Goal: Task Accomplishment & Management: Manage account settings

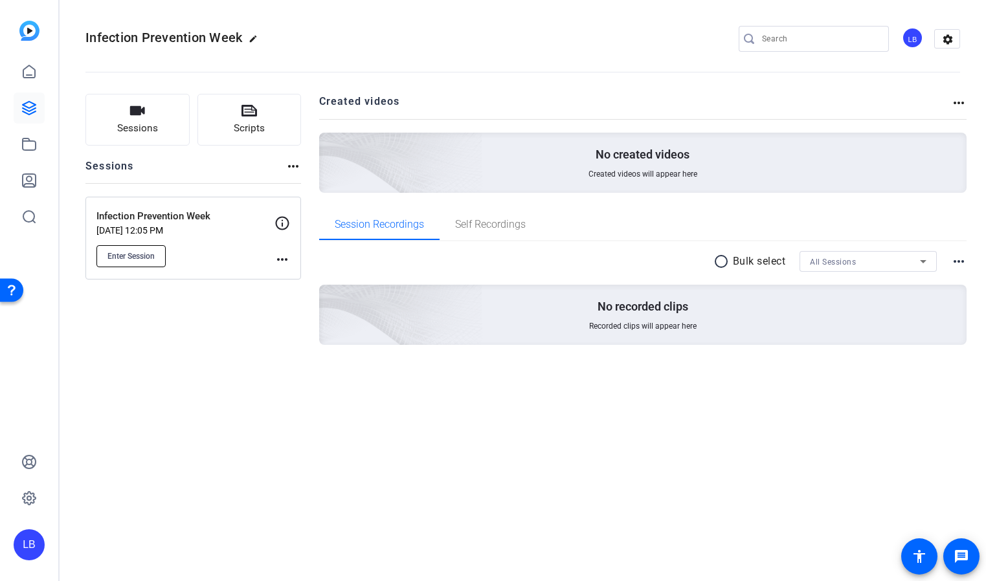
click at [135, 252] on span "Enter Session" at bounding box center [130, 256] width 47 height 10
click at [145, 125] on span "Sessions" at bounding box center [137, 128] width 41 height 15
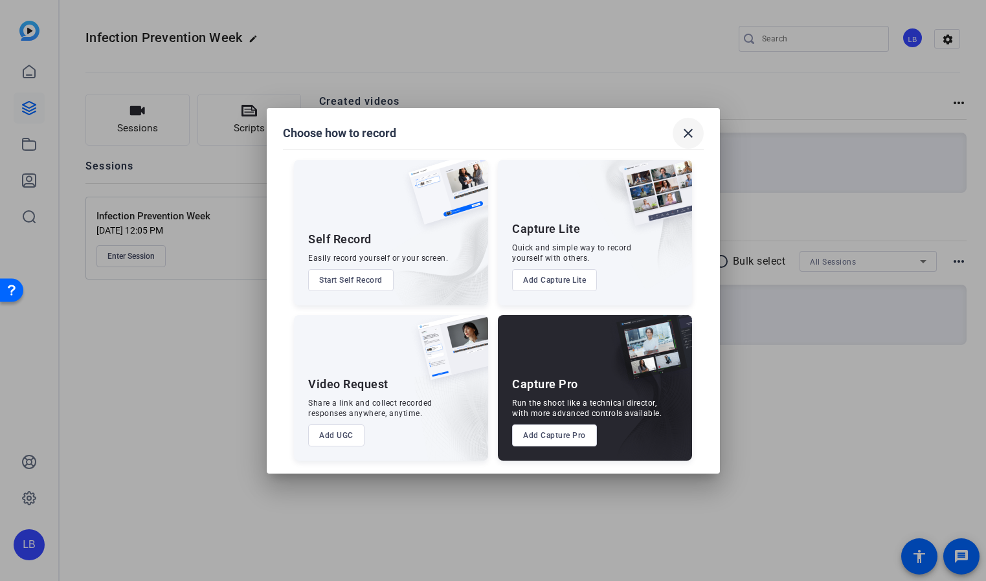
click at [680, 133] on mat-icon "close" at bounding box center [688, 134] width 16 height 16
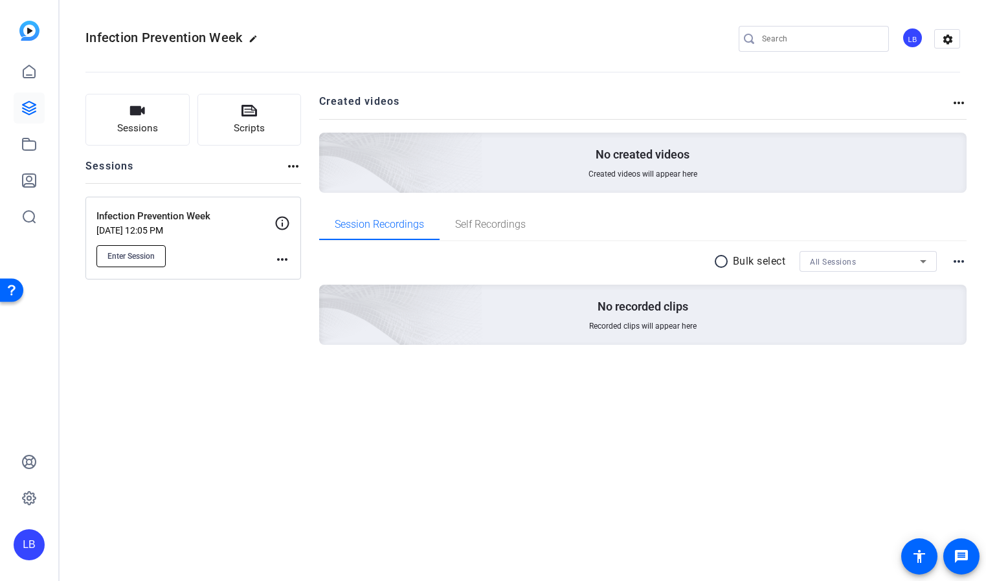
click at [136, 252] on span "Enter Session" at bounding box center [130, 256] width 47 height 10
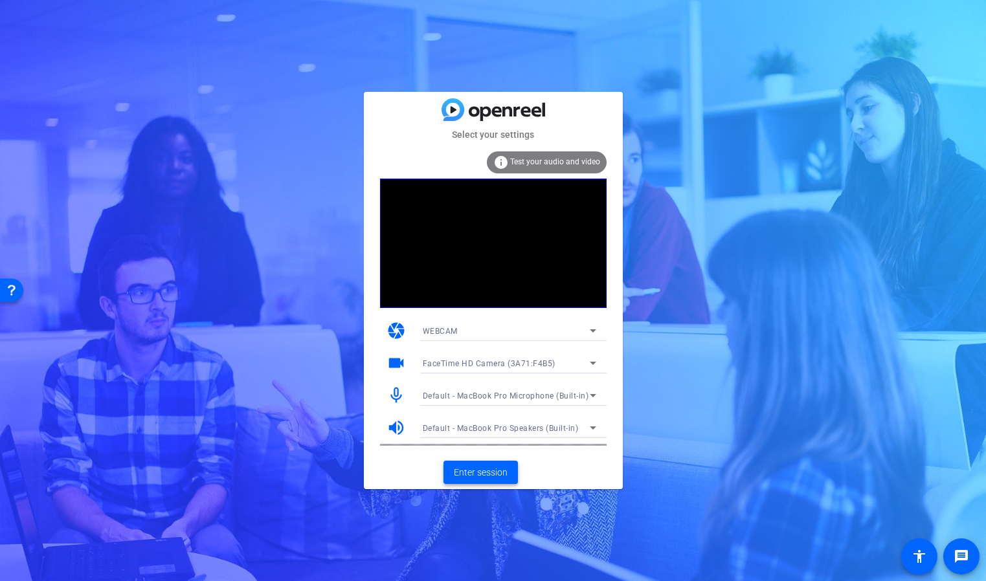
click at [485, 474] on span "Enter session" at bounding box center [481, 473] width 54 height 14
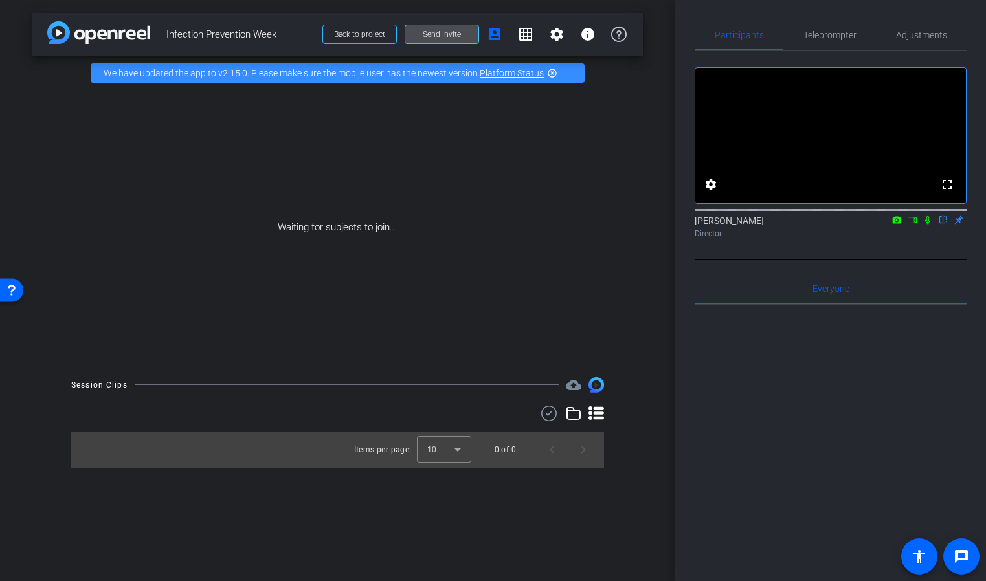
click at [434, 31] on span "Send invite" at bounding box center [442, 34] width 38 height 10
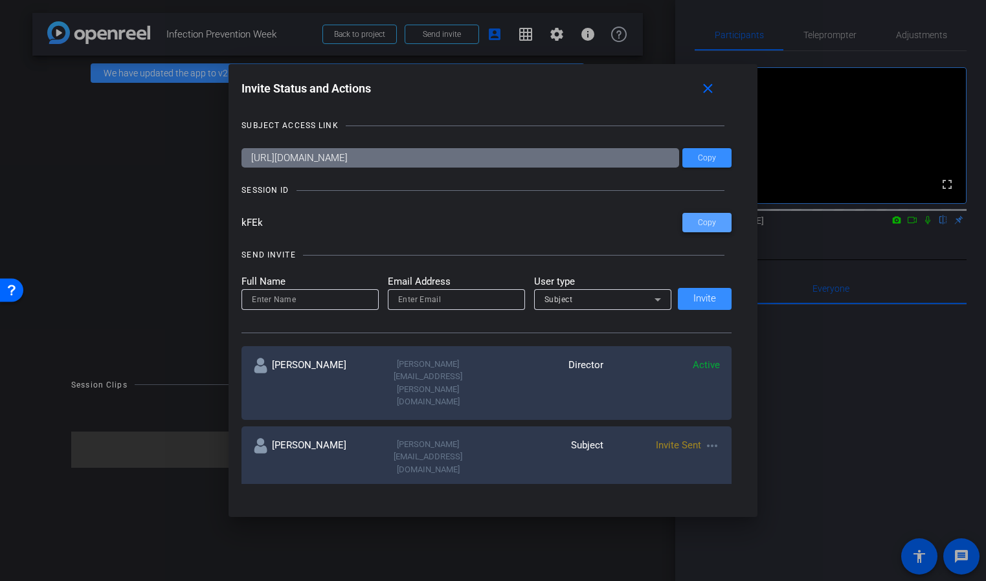
click at [715, 226] on span "Copy" at bounding box center [707, 223] width 18 height 10
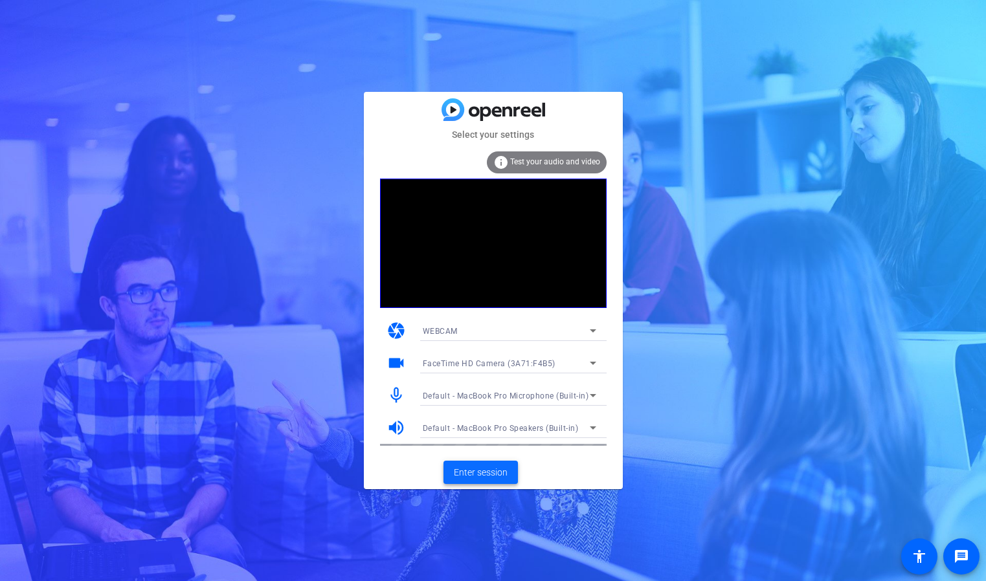
click at [477, 473] on span "Enter session" at bounding box center [481, 473] width 54 height 14
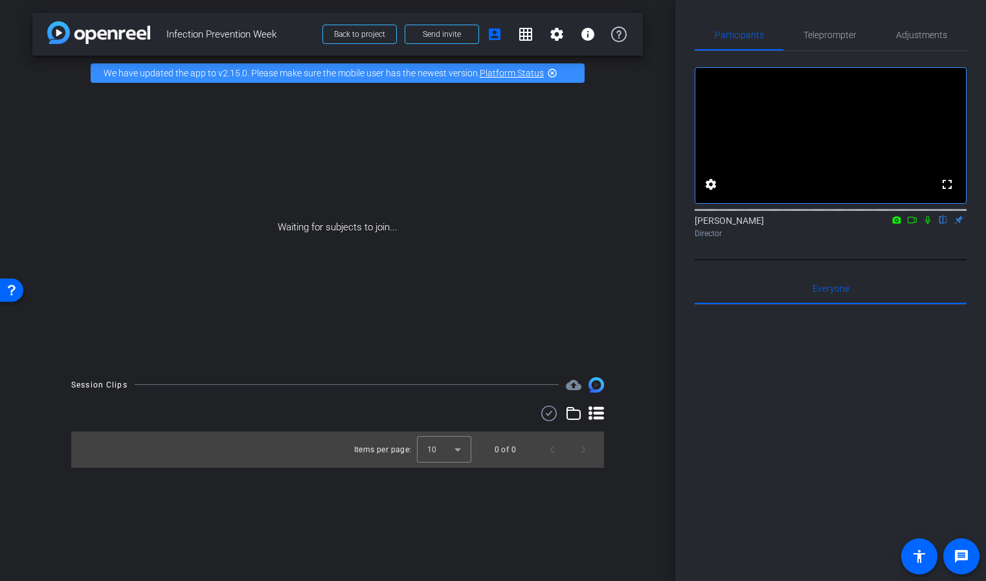
click at [927, 225] on icon at bounding box center [927, 220] width 10 height 9
click at [941, 225] on mat-icon "flip" at bounding box center [943, 220] width 16 height 12
click at [896, 223] on icon at bounding box center [897, 219] width 8 height 7
click at [911, 238] on div at bounding box center [493, 290] width 986 height 581
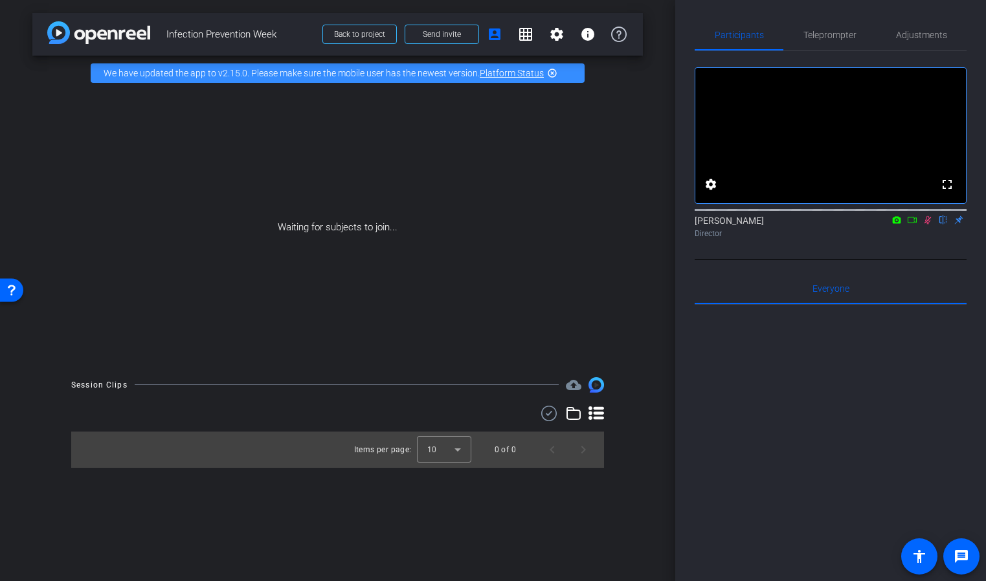
click at [911, 225] on icon at bounding box center [912, 220] width 10 height 9
click at [926, 225] on icon at bounding box center [927, 220] width 10 height 9
click at [896, 223] on icon at bounding box center [897, 219] width 8 height 7
click at [912, 238] on div at bounding box center [493, 290] width 986 height 581
click at [912, 225] on icon at bounding box center [912, 220] width 10 height 9
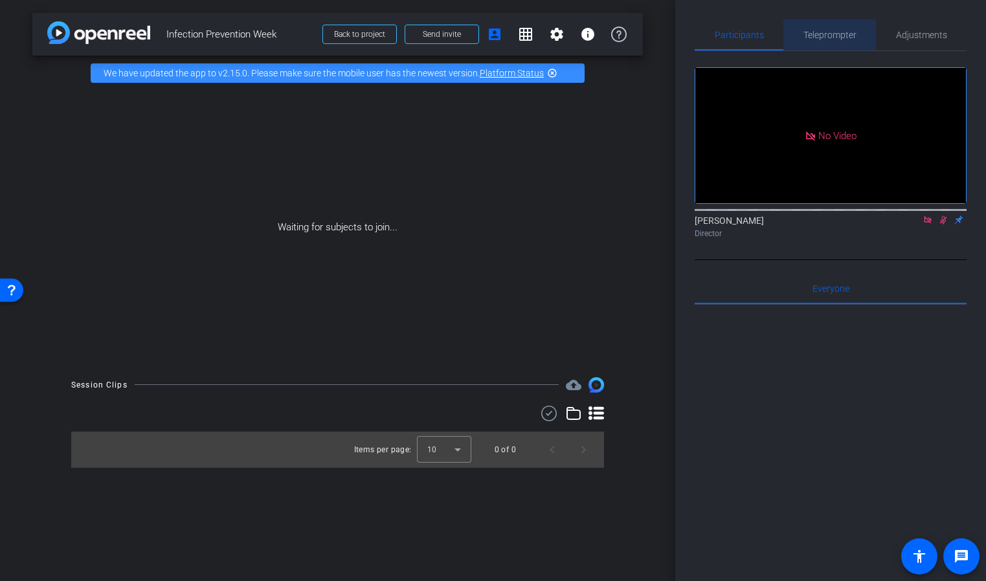
click at [823, 34] on span "Teleprompter" at bounding box center [829, 34] width 53 height 9
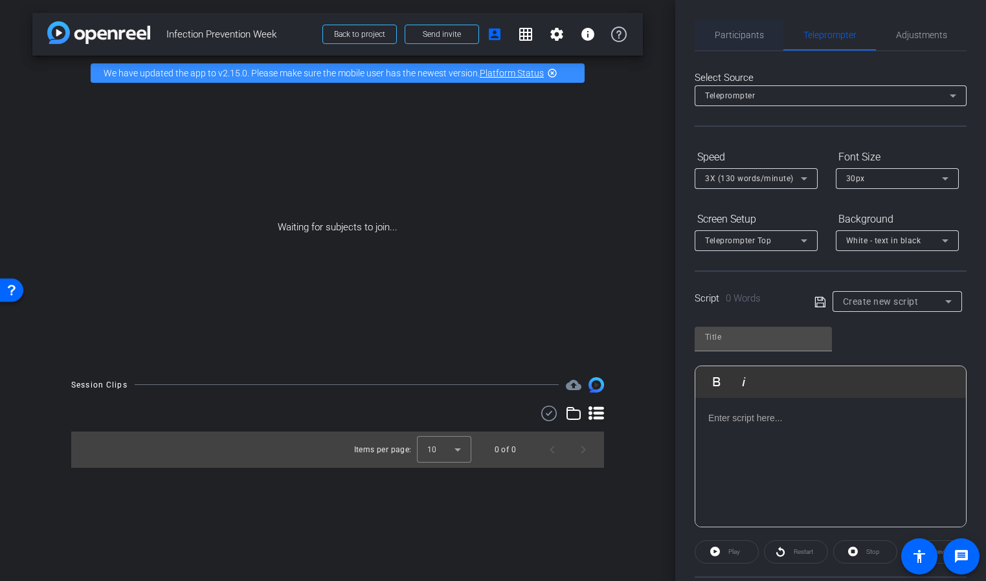
click at [736, 34] on span "Participants" at bounding box center [739, 34] width 49 height 9
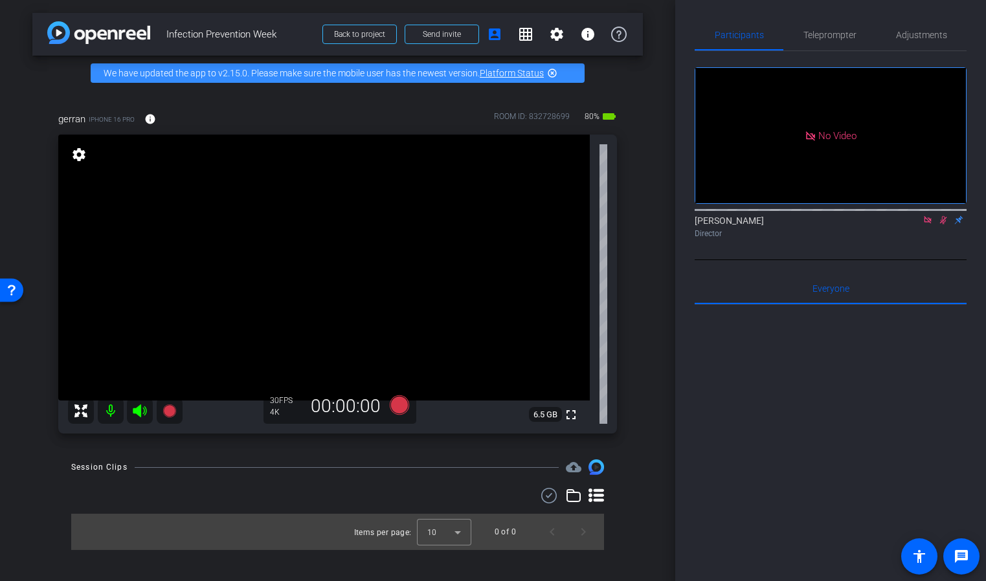
click at [929, 222] on icon at bounding box center [927, 219] width 7 height 7
click at [928, 225] on icon at bounding box center [927, 220] width 10 height 9
click at [82, 151] on mat-icon "settings" at bounding box center [79, 155] width 18 height 16
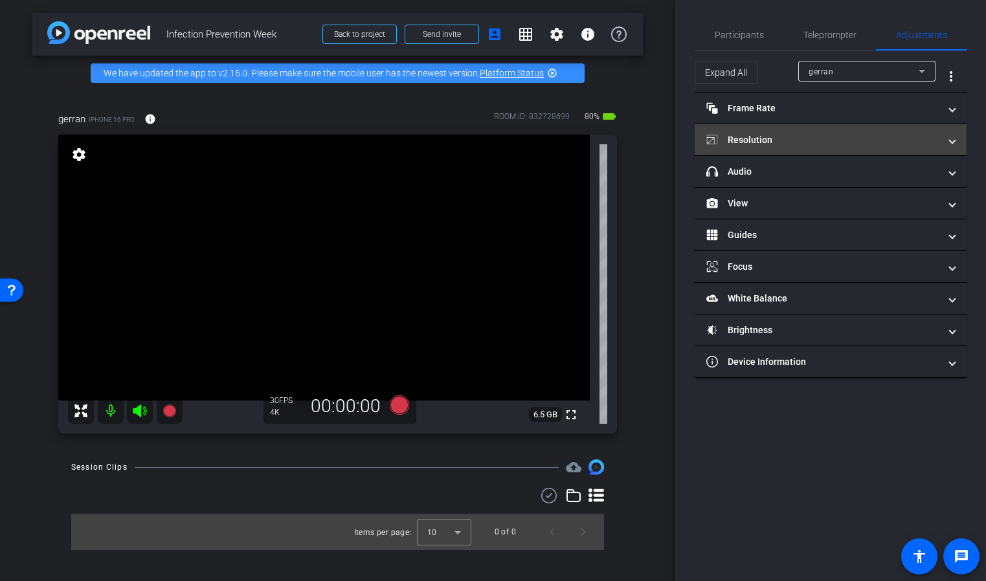
click at [951, 141] on span at bounding box center [952, 140] width 5 height 14
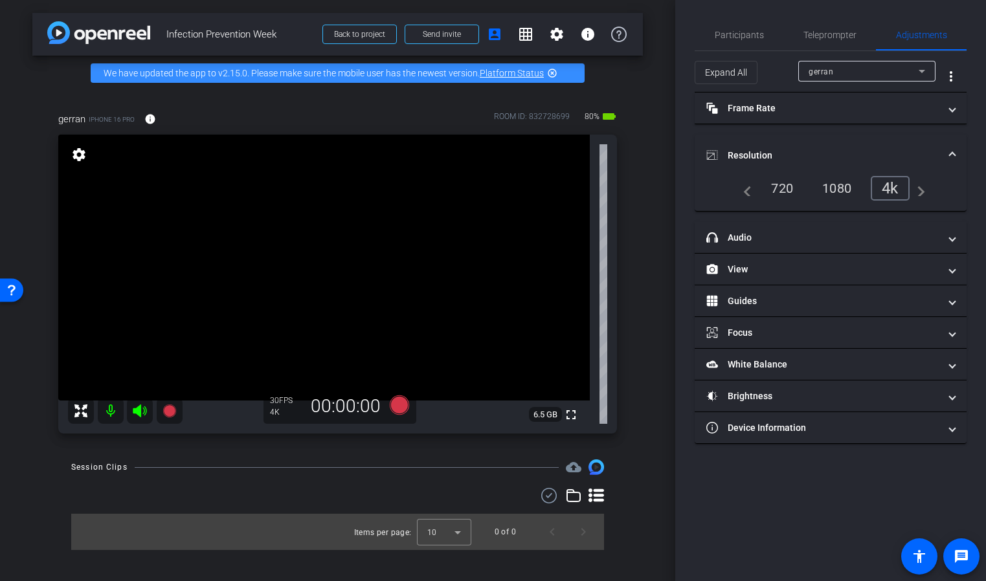
click at [950, 141] on mat-expansion-panel-header "Resolution" at bounding box center [831, 155] width 272 height 41
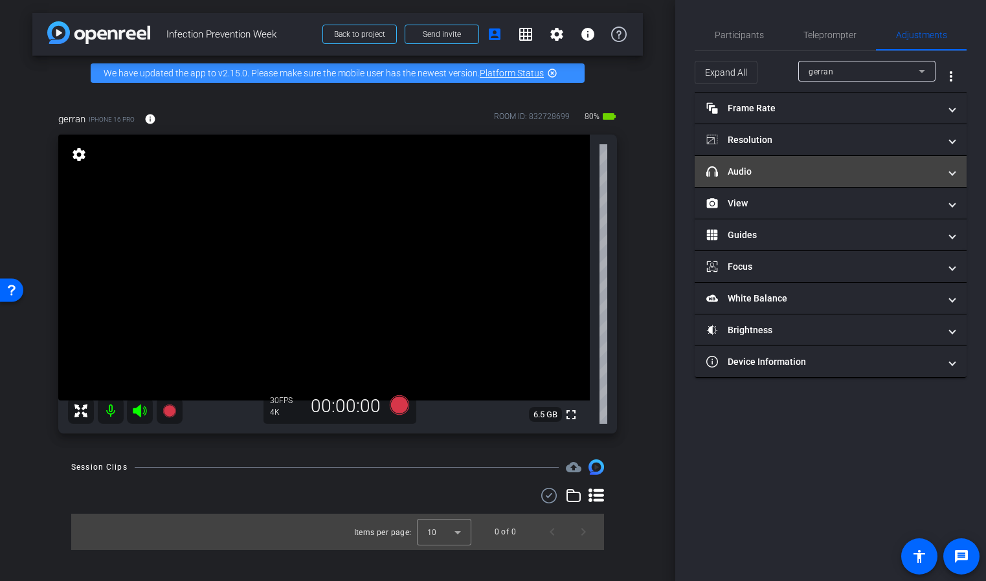
click at [952, 172] on span at bounding box center [952, 172] width 5 height 14
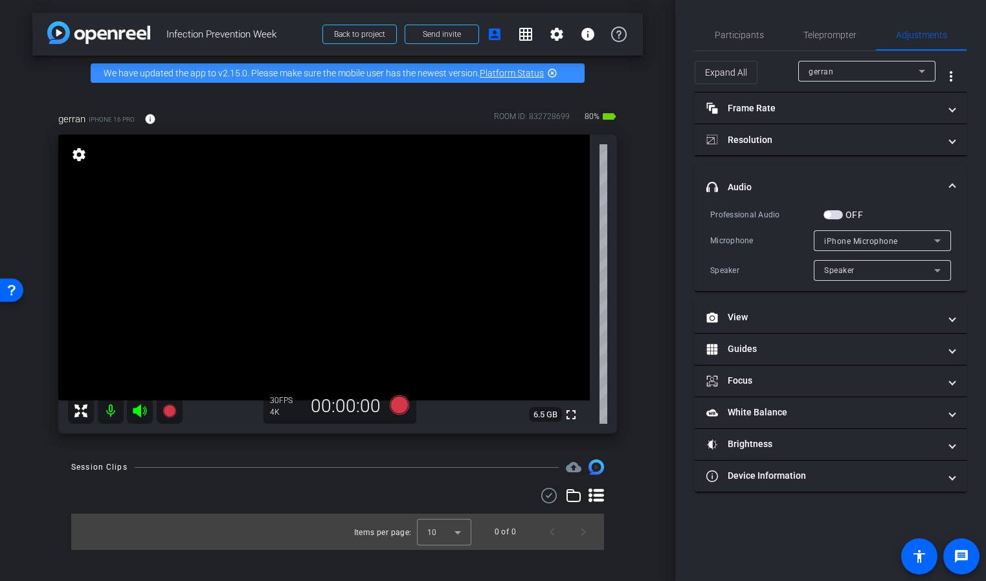
click at [953, 185] on span at bounding box center [952, 188] width 5 height 14
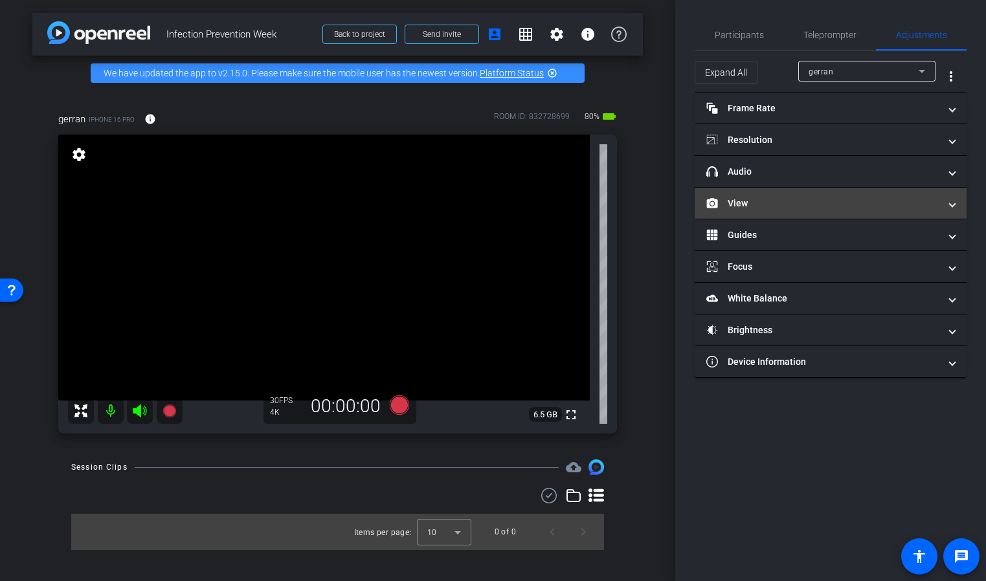
click at [951, 206] on span at bounding box center [952, 204] width 5 height 14
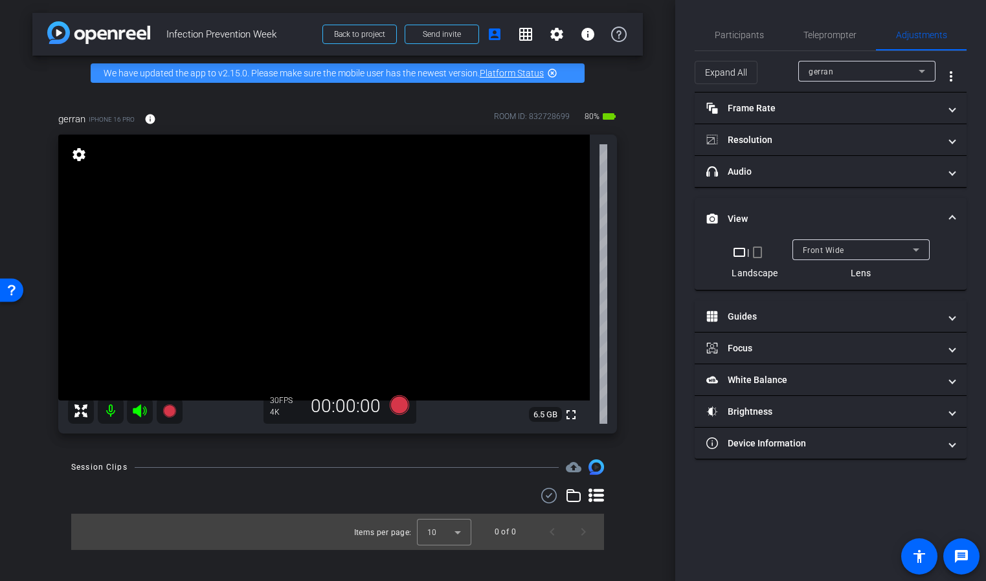
click at [951, 206] on mat-expansion-panel-header "View" at bounding box center [831, 218] width 272 height 41
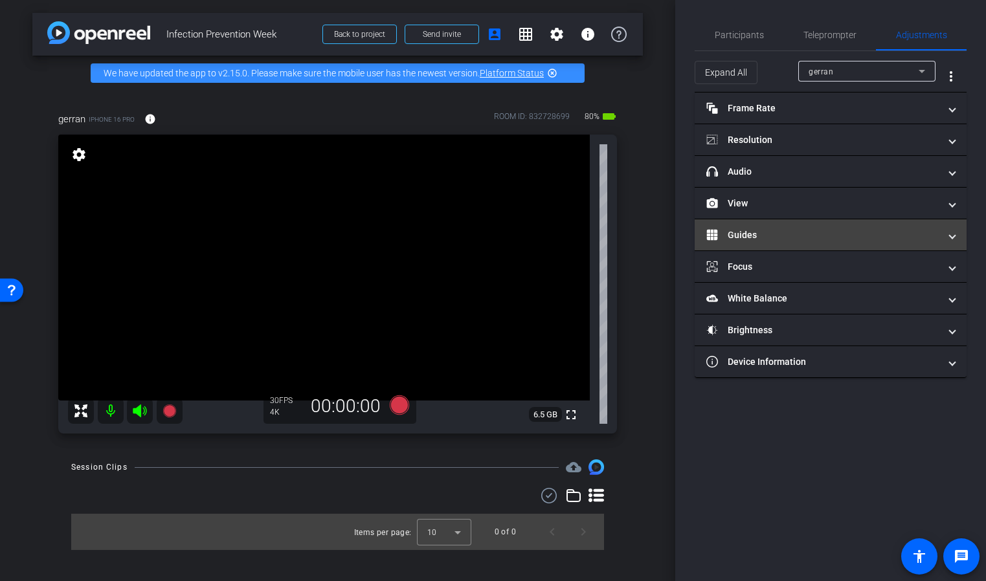
click at [953, 236] on span at bounding box center [952, 235] width 5 height 14
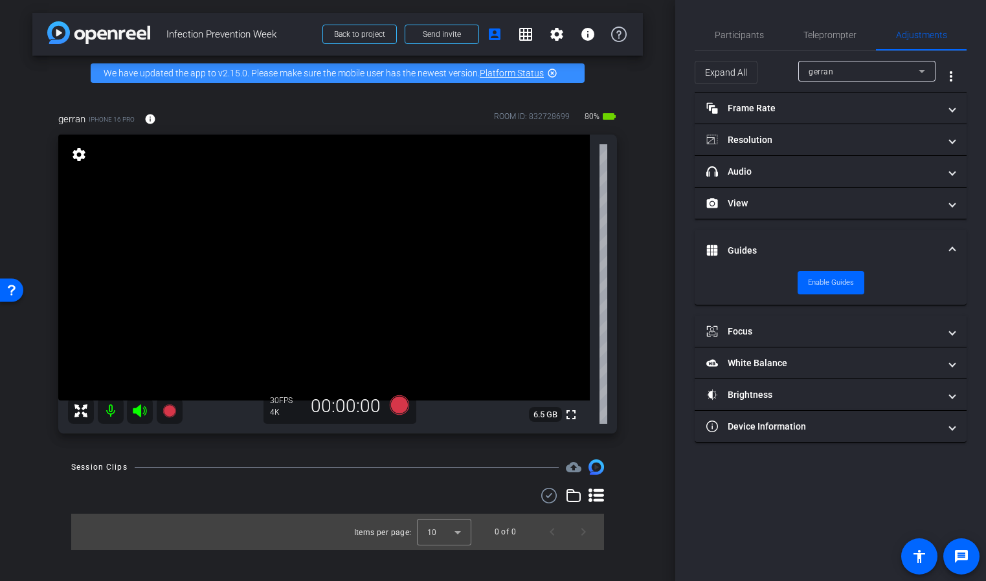
click at [953, 236] on mat-expansion-panel-header "Guides" at bounding box center [831, 250] width 272 height 41
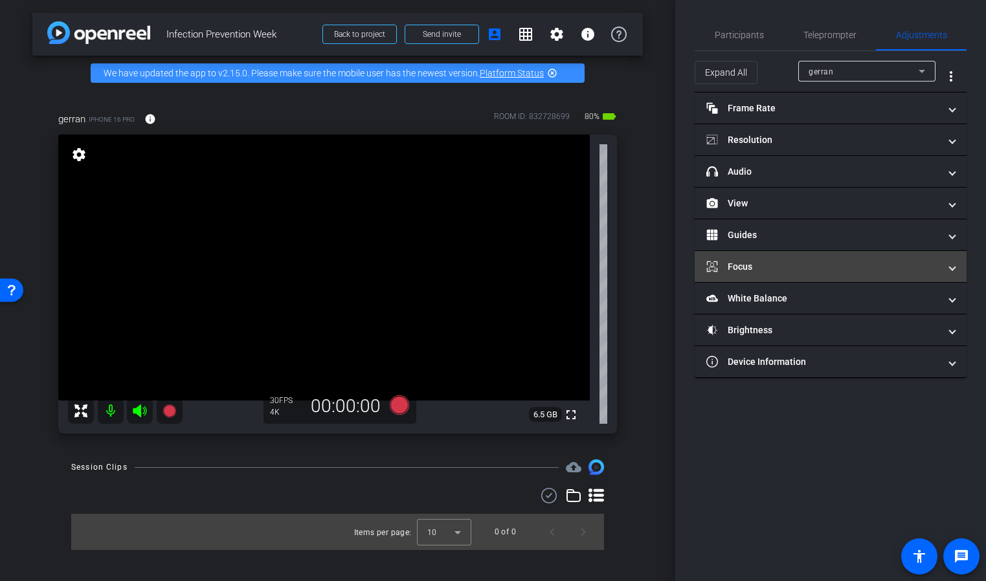
click at [950, 269] on span at bounding box center [952, 267] width 5 height 14
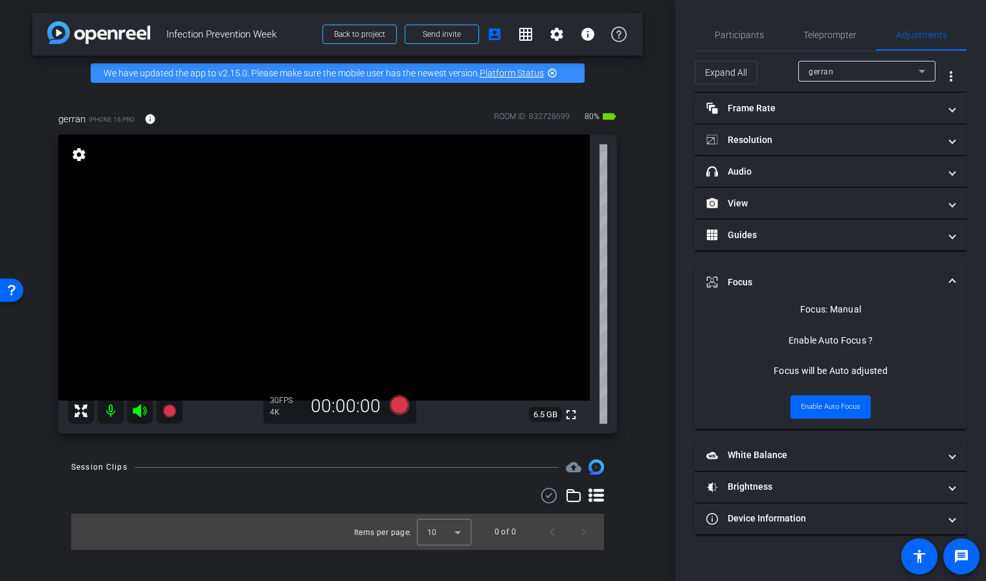
click at [950, 269] on mat-expansion-panel-header "Focus" at bounding box center [831, 282] width 272 height 41
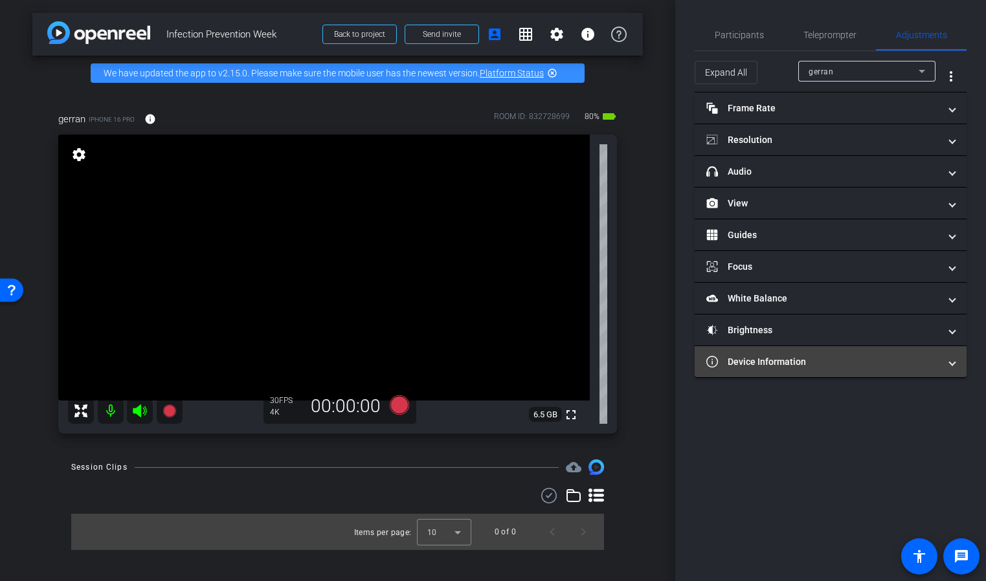
click at [953, 360] on span at bounding box center [952, 362] width 5 height 14
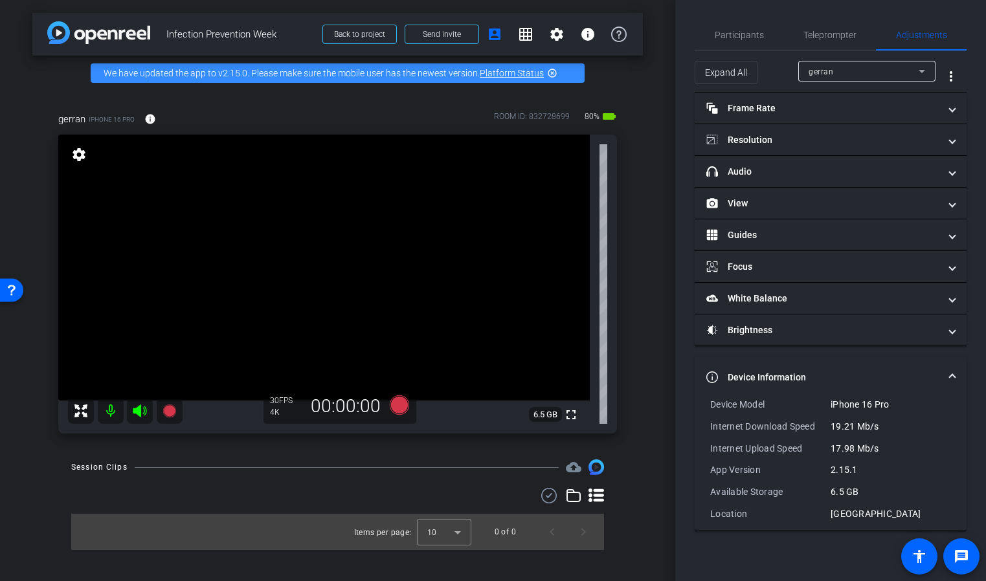
click at [953, 360] on mat-expansion-panel-header "Device Information" at bounding box center [831, 377] width 272 height 41
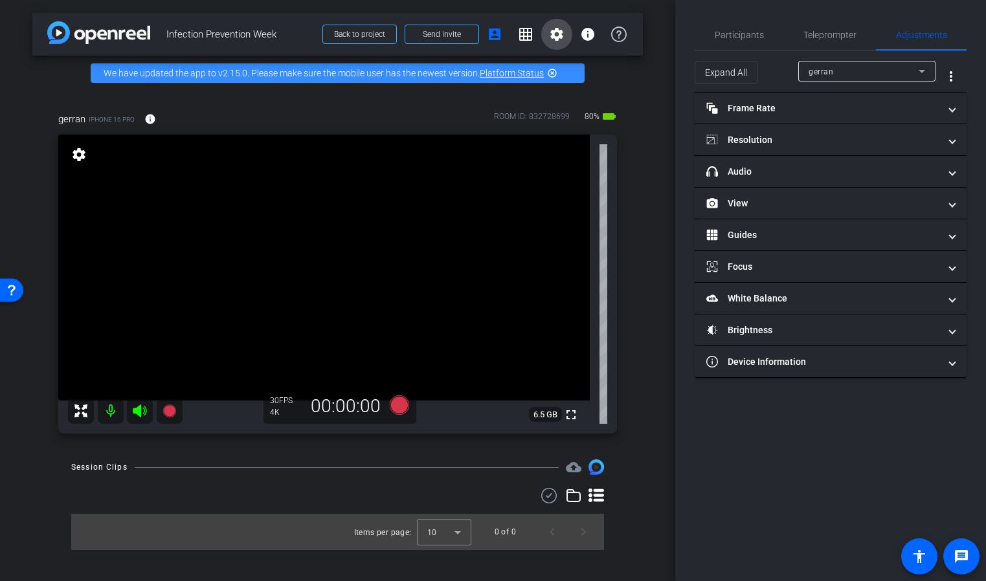
click at [548, 34] on span at bounding box center [556, 34] width 31 height 31
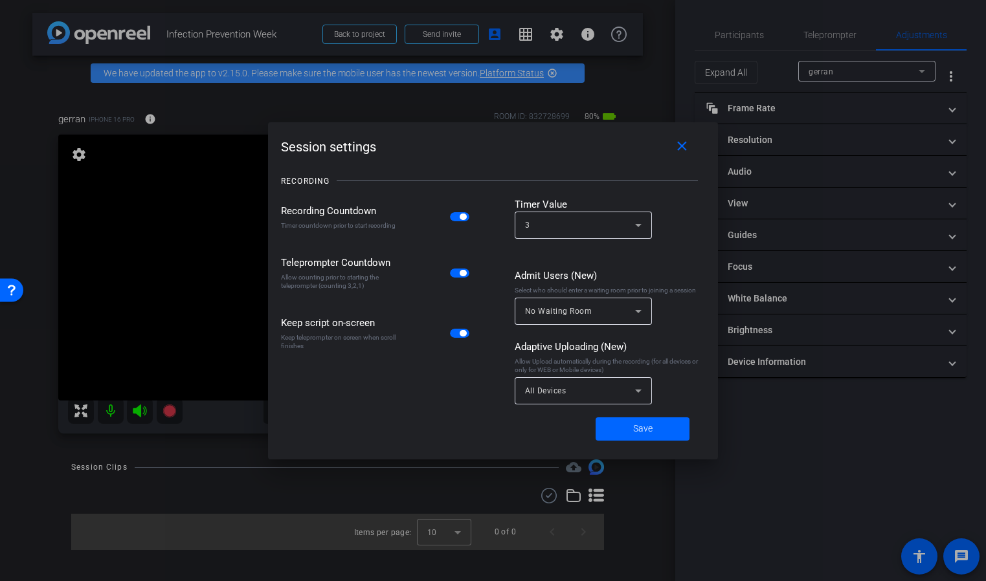
click at [553, 34] on div at bounding box center [493, 290] width 986 height 581
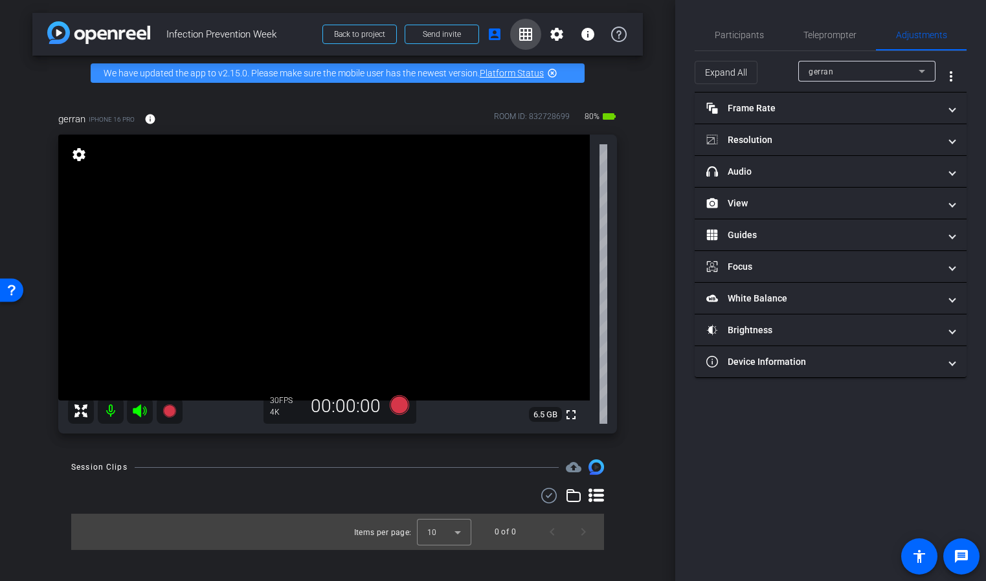
click at [525, 33] on mat-icon "grid_on" at bounding box center [526, 35] width 16 height 16
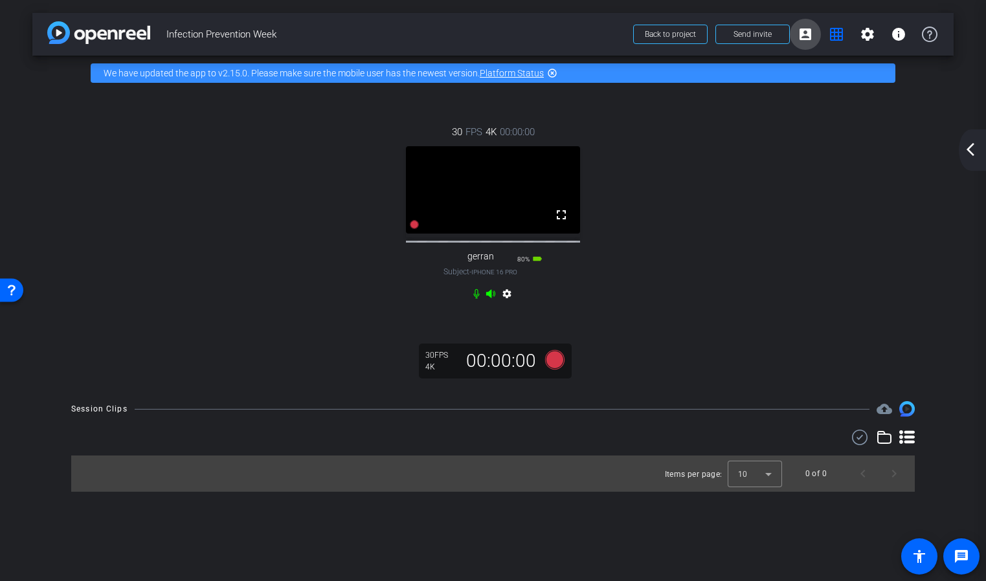
click at [807, 35] on mat-icon "account_box" at bounding box center [805, 35] width 16 height 16
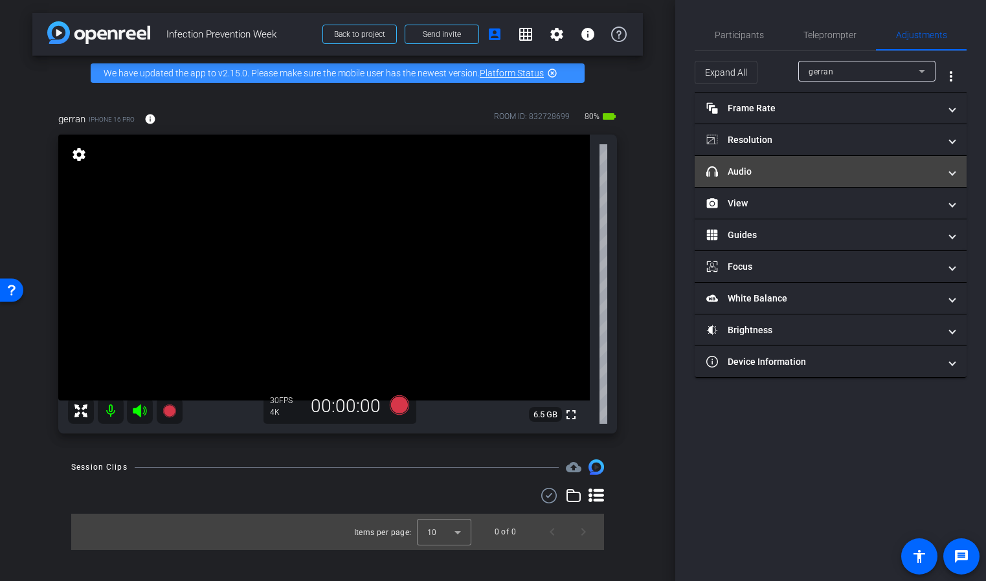
click at [816, 175] on mat-panel-title "headphone icon Audio" at bounding box center [822, 172] width 233 height 14
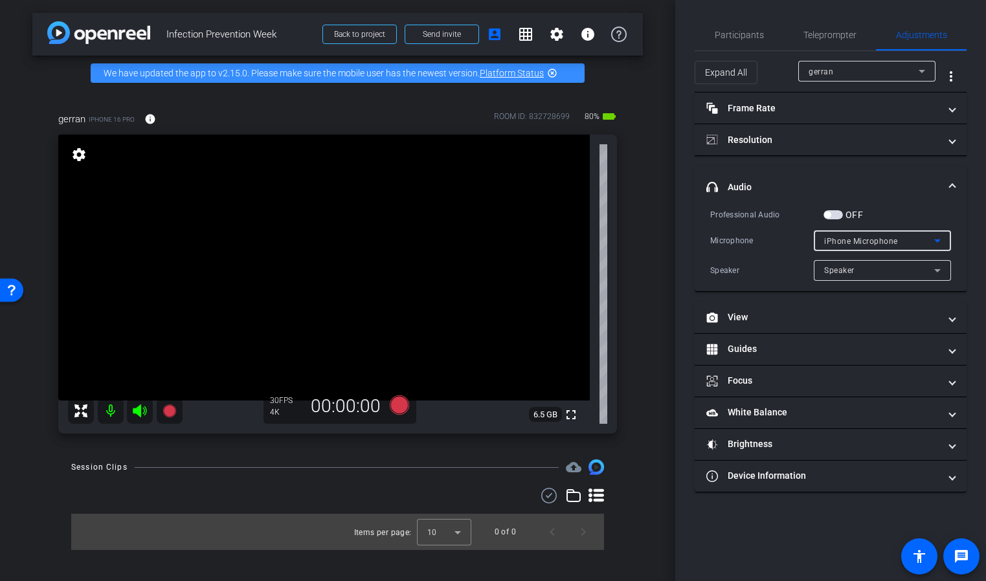
click at [830, 241] on span "iPhone Microphone" at bounding box center [861, 241] width 74 height 9
click at [830, 241] on div at bounding box center [493, 290] width 986 height 581
click at [734, 35] on span "Participants" at bounding box center [739, 34] width 49 height 9
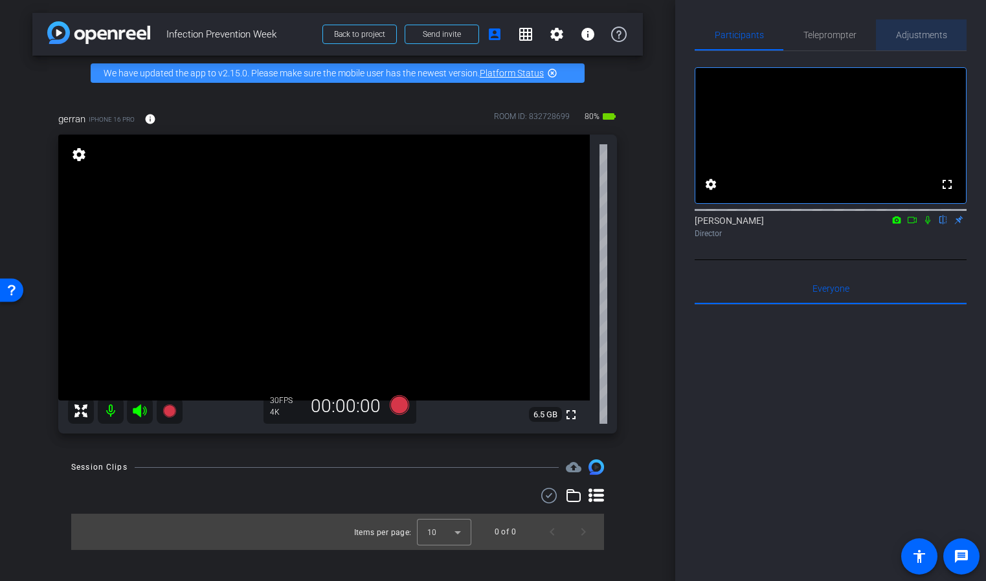
click at [930, 37] on span "Adjustments" at bounding box center [921, 34] width 51 height 9
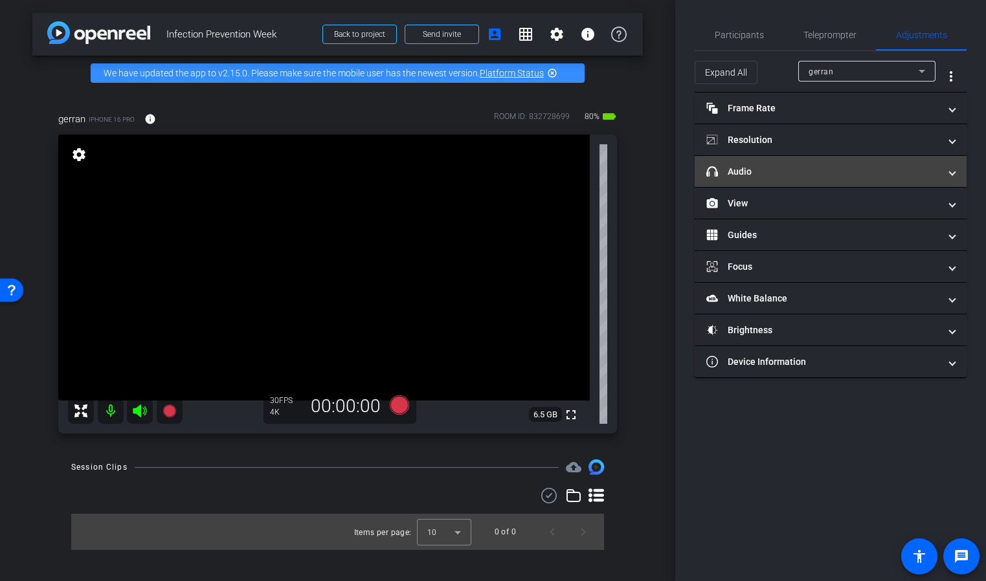
click at [791, 177] on mat-panel-title "headphone icon Audio" at bounding box center [822, 172] width 233 height 14
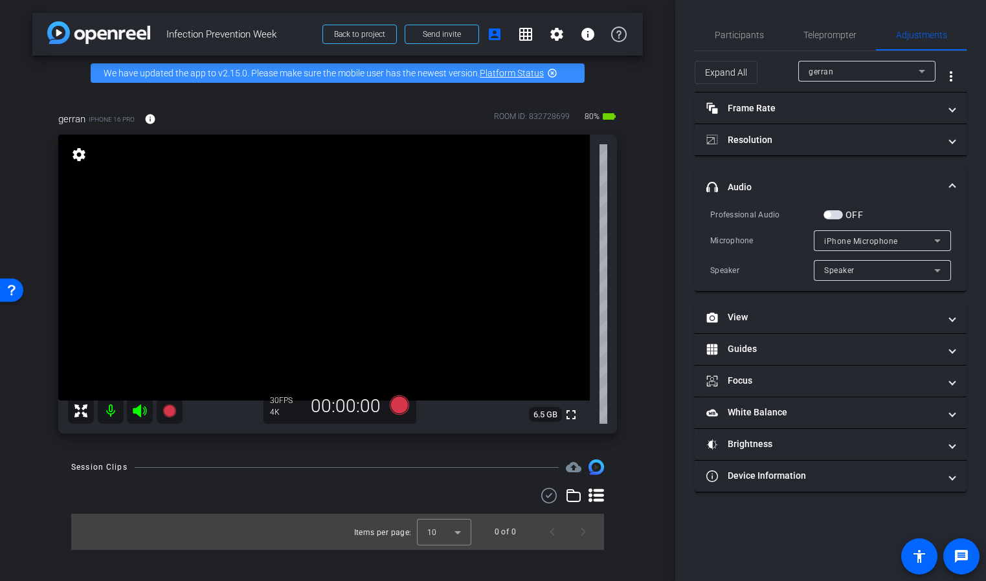
click at [839, 216] on span "button" at bounding box center [832, 214] width 19 height 9
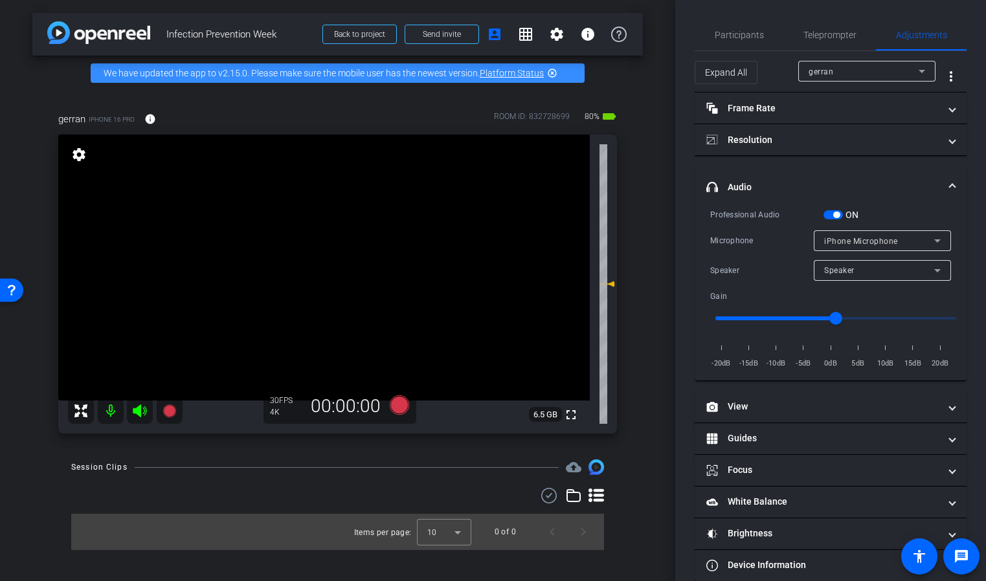
click at [942, 241] on icon at bounding box center [937, 241] width 16 height 16
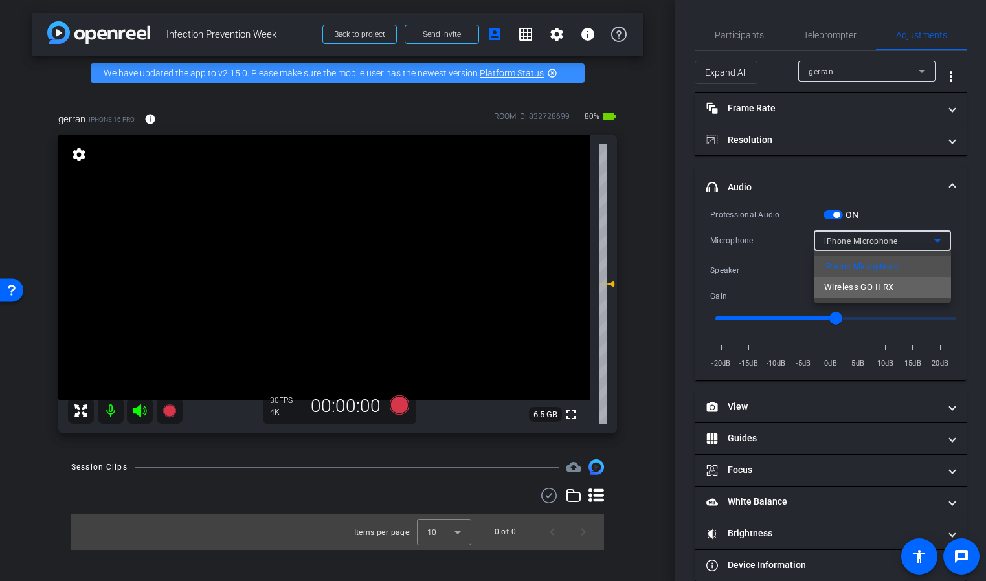
click at [876, 288] on span "Wireless GO II RX" at bounding box center [858, 288] width 69 height 16
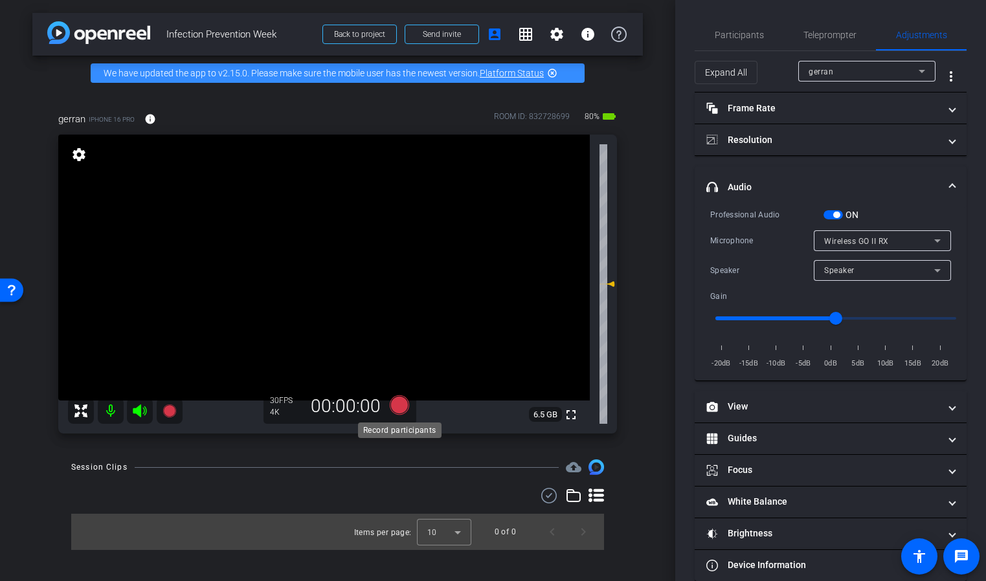
click at [399, 408] on icon at bounding box center [398, 404] width 19 height 19
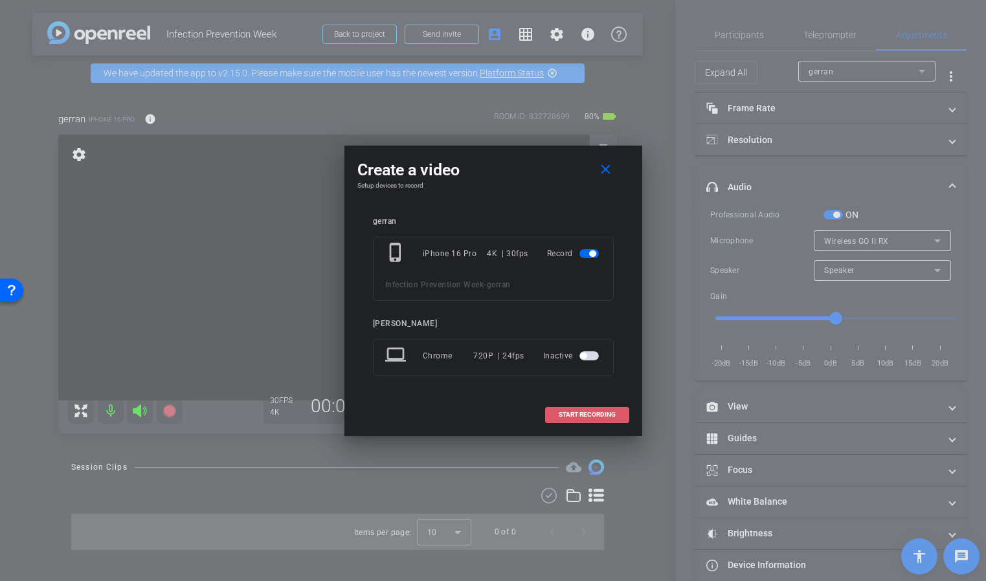
click at [583, 417] on span "START RECORDING" at bounding box center [587, 415] width 57 height 6
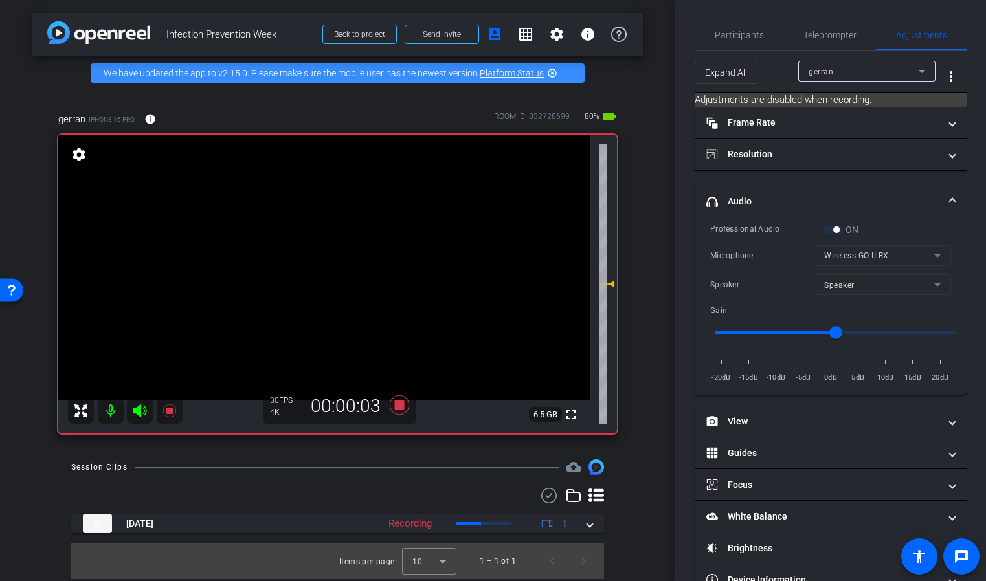
click at [882, 287] on mat-form-field "Speaker" at bounding box center [882, 284] width 137 height 21
click at [401, 406] on icon at bounding box center [398, 404] width 19 height 19
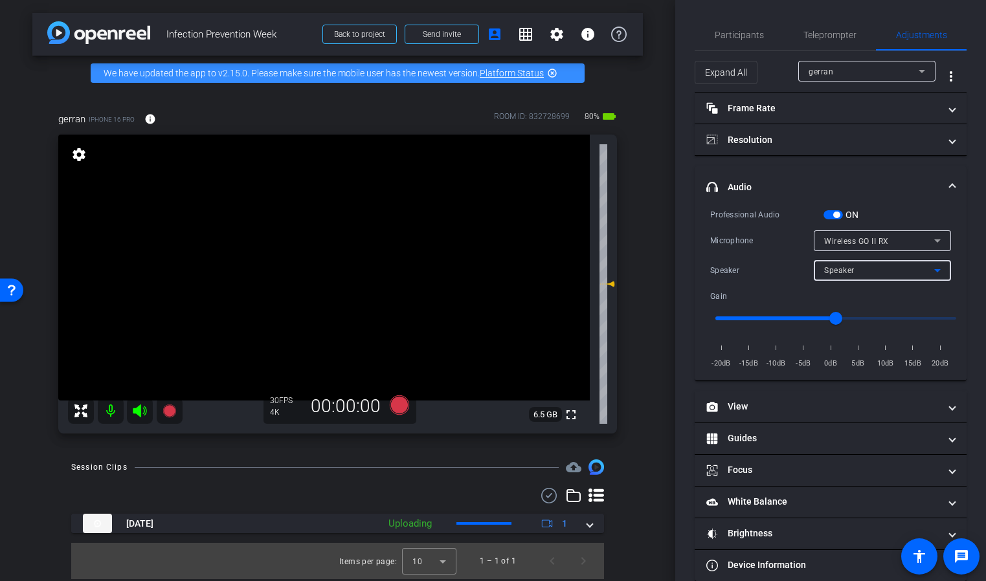
click at [932, 269] on icon at bounding box center [937, 271] width 16 height 16
click at [843, 302] on span "Speaker" at bounding box center [840, 296] width 32 height 16
click at [862, 273] on div "Speaker" at bounding box center [879, 270] width 110 height 16
click at [768, 257] on div at bounding box center [493, 290] width 986 height 581
click at [823, 214] on span "button" at bounding box center [832, 214] width 19 height 9
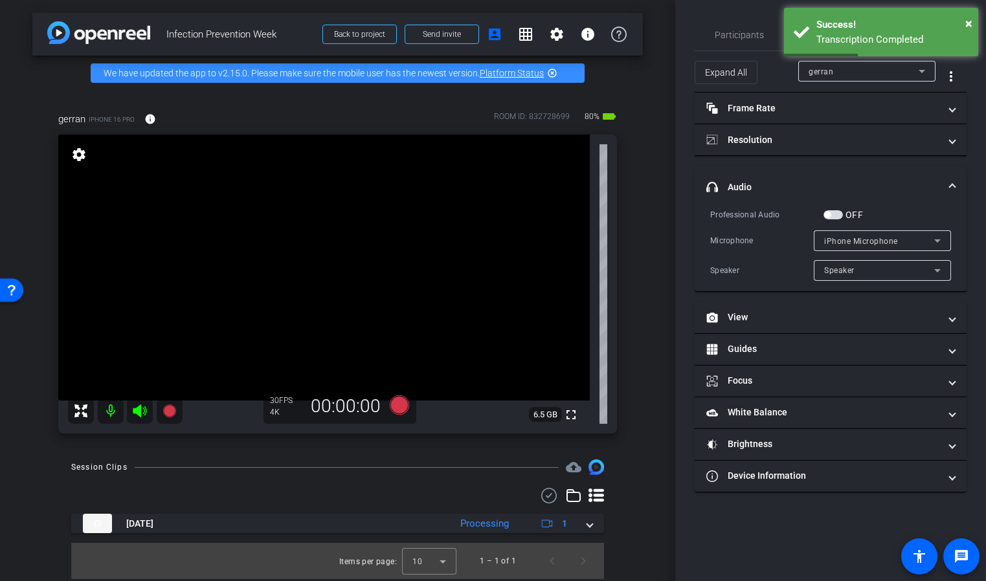
click at [842, 214] on span "button" at bounding box center [832, 214] width 19 height 9
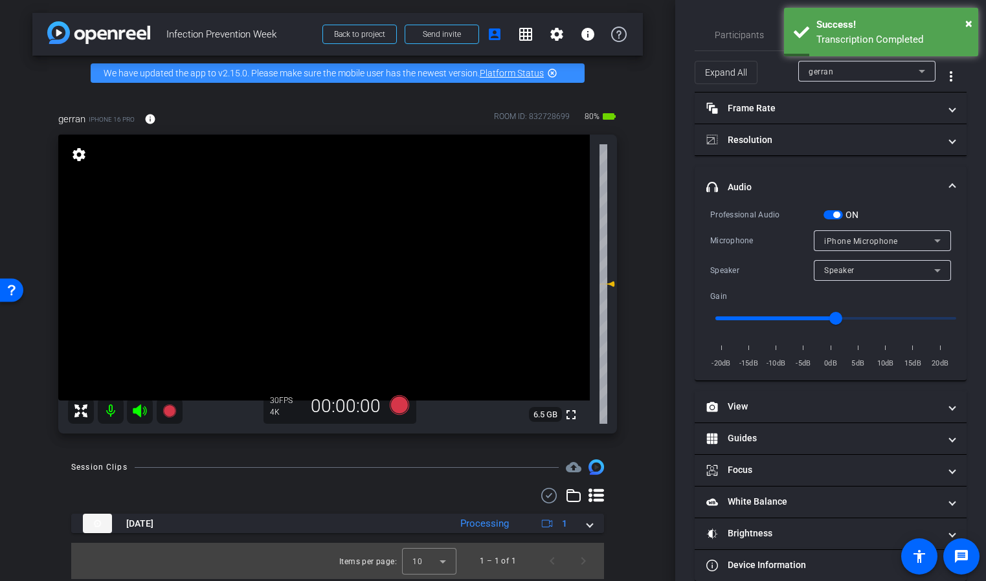
click at [828, 214] on span "button" at bounding box center [832, 214] width 19 height 9
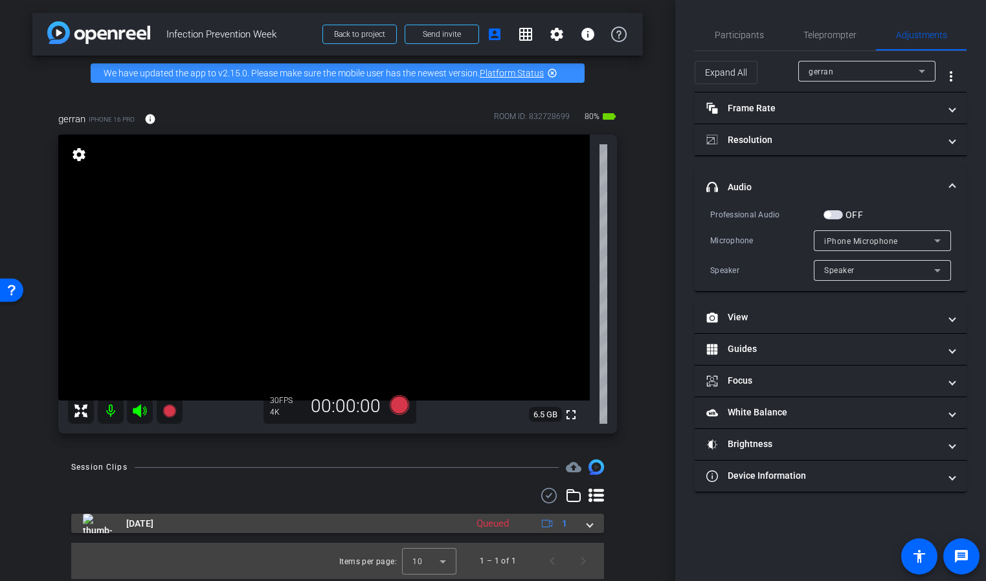
click at [299, 526] on mat-panel-title "[DATE]" at bounding box center [271, 523] width 377 height 19
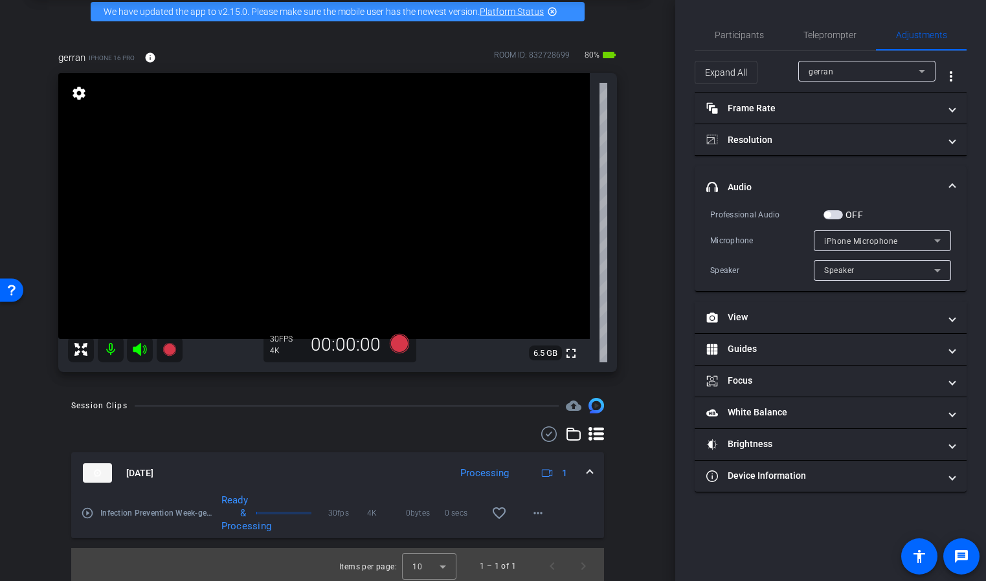
scroll to position [65, 0]
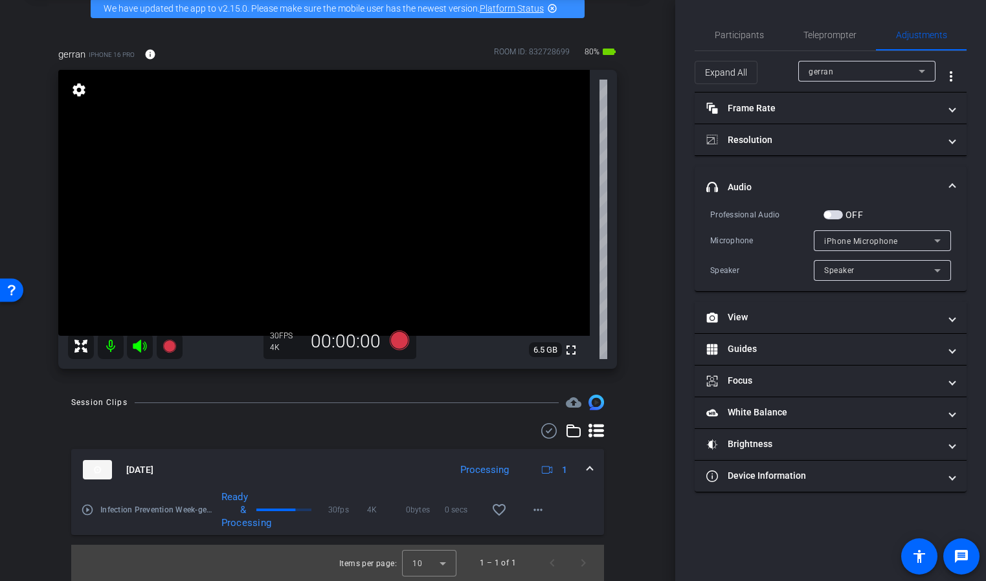
click at [88, 509] on mat-icon "play_circle_outline" at bounding box center [87, 510] width 13 height 13
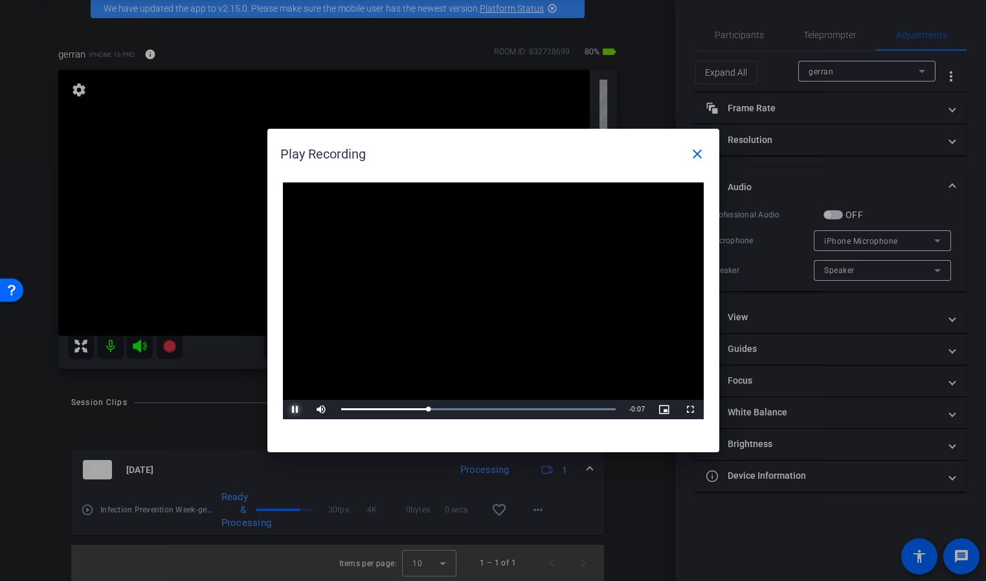
click at [291, 410] on span "Video Player" at bounding box center [296, 410] width 26 height 0
click at [692, 156] on mat-icon "close" at bounding box center [697, 154] width 16 height 16
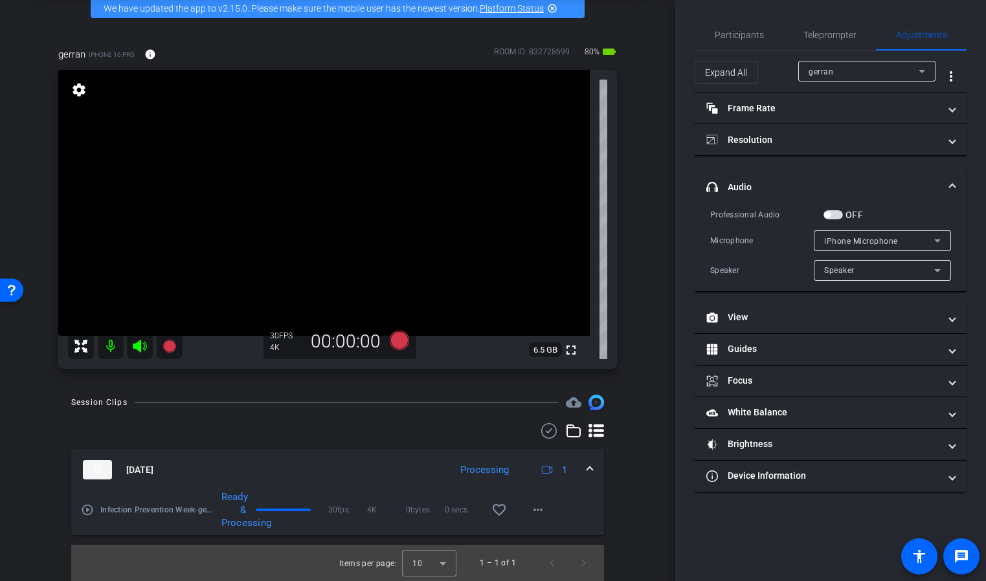
click at [90, 511] on mat-icon "play_circle_outline" at bounding box center [87, 510] width 13 height 13
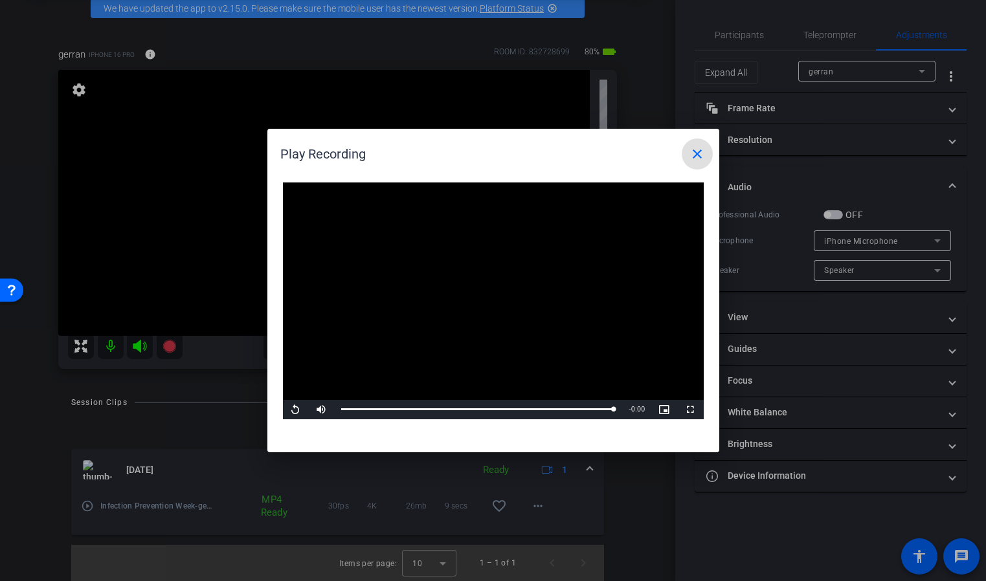
click at [694, 155] on mat-icon "close" at bounding box center [697, 154] width 16 height 16
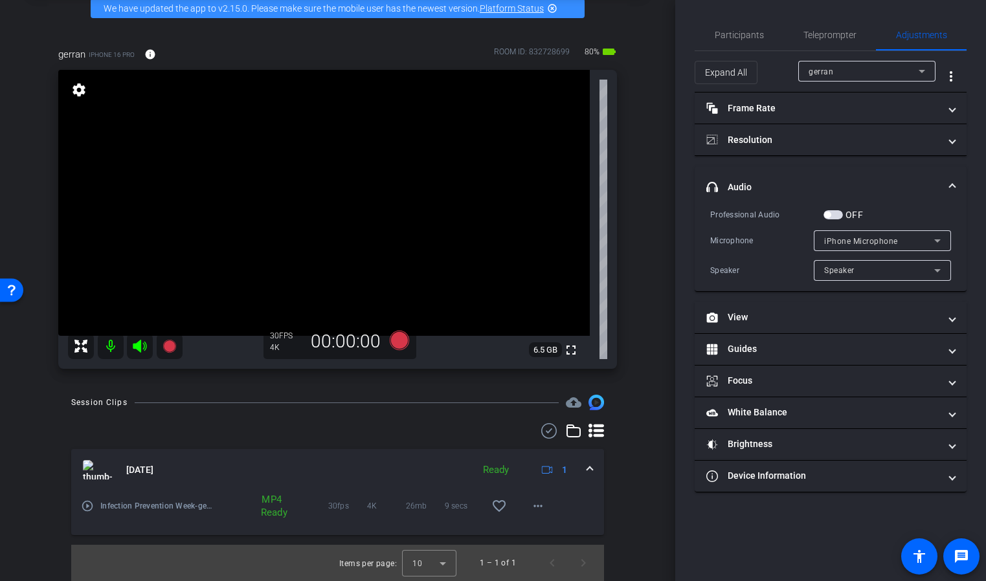
click at [86, 503] on mat-icon "play_circle_outline" at bounding box center [87, 506] width 13 height 13
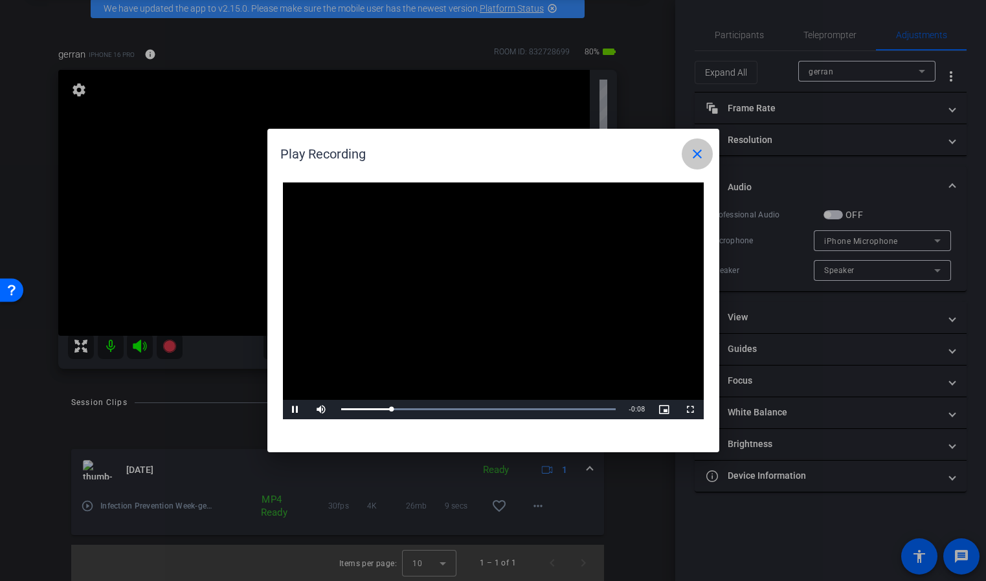
click at [696, 152] on mat-icon "close" at bounding box center [697, 154] width 16 height 16
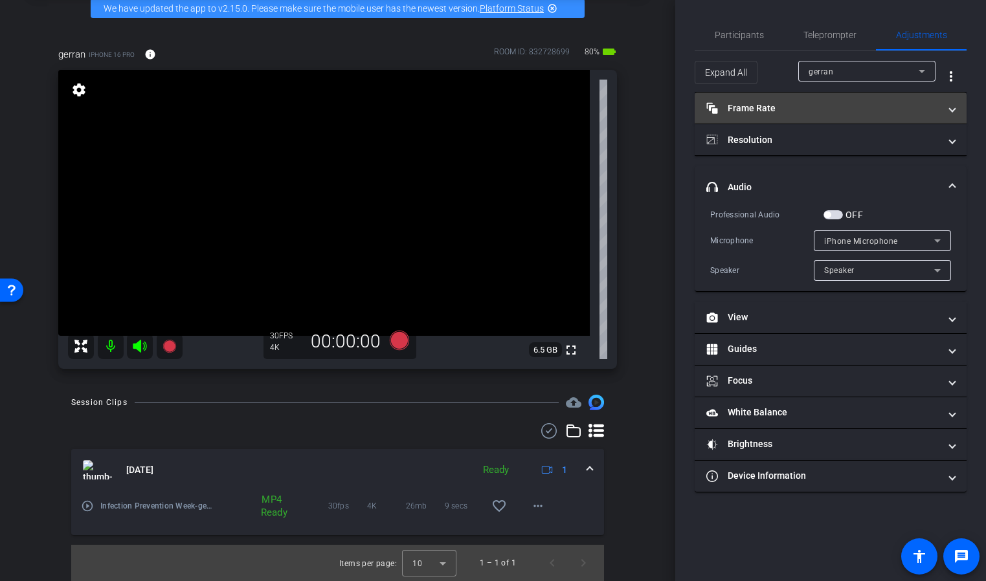
click at [840, 113] on mat-panel-title "Frame Rate Frame Rate" at bounding box center [822, 109] width 233 height 14
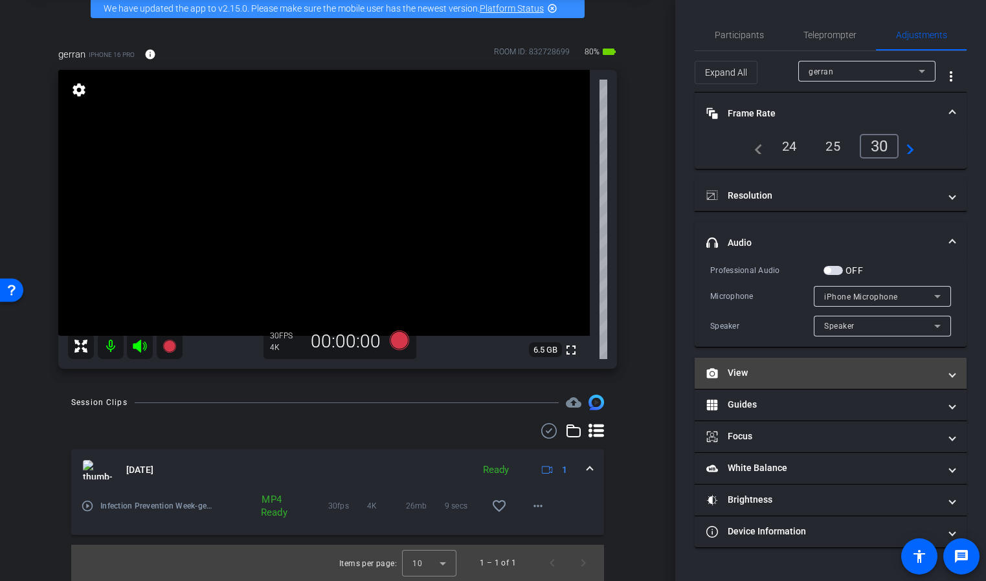
click at [950, 374] on span at bounding box center [952, 373] width 5 height 14
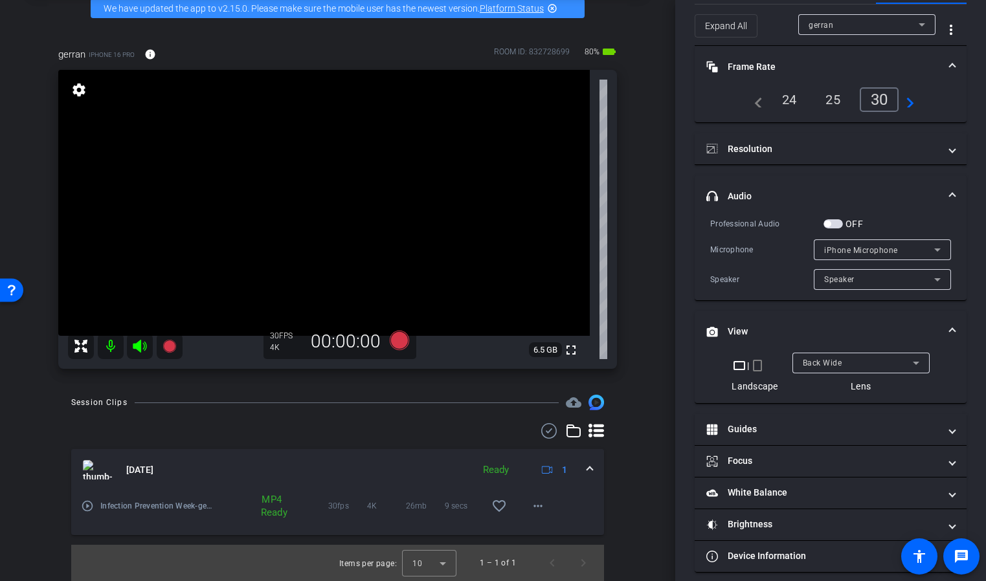
scroll to position [57, 0]
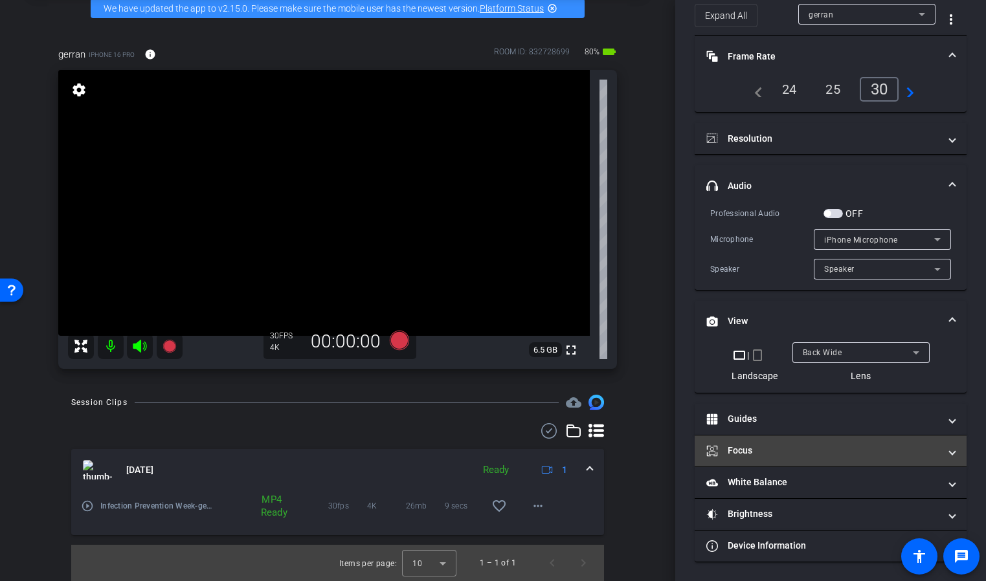
click at [851, 441] on mat-expansion-panel-header "Focus" at bounding box center [831, 451] width 272 height 31
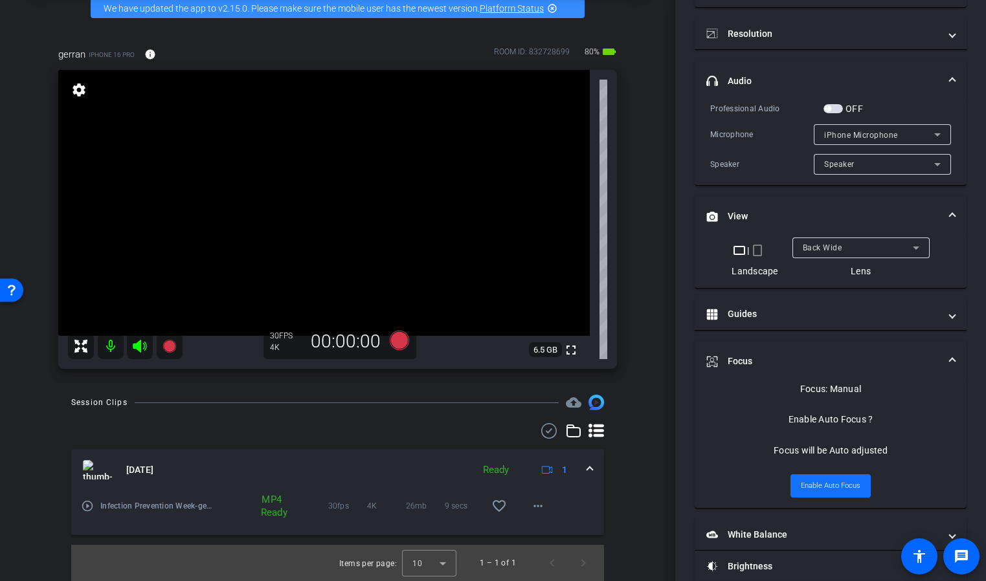
scroll to position [175, 0]
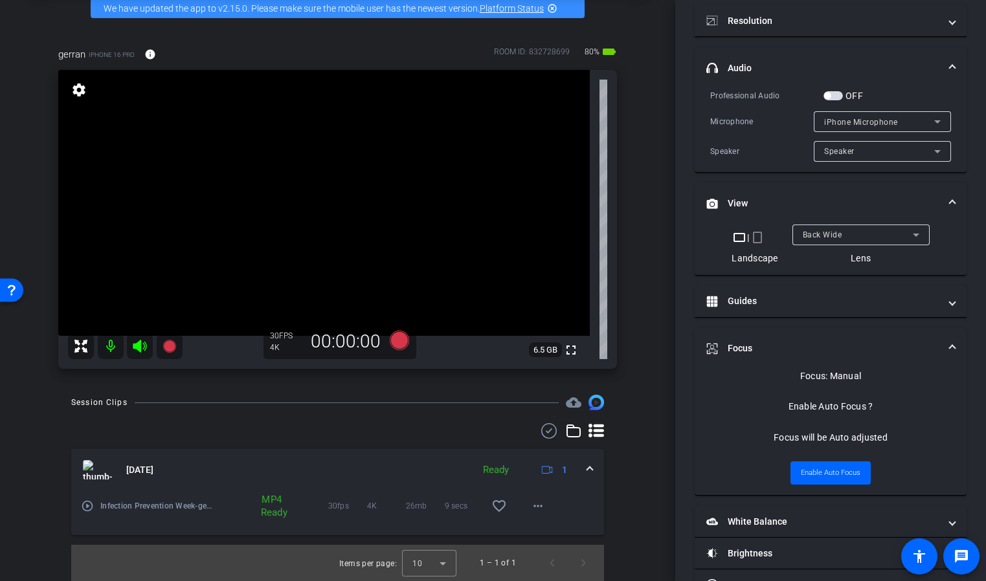
click at [899, 452] on div "Focus: Manual Enable Auto Focus ? Focus will be Auto adjusted Enable Auto Focus" at bounding box center [830, 428] width 241 height 116
click at [949, 344] on span "Focus" at bounding box center [827, 349] width 243 height 14
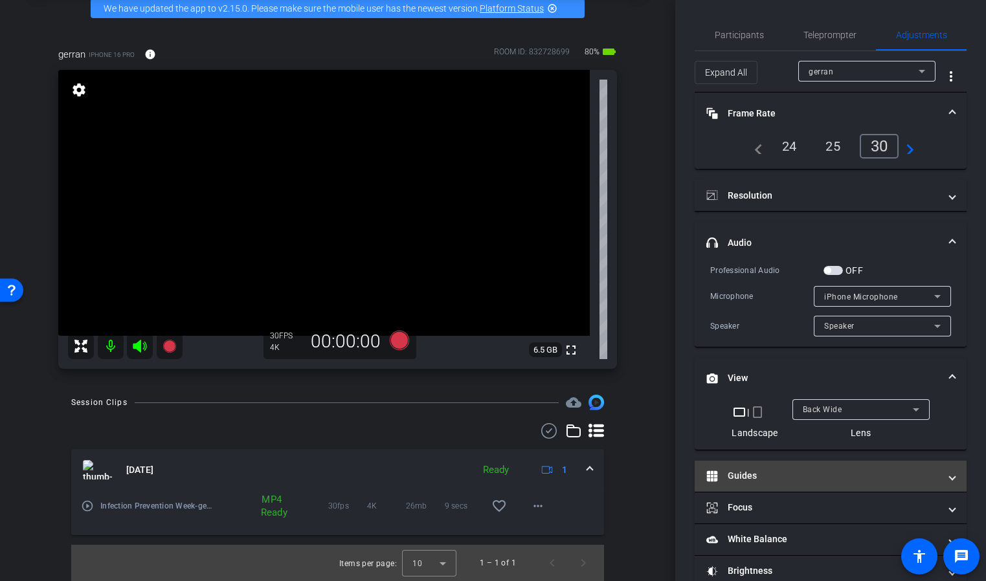
scroll to position [57, 0]
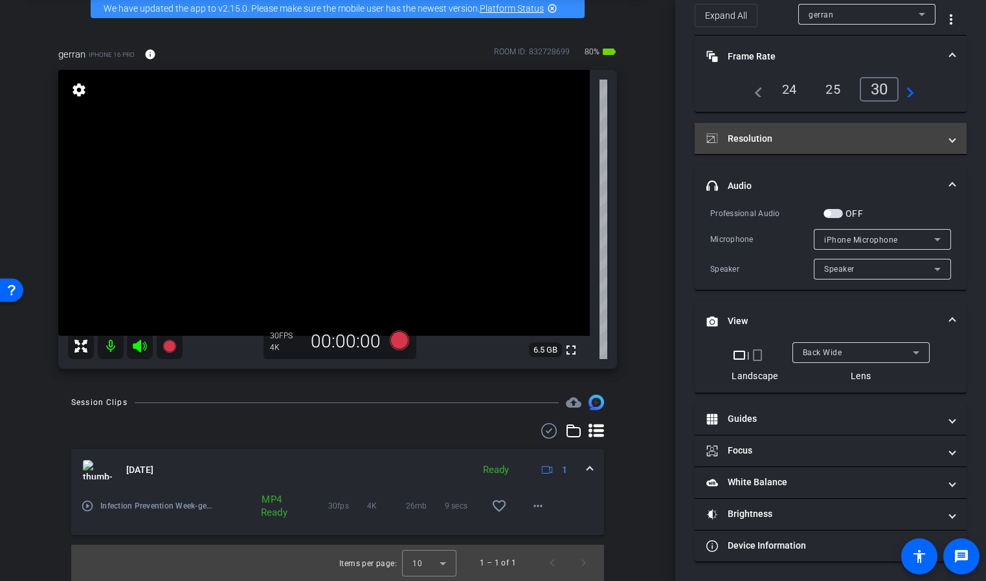
click at [852, 135] on mat-panel-title "Resolution" at bounding box center [822, 139] width 233 height 14
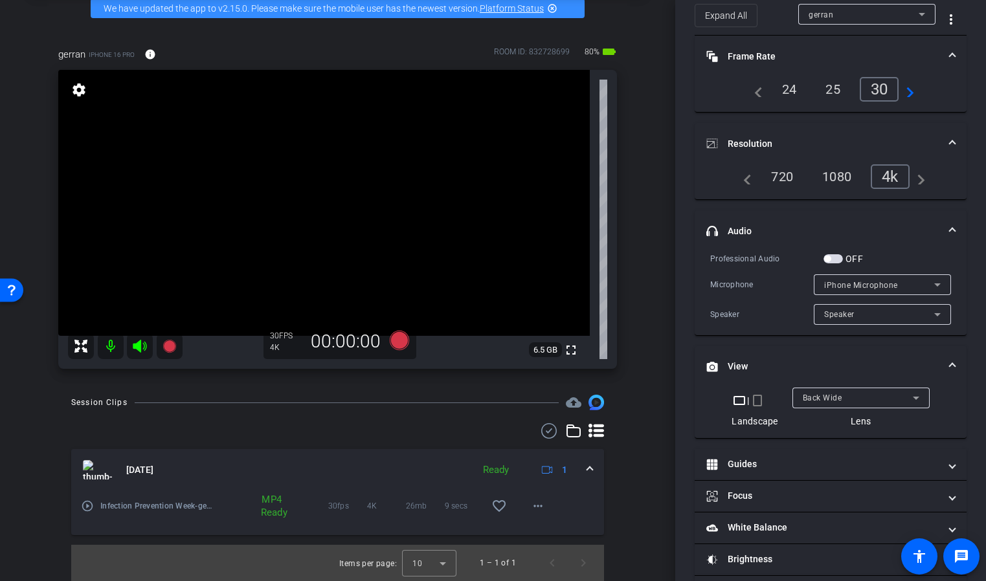
click at [921, 181] on mat-icon "navigate_next" at bounding box center [917, 177] width 16 height 16
click at [840, 260] on span "button" at bounding box center [832, 258] width 19 height 9
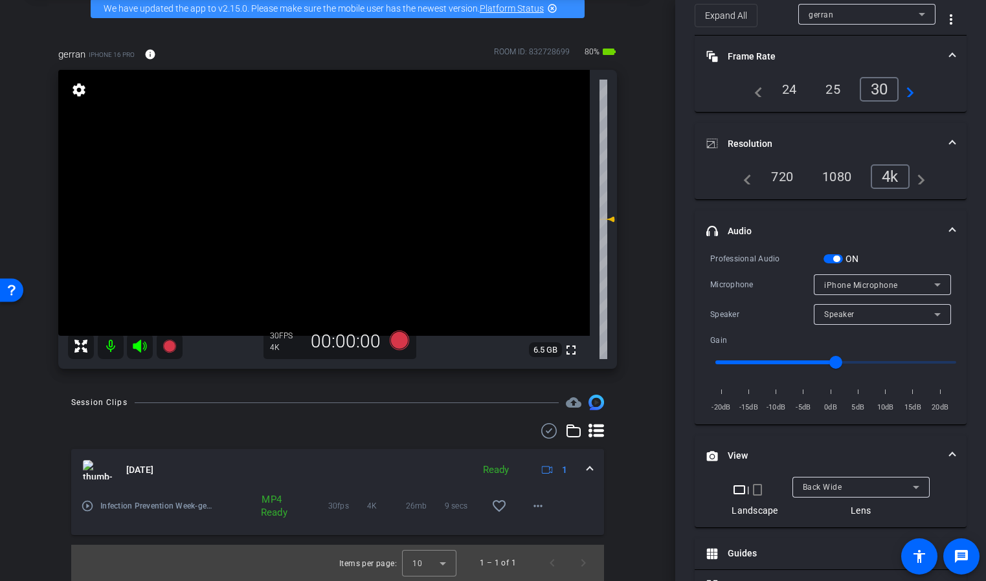
click at [826, 258] on span "button" at bounding box center [832, 258] width 19 height 9
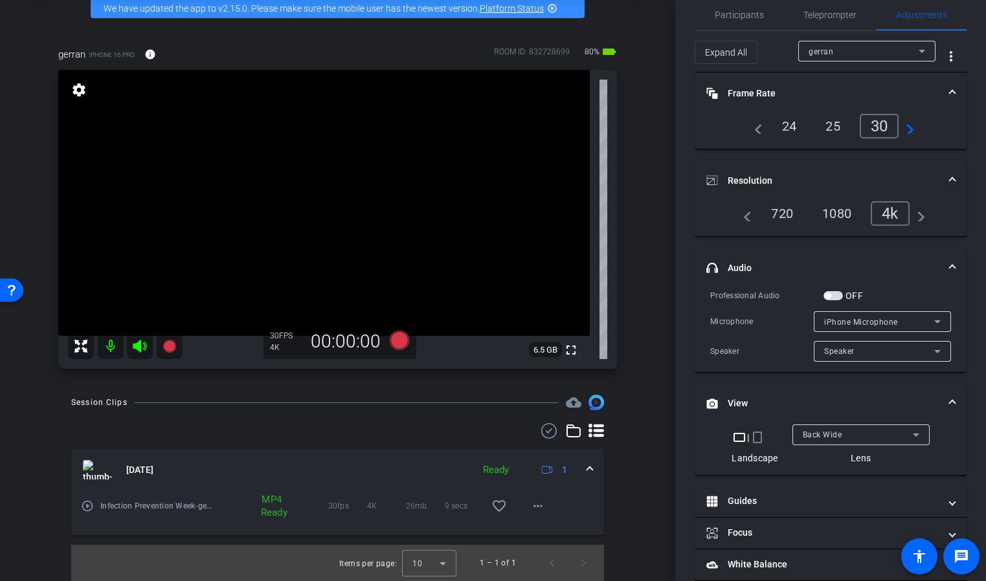
scroll to position [17, 0]
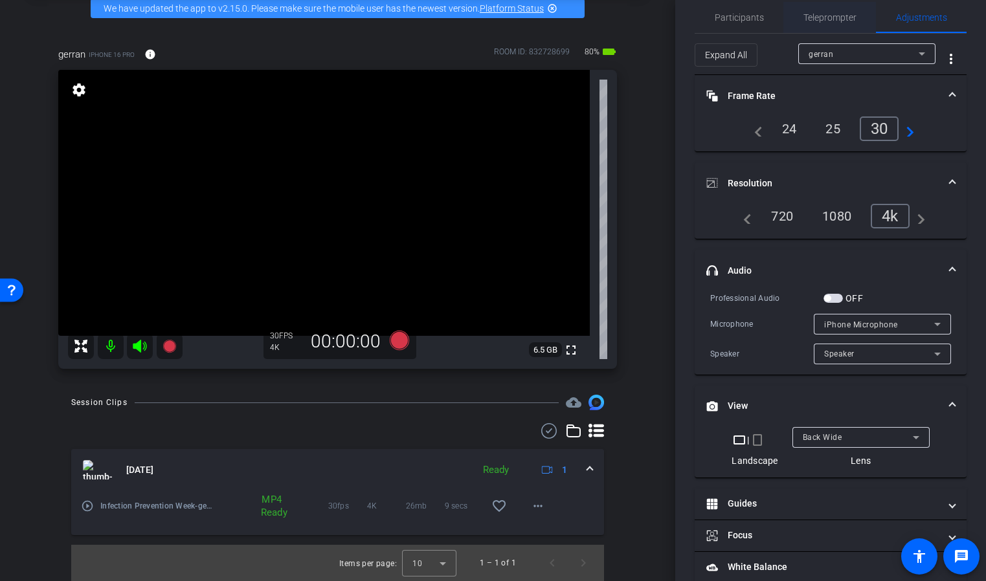
click at [845, 16] on span "Teleprompter" at bounding box center [829, 17] width 53 height 9
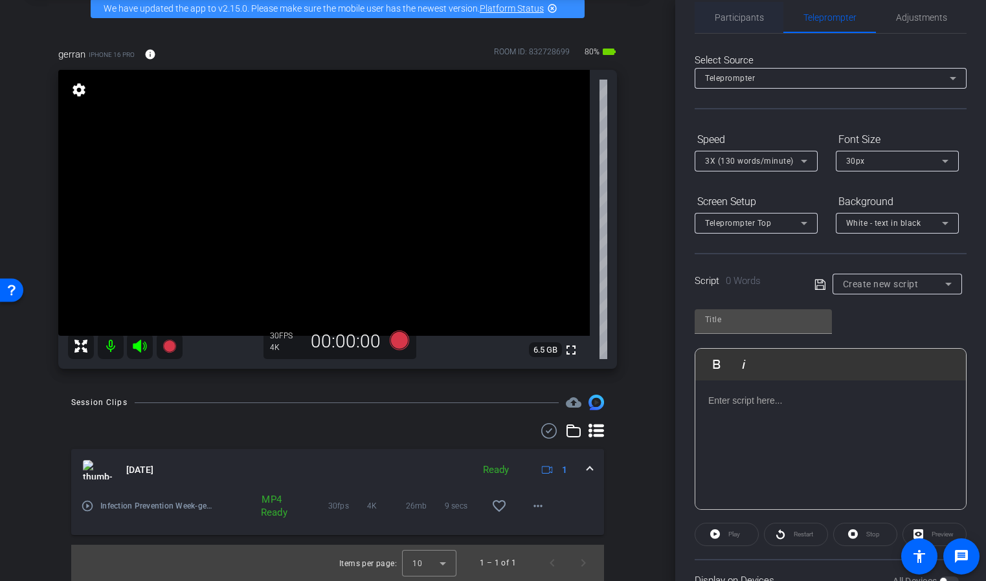
click at [733, 21] on span "Participants" at bounding box center [739, 17] width 49 height 9
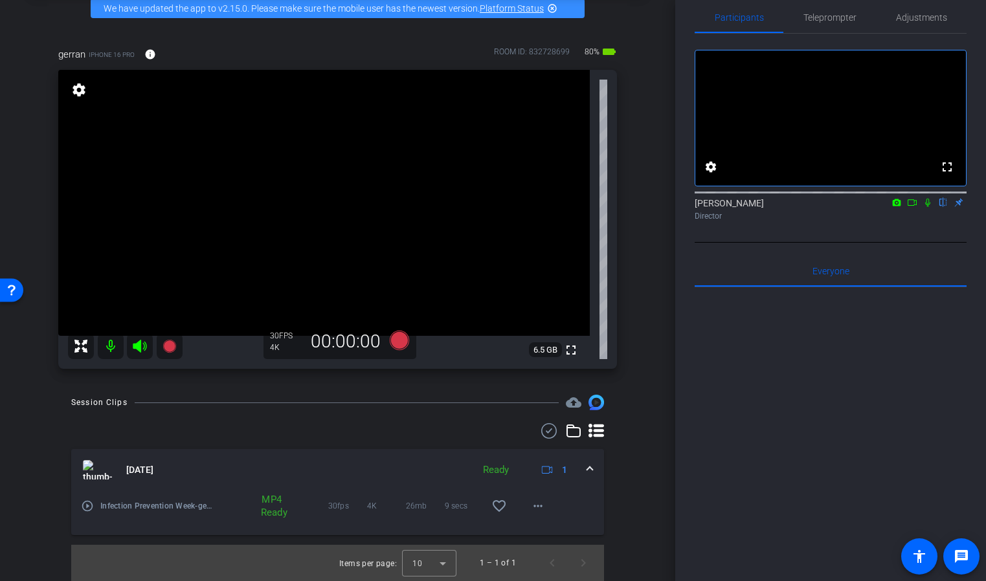
click at [913, 206] on icon at bounding box center [911, 202] width 9 height 6
click at [80, 102] on video at bounding box center [323, 203] width 531 height 266
click at [84, 87] on div at bounding box center [79, 102] width 32 height 32
click at [75, 88] on div at bounding box center [79, 102] width 32 height 32
click at [318, 181] on video at bounding box center [323, 203] width 531 height 266
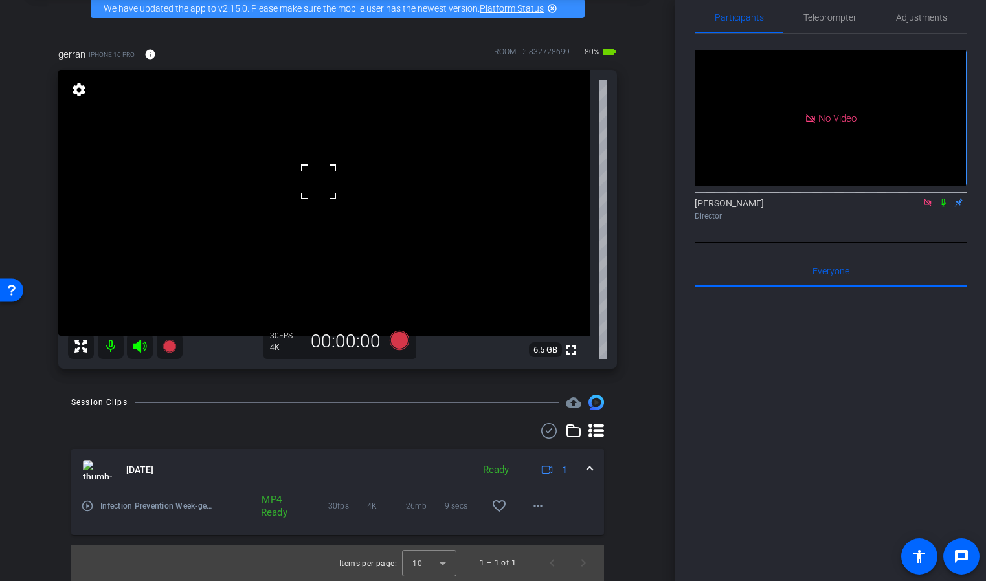
click at [318, 191] on div at bounding box center [318, 182] width 32 height 32
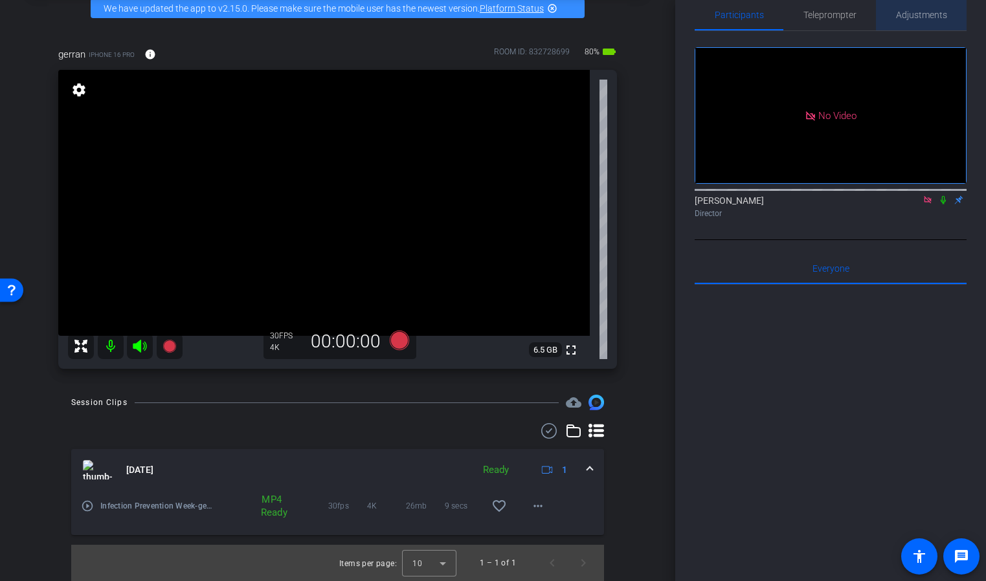
click at [911, 15] on span "Adjustments" at bounding box center [921, 14] width 51 height 9
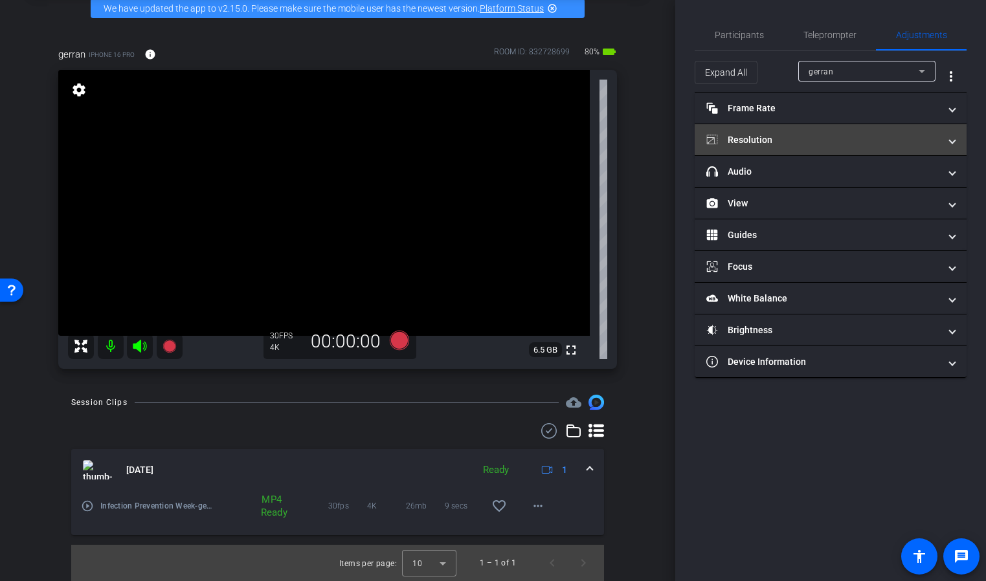
click at [859, 132] on mat-expansion-panel-header "Resolution" at bounding box center [831, 139] width 272 height 31
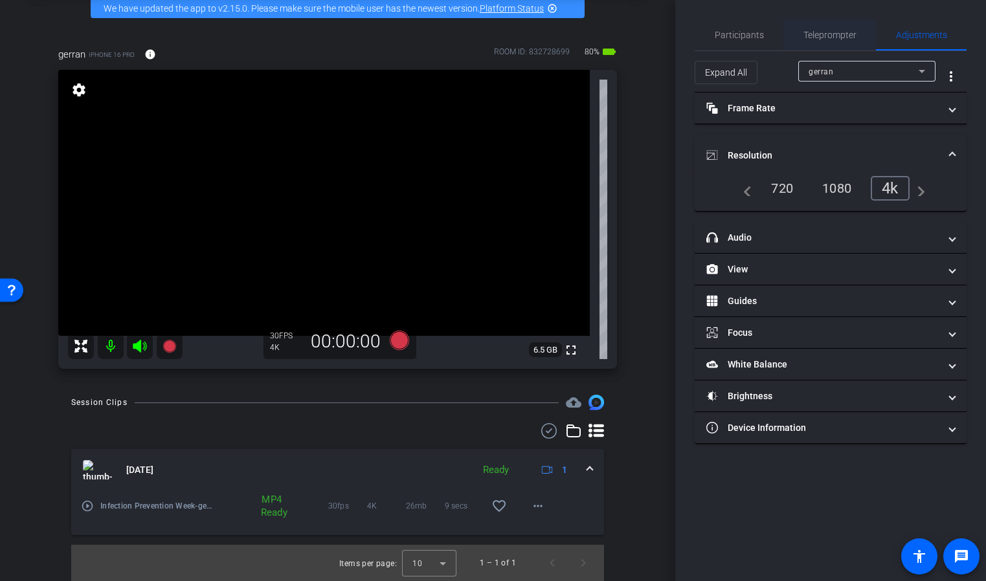
click at [830, 34] on span "Teleprompter" at bounding box center [829, 34] width 53 height 9
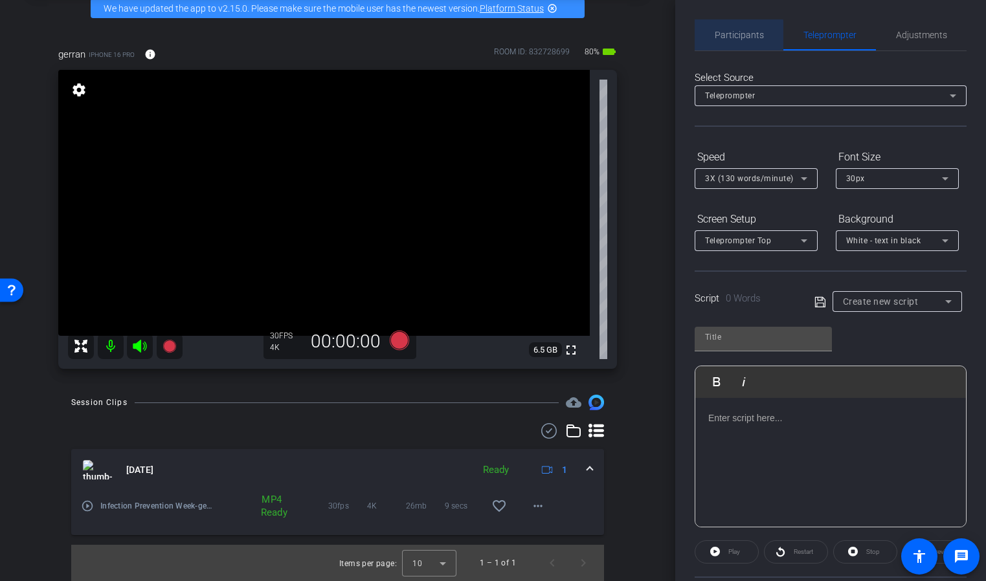
click at [735, 35] on span "Participants" at bounding box center [739, 34] width 49 height 9
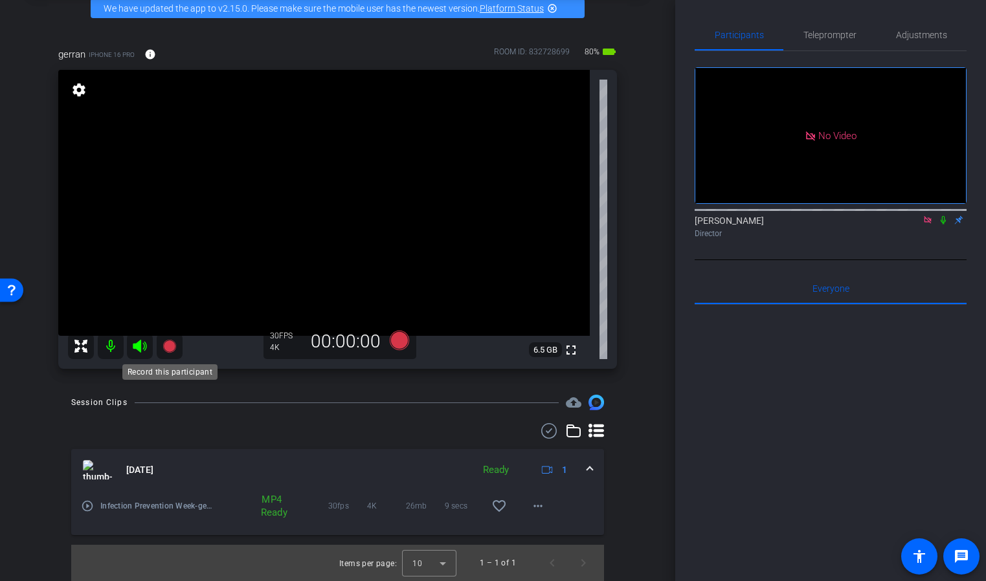
click at [168, 346] on icon at bounding box center [168, 346] width 13 height 13
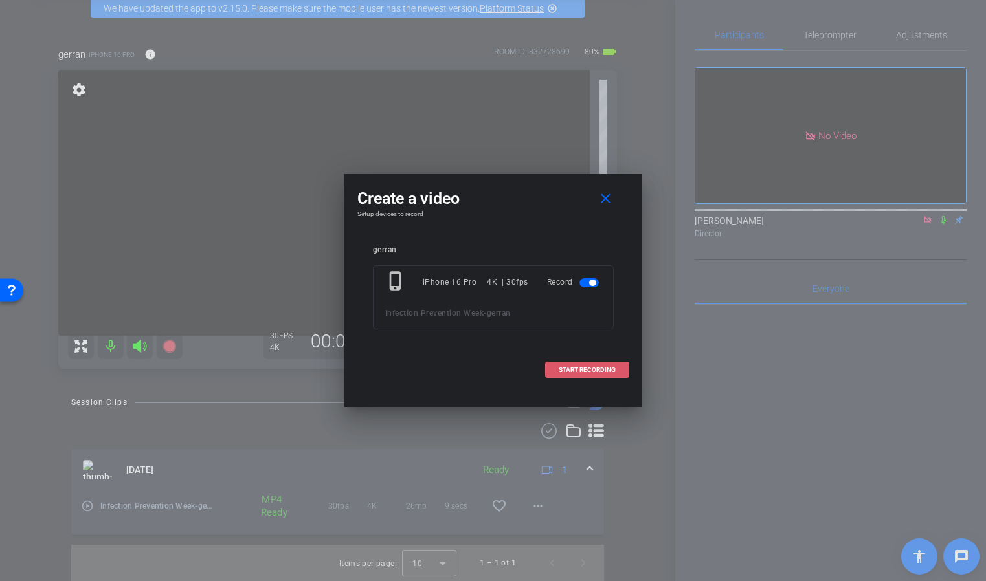
click at [568, 371] on span "START RECORDING" at bounding box center [587, 370] width 57 height 6
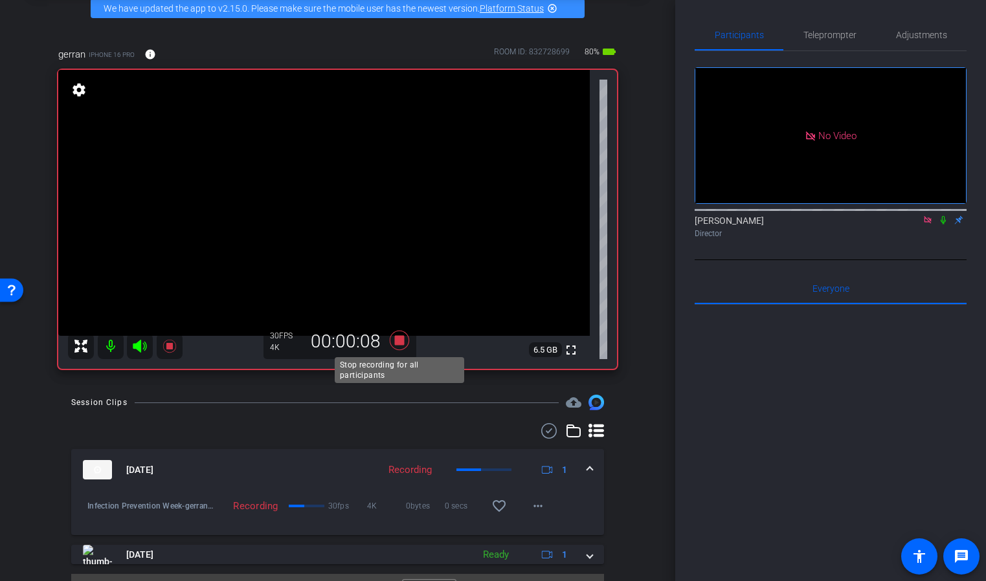
click at [397, 341] on icon at bounding box center [398, 340] width 19 height 19
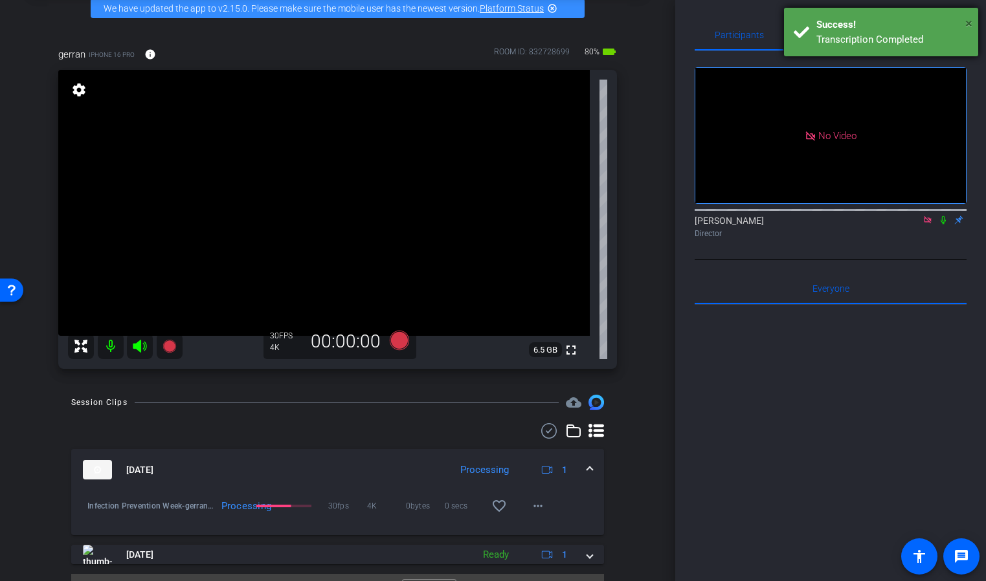
click at [965, 20] on span "×" at bounding box center [968, 24] width 7 height 16
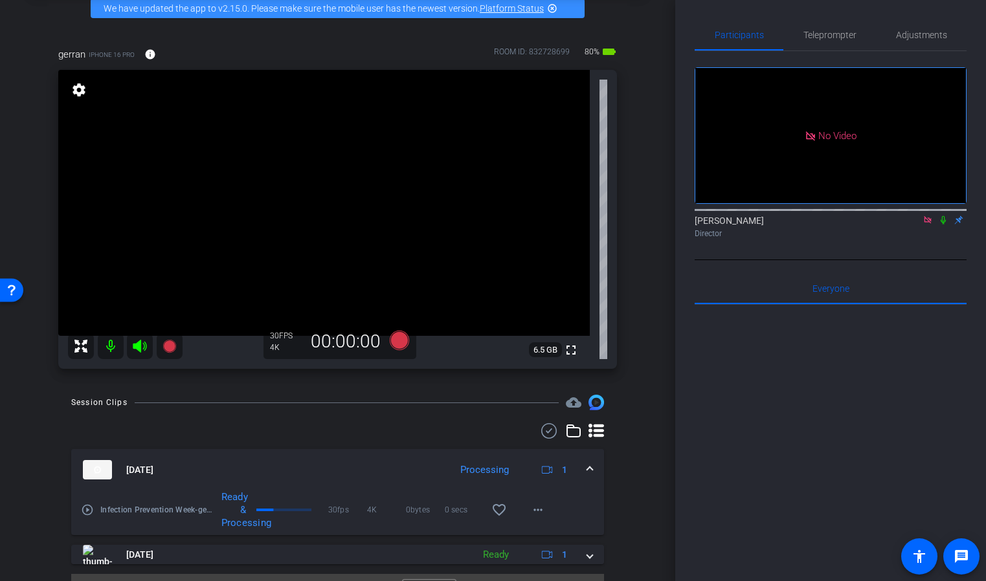
click at [89, 507] on mat-icon "play_circle_outline" at bounding box center [87, 510] width 13 height 13
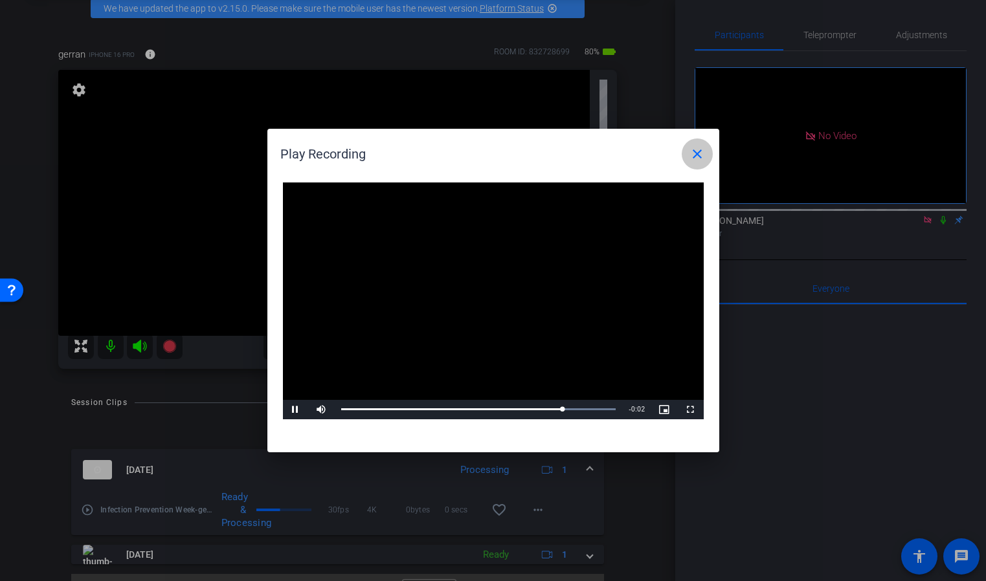
click at [700, 155] on mat-icon "close" at bounding box center [697, 154] width 16 height 16
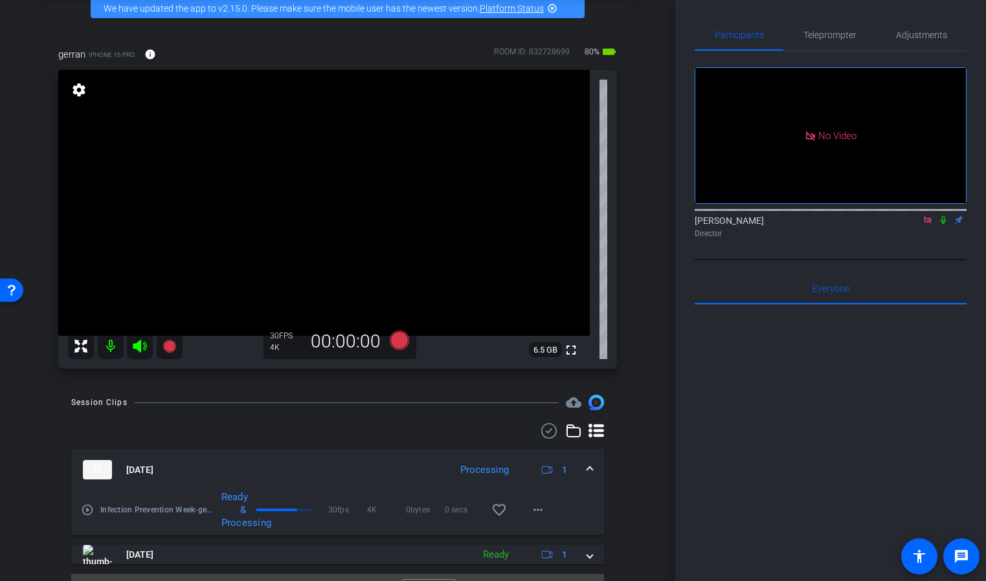
scroll to position [94, 0]
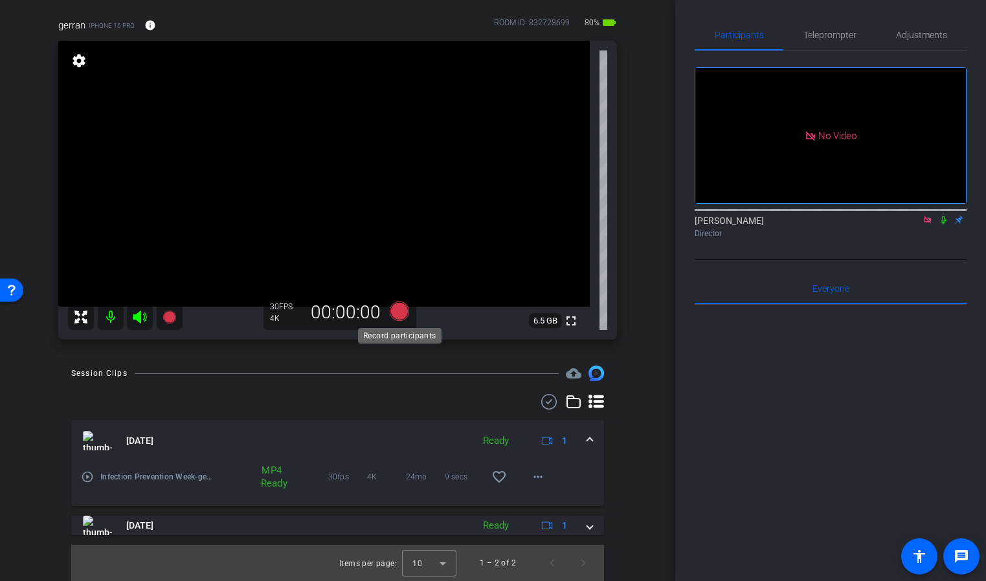
click at [401, 310] on icon at bounding box center [398, 311] width 19 height 19
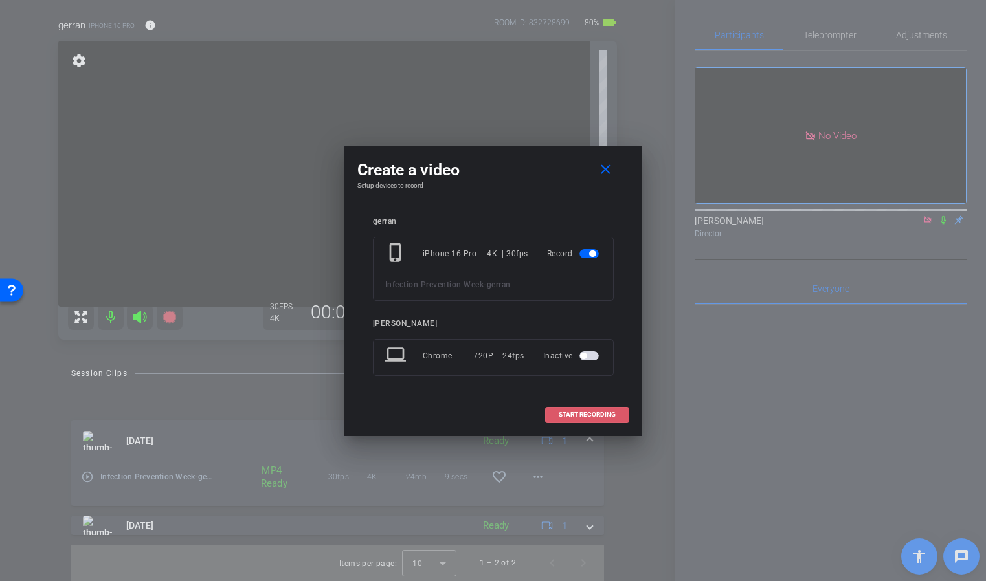
click at [608, 421] on span at bounding box center [587, 414] width 83 height 31
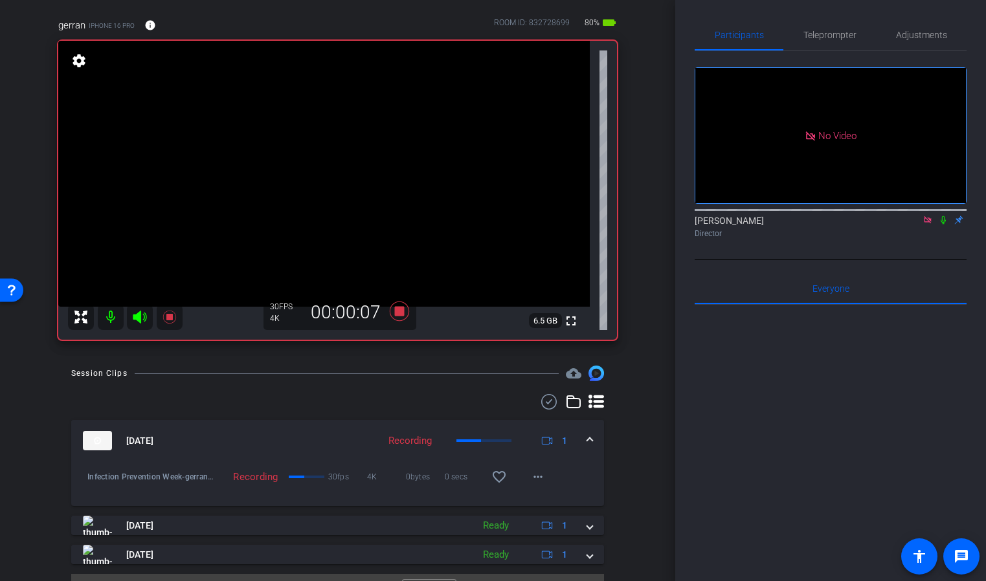
click at [944, 222] on icon at bounding box center [943, 220] width 10 height 9
click at [397, 311] on icon at bounding box center [398, 311] width 19 height 19
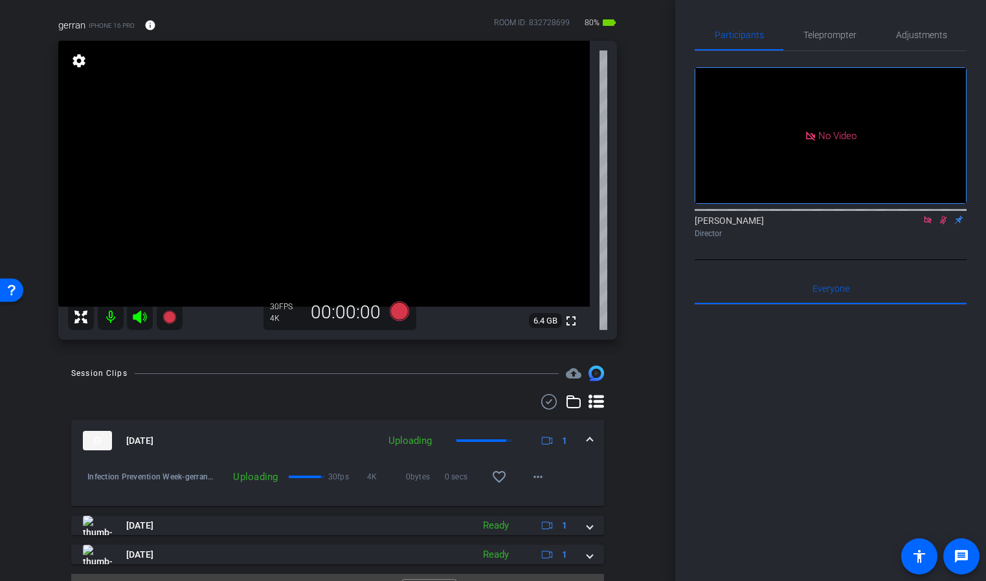
click at [943, 219] on icon at bounding box center [943, 220] width 10 height 9
click at [945, 219] on icon at bounding box center [943, 220] width 10 height 9
click at [944, 220] on icon at bounding box center [943, 220] width 10 height 9
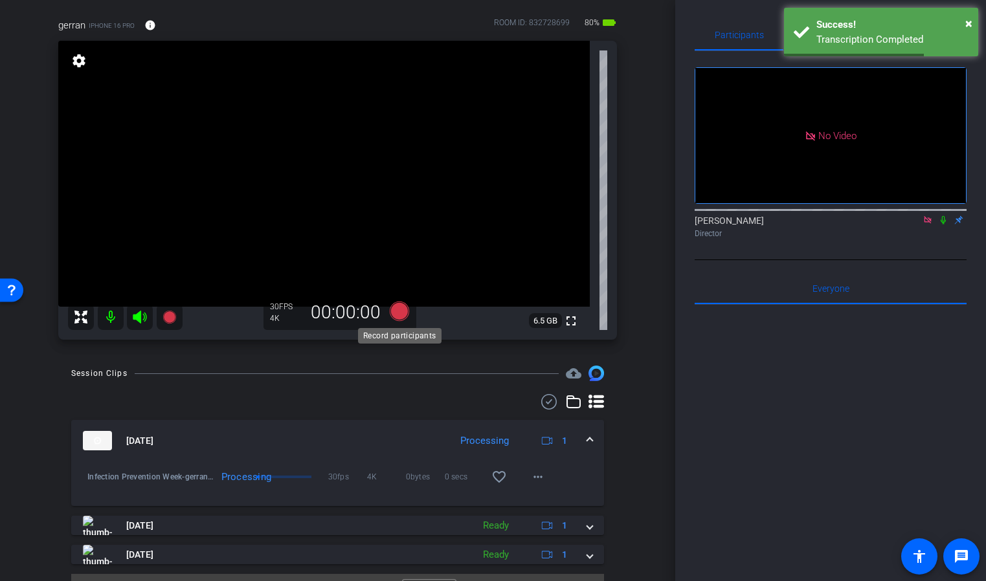
click at [397, 313] on icon at bounding box center [398, 311] width 19 height 19
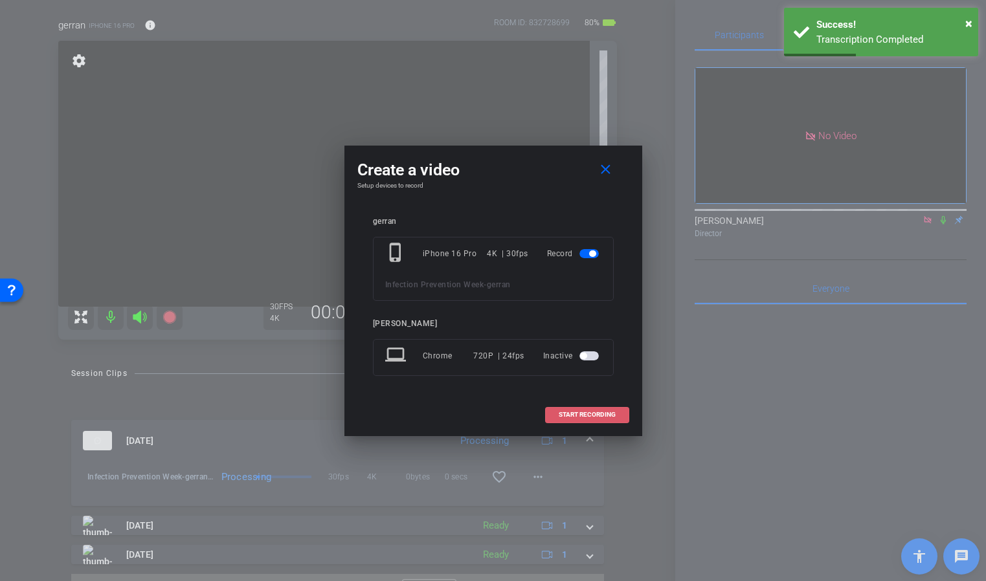
click at [606, 416] on span "START RECORDING" at bounding box center [587, 415] width 57 height 6
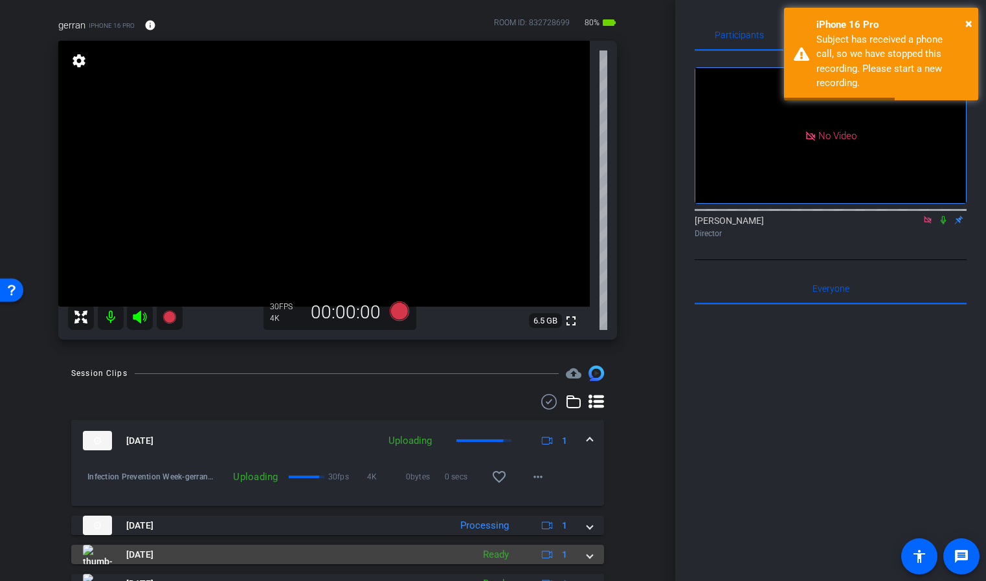
scroll to position [77, 0]
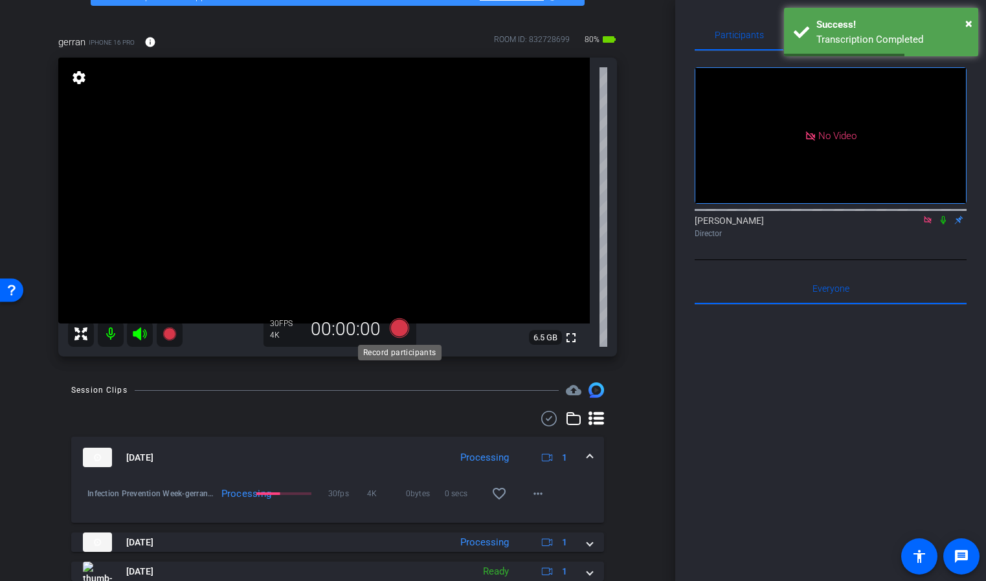
click at [398, 331] on icon at bounding box center [398, 327] width 19 height 19
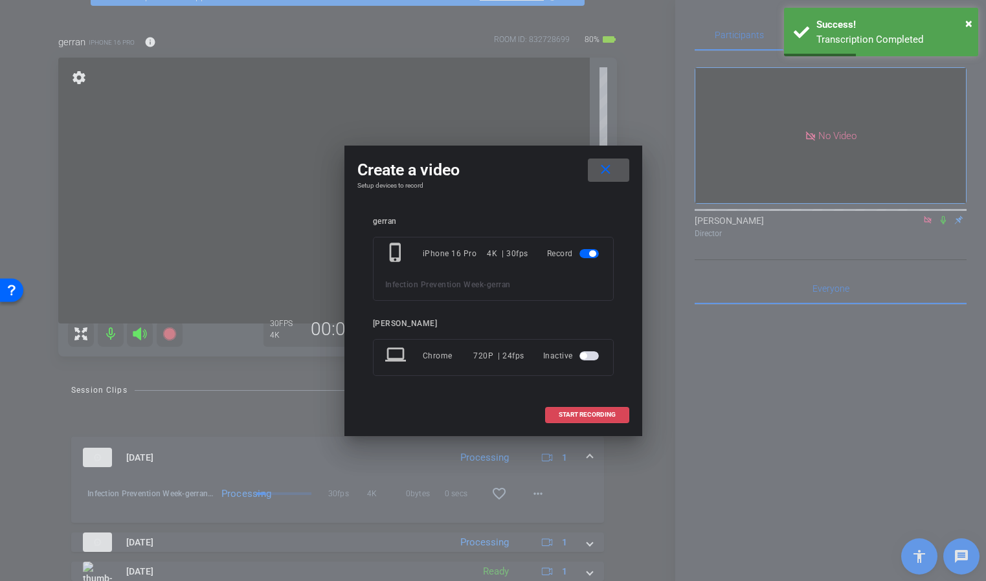
click at [594, 421] on span at bounding box center [587, 414] width 83 height 31
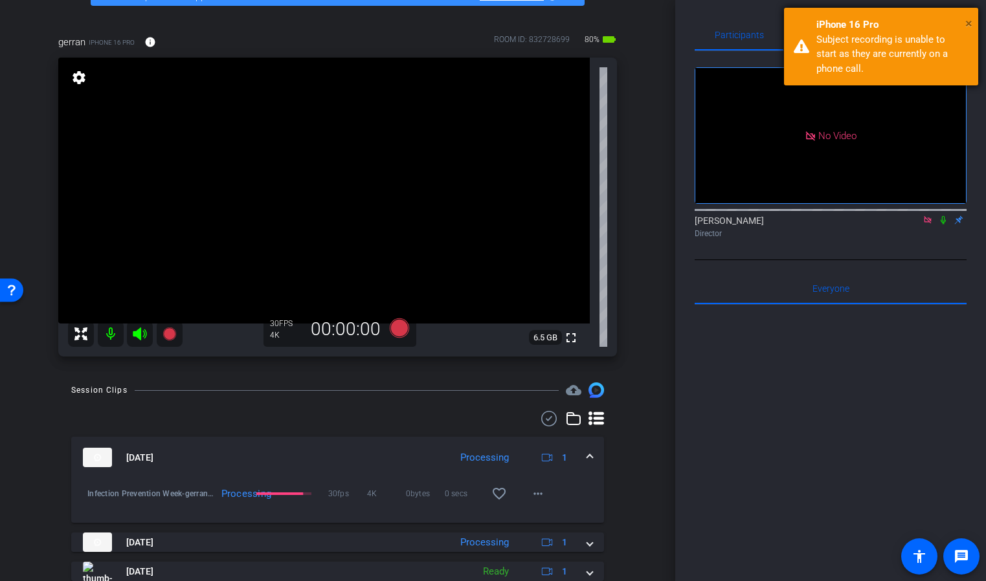
click at [968, 23] on span "×" at bounding box center [968, 24] width 7 height 16
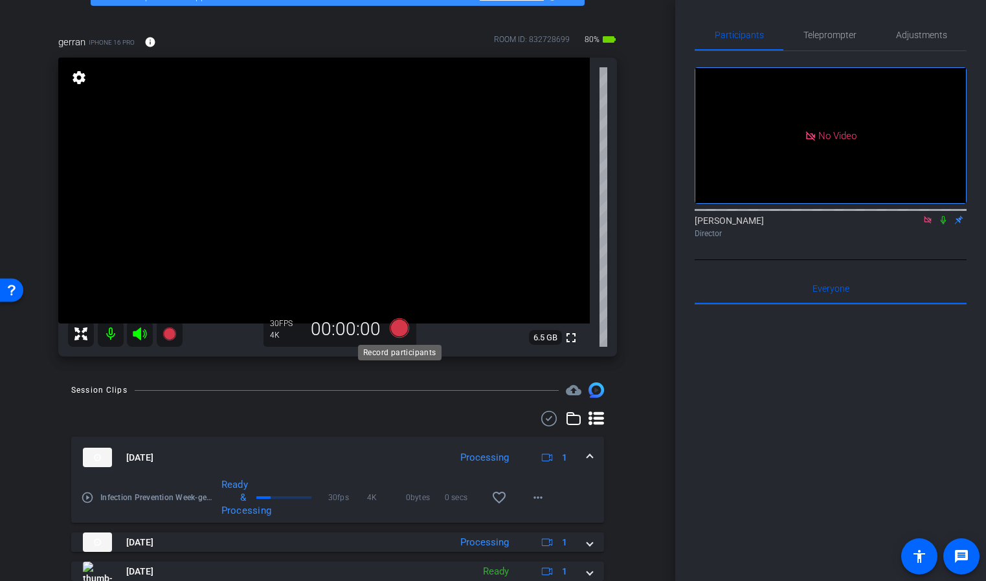
click at [397, 329] on icon at bounding box center [398, 327] width 19 height 19
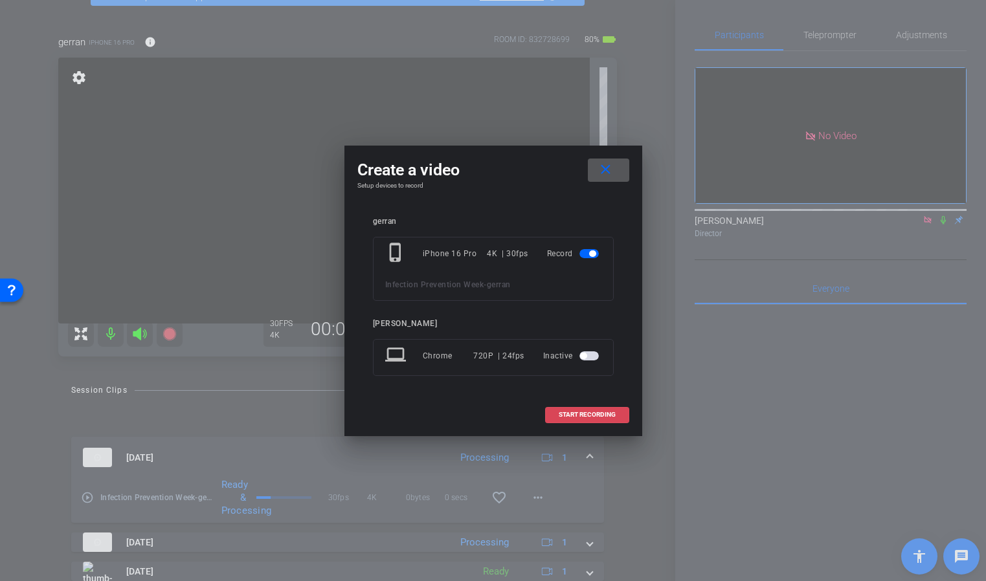
click at [569, 412] on span "START RECORDING" at bounding box center [587, 415] width 57 height 6
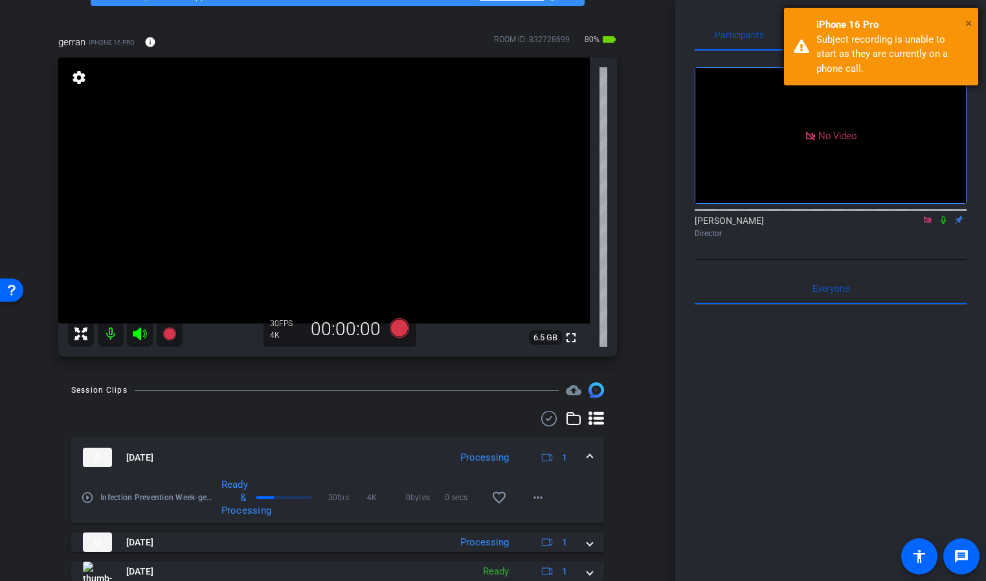
click at [967, 21] on span "×" at bounding box center [968, 24] width 7 height 16
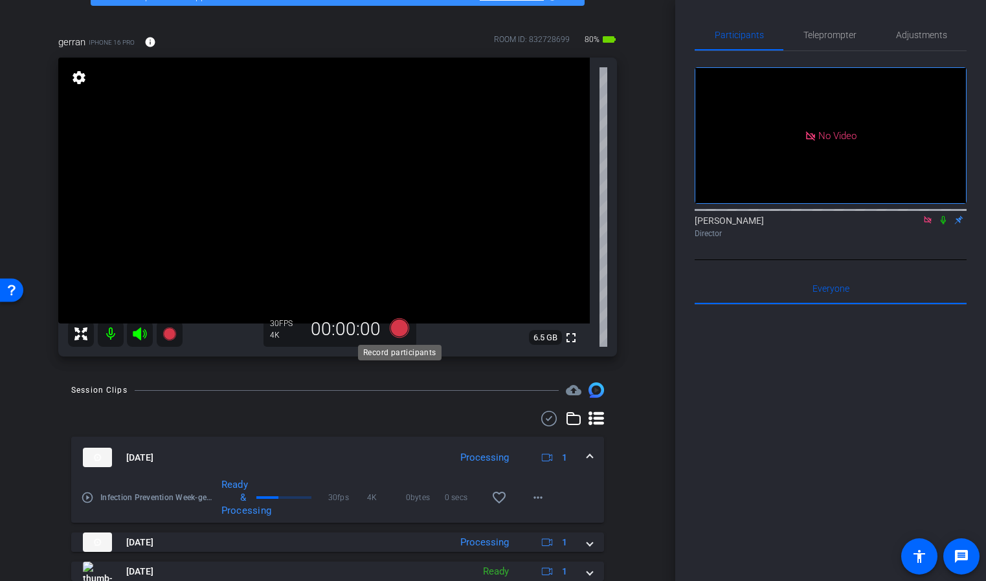
click at [395, 329] on icon at bounding box center [398, 327] width 19 height 19
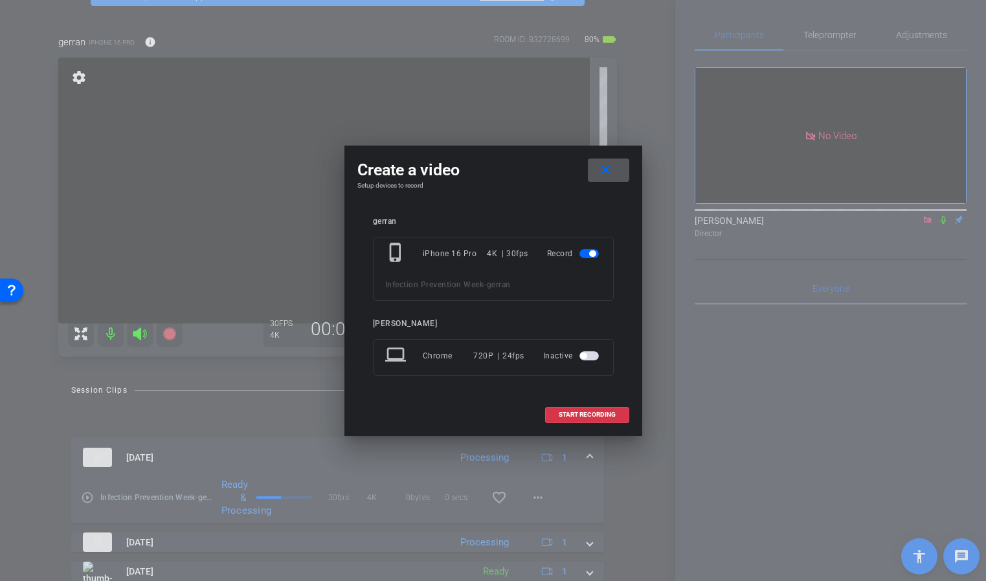
click at [608, 176] on mat-icon "close" at bounding box center [605, 170] width 16 height 16
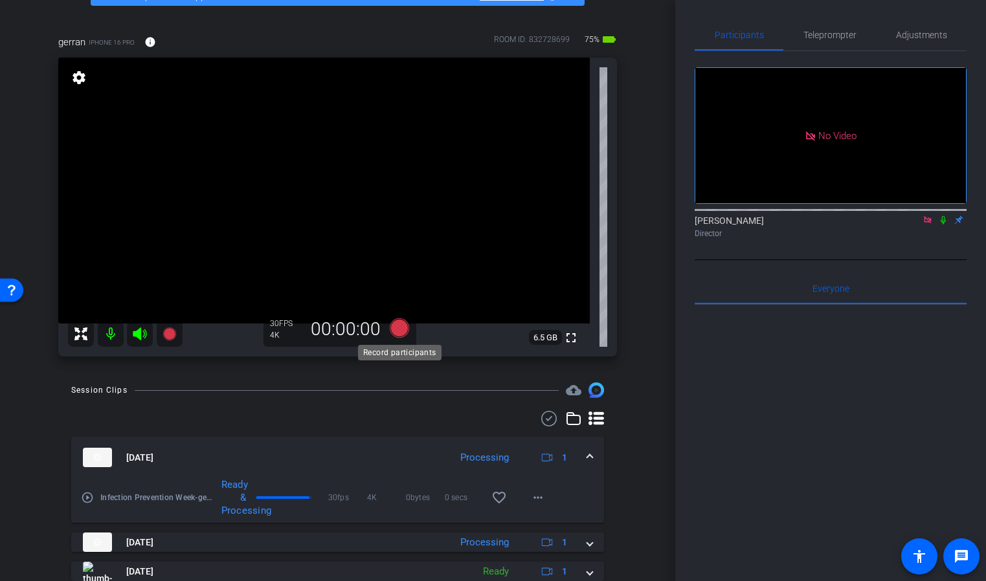
click at [396, 327] on icon at bounding box center [398, 327] width 19 height 19
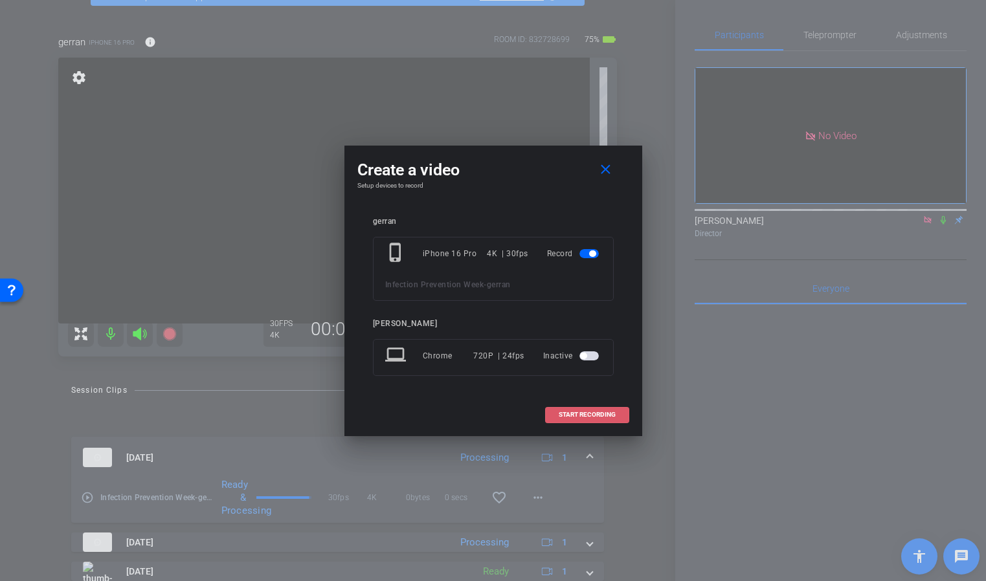
click at [571, 413] on span "START RECORDING" at bounding box center [587, 415] width 57 height 6
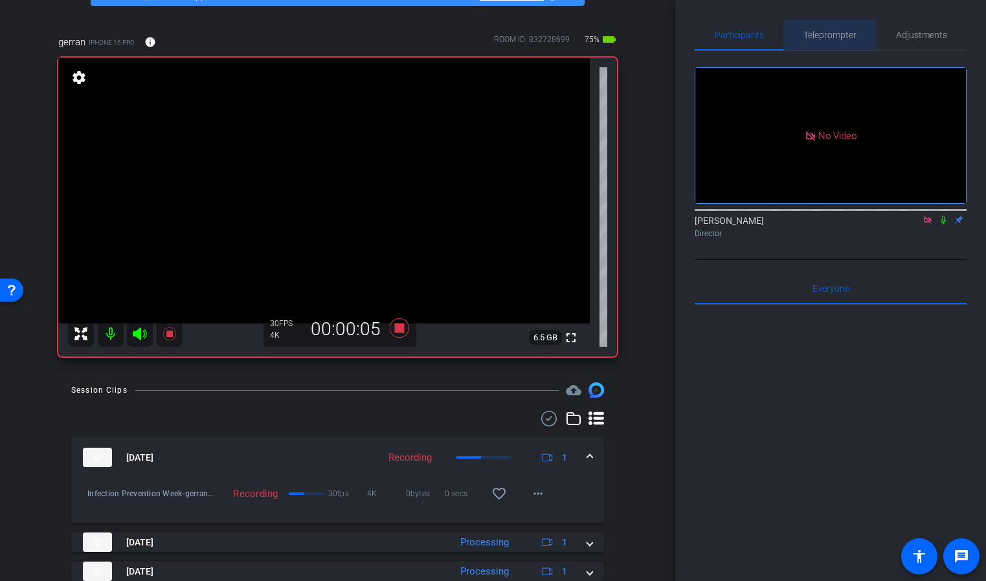
click at [831, 38] on span "Teleprompter" at bounding box center [829, 34] width 53 height 9
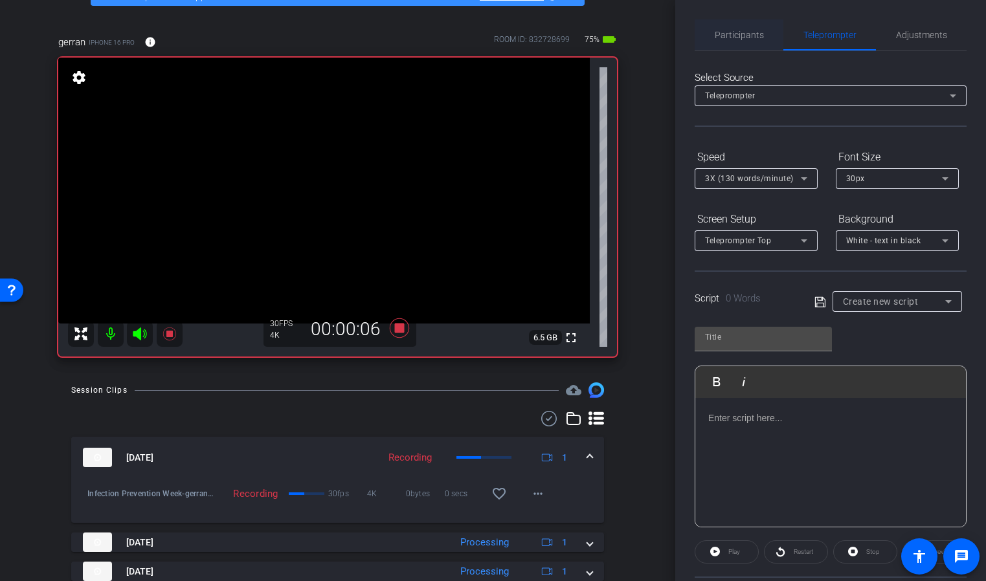
click at [755, 34] on span "Participants" at bounding box center [739, 34] width 49 height 9
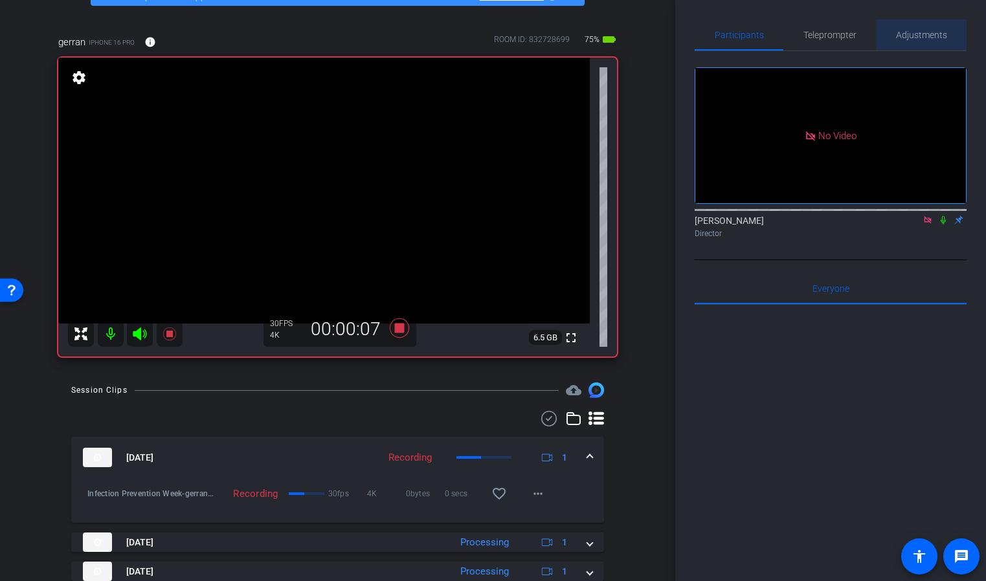
click at [911, 33] on span "Adjustments" at bounding box center [921, 34] width 51 height 9
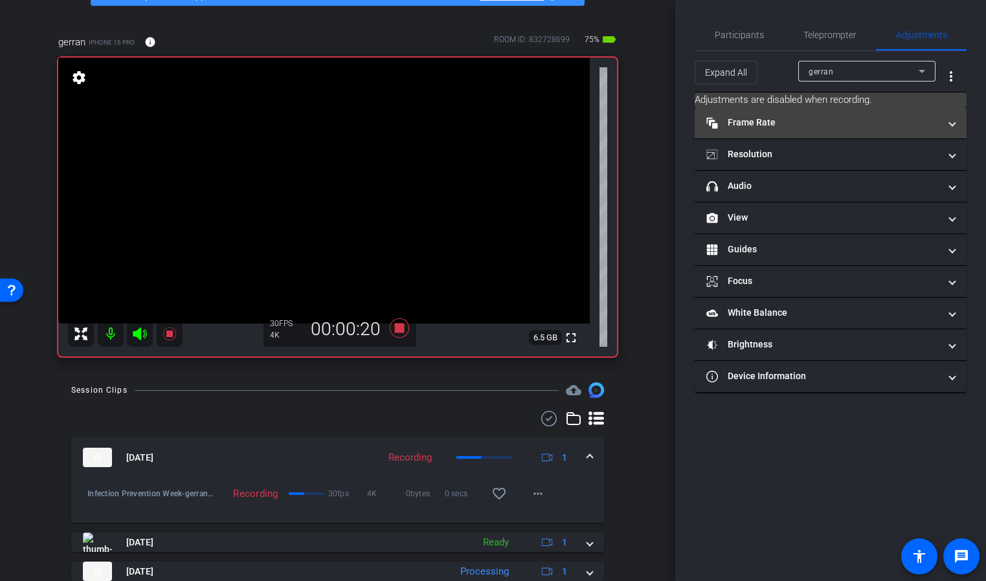
click at [771, 124] on mat-panel-title "Frame Rate Frame Rate" at bounding box center [822, 123] width 233 height 14
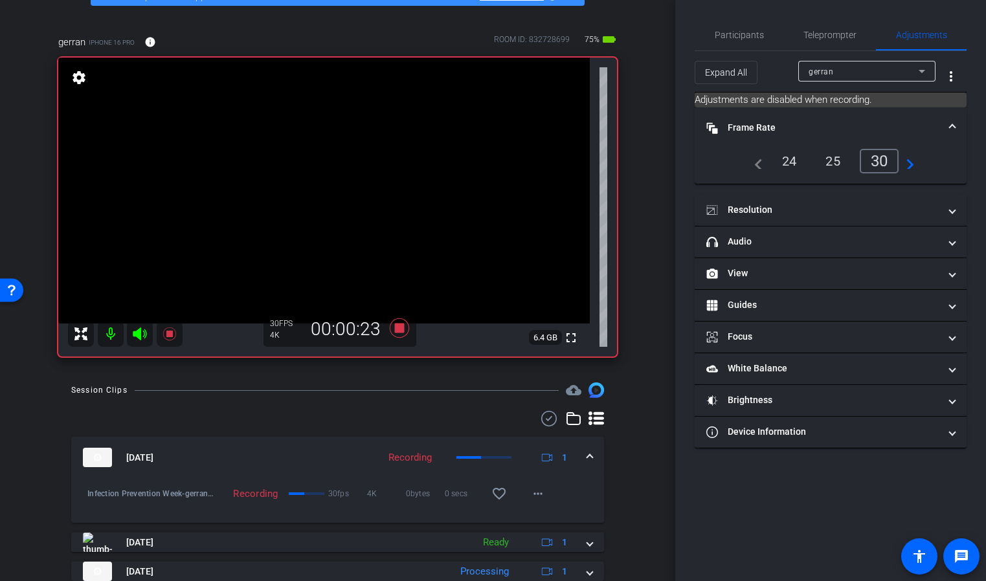
click at [687, 195] on div "Participants Teleprompter Adjustments [PERSON_NAME] Director Everyone 0 Mark al…" at bounding box center [830, 290] width 311 height 581
click at [963, 153] on div "navigate_before 24 25 30 navigate_next" at bounding box center [831, 166] width 272 height 35
click at [773, 212] on mat-panel-title "Resolution" at bounding box center [822, 210] width 233 height 14
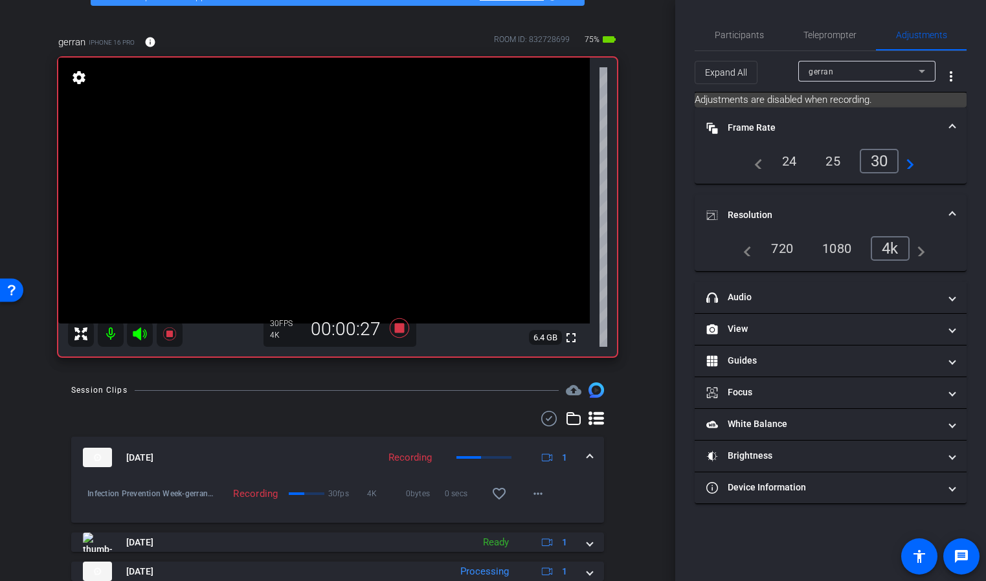
click at [690, 310] on div "Participants Teleprompter Adjustments [PERSON_NAME] Director Everyone 0 Mark al…" at bounding box center [830, 290] width 311 height 581
click at [955, 214] on span at bounding box center [952, 215] width 5 height 14
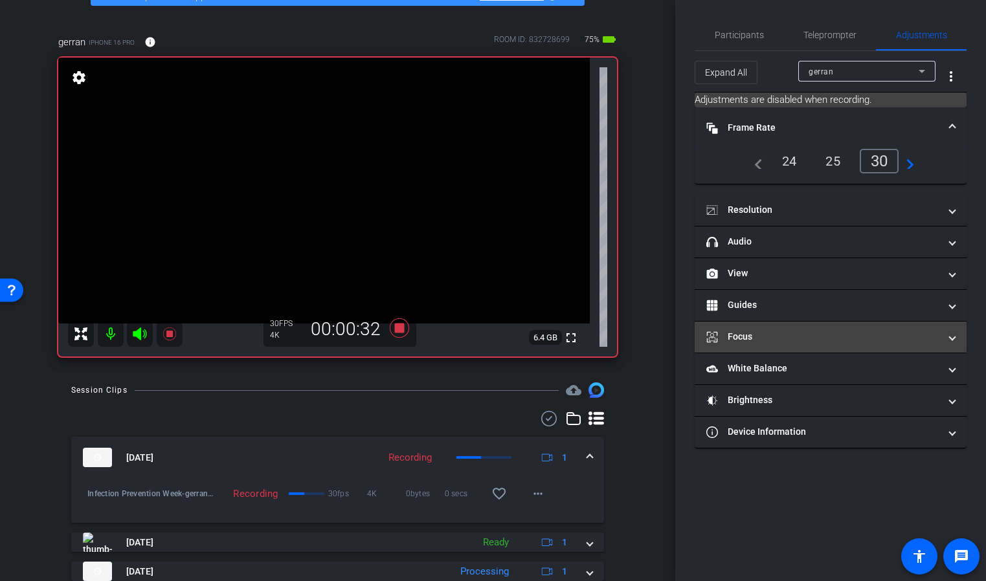
click at [764, 335] on mat-panel-title "Focus" at bounding box center [822, 337] width 233 height 14
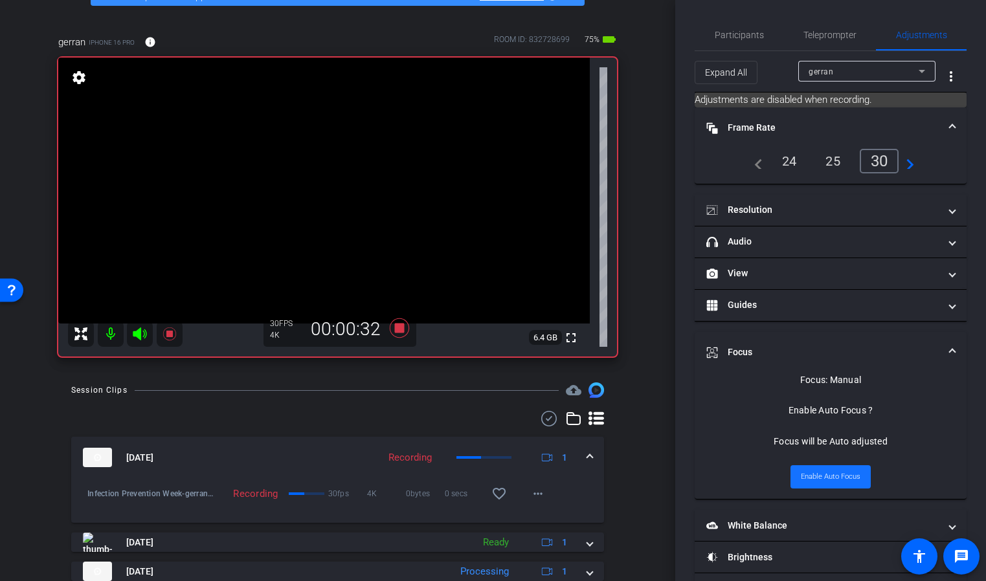
click at [834, 479] on span "Enable Auto Focus" at bounding box center [831, 476] width 60 height 19
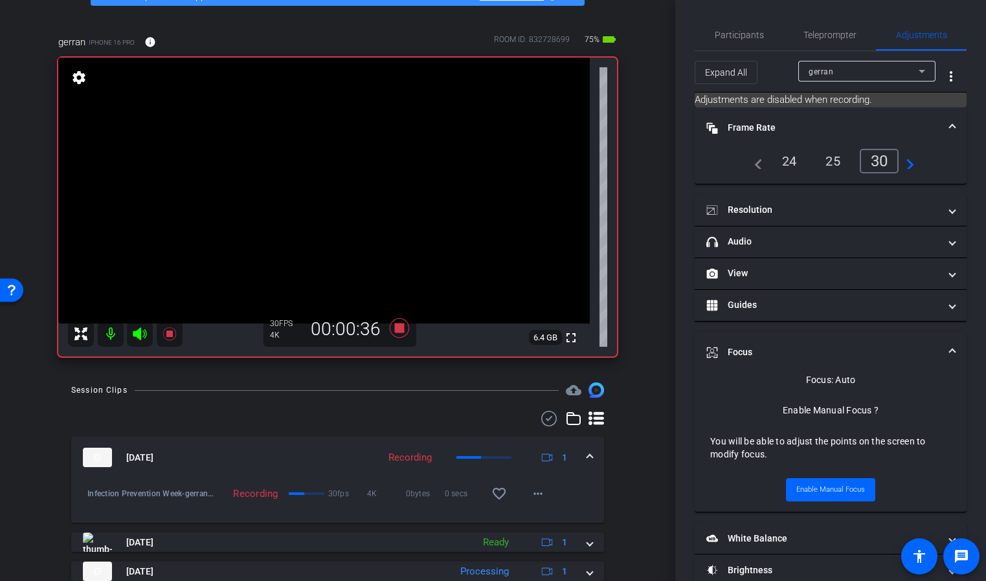
click at [734, 397] on div "Focus: Auto Enable Manual Focus ? You will be able to adjust the points on the …" at bounding box center [830, 437] width 241 height 129
click at [957, 350] on mat-expansion-panel-header "Focus" at bounding box center [831, 352] width 272 height 41
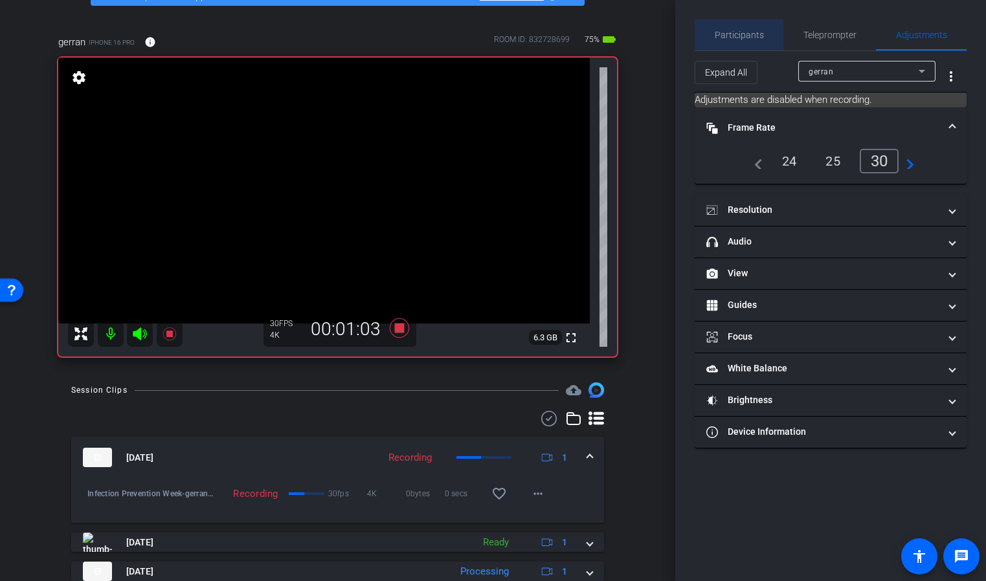
click at [746, 33] on span "Participants" at bounding box center [739, 34] width 49 height 9
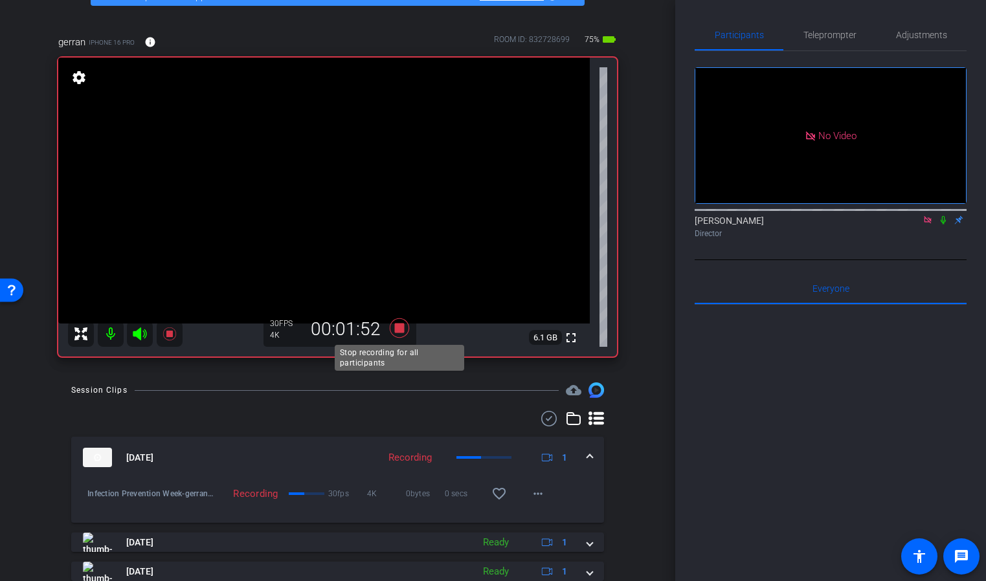
click at [398, 332] on icon at bounding box center [398, 327] width 19 height 19
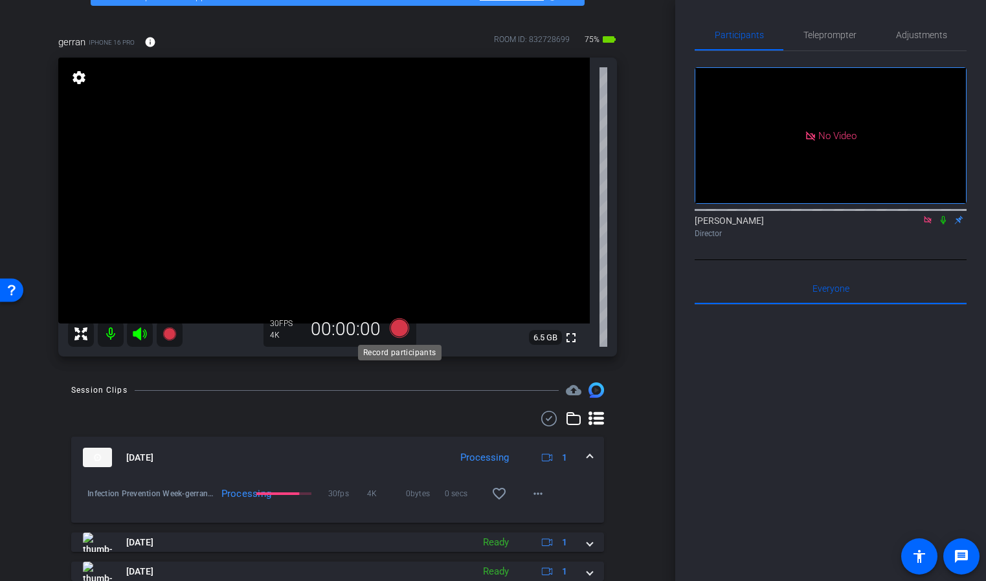
click at [399, 328] on icon at bounding box center [398, 327] width 19 height 19
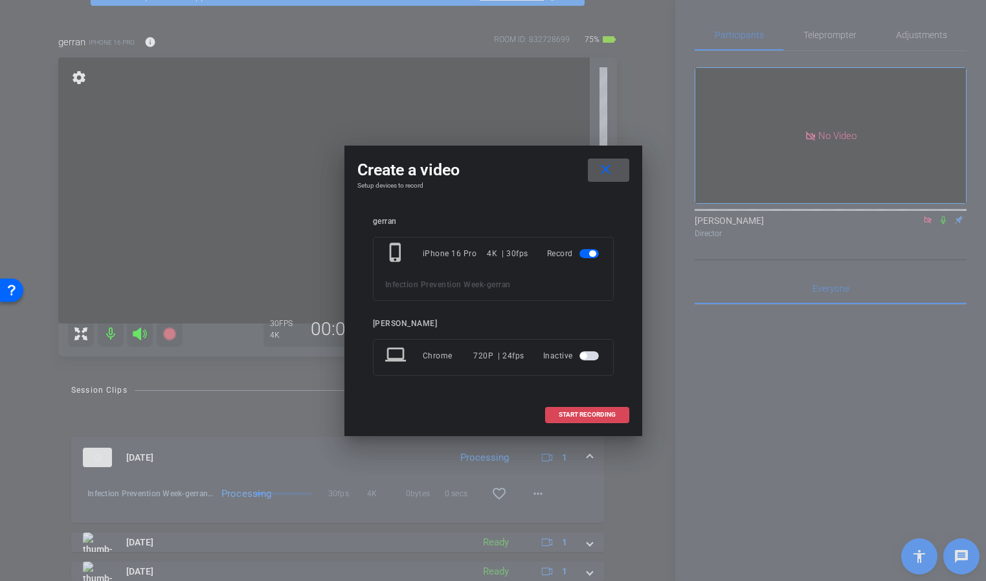
click at [572, 416] on span "START RECORDING" at bounding box center [587, 415] width 57 height 6
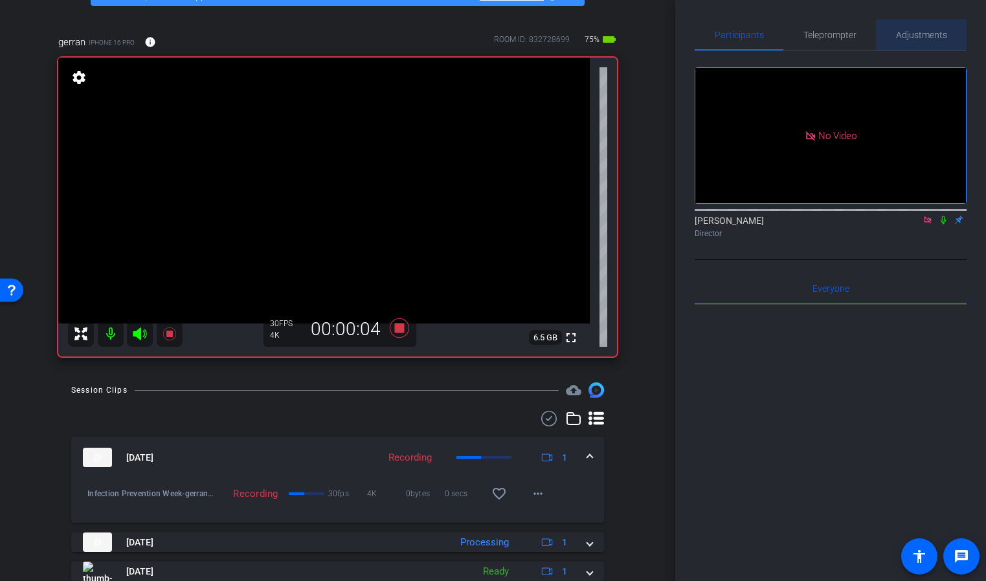
click at [908, 33] on span "Adjustments" at bounding box center [921, 34] width 51 height 9
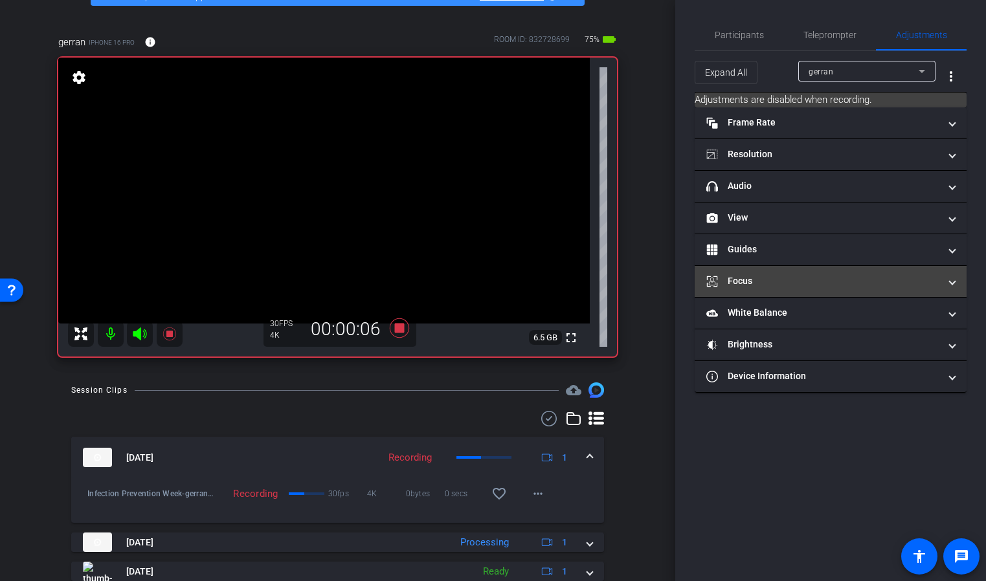
click at [808, 283] on mat-panel-title "Focus" at bounding box center [822, 281] width 233 height 14
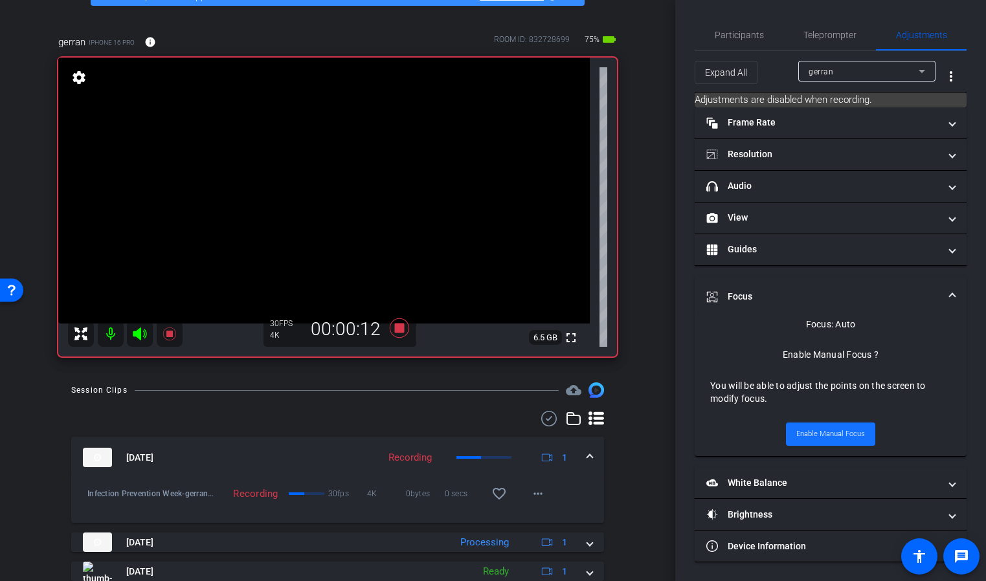
click at [819, 437] on span "Enable Manual Focus" at bounding box center [830, 434] width 69 height 19
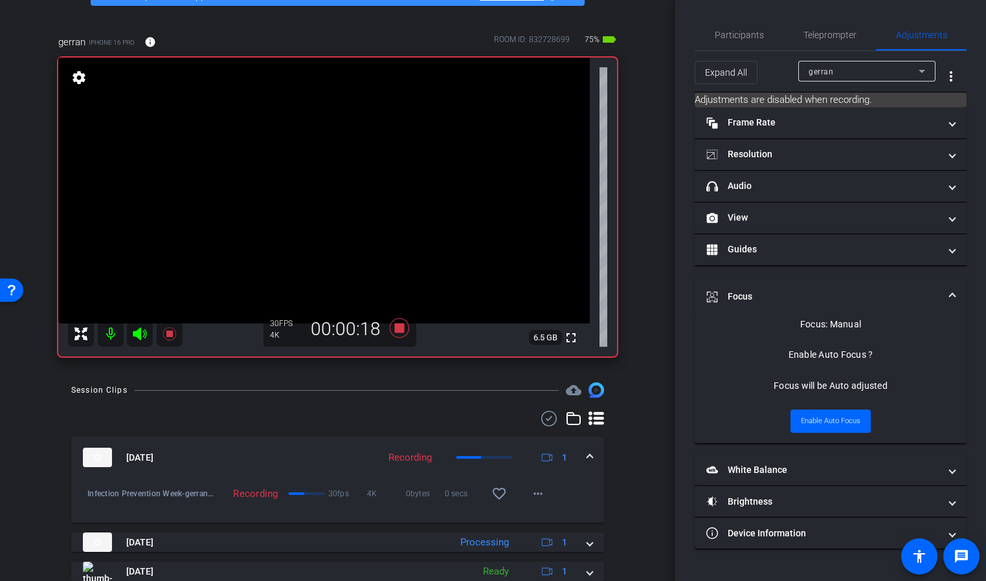
click at [732, 362] on div "Focus: Manual Enable Auto Focus ? Focus will be Auto adjusted Enable Auto Focus" at bounding box center [830, 376] width 241 height 116
click at [399, 330] on icon at bounding box center [398, 327] width 19 height 19
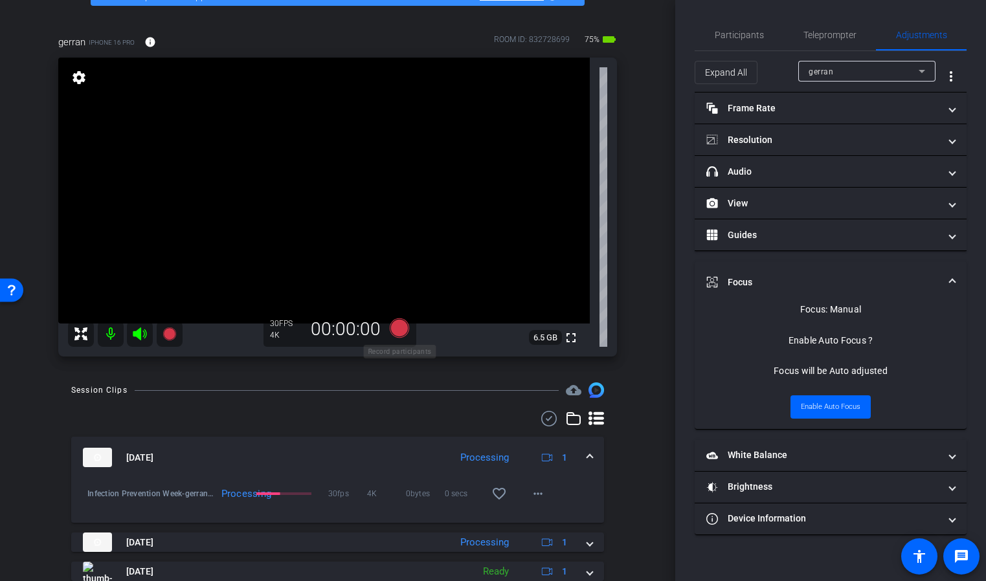
click at [399, 329] on icon at bounding box center [398, 327] width 19 height 19
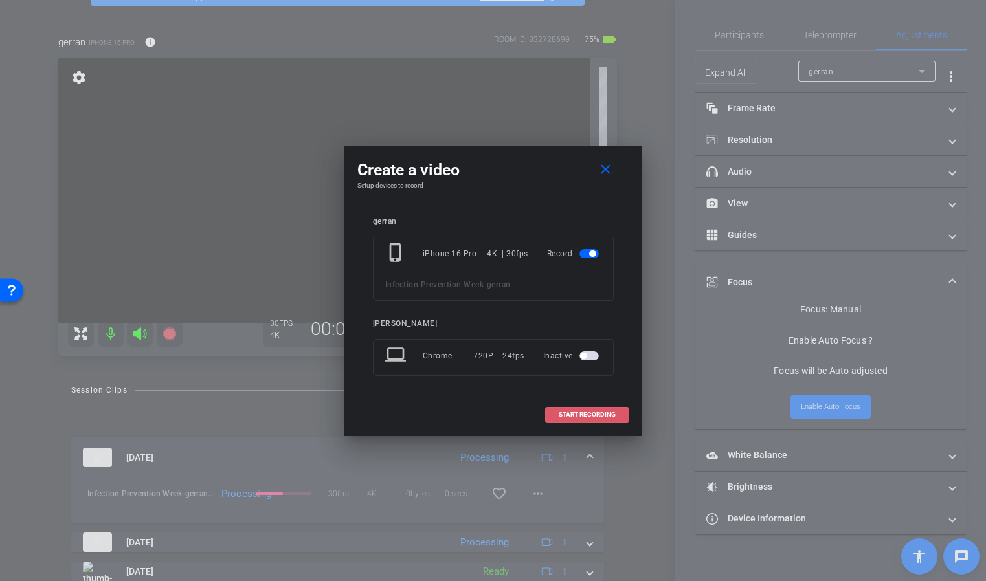
click at [595, 414] on span "START RECORDING" at bounding box center [587, 415] width 57 height 6
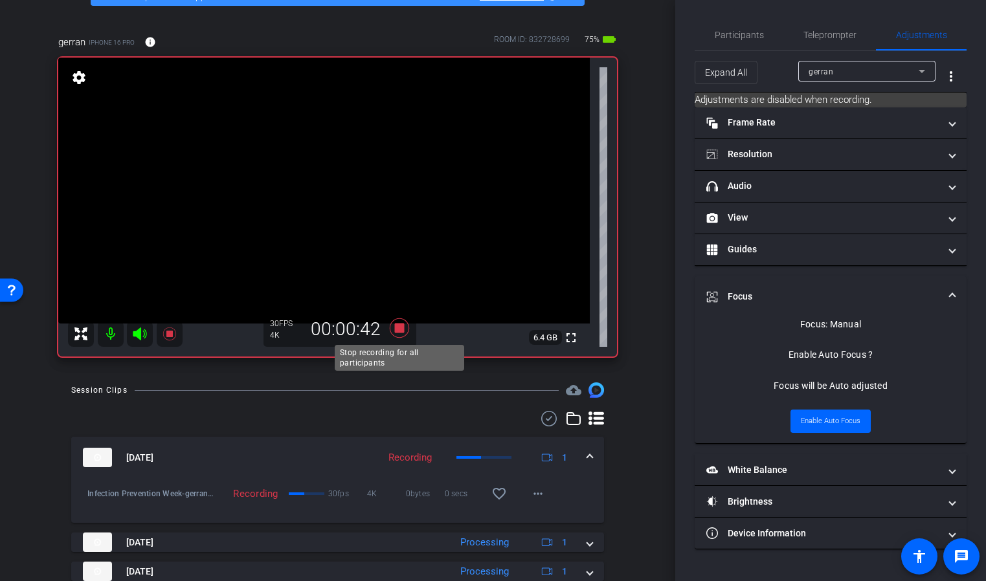
click at [397, 331] on icon at bounding box center [398, 327] width 19 height 19
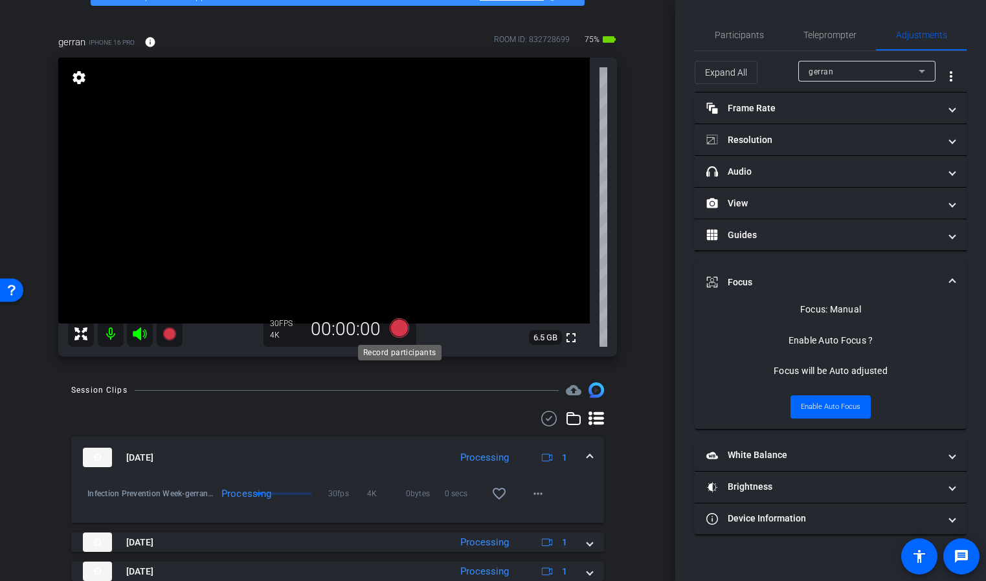
click at [397, 328] on icon at bounding box center [398, 327] width 19 height 19
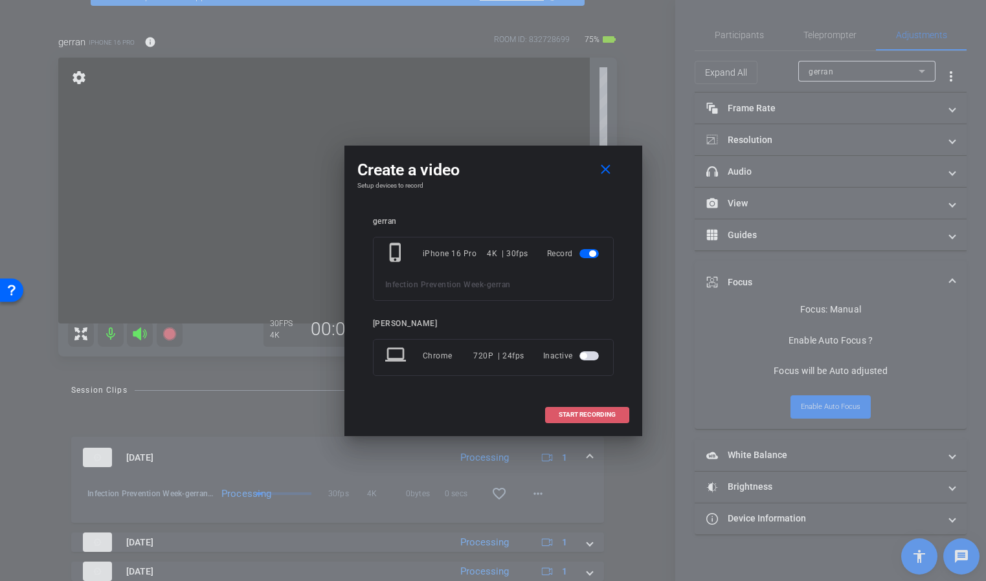
click at [597, 410] on span at bounding box center [587, 414] width 83 height 31
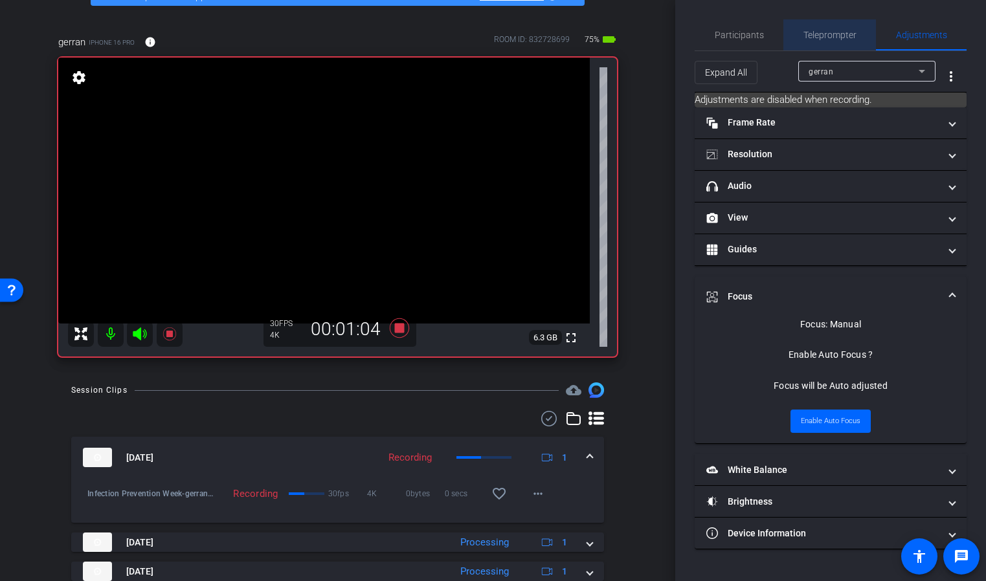
click at [827, 33] on span "Teleprompter" at bounding box center [829, 34] width 53 height 9
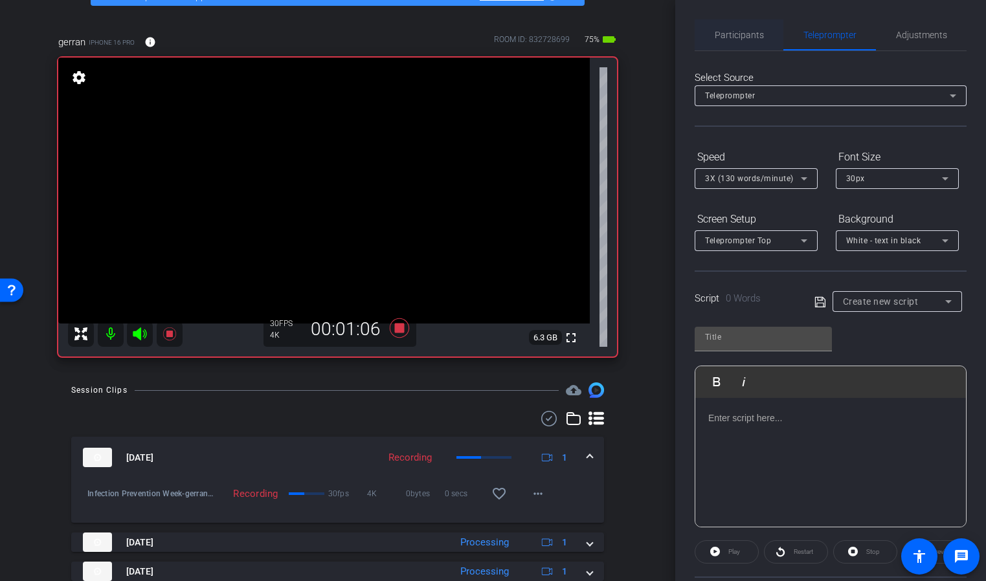
click at [758, 34] on span "Participants" at bounding box center [739, 34] width 49 height 9
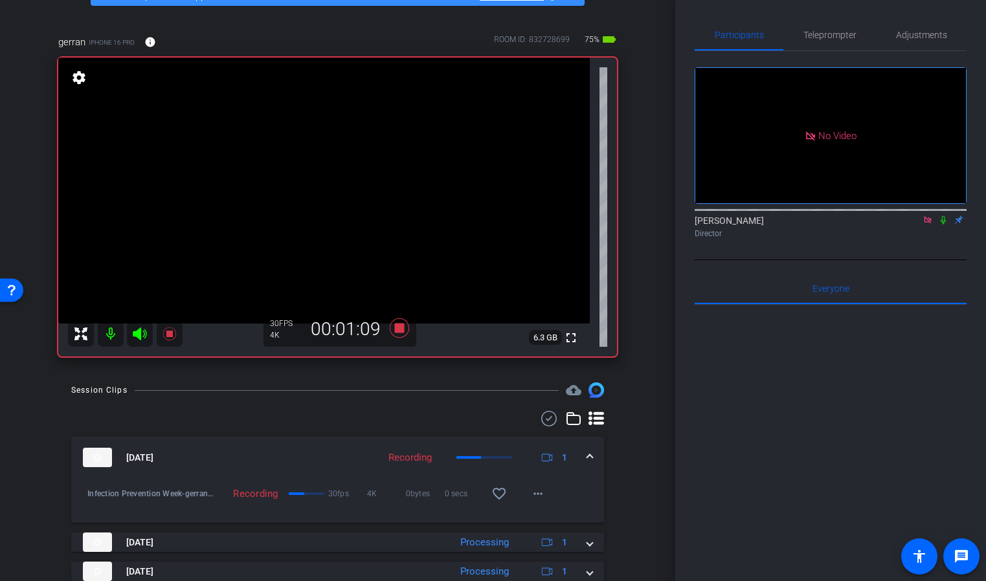
click at [942, 221] on icon at bounding box center [942, 220] width 5 height 8
click at [391, 324] on icon at bounding box center [399, 328] width 31 height 23
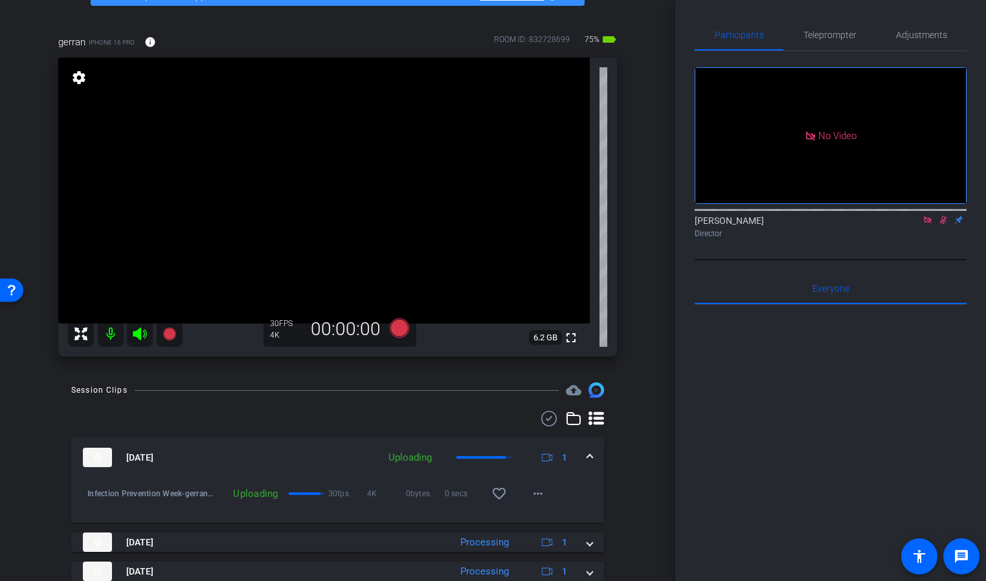
click at [948, 222] on mat-icon at bounding box center [943, 220] width 16 height 12
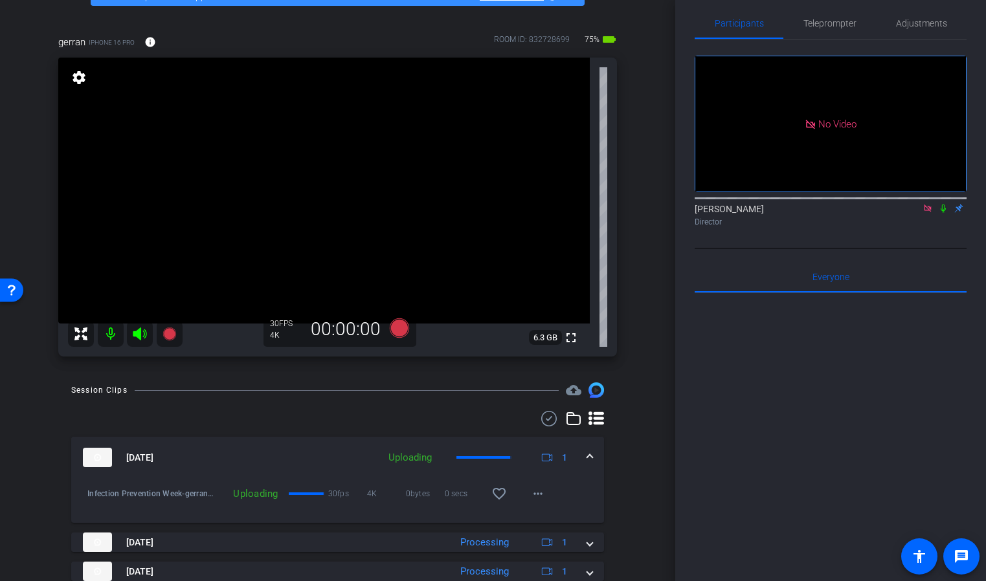
scroll to position [14, 0]
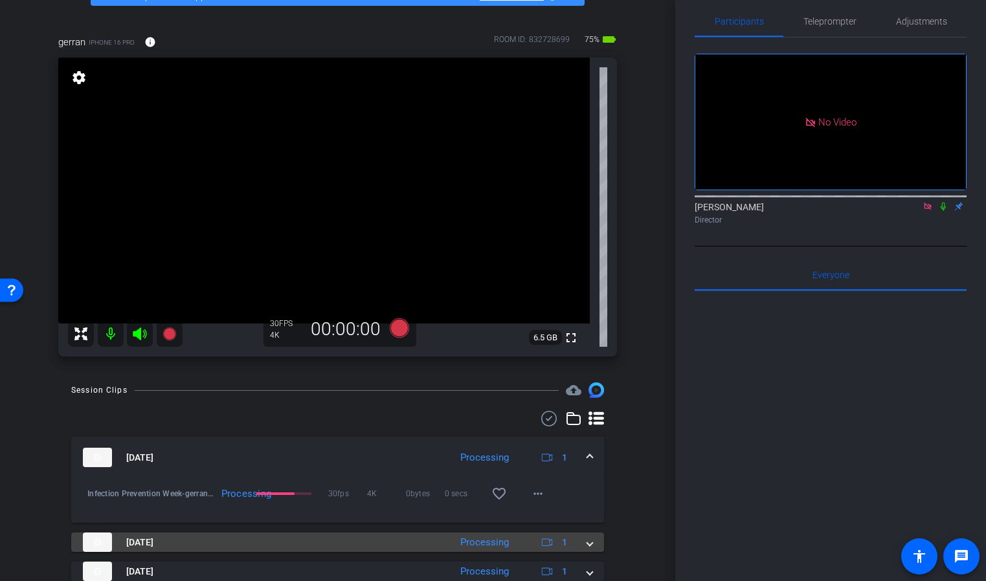
click at [153, 544] on span "[DATE]" at bounding box center [139, 543] width 27 height 14
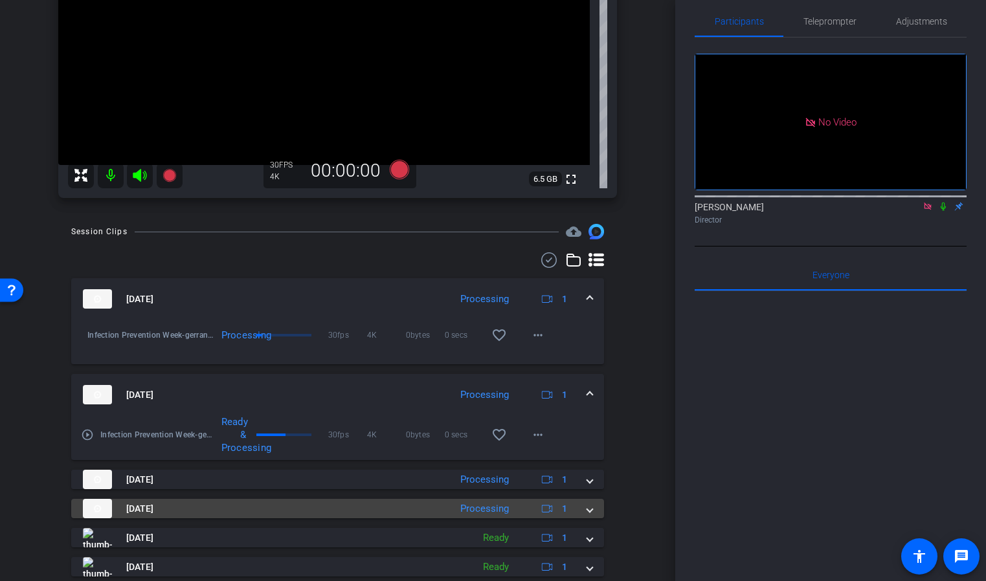
scroll to position [236, 0]
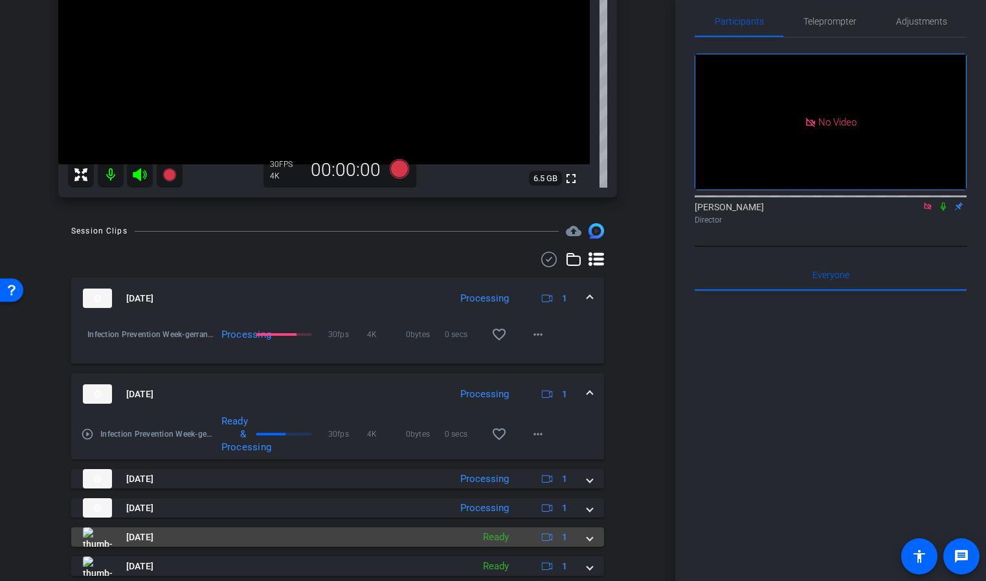
click at [140, 540] on span "[DATE]" at bounding box center [139, 538] width 27 height 14
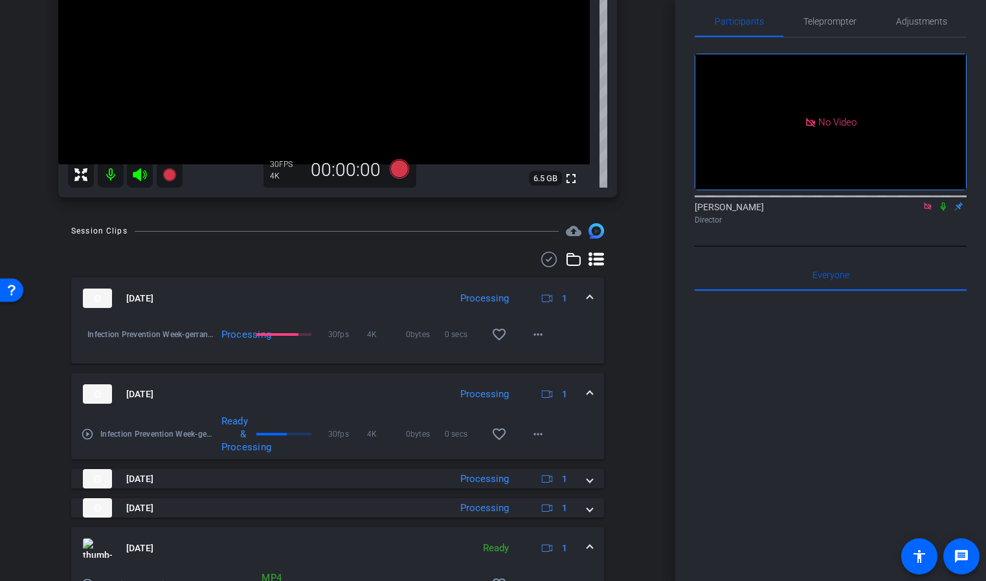
click at [256, 303] on mat-panel-title "[DATE]" at bounding box center [263, 298] width 361 height 19
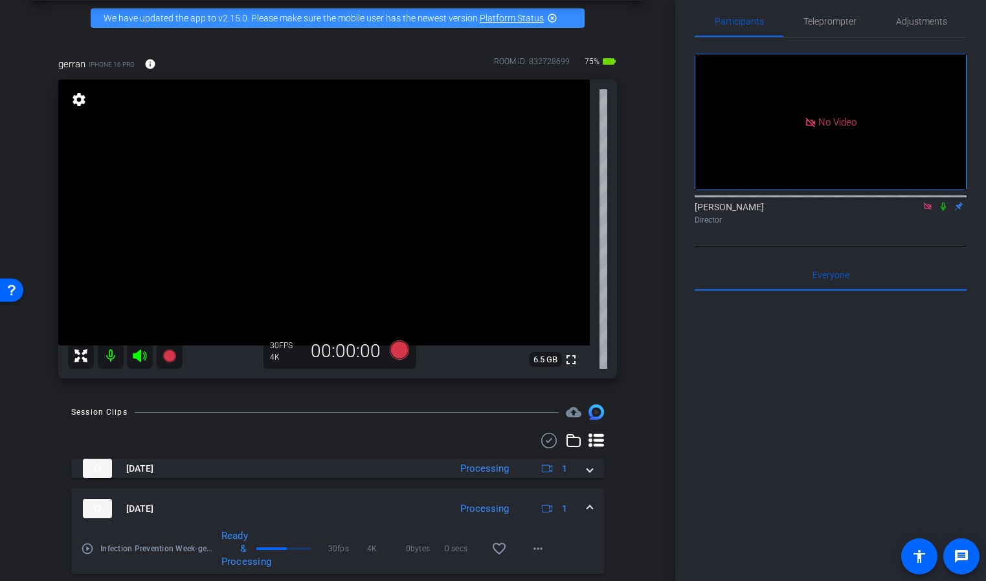
scroll to position [50, 0]
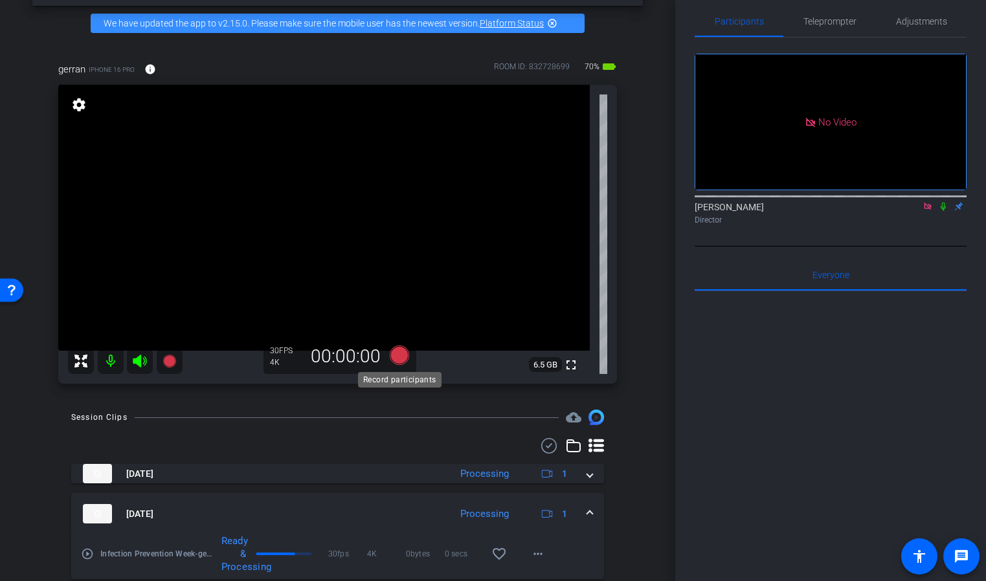
click at [401, 353] on icon at bounding box center [398, 355] width 19 height 19
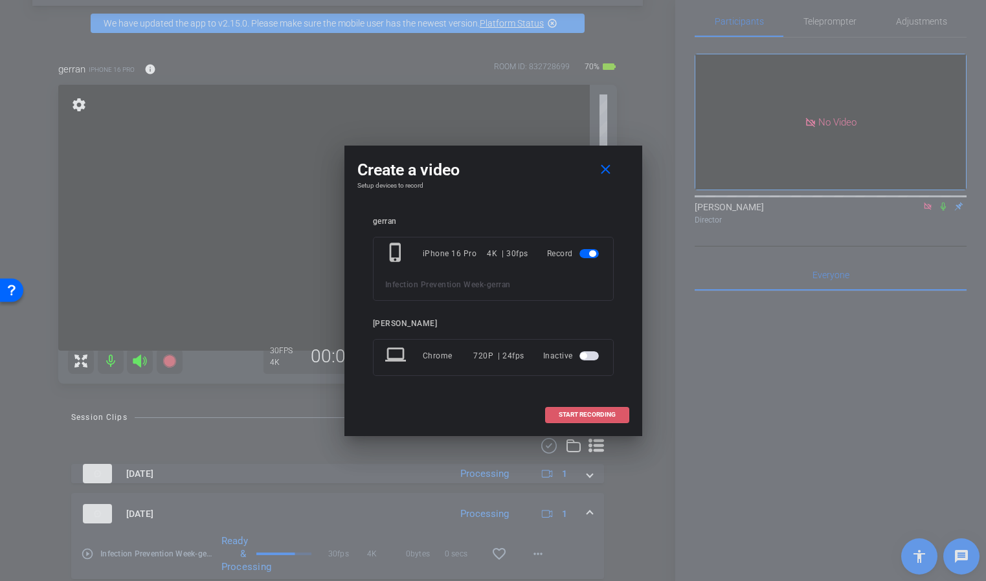
click at [564, 413] on span "START RECORDING" at bounding box center [587, 415] width 57 height 6
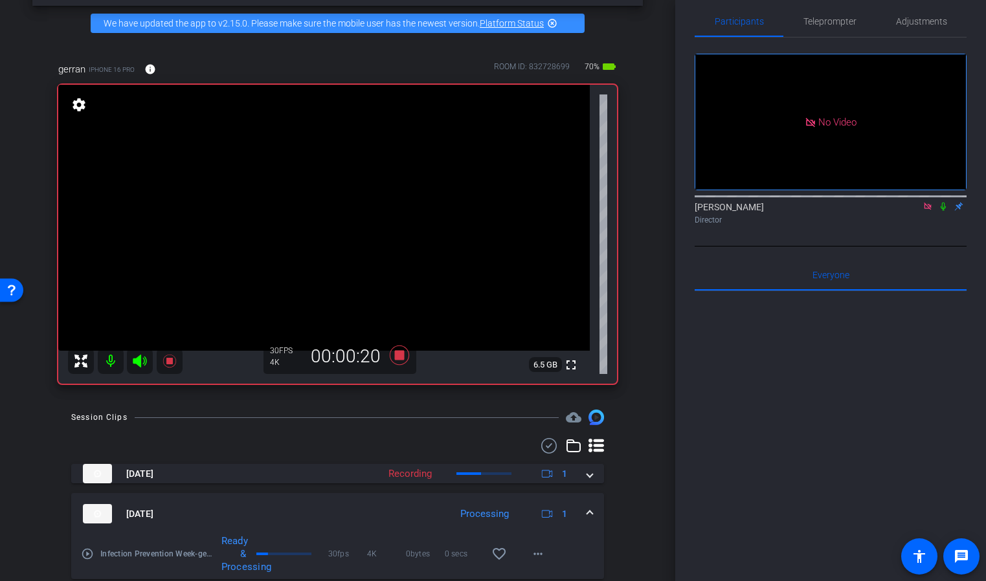
click at [942, 208] on icon at bounding box center [942, 207] width 5 height 8
click at [398, 356] on icon at bounding box center [398, 355] width 19 height 19
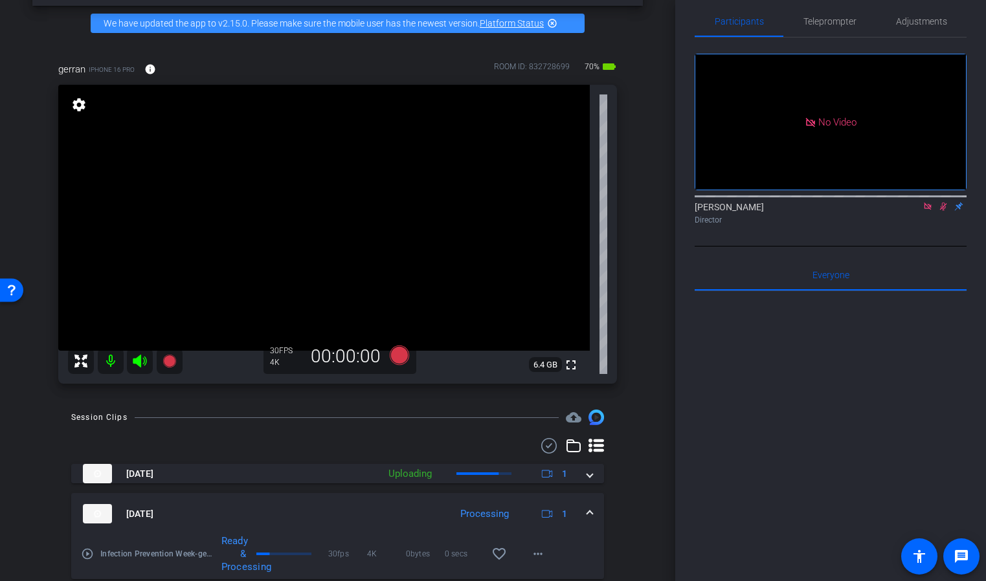
click at [944, 209] on icon at bounding box center [943, 206] width 10 height 9
click at [397, 359] on icon at bounding box center [398, 355] width 19 height 19
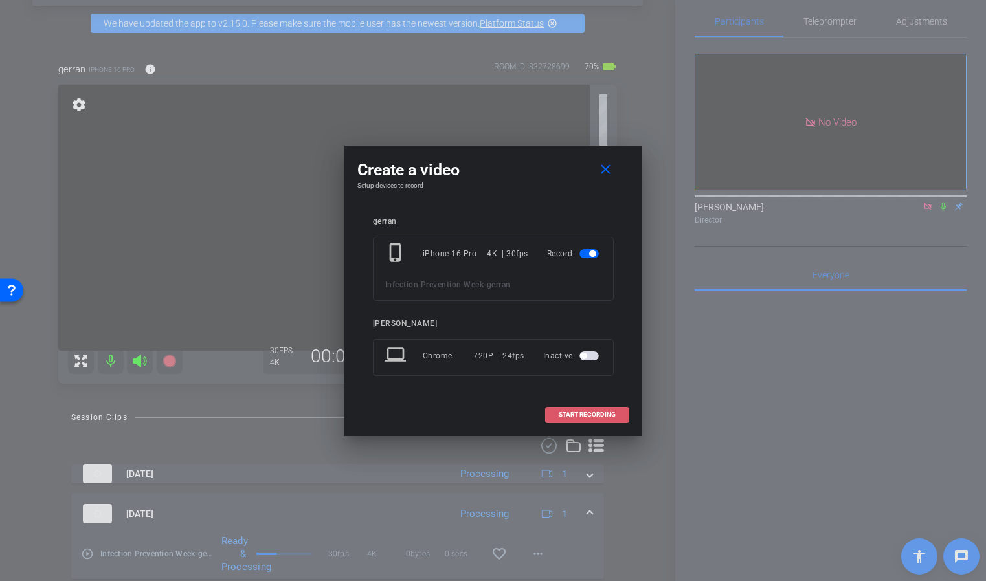
click at [579, 416] on span "START RECORDING" at bounding box center [587, 415] width 57 height 6
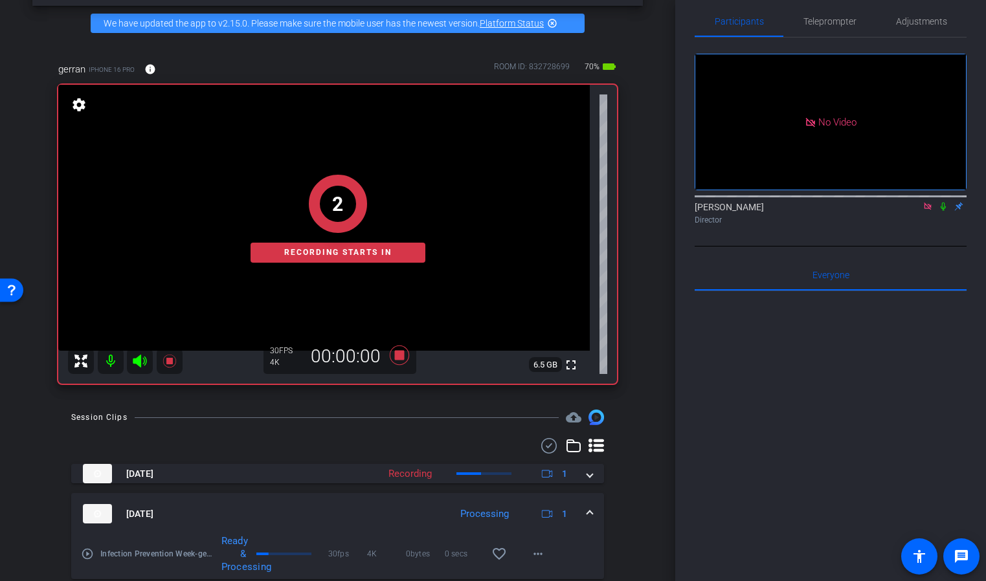
click at [943, 203] on icon at bounding box center [943, 206] width 10 height 9
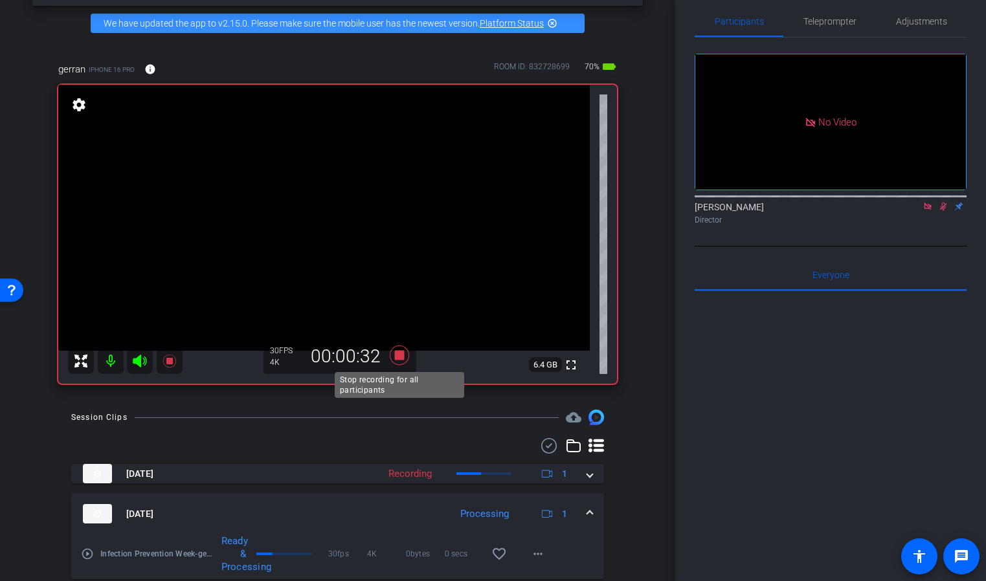
click at [401, 355] on icon at bounding box center [398, 355] width 19 height 19
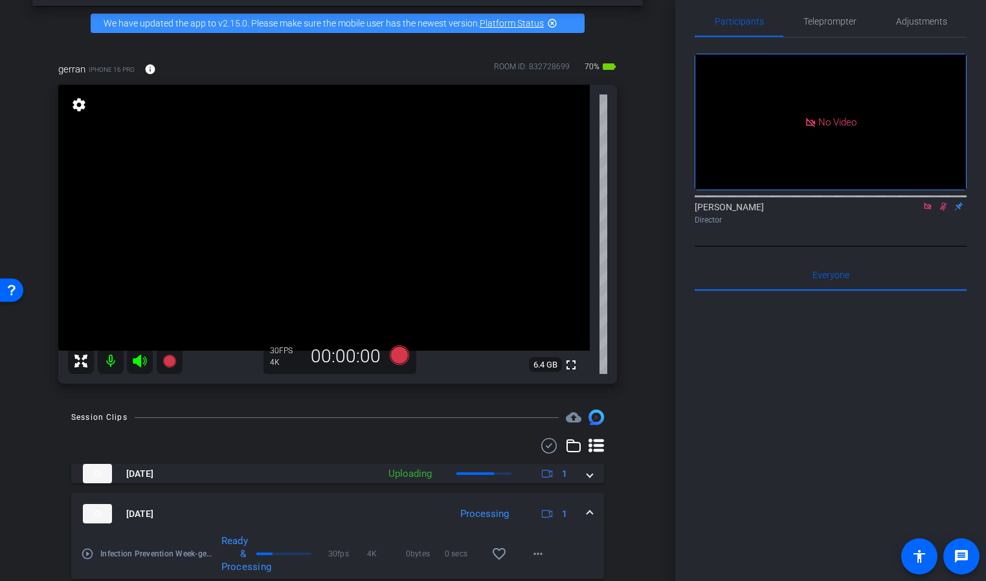
click at [939, 203] on icon at bounding box center [943, 206] width 10 height 9
click at [396, 357] on icon at bounding box center [398, 355] width 19 height 19
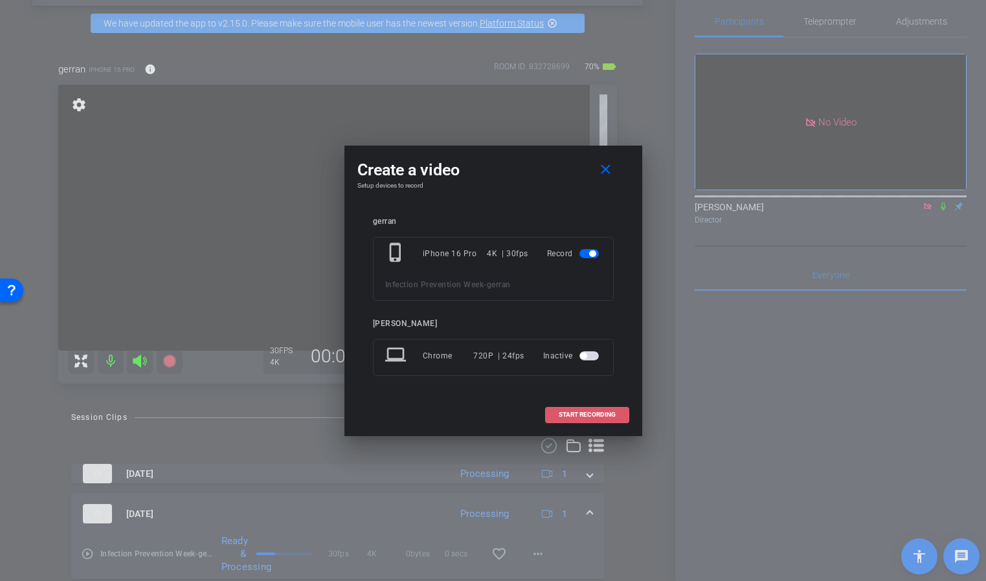
click at [573, 413] on span "START RECORDING" at bounding box center [587, 415] width 57 height 6
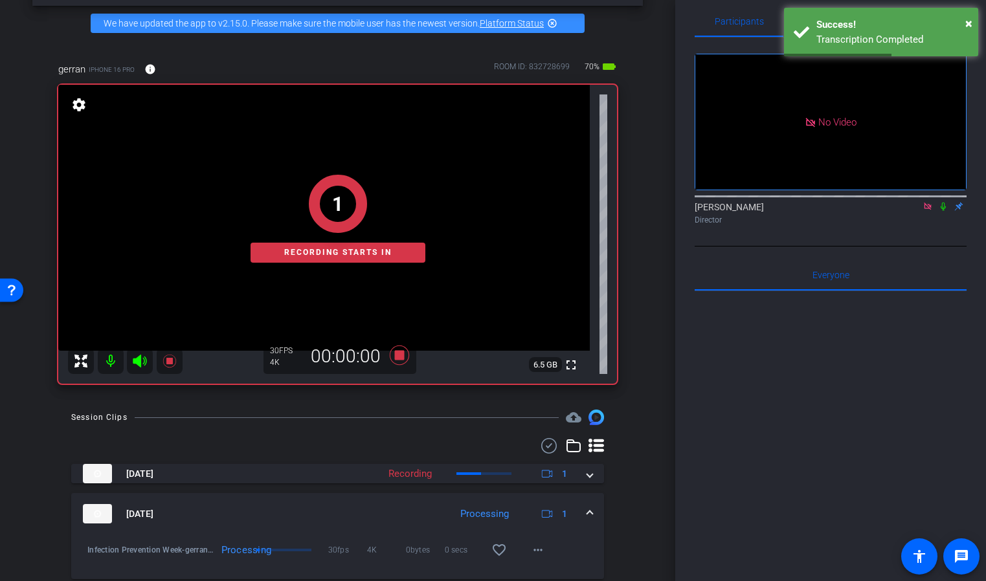
click at [943, 207] on icon at bounding box center [942, 207] width 5 height 8
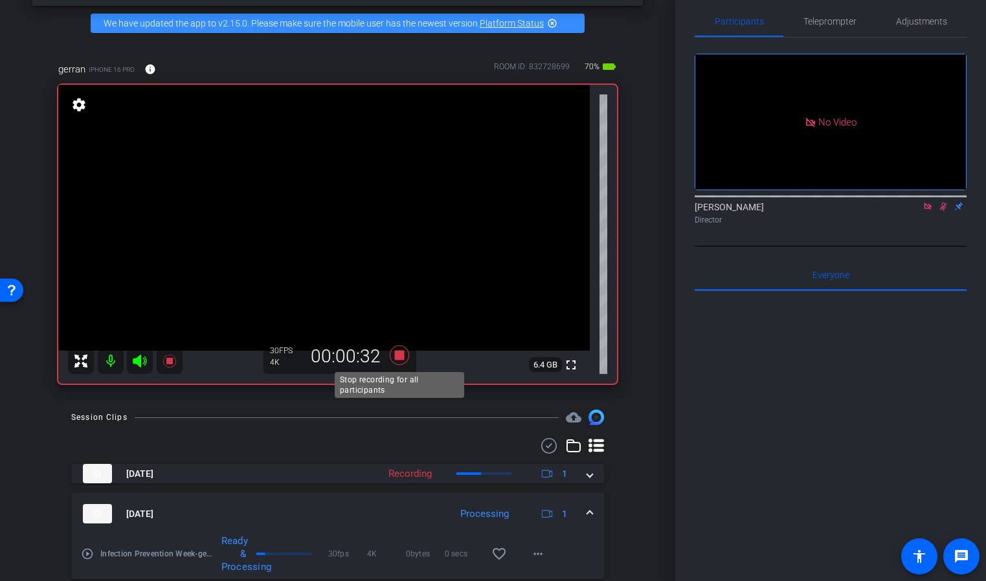
click at [397, 366] on icon at bounding box center [399, 355] width 31 height 23
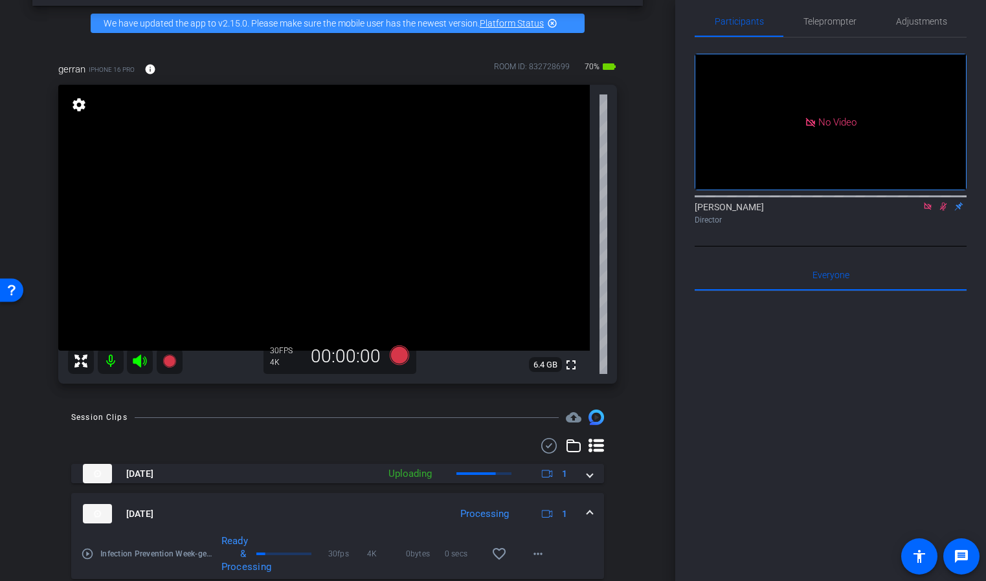
click at [945, 212] on mat-icon at bounding box center [943, 207] width 16 height 12
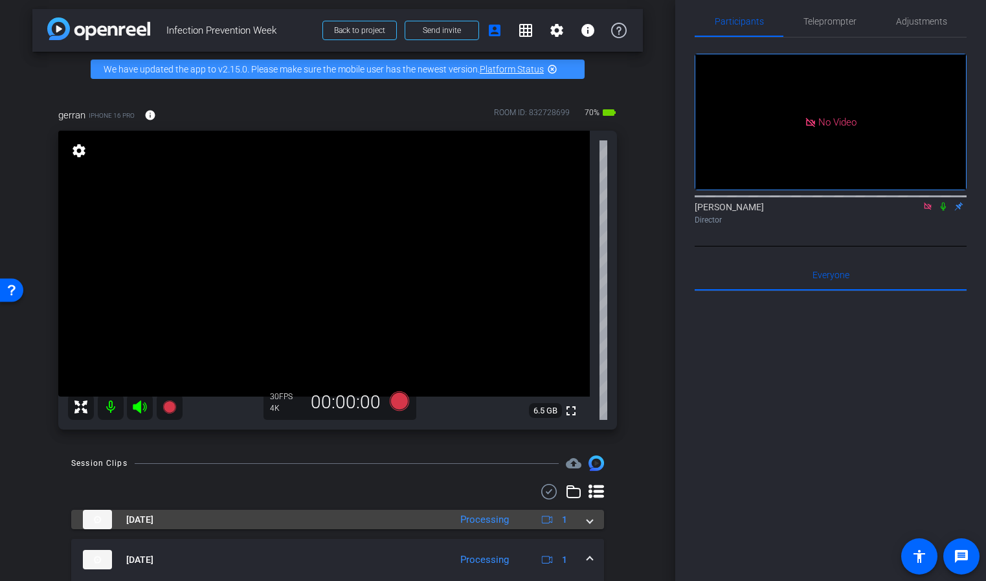
scroll to position [0, 0]
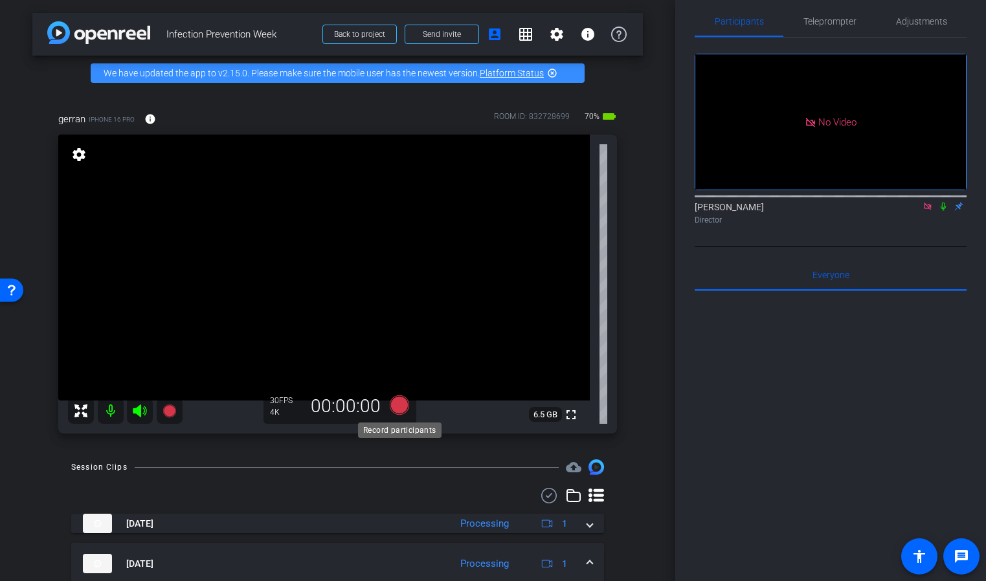
click at [399, 406] on icon at bounding box center [398, 404] width 19 height 19
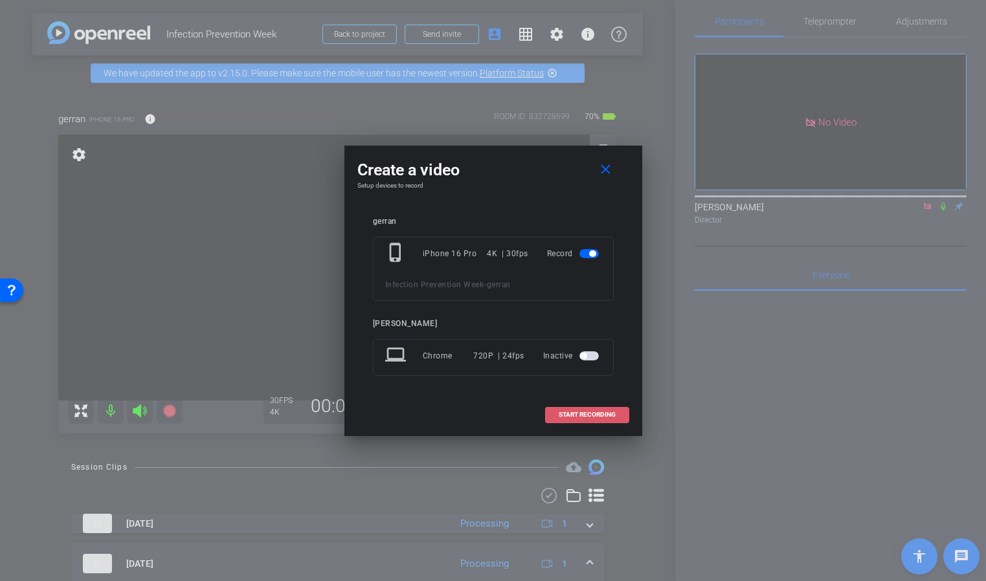
click at [554, 415] on span at bounding box center [587, 414] width 83 height 31
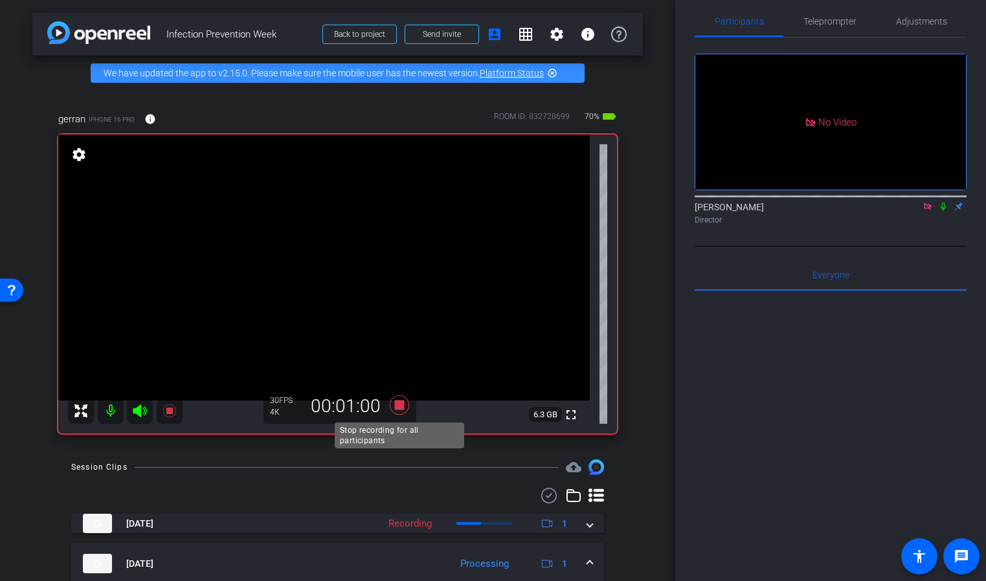
click at [401, 405] on icon at bounding box center [398, 404] width 19 height 19
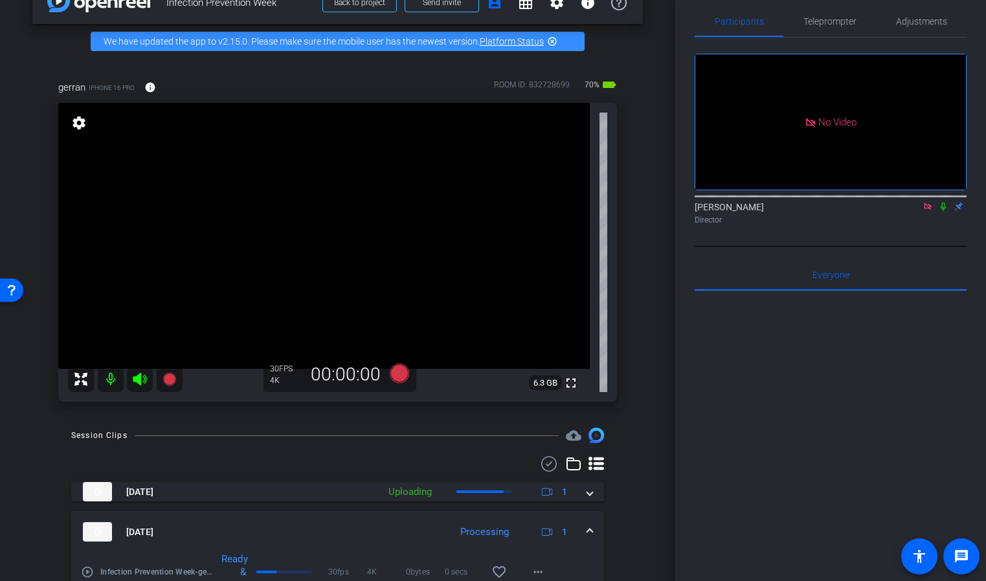
scroll to position [28, 0]
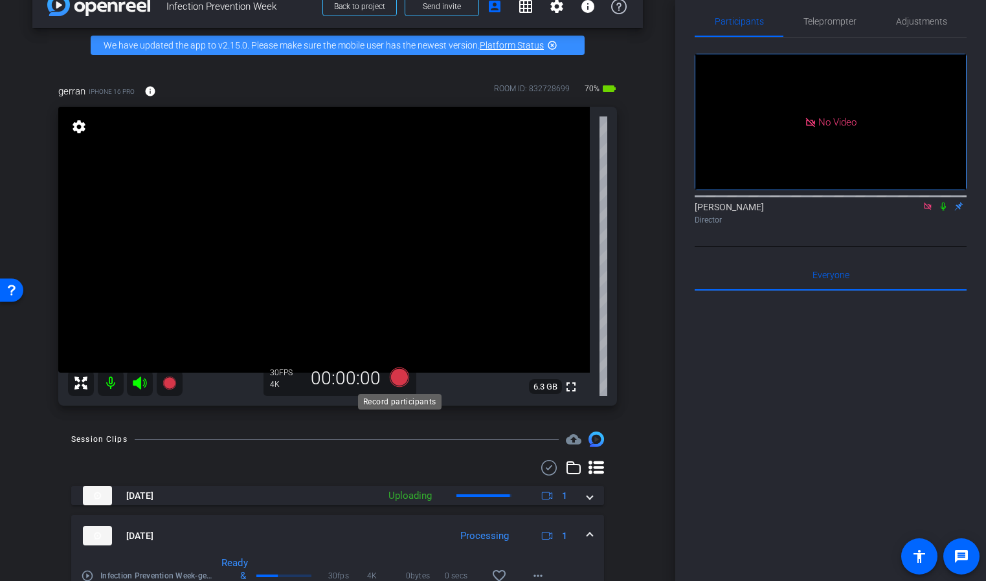
click at [400, 381] on icon at bounding box center [398, 377] width 19 height 19
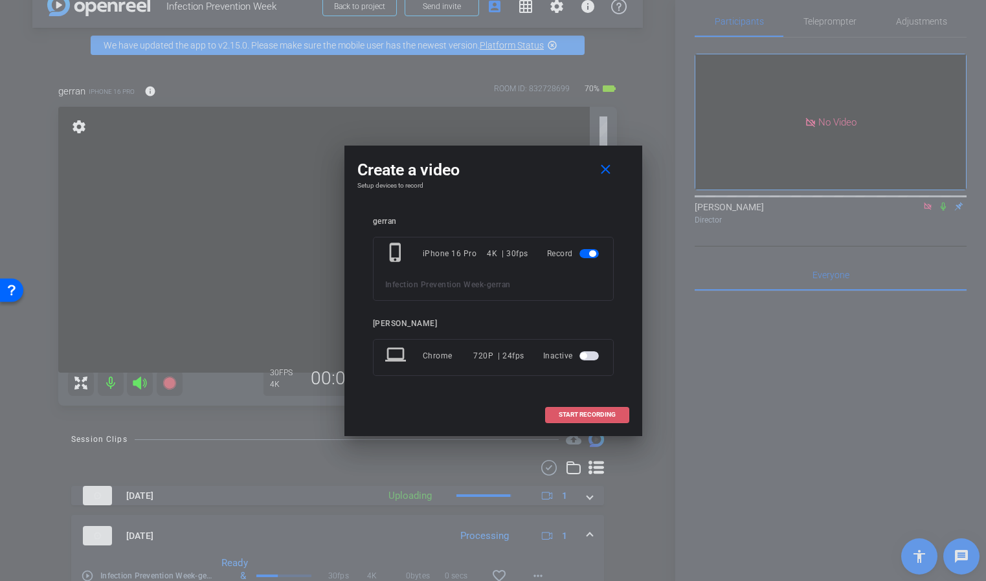
click at [593, 415] on span "START RECORDING" at bounding box center [587, 415] width 57 height 6
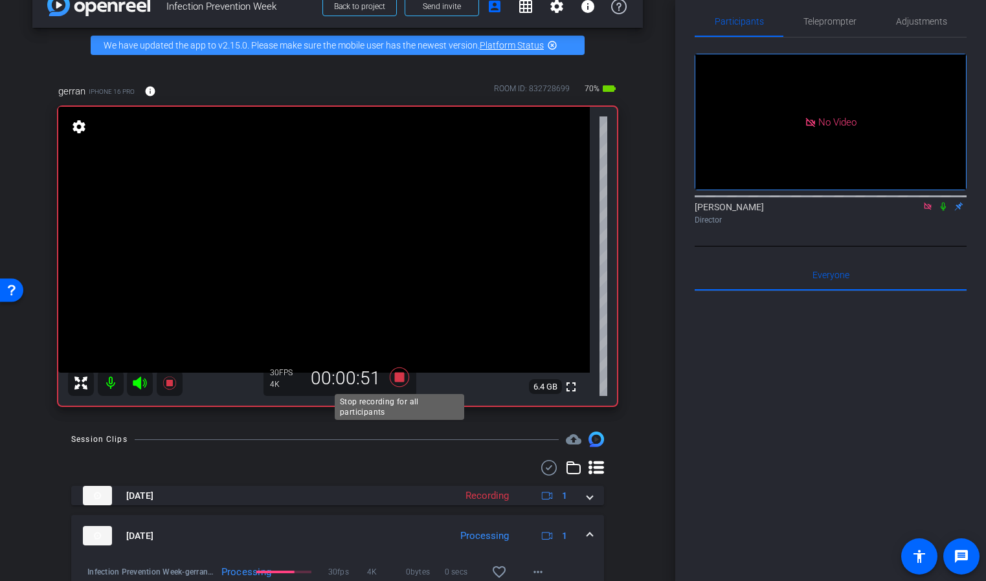
click at [401, 376] on icon at bounding box center [398, 377] width 19 height 19
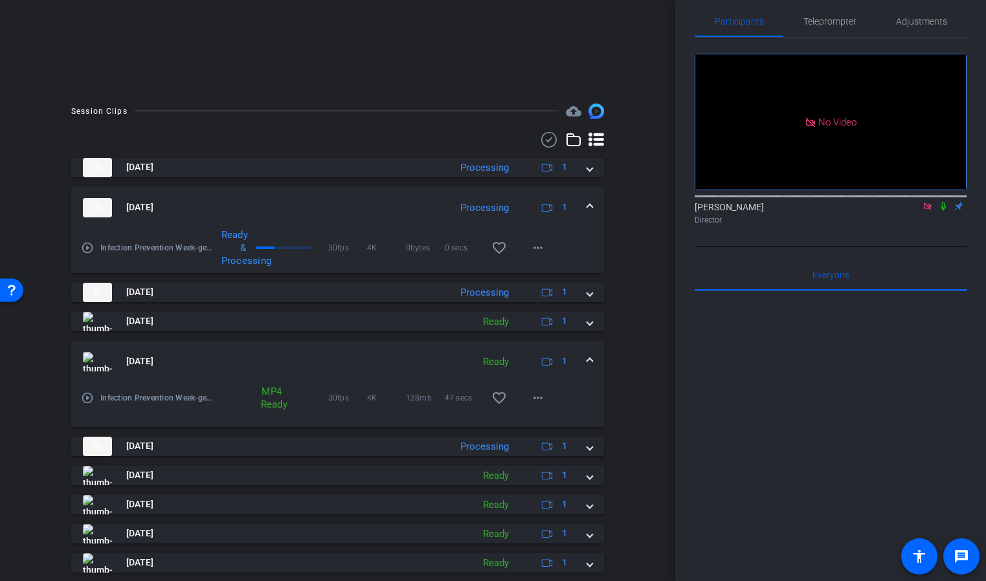
scroll to position [311, 0]
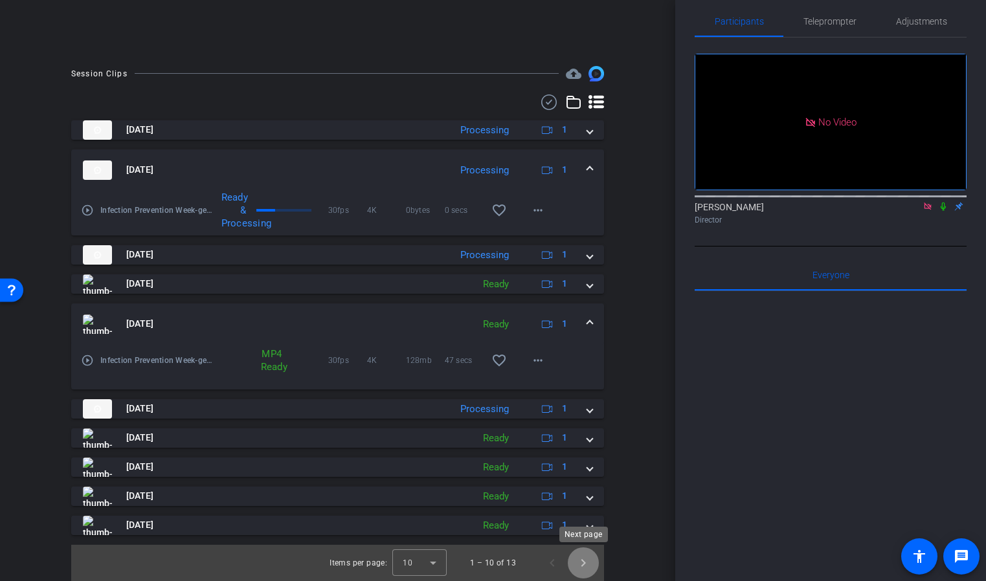
click at [586, 564] on span "Next page" at bounding box center [583, 563] width 31 height 31
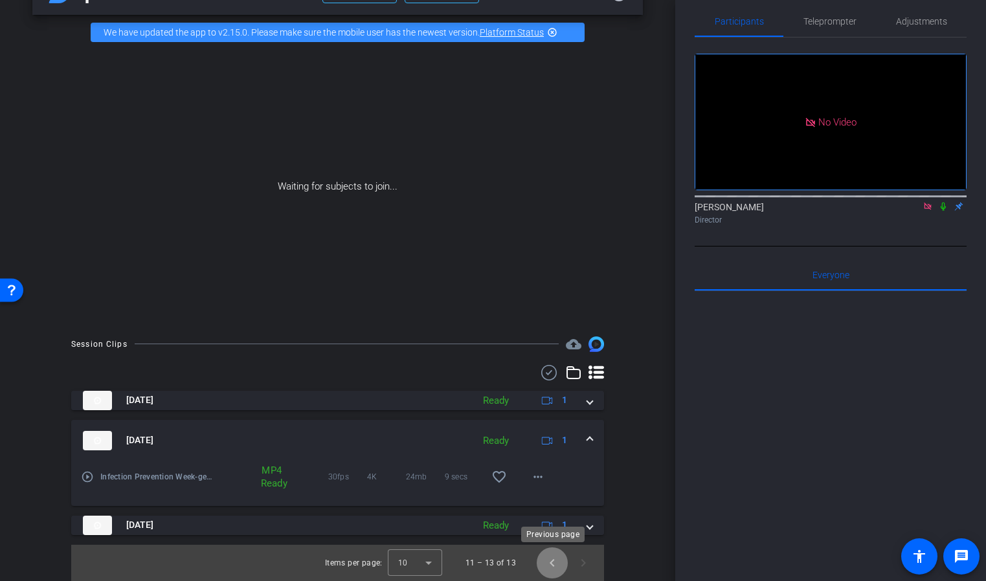
click at [553, 562] on span "Previous page" at bounding box center [552, 563] width 31 height 31
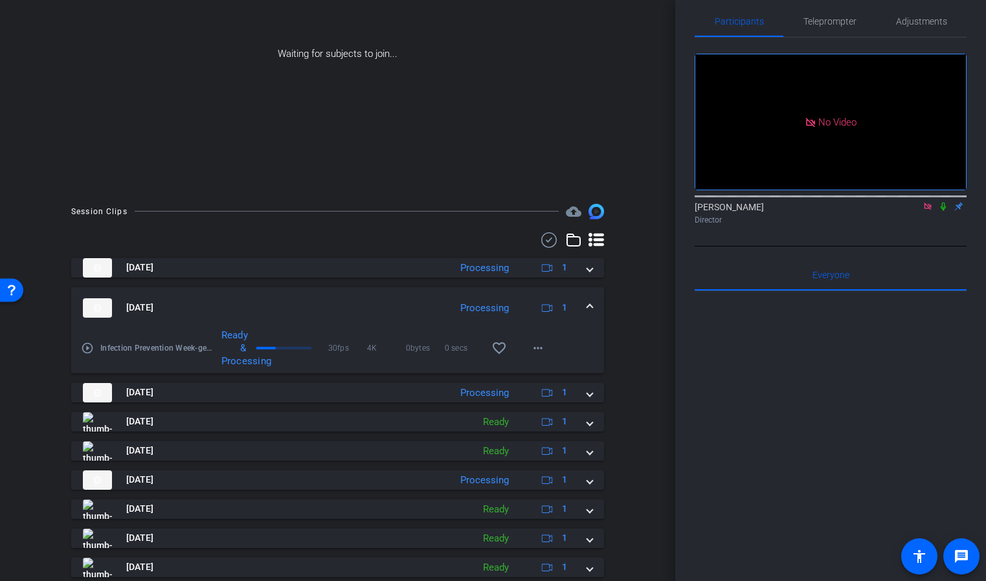
scroll to position [245, 0]
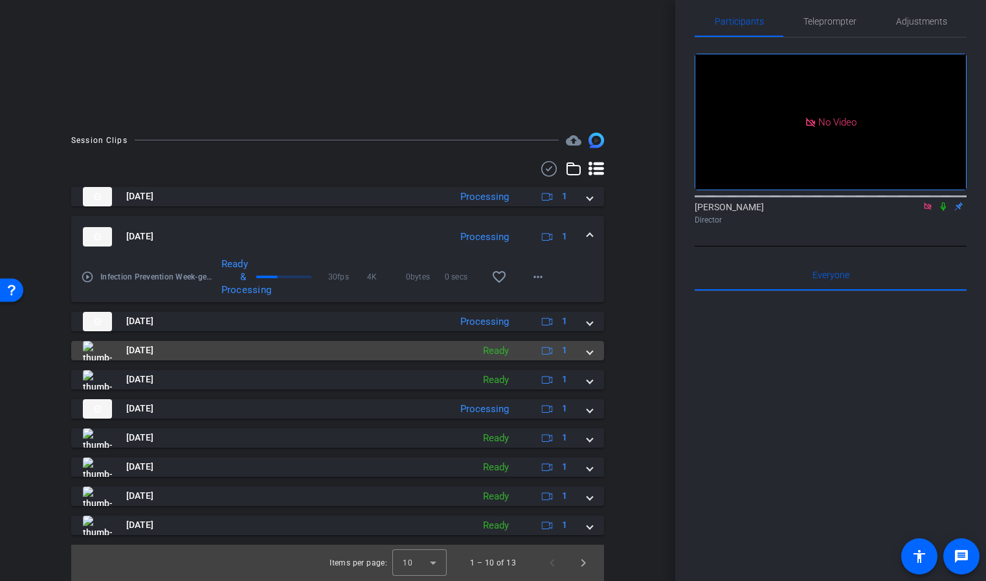
click at [379, 355] on mat-panel-title "[DATE]" at bounding box center [274, 350] width 383 height 19
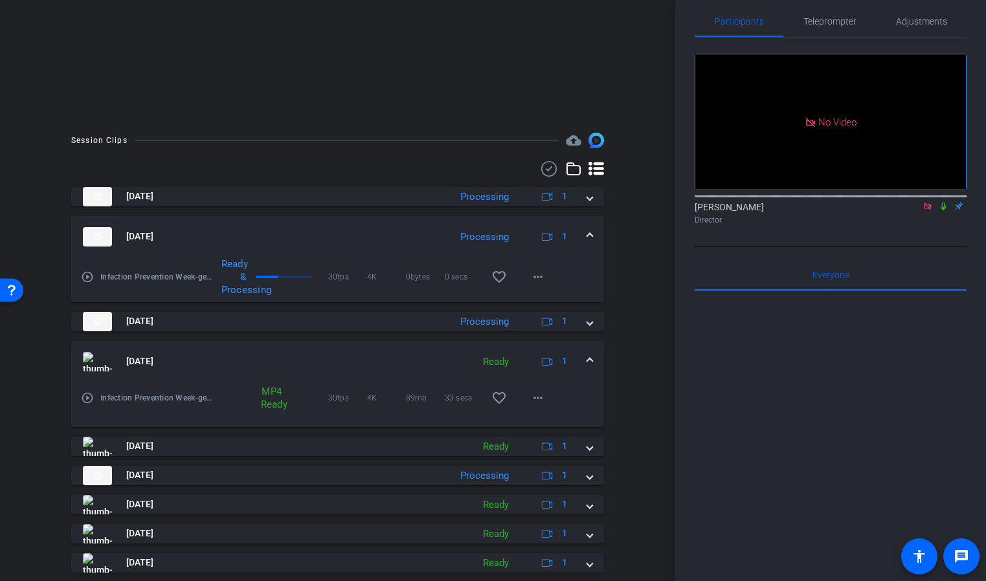
click at [87, 394] on mat-icon "play_circle_outline" at bounding box center [87, 398] width 13 height 13
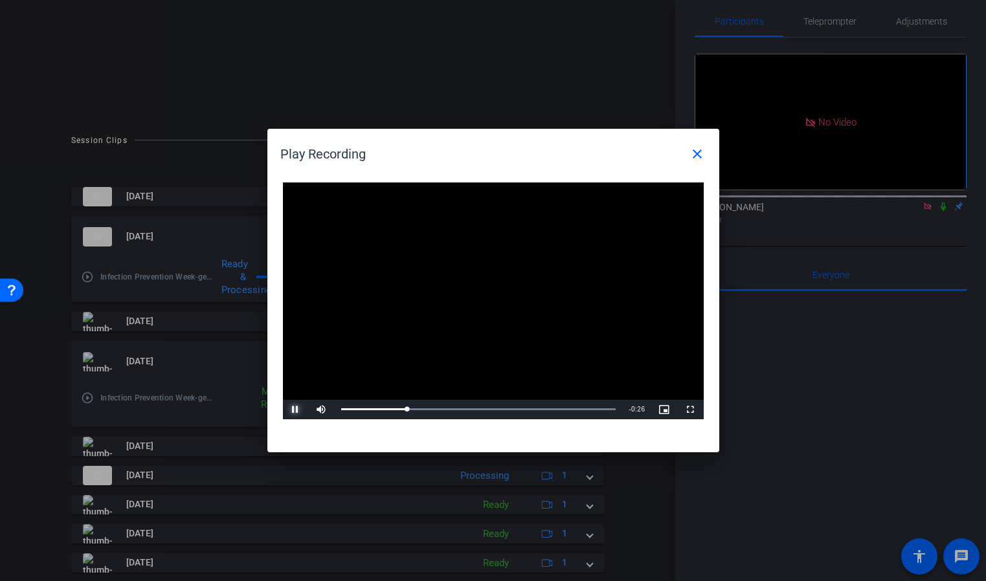
click at [296, 410] on span "Video Player" at bounding box center [296, 410] width 26 height 0
click at [179, 538] on div at bounding box center [493, 290] width 986 height 581
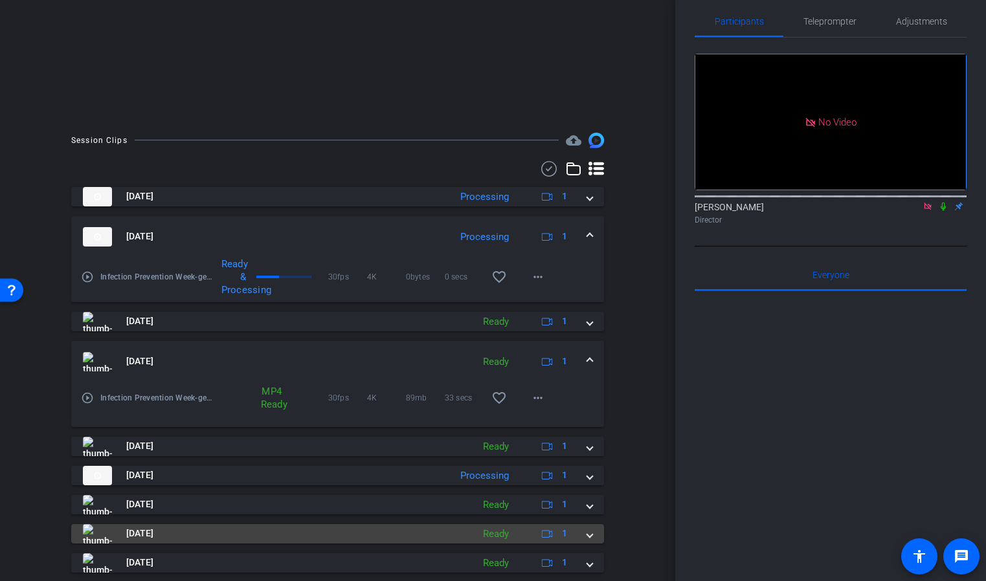
click at [178, 533] on mat-panel-title "[DATE]" at bounding box center [274, 533] width 383 height 19
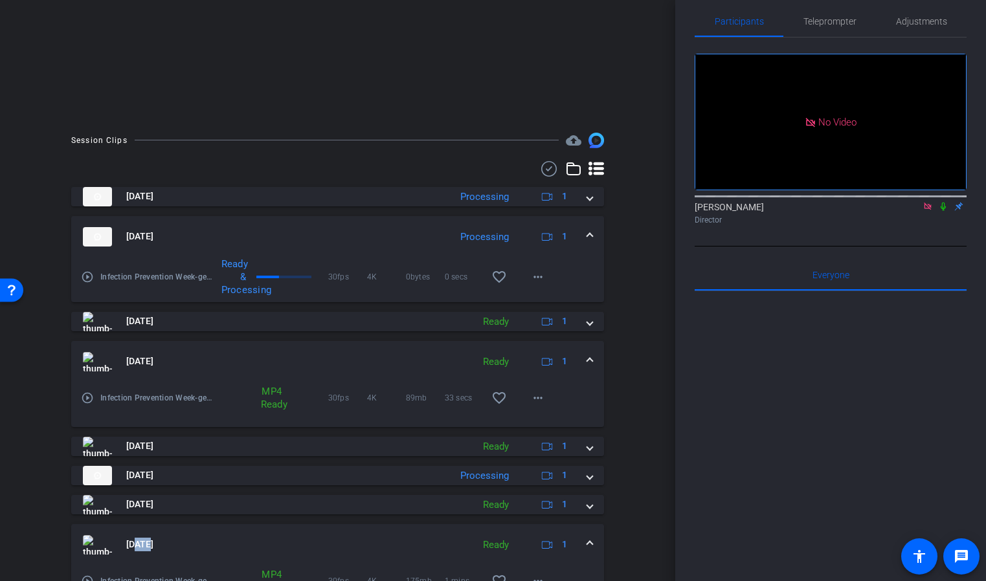
click at [178, 533] on mat-expansion-panel-header "[DATE] Ready 1" at bounding box center [337, 544] width 533 height 41
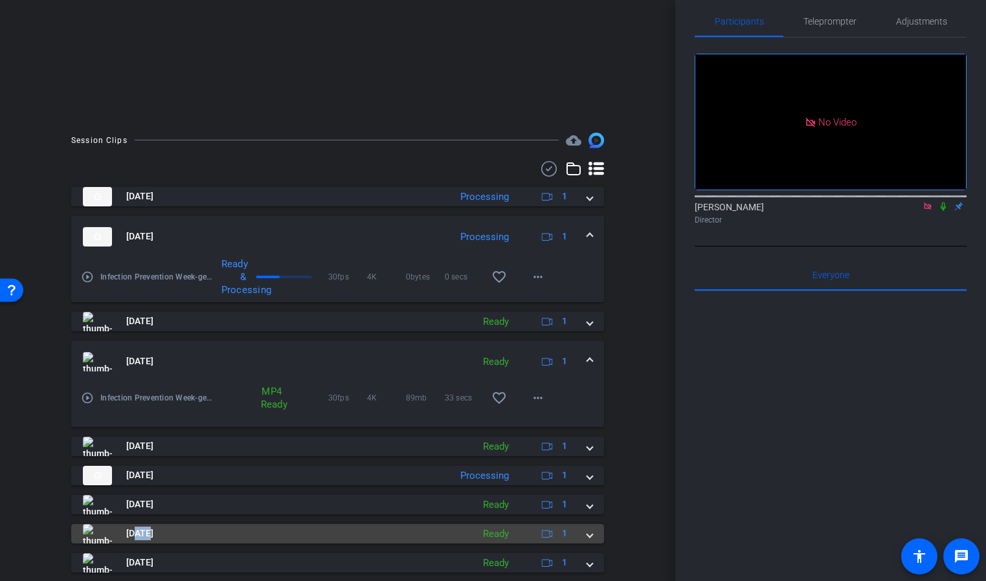
click at [179, 526] on mat-panel-title "[DATE]" at bounding box center [274, 533] width 383 height 19
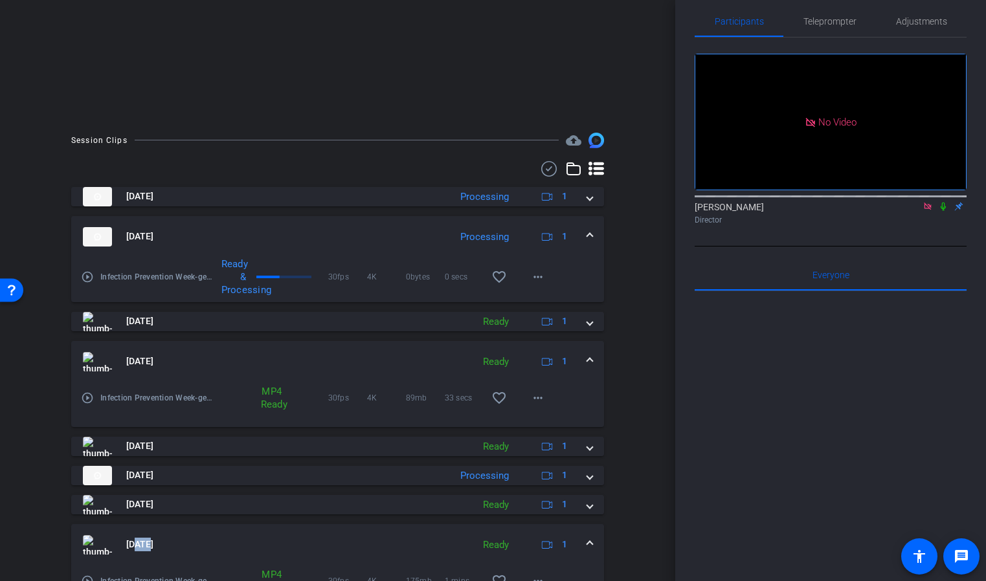
click at [179, 526] on mat-expansion-panel-header "[DATE] Ready 1" at bounding box center [337, 544] width 533 height 41
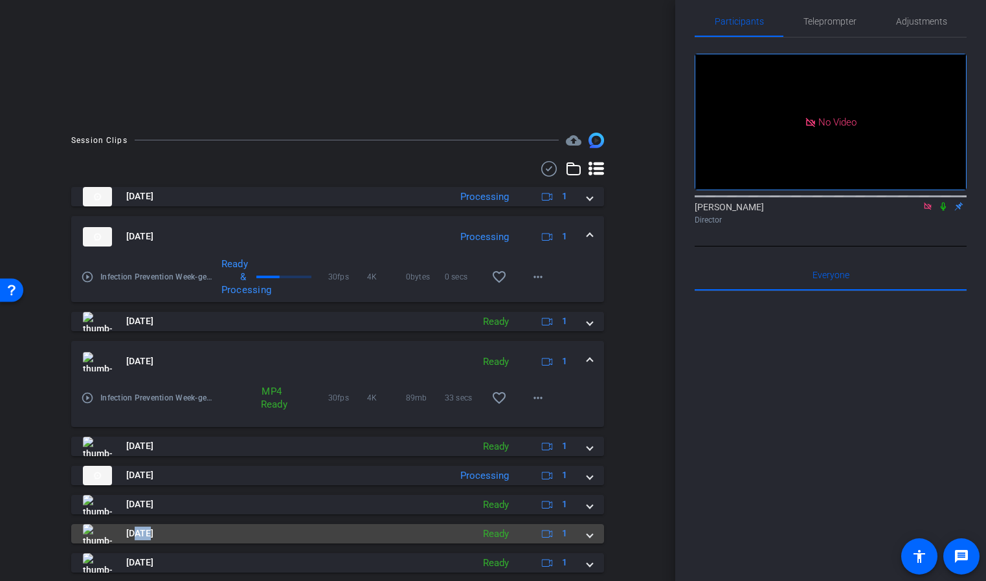
click at [96, 533] on img at bounding box center [97, 533] width 29 height 19
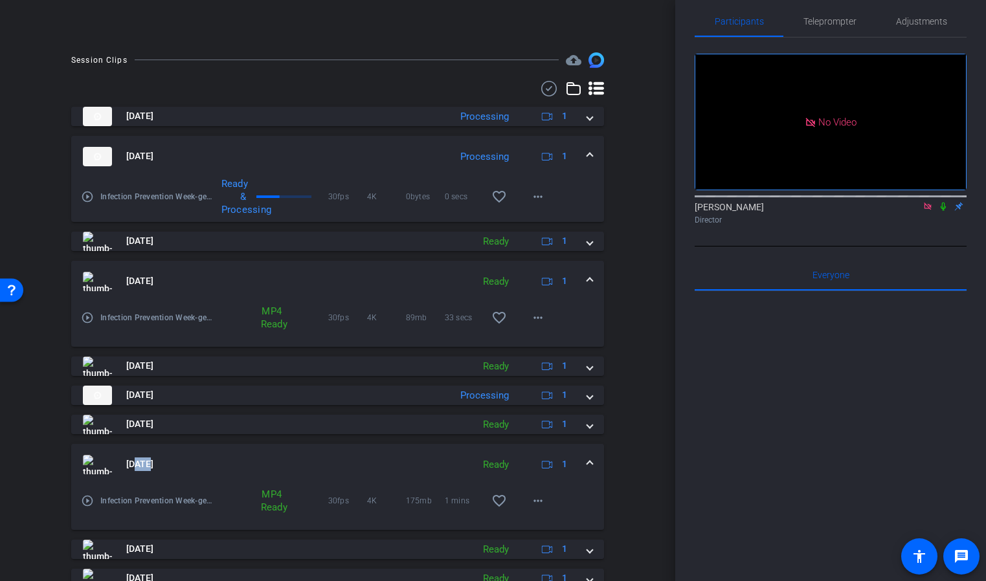
scroll to position [326, 0]
click at [87, 500] on mat-icon "play_circle_outline" at bounding box center [87, 500] width 13 height 13
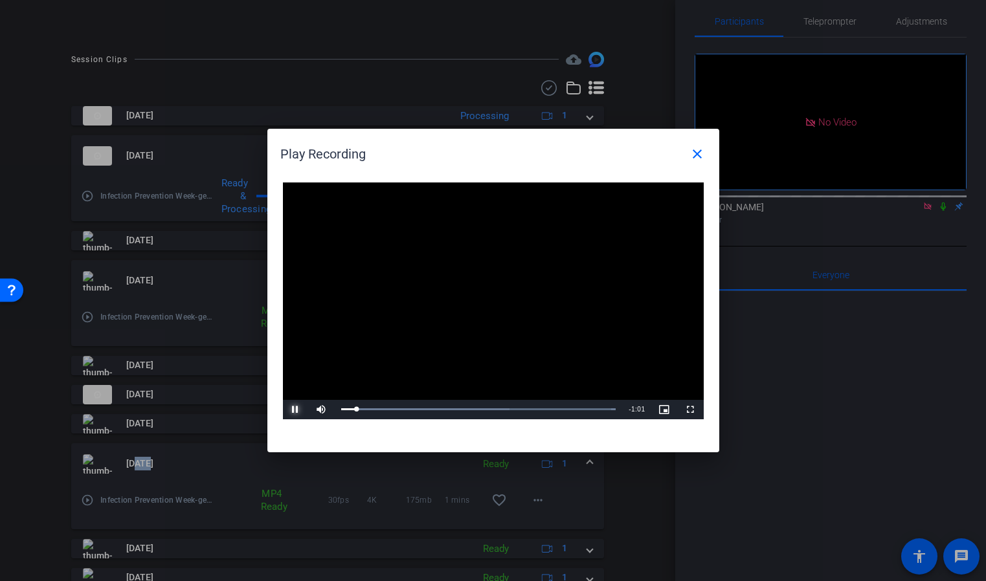
click at [291, 410] on span "Video Player" at bounding box center [296, 410] width 26 height 0
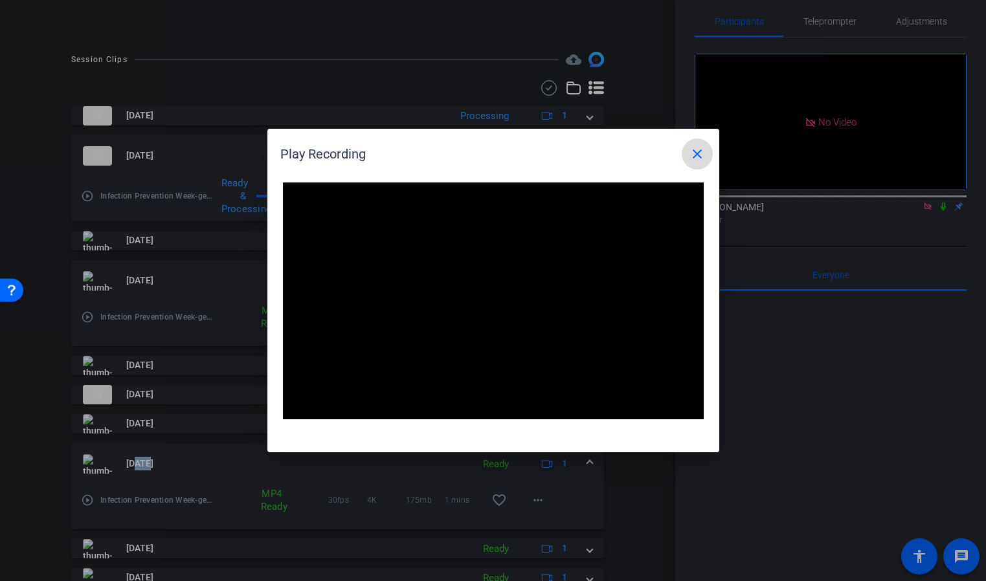
click at [698, 151] on mat-icon "close" at bounding box center [697, 154] width 16 height 16
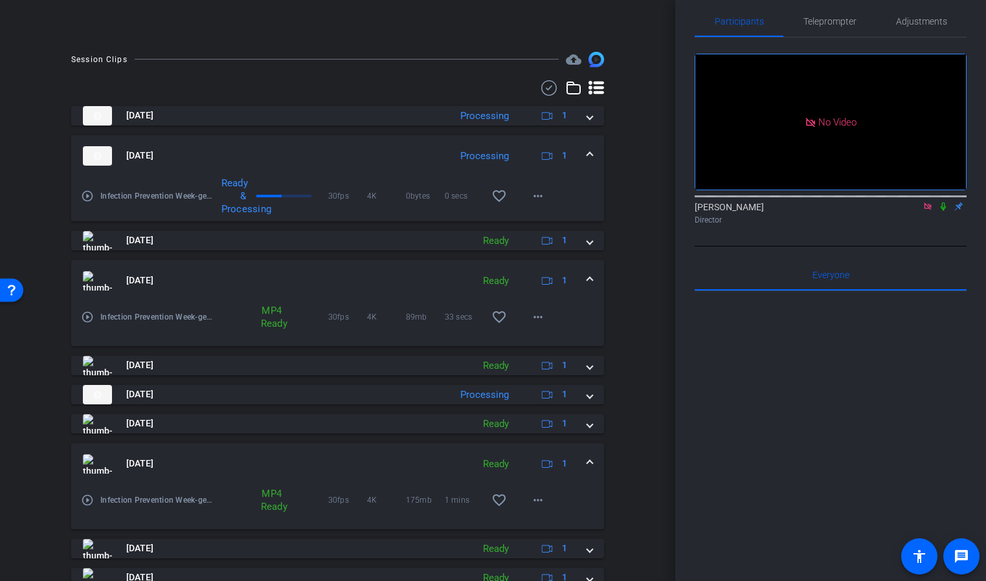
click at [117, 527] on div "play_circle_outline Infection Prevention Week-gerran-2025-09-02-14-37-44-609-0 …" at bounding box center [337, 507] width 533 height 45
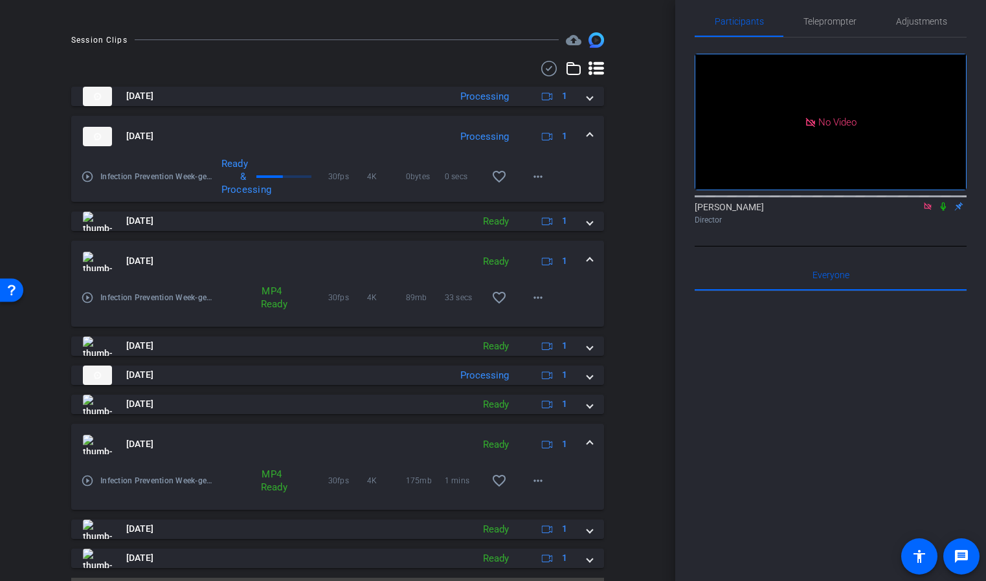
scroll to position [378, 0]
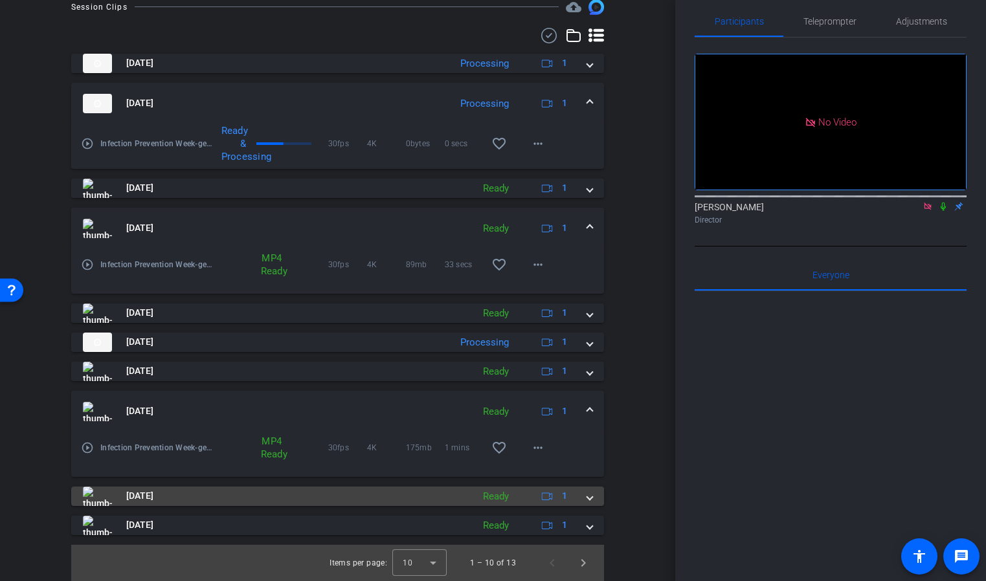
click at [96, 495] on img at bounding box center [97, 496] width 29 height 19
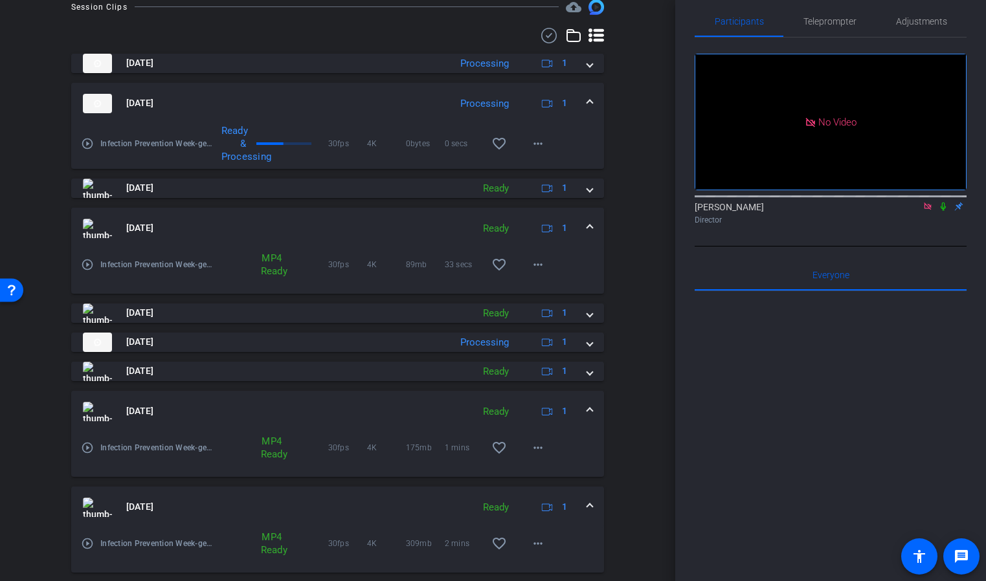
click at [89, 544] on mat-icon "play_circle_outline" at bounding box center [87, 543] width 13 height 13
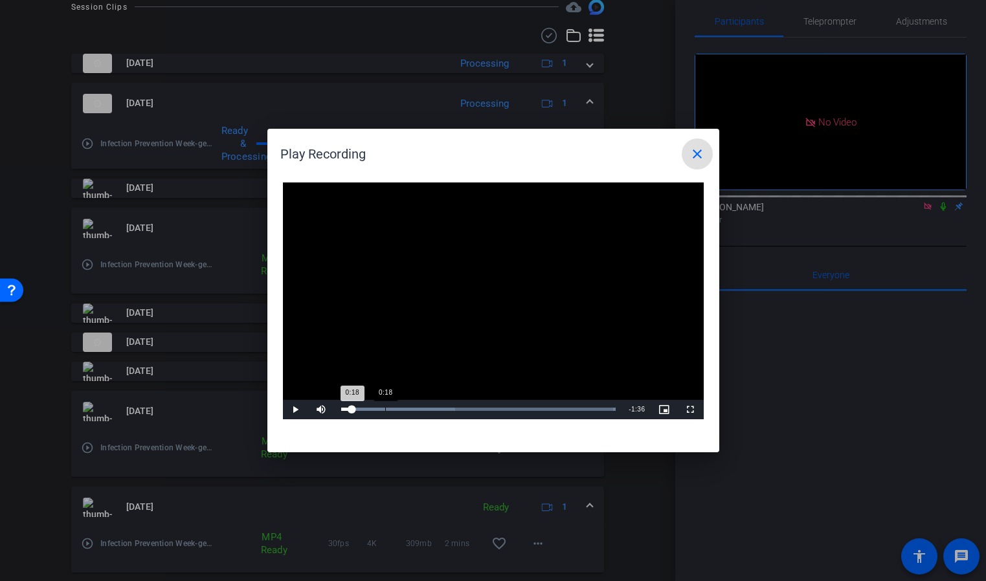
click at [385, 410] on div "0:18" at bounding box center [385, 409] width 1 height 3
click at [295, 410] on span "Video Player" at bounding box center [296, 410] width 26 height 0
click at [293, 410] on span "Video Player" at bounding box center [296, 410] width 26 height 0
click at [697, 154] on mat-icon "close" at bounding box center [697, 154] width 16 height 16
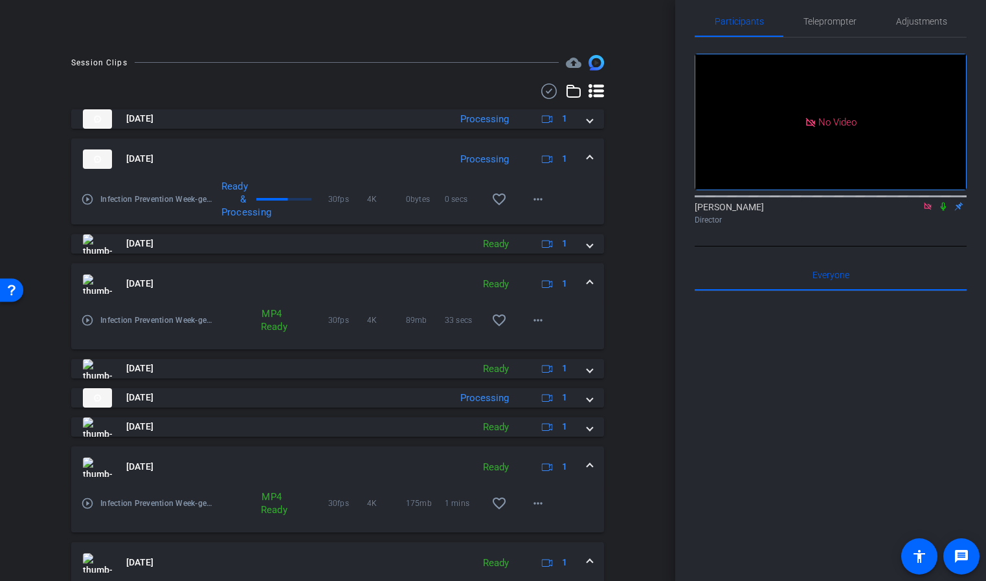
scroll to position [333, 0]
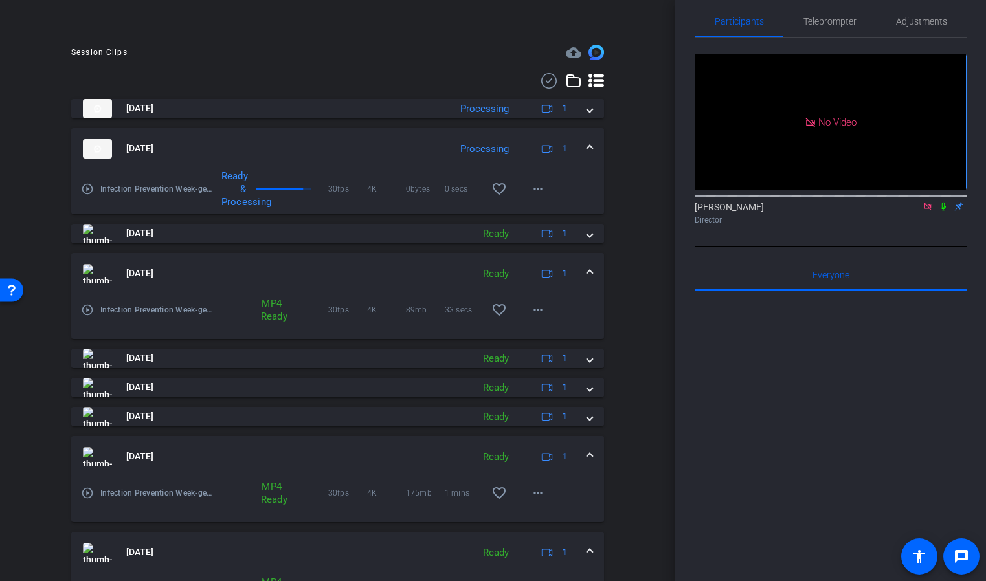
click at [575, 83] on icon at bounding box center [574, 81] width 16 height 16
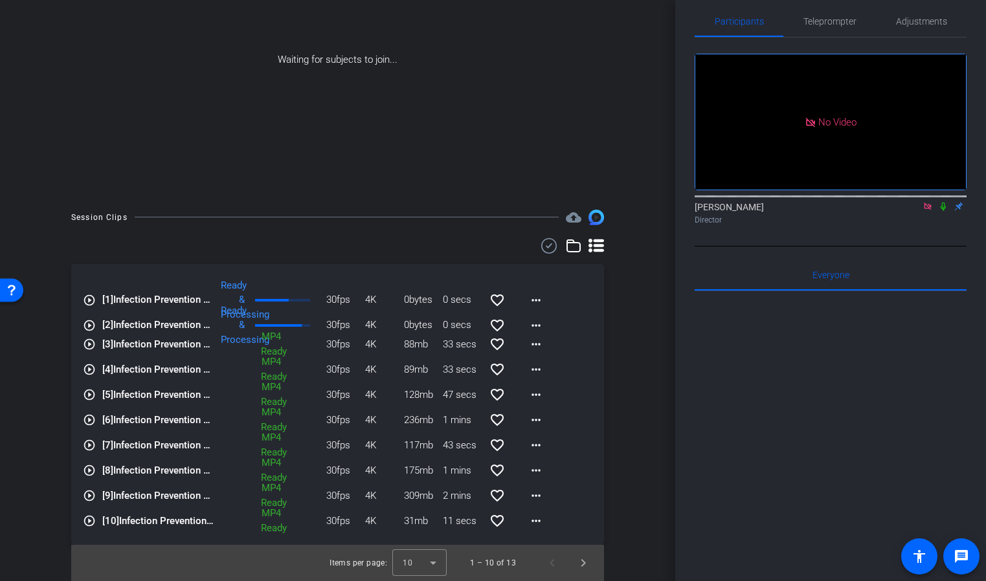
click at [569, 246] on icon at bounding box center [574, 246] width 16 height 16
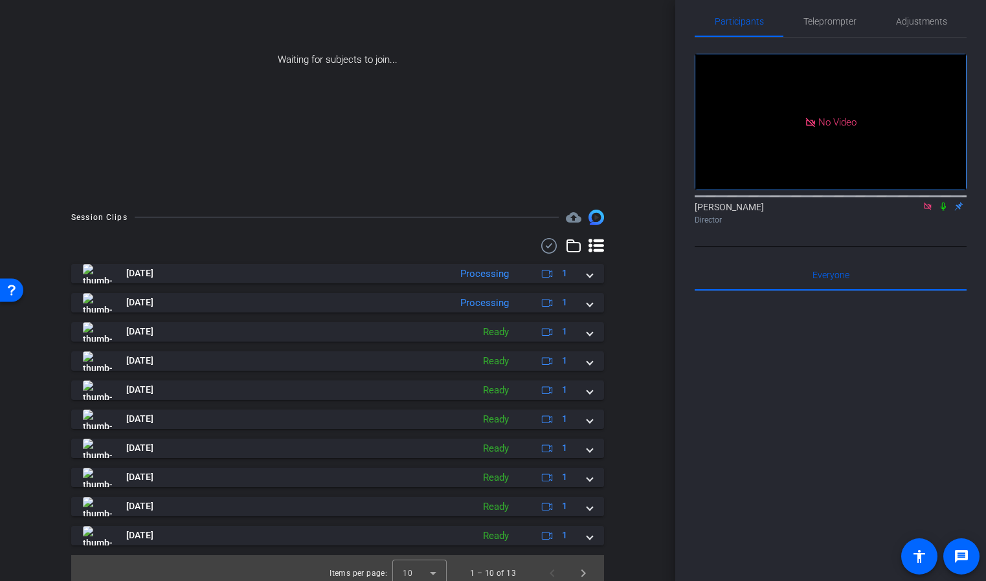
scroll to position [178, 0]
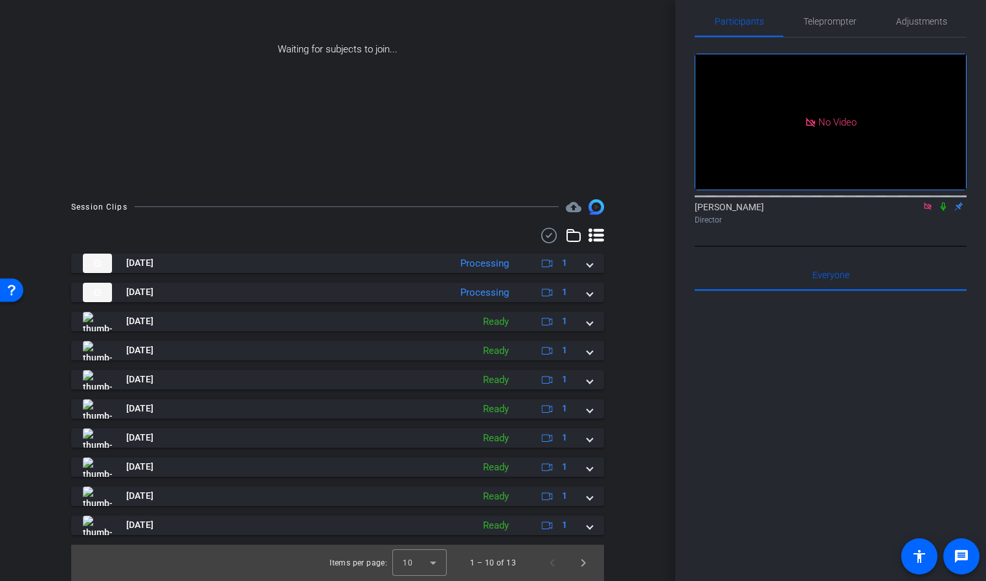
click at [601, 238] on icon at bounding box center [596, 236] width 16 height 16
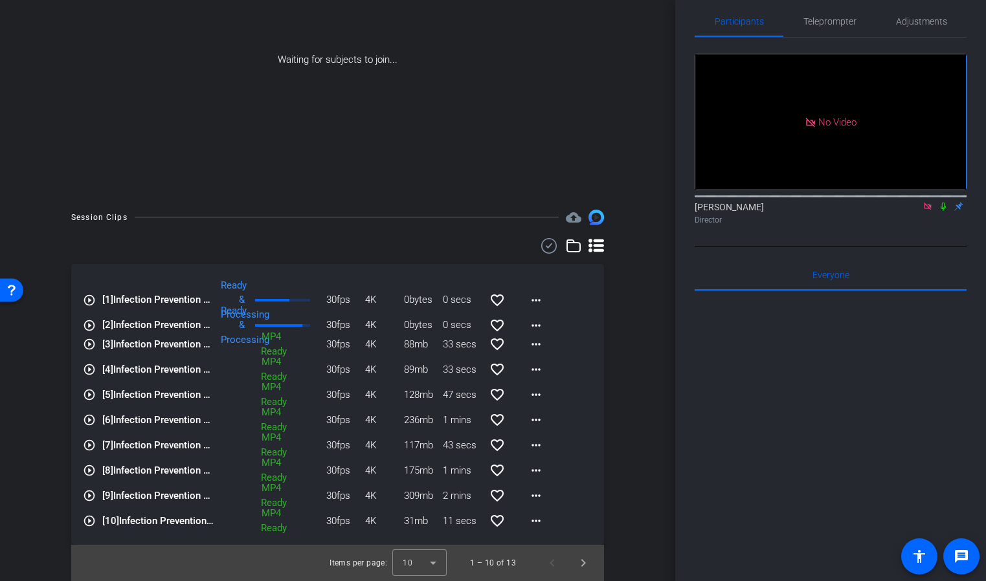
scroll to position [168, 0]
click at [583, 249] on div at bounding box center [337, 246] width 533 height 16
click at [575, 250] on icon at bounding box center [574, 246] width 16 height 16
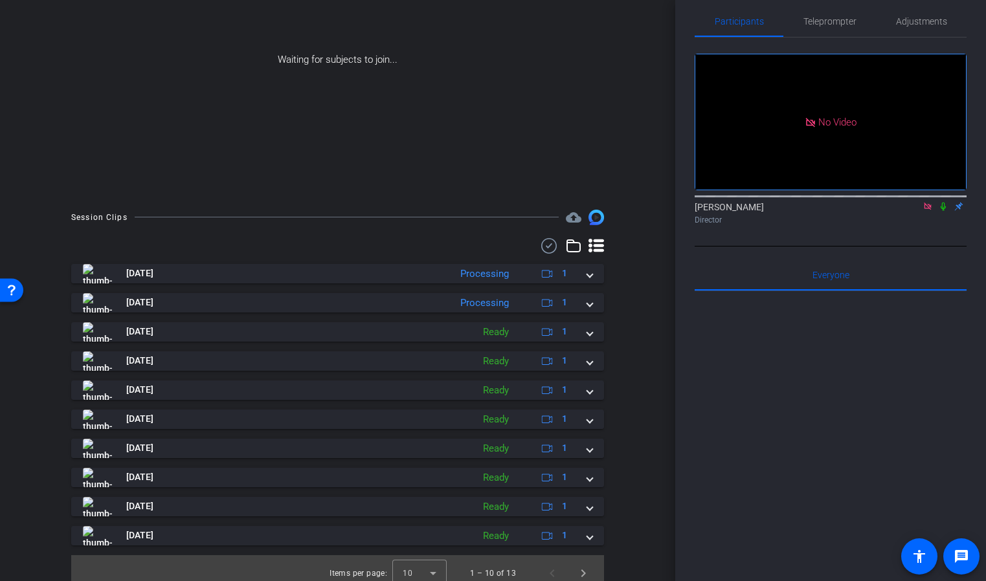
scroll to position [178, 0]
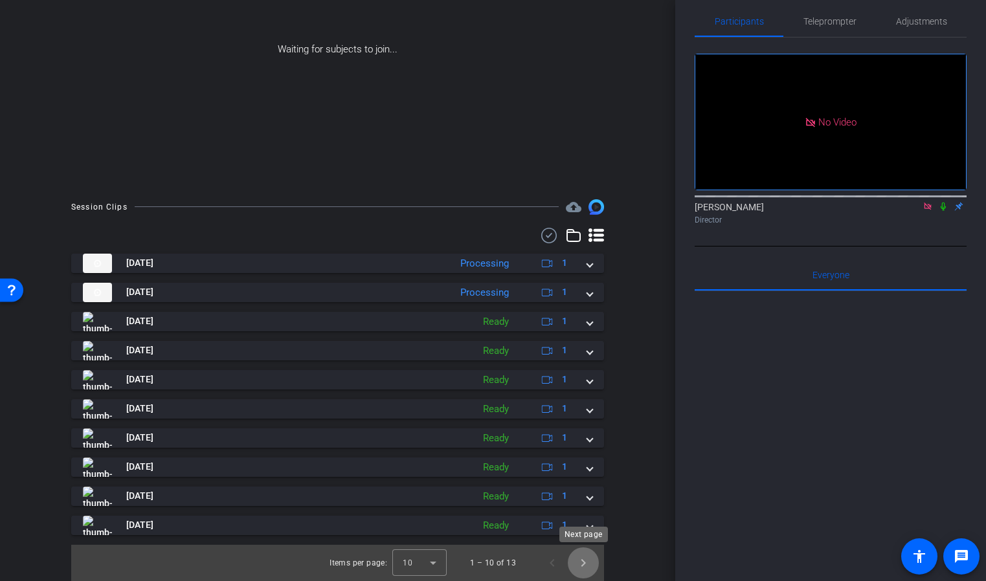
click at [586, 564] on span "Next page" at bounding box center [583, 563] width 31 height 31
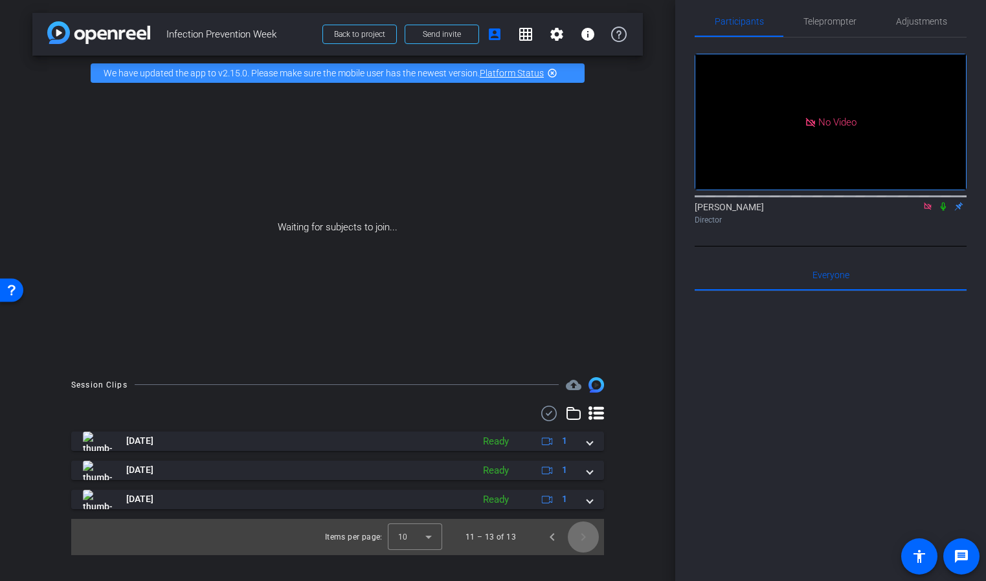
scroll to position [0, 0]
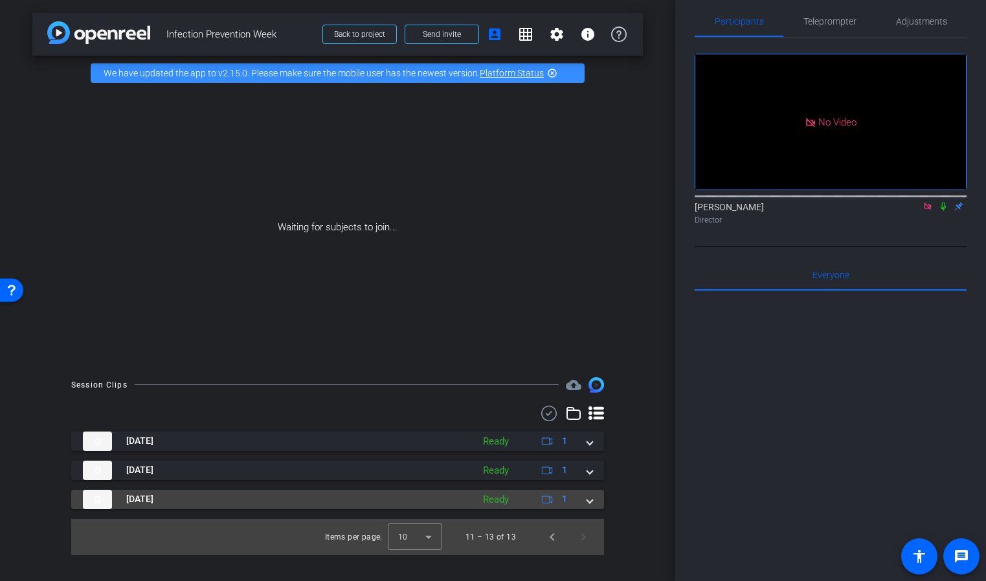
click at [236, 505] on mat-panel-title "[DATE]" at bounding box center [274, 499] width 383 height 19
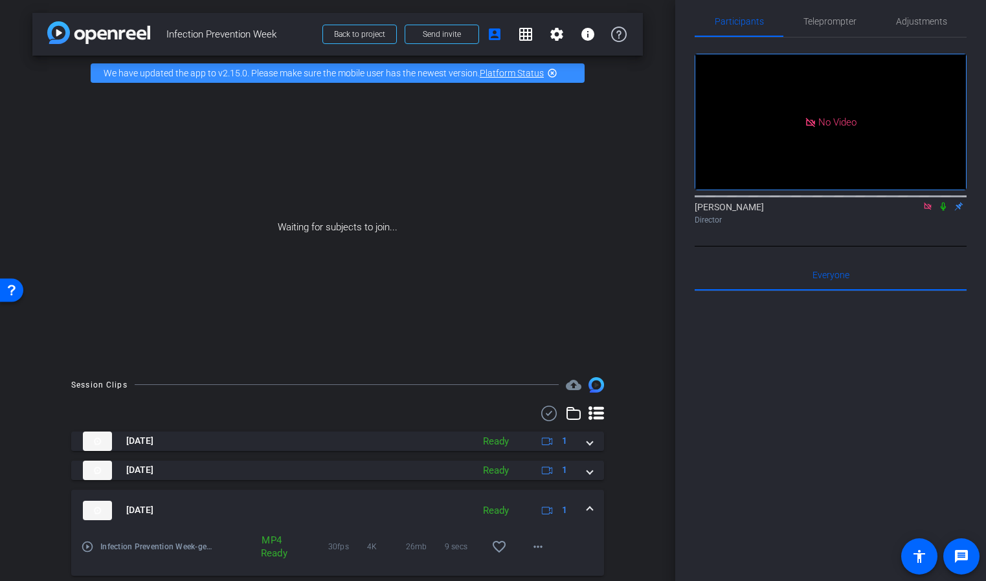
click at [88, 545] on mat-icon "play_circle_outline" at bounding box center [87, 546] width 13 height 13
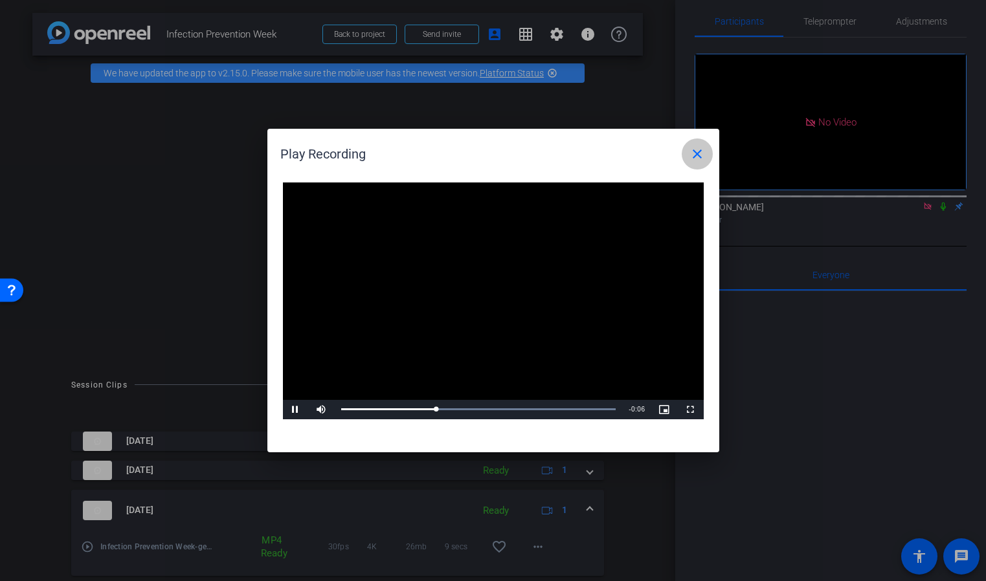
click at [697, 153] on mat-icon "close" at bounding box center [697, 154] width 16 height 16
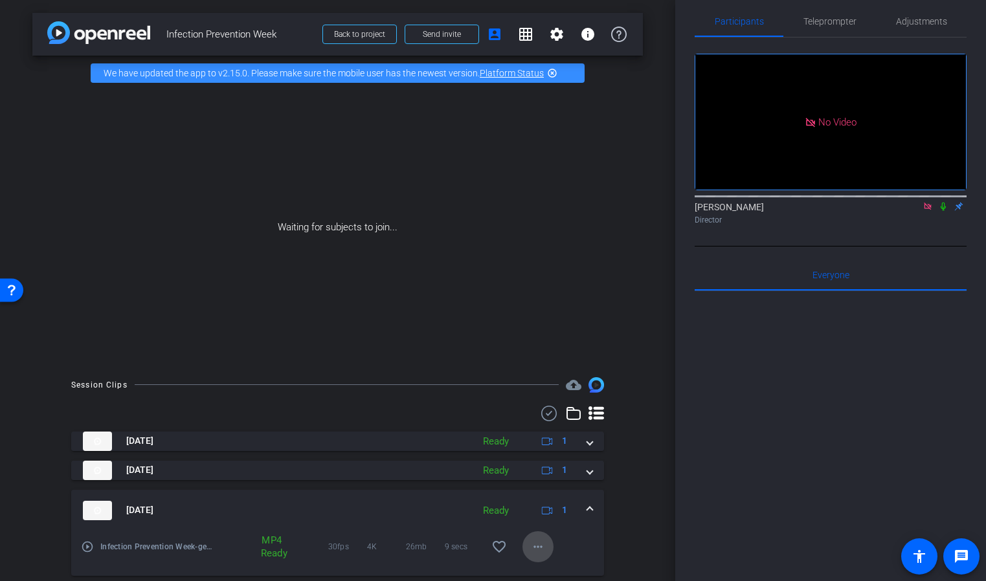
click at [538, 546] on mat-icon "more_horiz" at bounding box center [538, 547] width 16 height 16
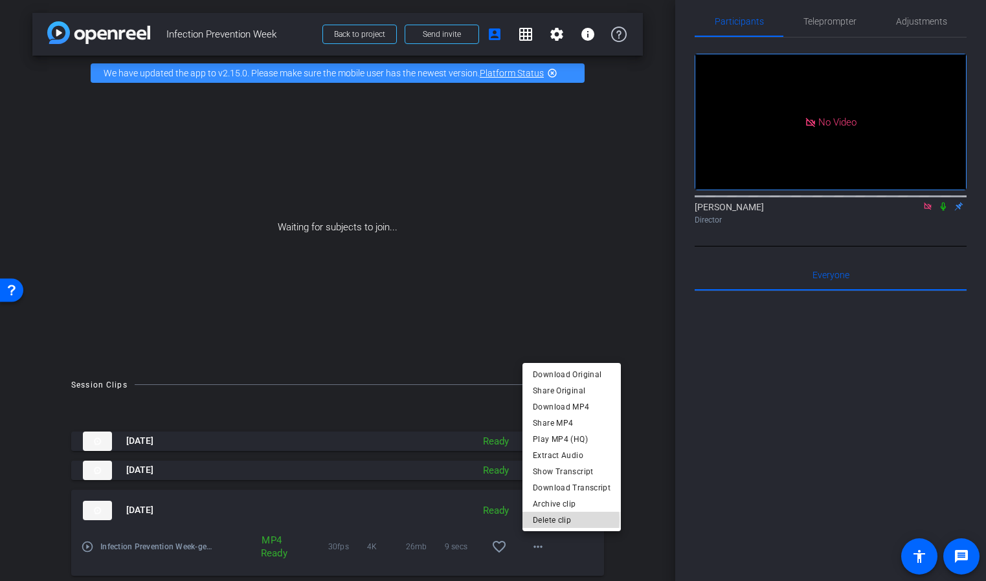
click at [533, 520] on span "Delete clip" at bounding box center [572, 521] width 78 height 16
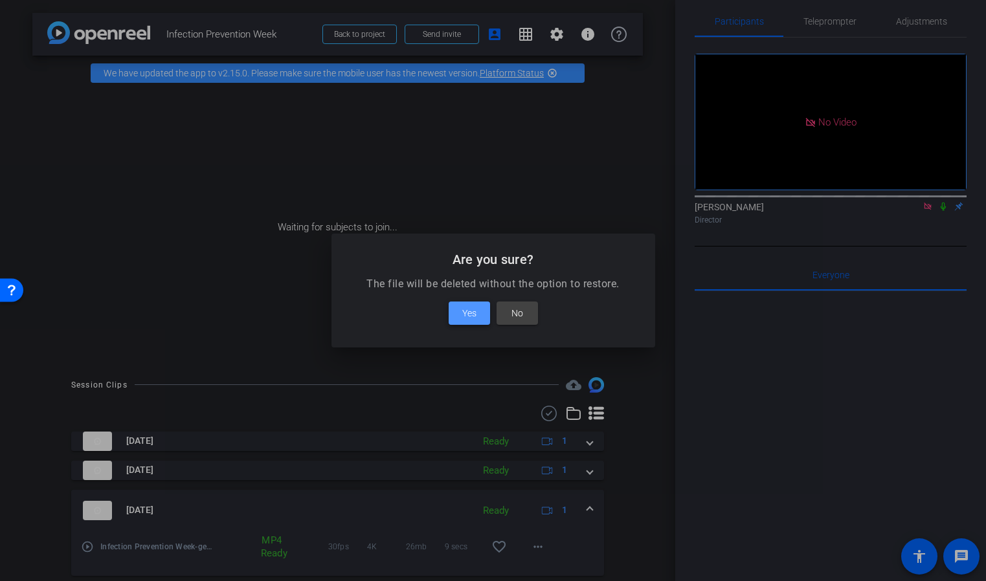
click at [460, 317] on span at bounding box center [469, 313] width 41 height 31
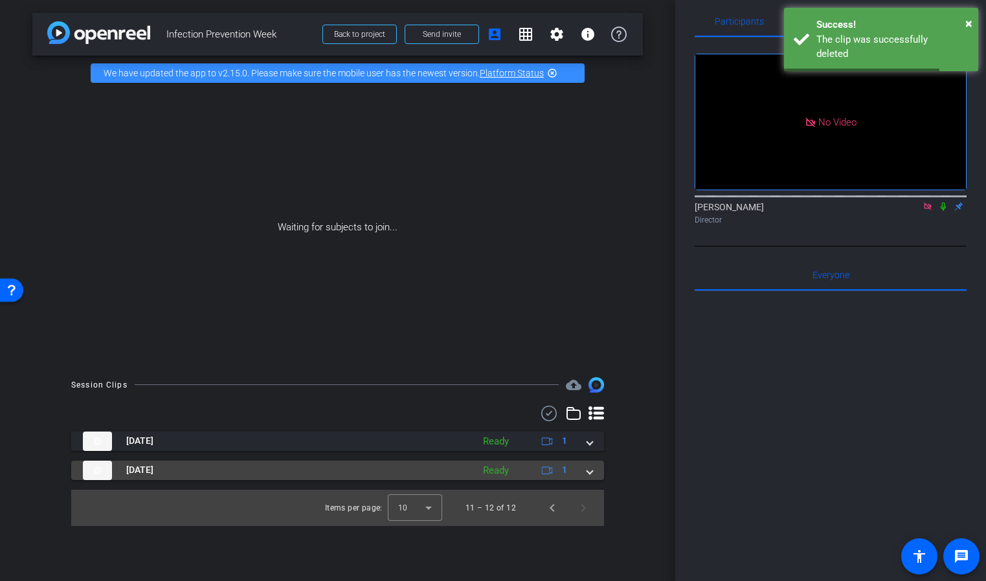
click at [333, 473] on mat-panel-title "[DATE]" at bounding box center [274, 470] width 383 height 19
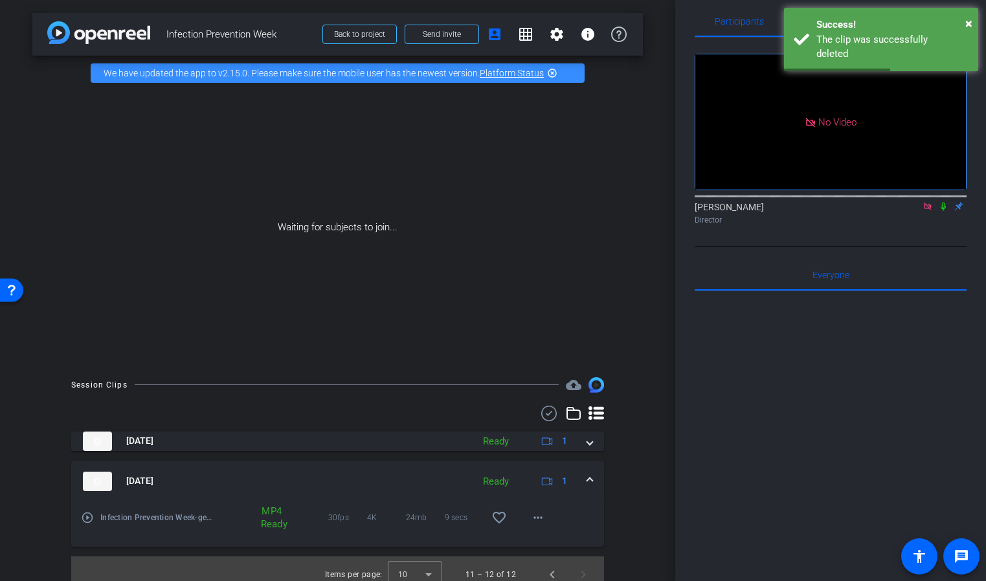
click at [83, 518] on mat-icon "play_circle_outline" at bounding box center [87, 517] width 13 height 13
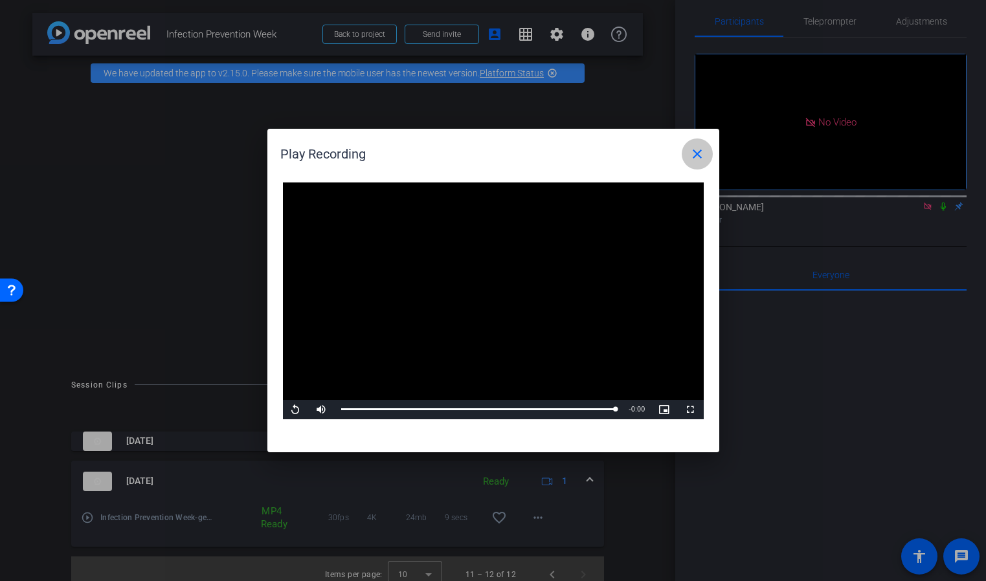
click at [698, 150] on mat-icon "close" at bounding box center [697, 154] width 16 height 16
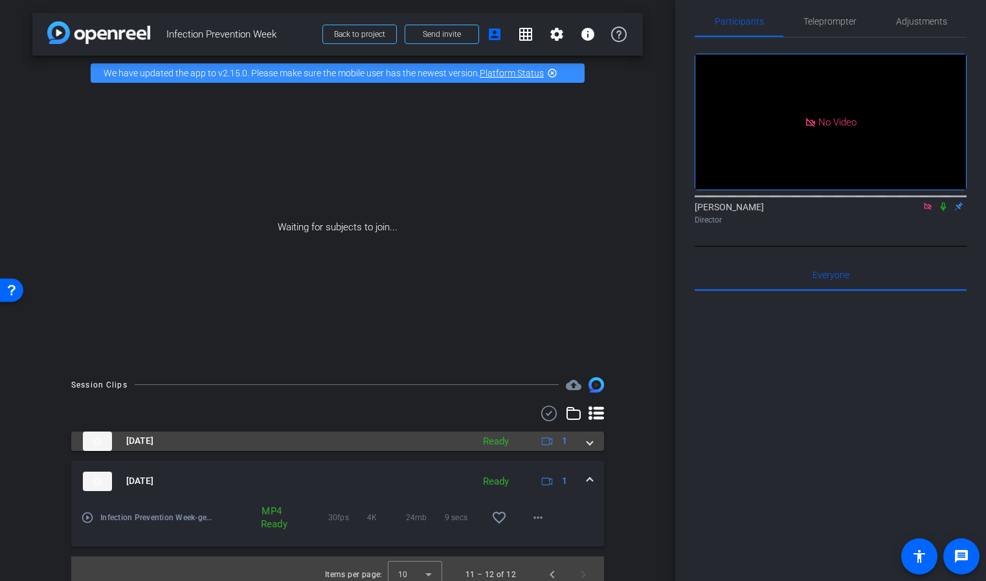
click at [116, 441] on mat-panel-title "[DATE]" at bounding box center [274, 441] width 383 height 19
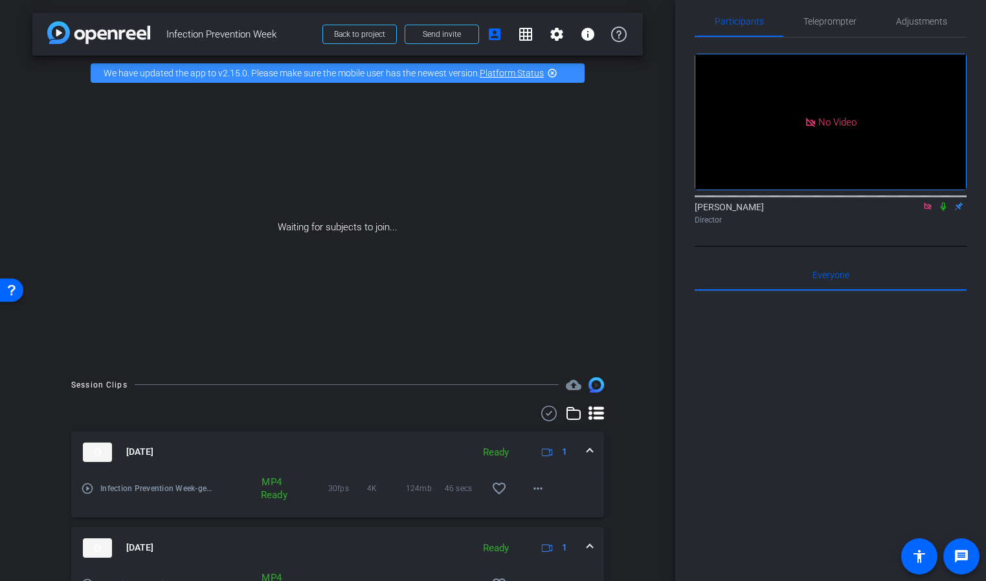
click at [85, 493] on mat-icon "play_circle_outline" at bounding box center [87, 488] width 13 height 13
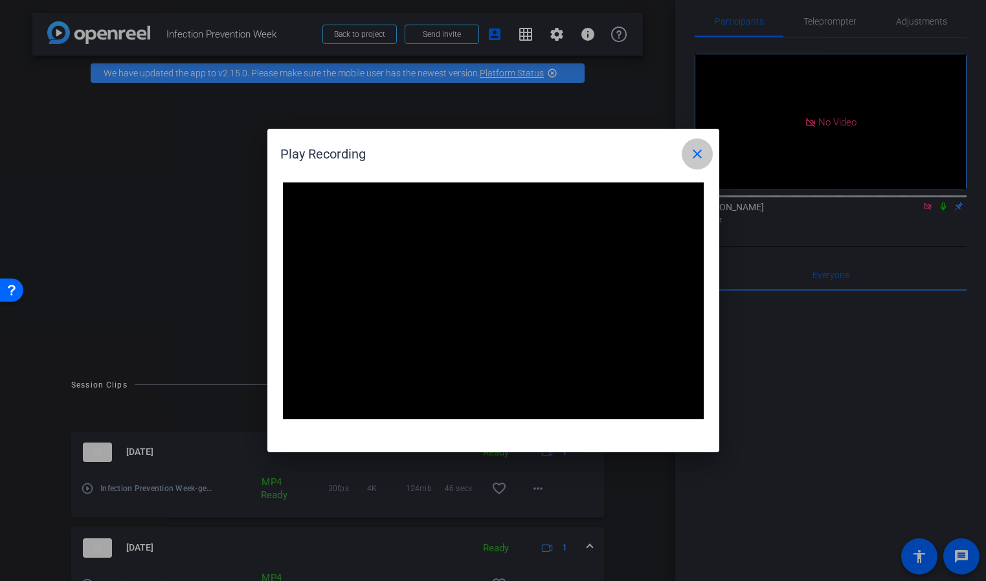
click at [694, 153] on mat-icon "close" at bounding box center [697, 154] width 16 height 16
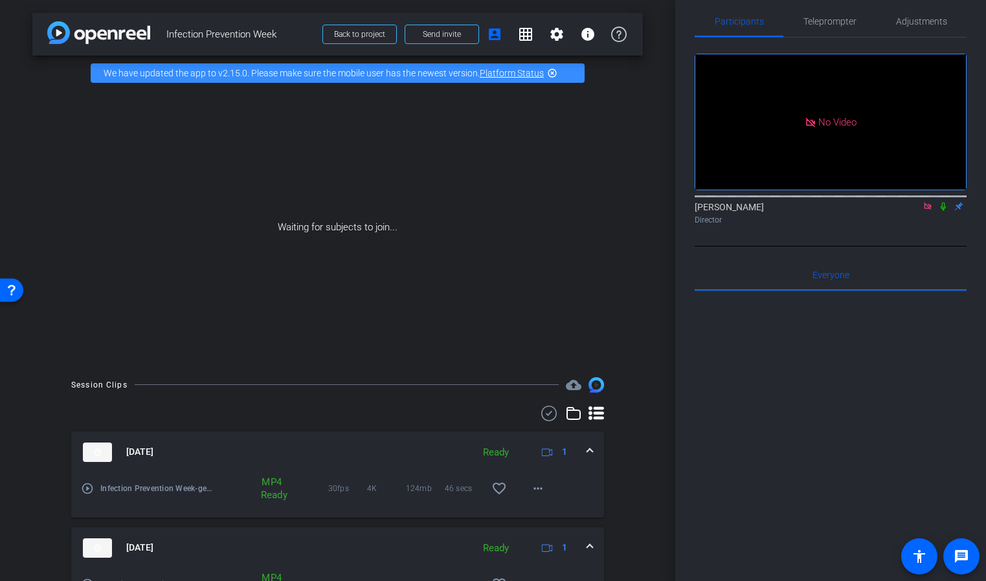
scroll to position [78, 0]
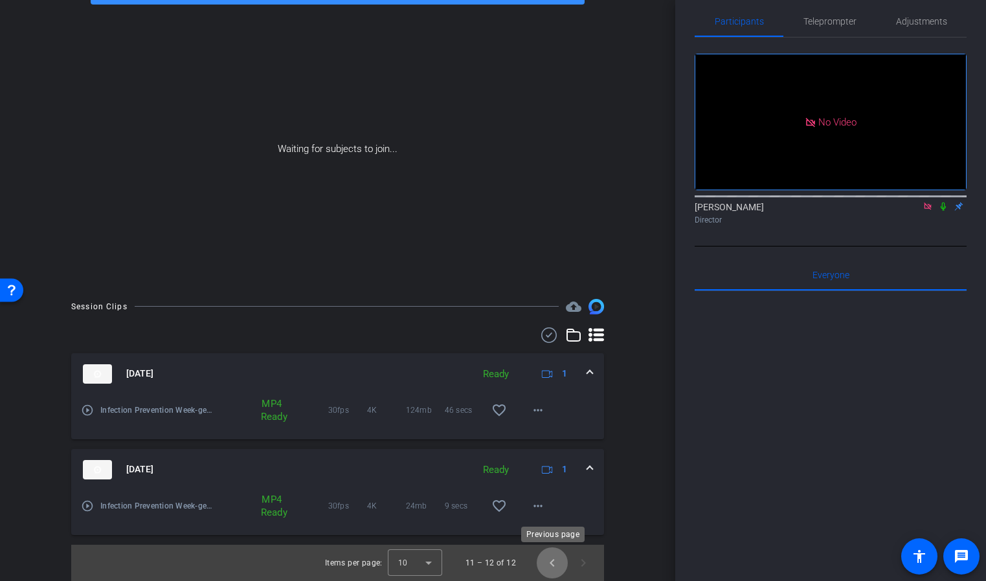
click at [553, 562] on span "Previous page" at bounding box center [552, 563] width 31 height 31
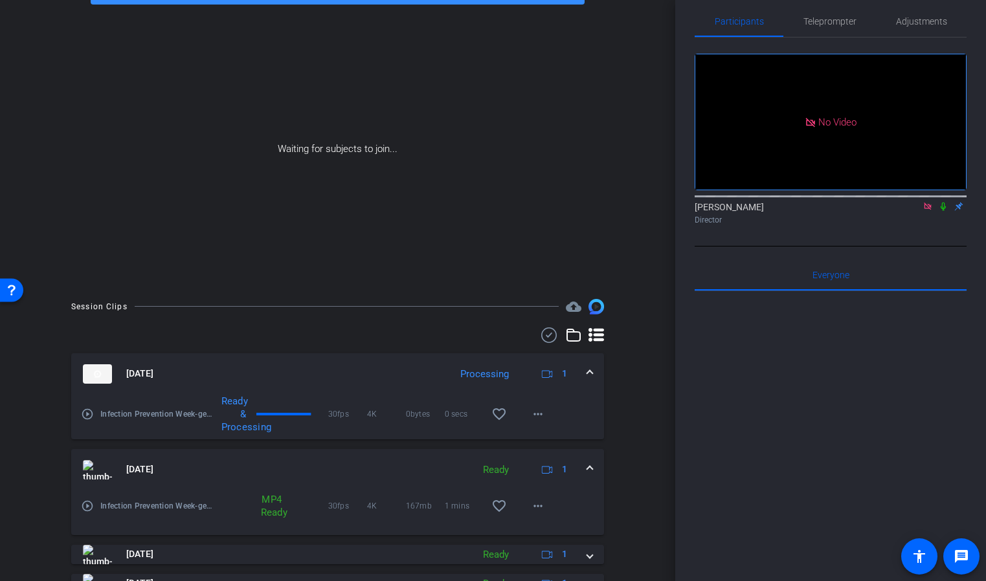
click at [941, 210] on icon at bounding box center [943, 206] width 10 height 9
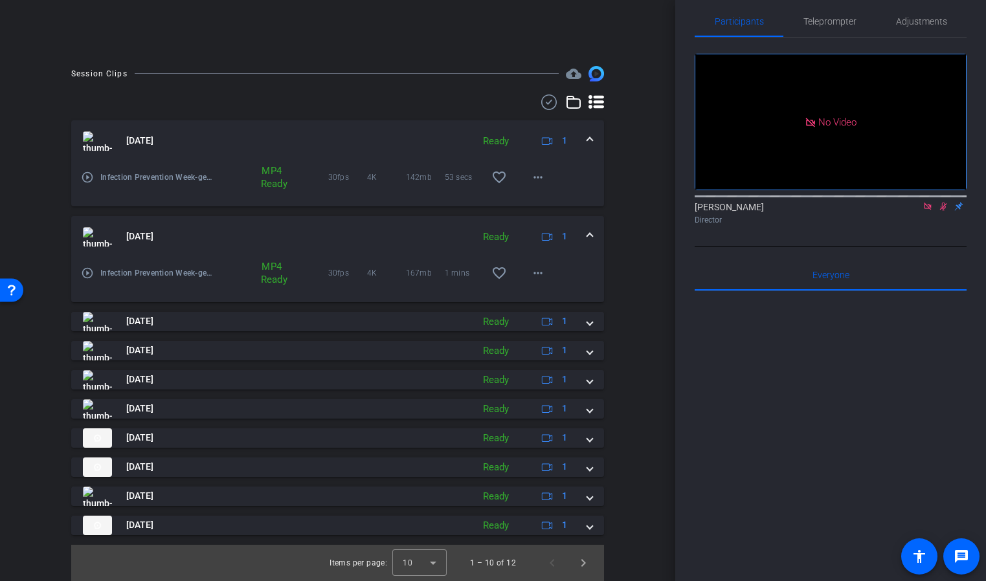
scroll to position [0, 0]
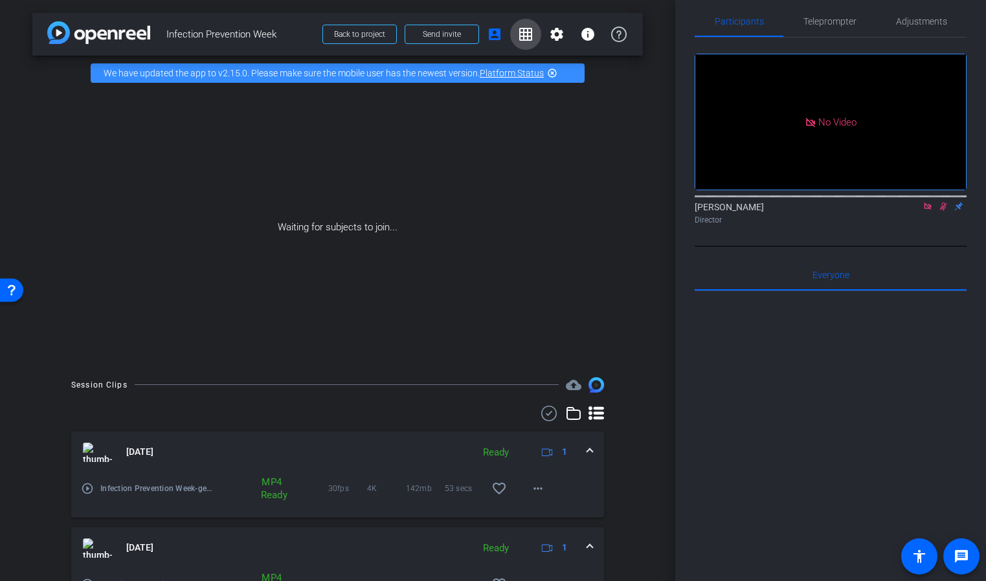
click at [517, 36] on span at bounding box center [525, 34] width 31 height 31
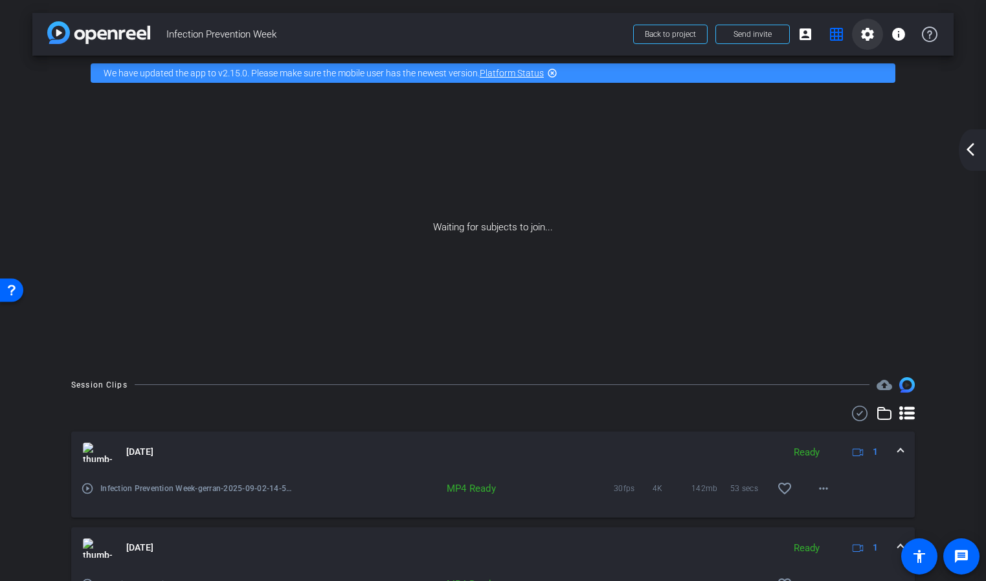
click at [873, 34] on mat-icon "settings" at bounding box center [868, 35] width 16 height 16
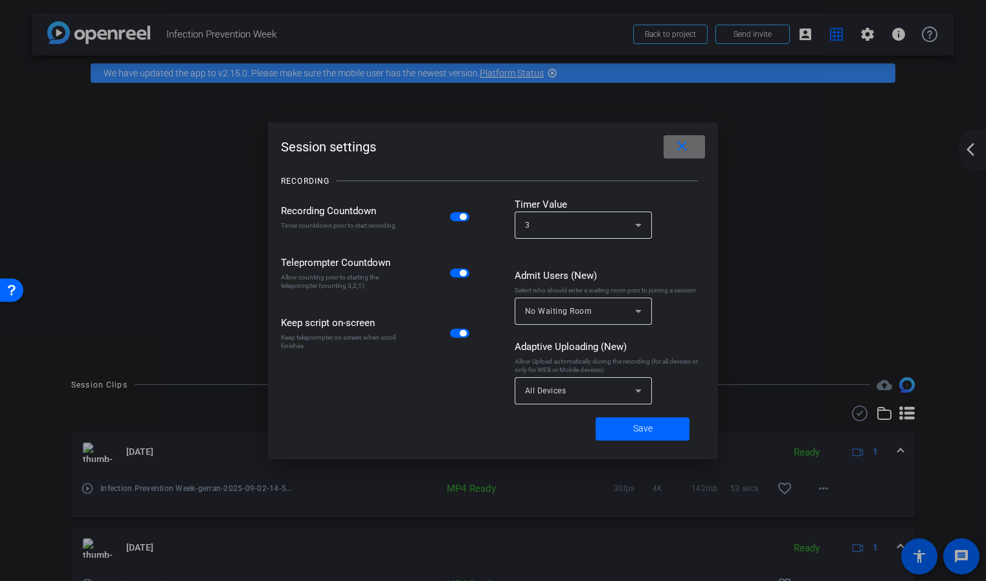
click at [691, 148] on span at bounding box center [683, 146] width 41 height 31
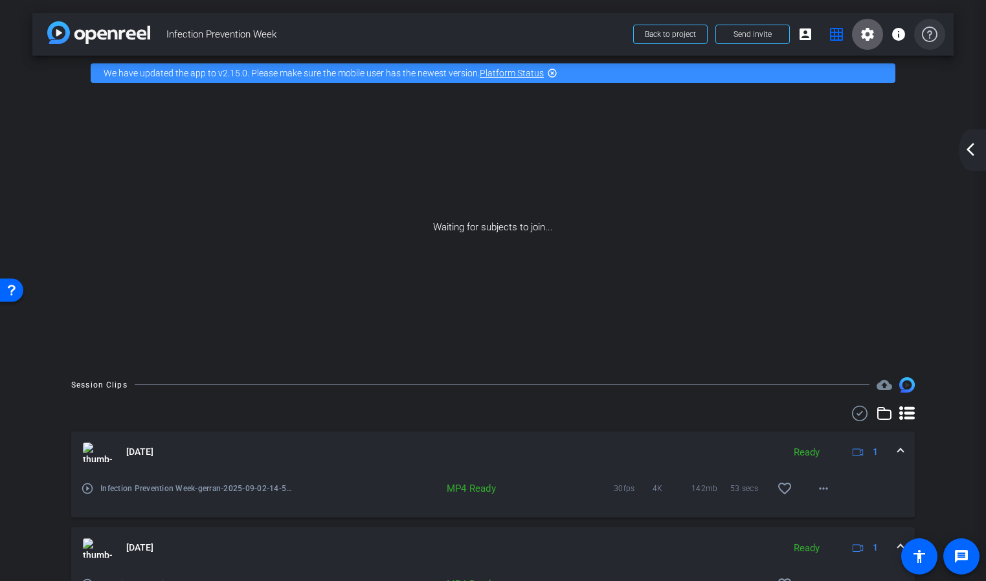
click at [924, 31] on icon at bounding box center [930, 35] width 16 height 16
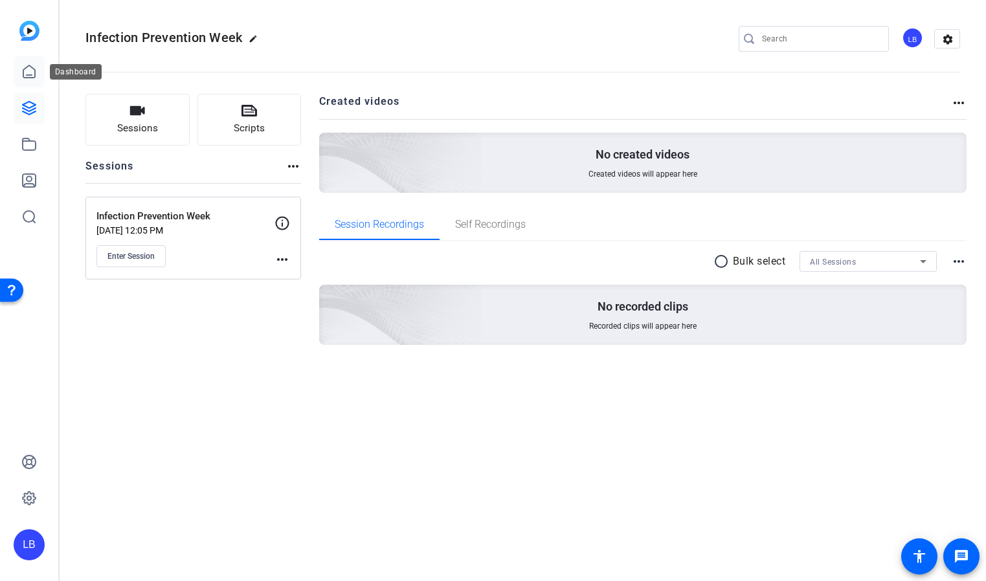
click at [31, 73] on icon at bounding box center [29, 72] width 16 height 16
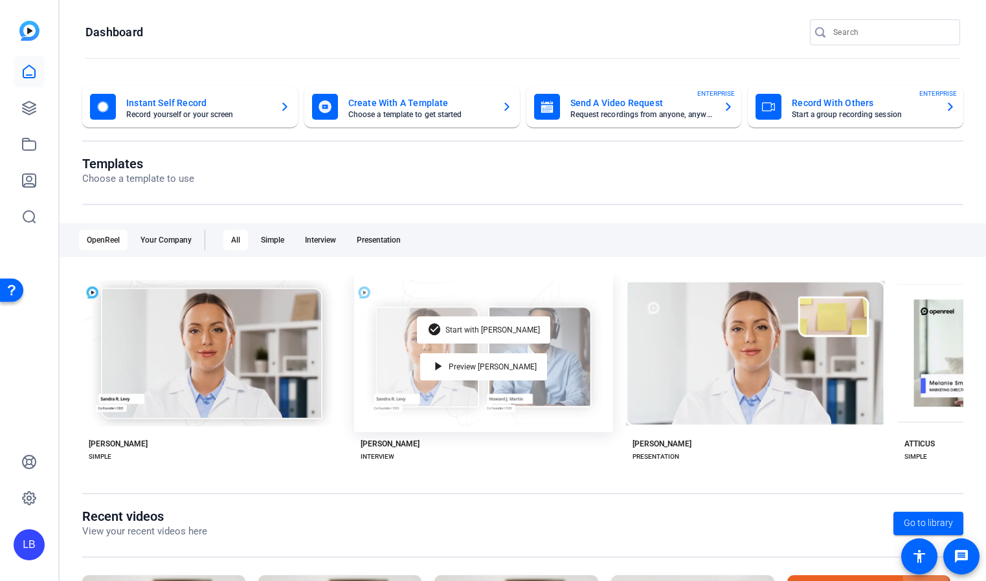
click at [419, 385] on div "check_circle Start with Matti play_arrow Preview Matti" at bounding box center [483, 353] width 259 height 158
click at [446, 364] on mat-icon "play_arrow" at bounding box center [438, 367] width 16 height 16
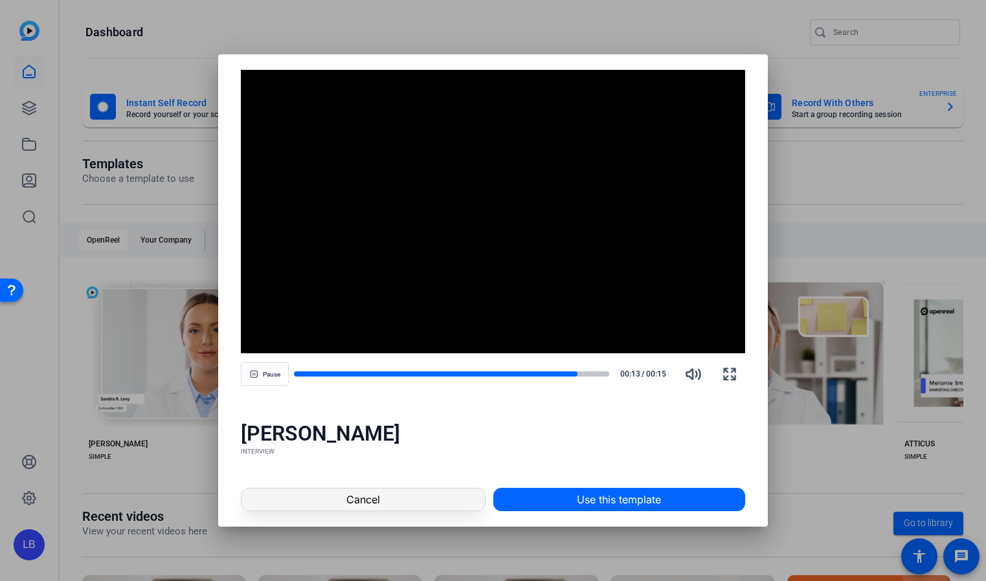
click at [349, 501] on span "Cancel" at bounding box center [363, 500] width 34 height 16
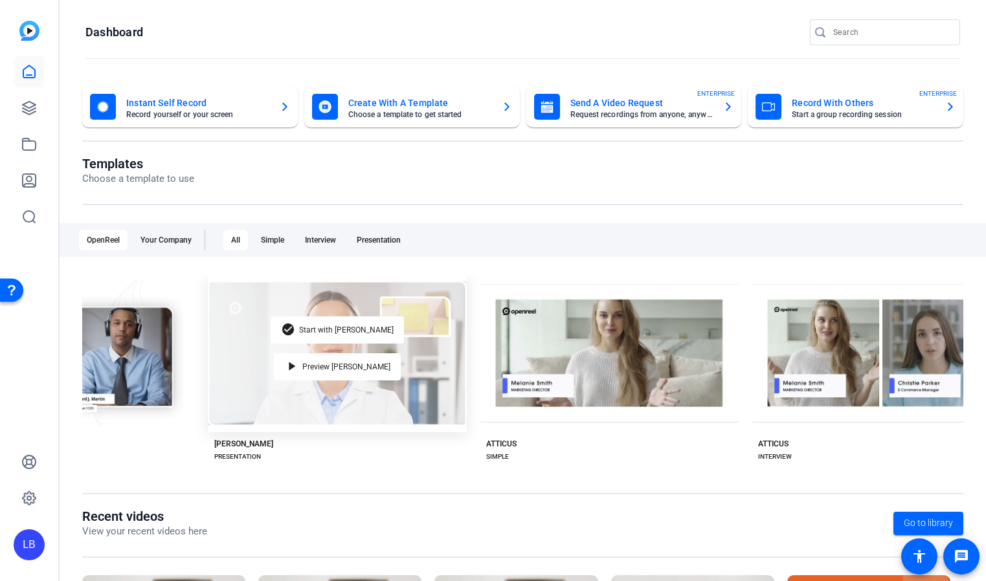
scroll to position [0, 422]
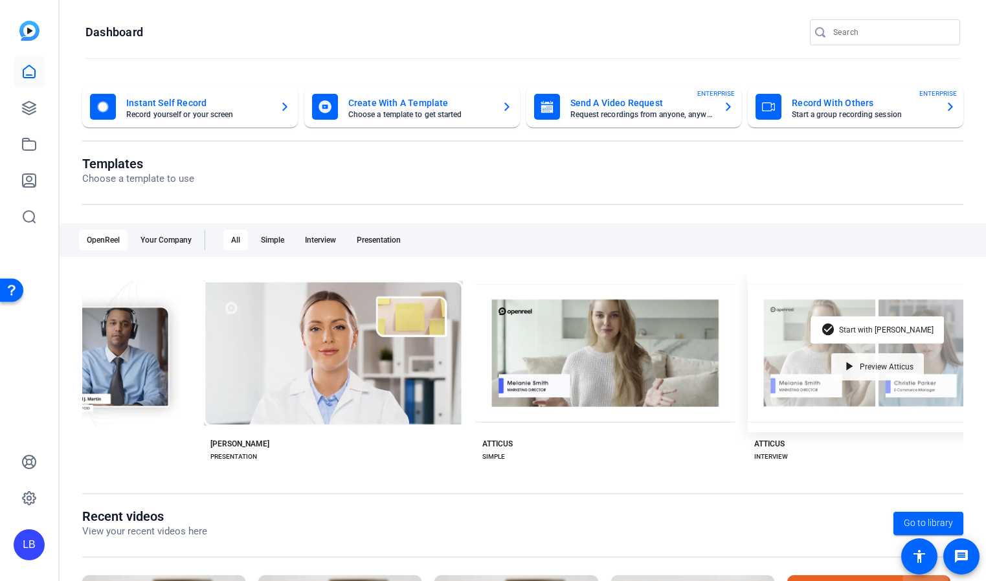
click at [865, 368] on span "Preview Atticus" at bounding box center [887, 367] width 54 height 8
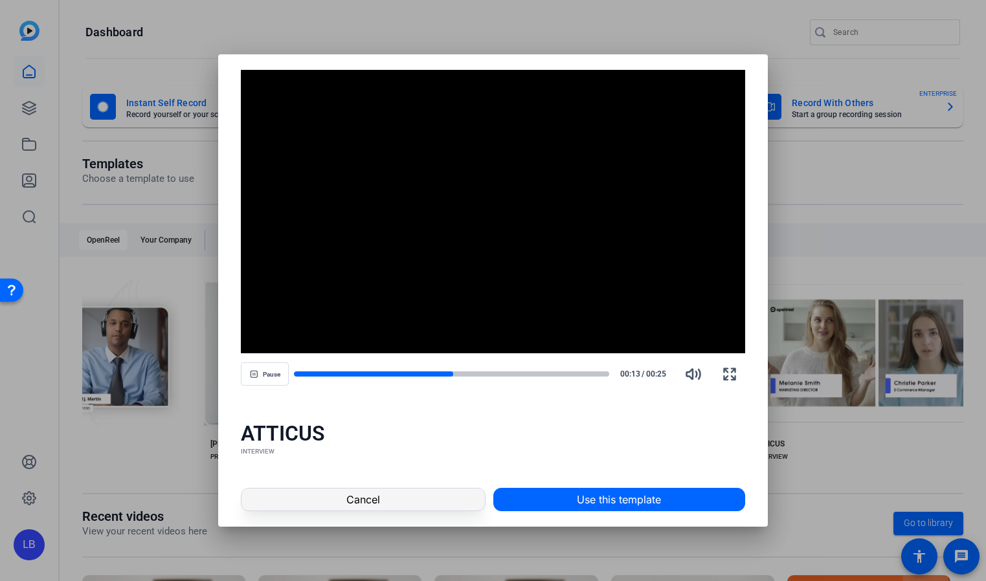
click at [353, 502] on span "Cancel" at bounding box center [363, 500] width 34 height 16
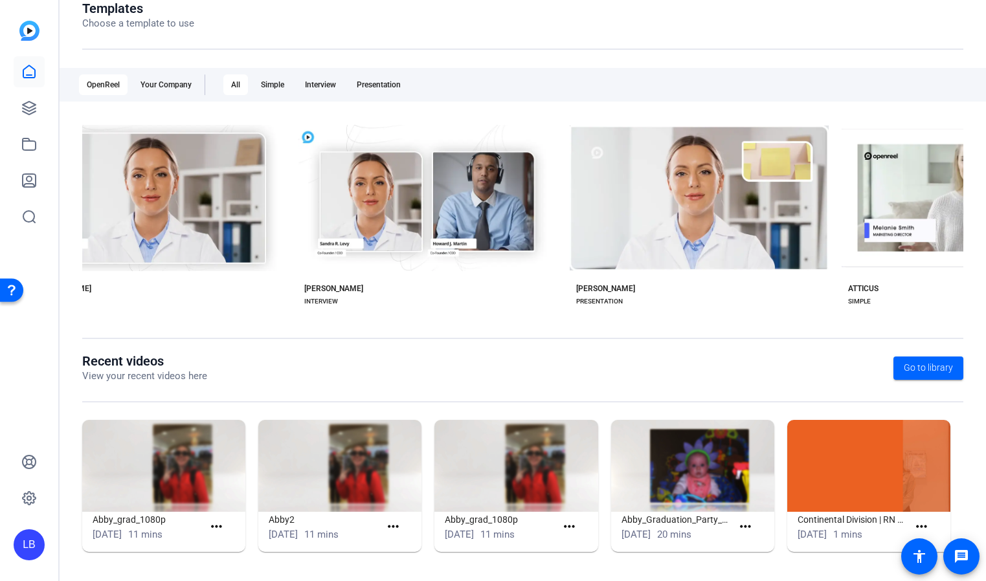
scroll to position [0, 0]
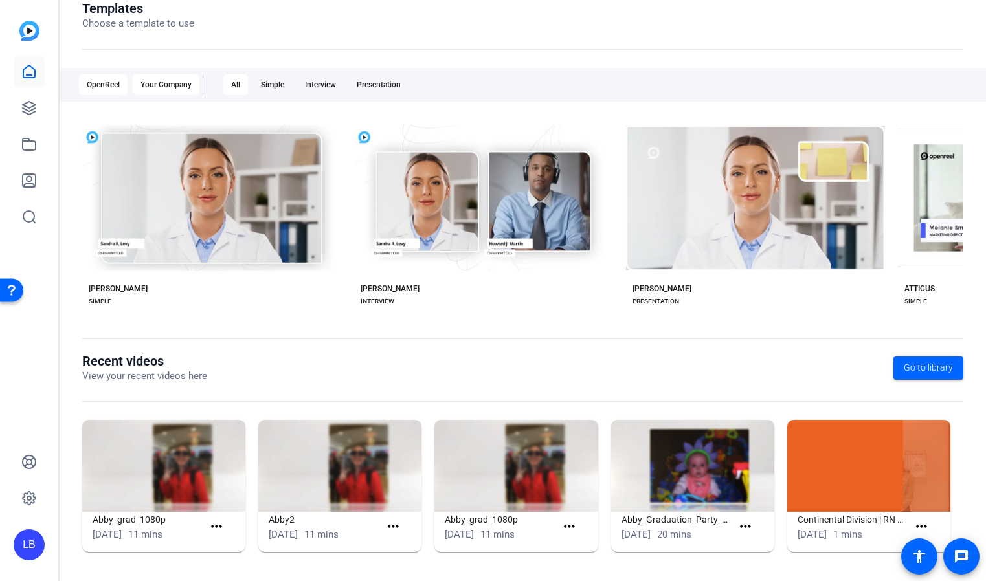
click at [160, 83] on div "Your Company" at bounding box center [166, 84] width 67 height 21
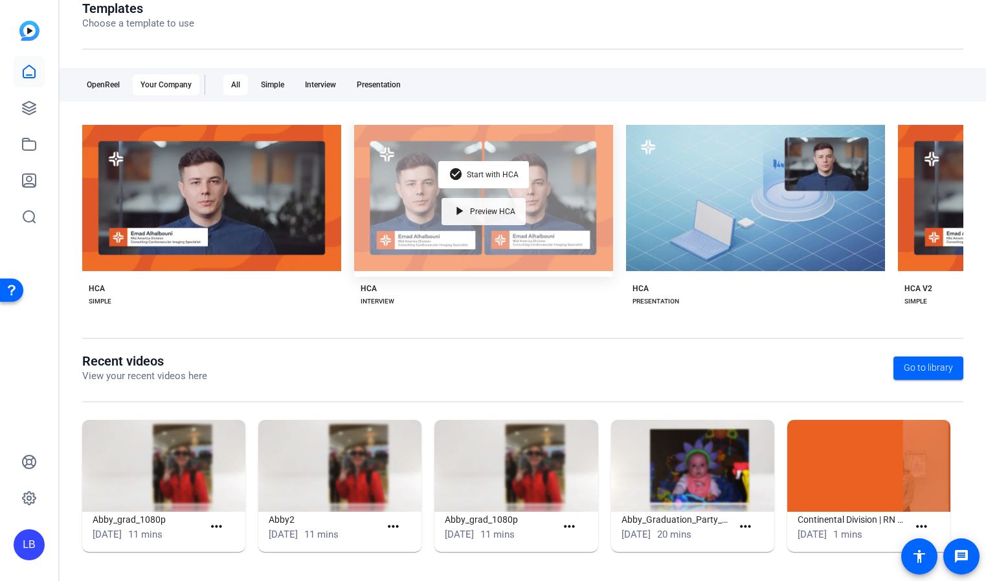
click at [473, 216] on div "play_arrow Preview HCA" at bounding box center [483, 211] width 84 height 27
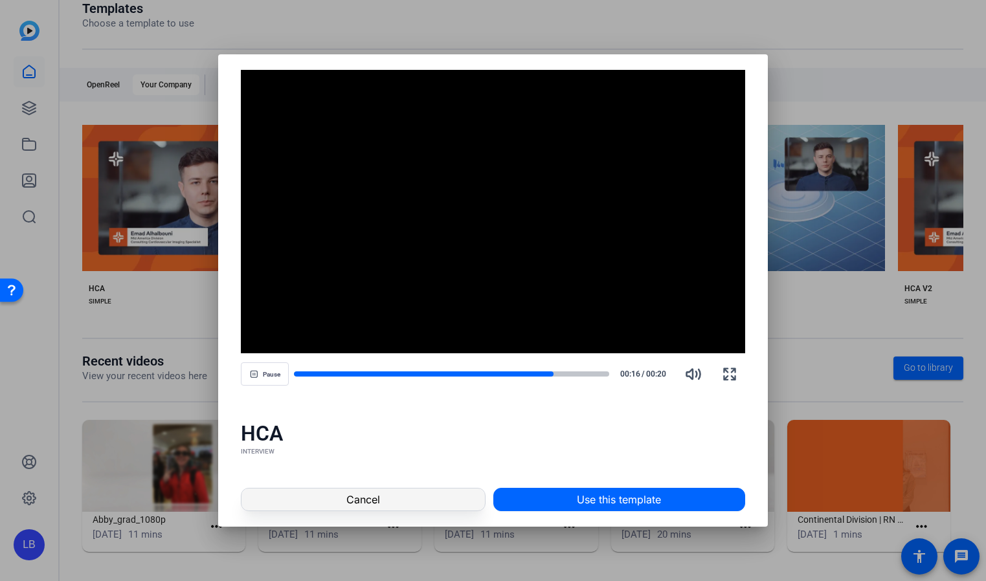
click at [337, 496] on span at bounding box center [362, 499] width 243 height 31
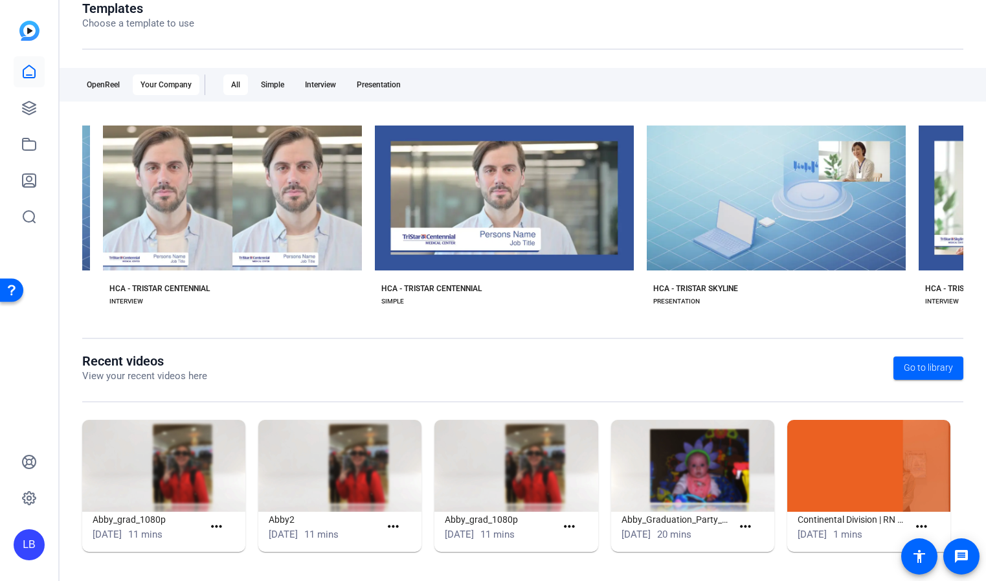
scroll to position [0, 2700]
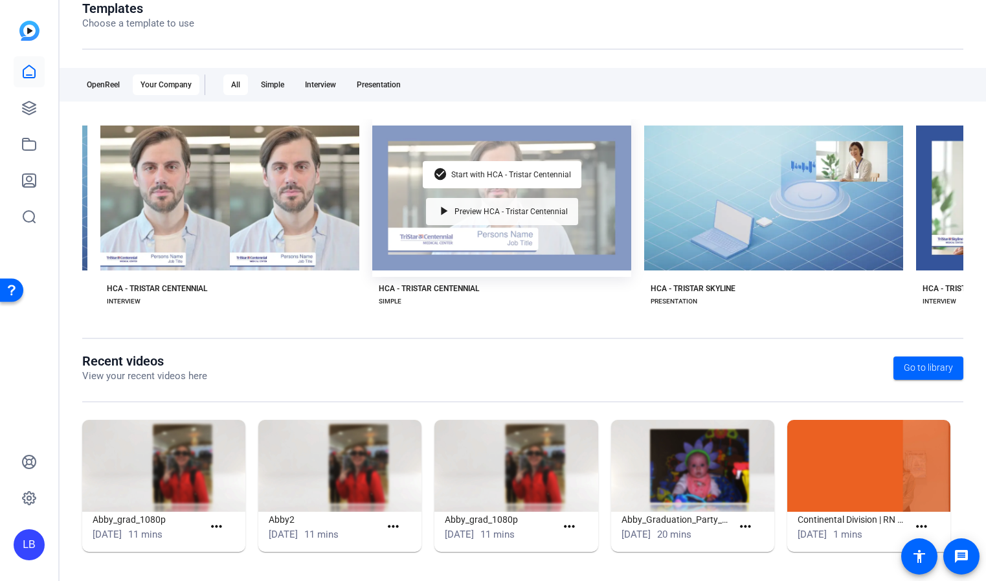
click at [484, 213] on span "Preview HCA - Tristar Centennial" at bounding box center [510, 212] width 113 height 8
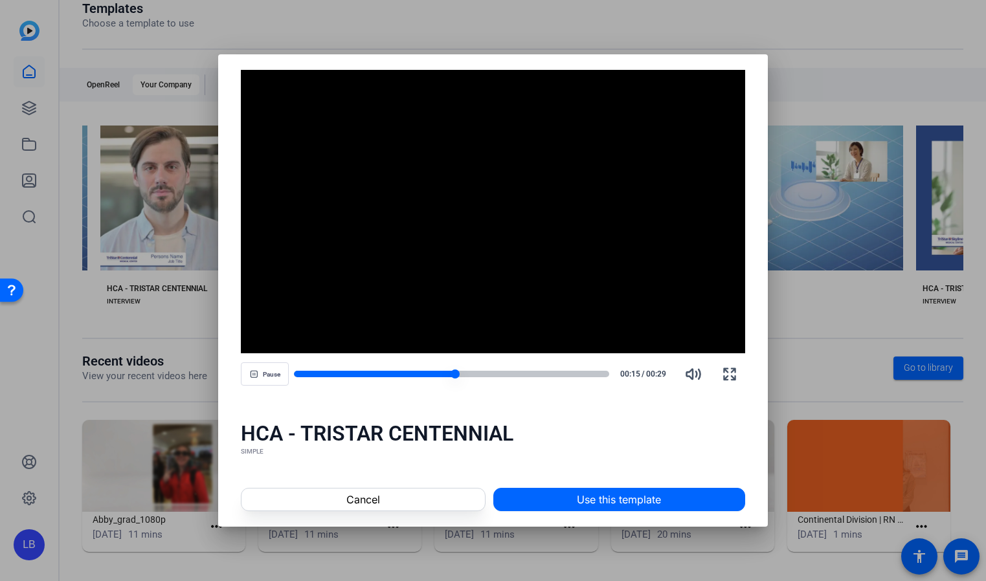
drag, startPoint x: 437, startPoint y: 372, endPoint x: 381, endPoint y: 374, distance: 56.3
click at [381, 374] on div at bounding box center [374, 374] width 161 height 6
click at [302, 375] on div at bounding box center [347, 374] width 106 height 6
click at [264, 372] on span "Pause" at bounding box center [271, 375] width 17 height 8
click at [469, 506] on span at bounding box center [362, 499] width 243 height 31
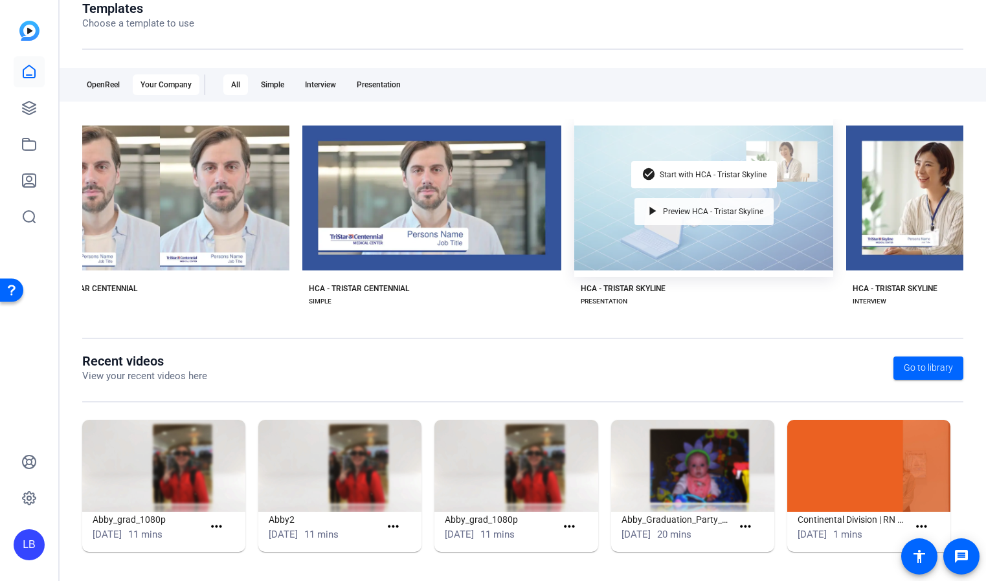
scroll to position [0, 2776]
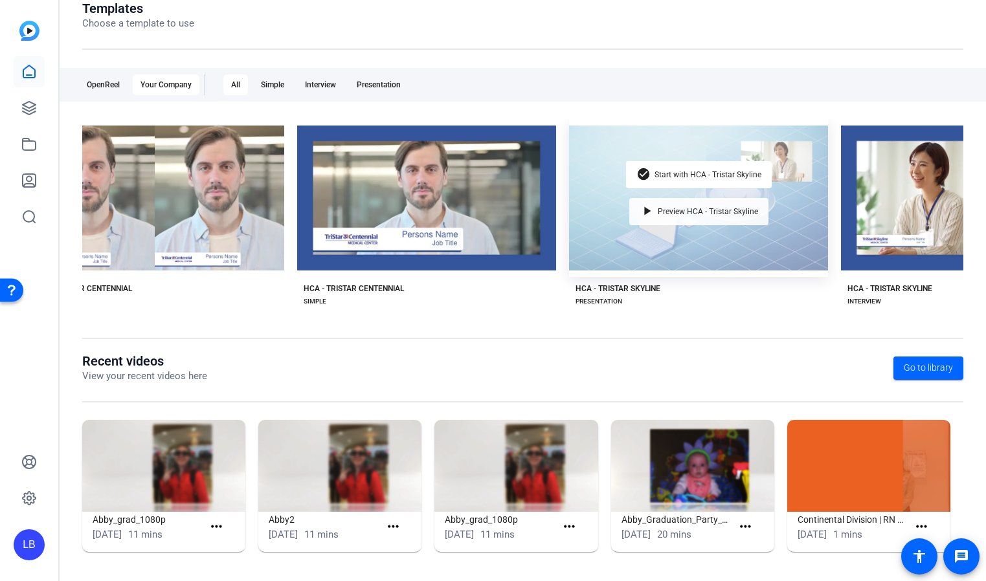
click at [695, 220] on div "play_arrow Preview HCA - Tristar Skyline" at bounding box center [698, 211] width 139 height 27
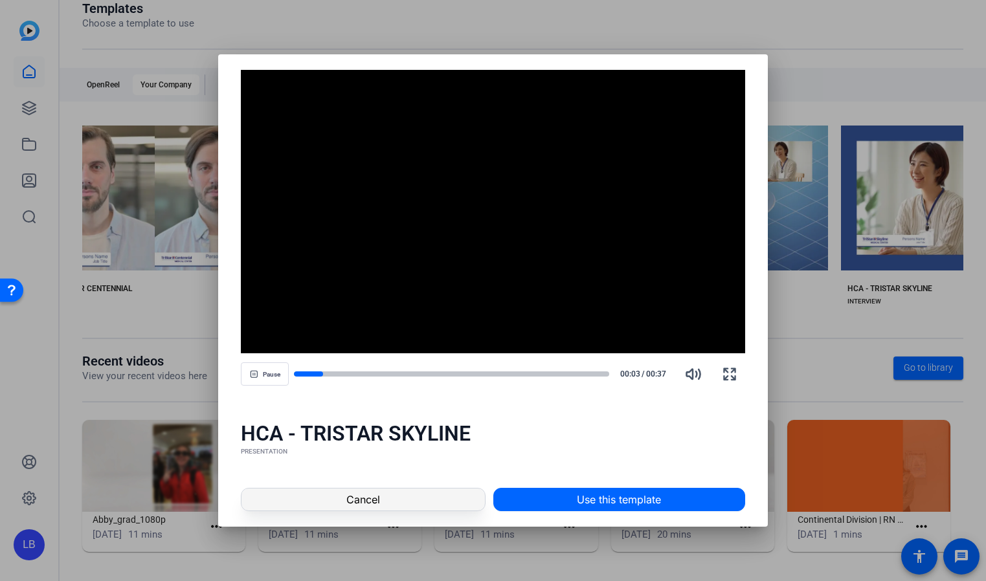
click at [438, 495] on span at bounding box center [362, 499] width 243 height 31
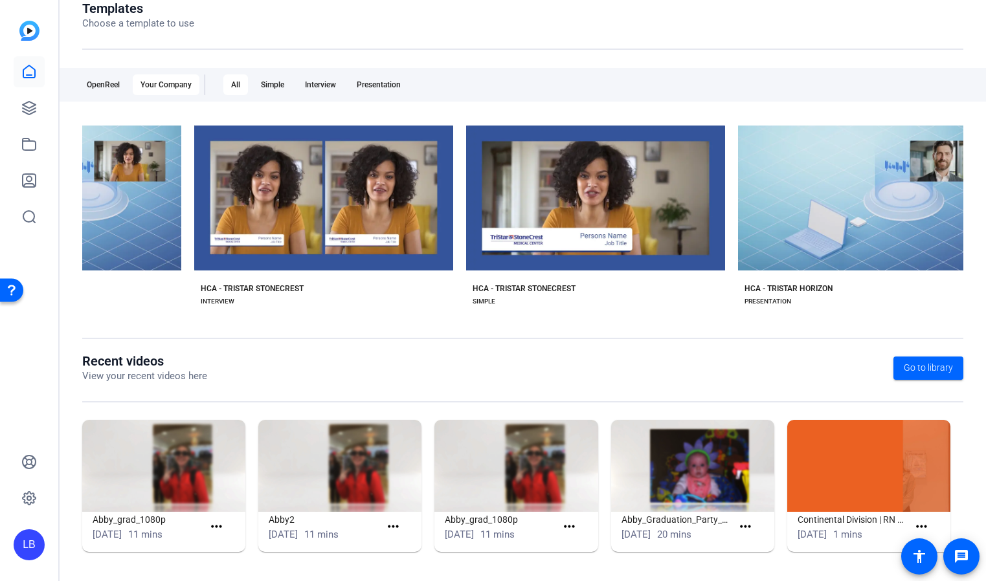
scroll to position [0, 5879]
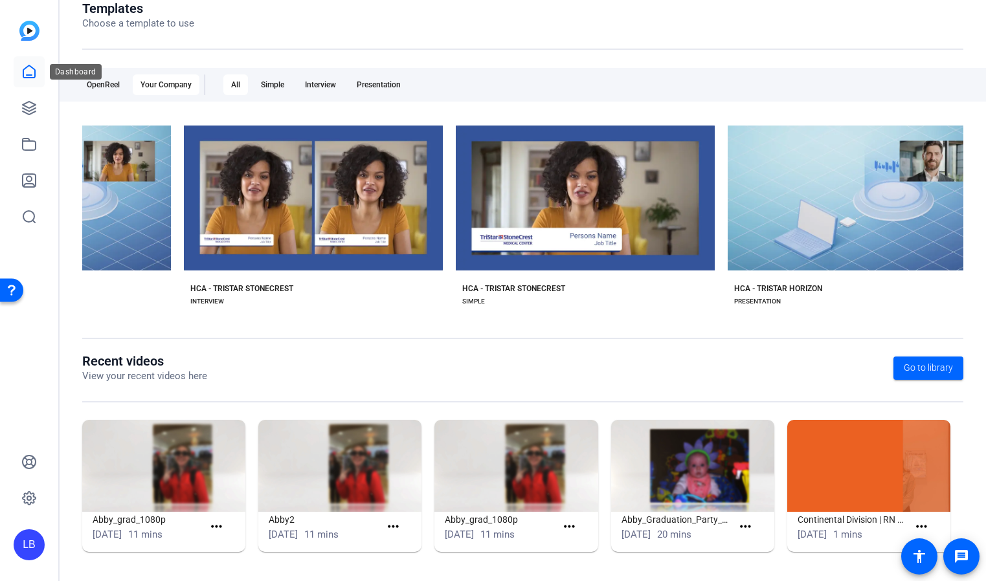
click at [18, 78] on link at bounding box center [29, 71] width 31 height 31
click at [28, 34] on img at bounding box center [29, 31] width 20 height 20
click at [27, 72] on icon at bounding box center [29, 72] width 16 height 16
click at [91, 82] on div "OpenReel" at bounding box center [103, 84] width 49 height 21
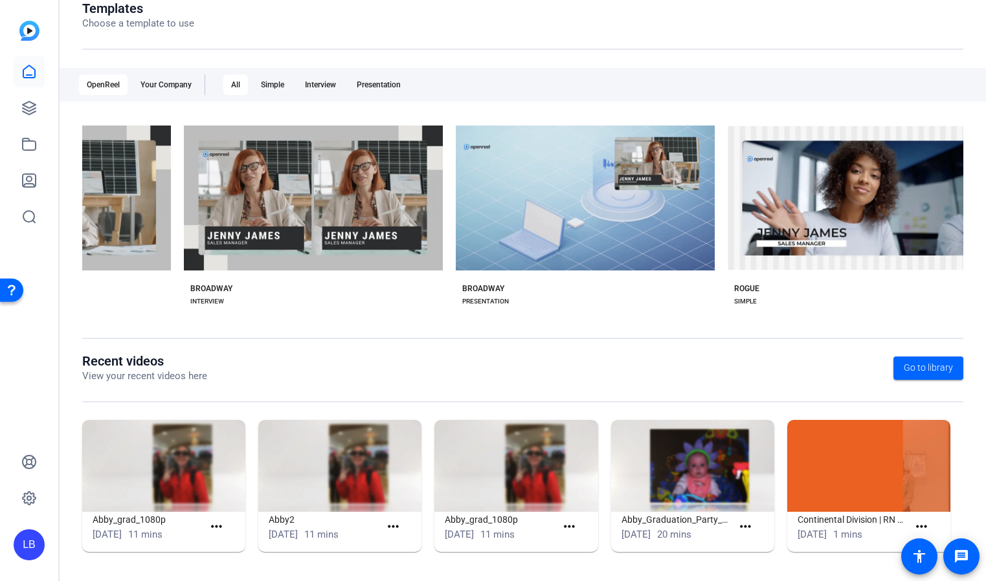
scroll to position [0, 0]
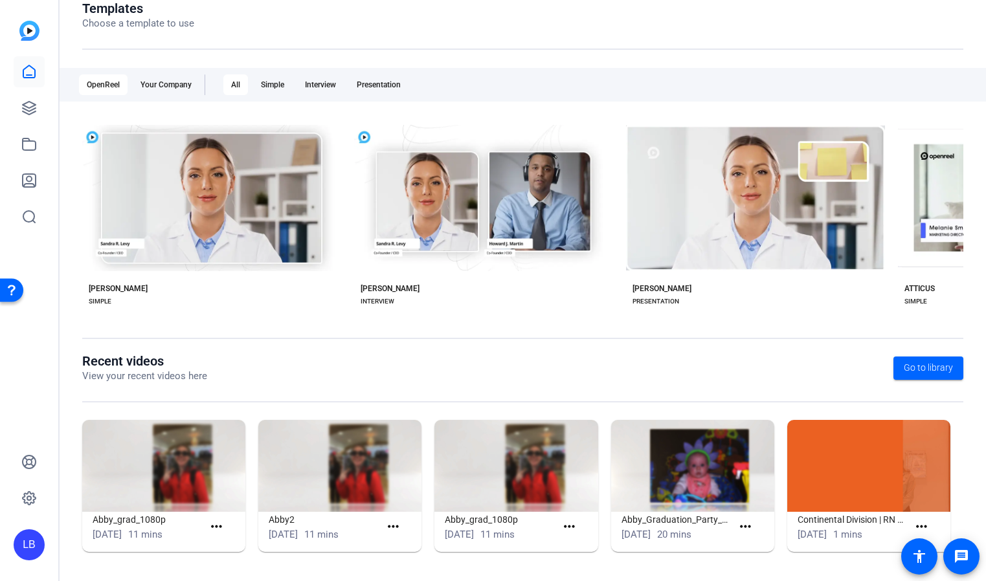
click at [28, 23] on img at bounding box center [29, 31] width 20 height 20
click at [24, 550] on div "LB" at bounding box center [29, 544] width 31 height 31
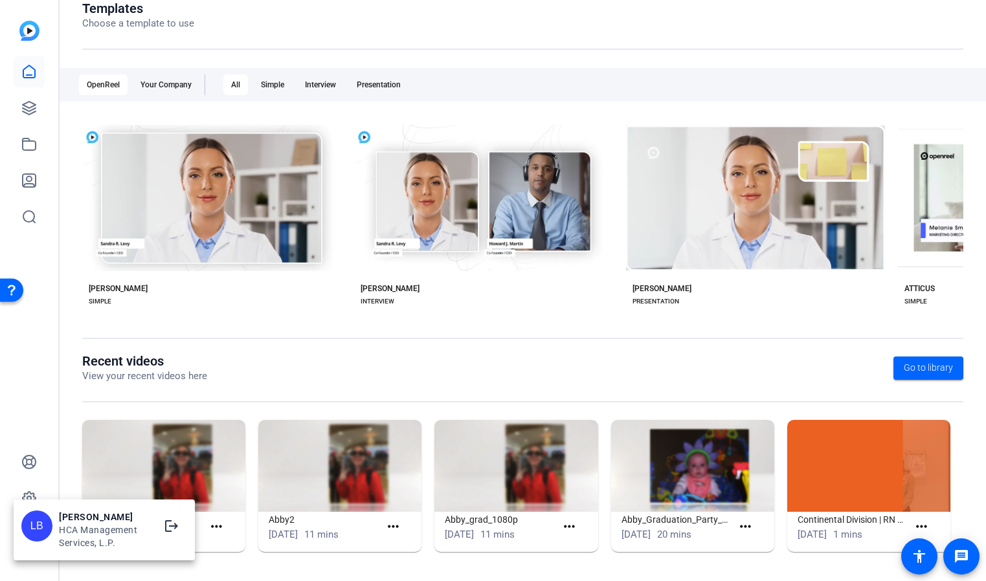
click at [206, 314] on div at bounding box center [493, 290] width 986 height 581
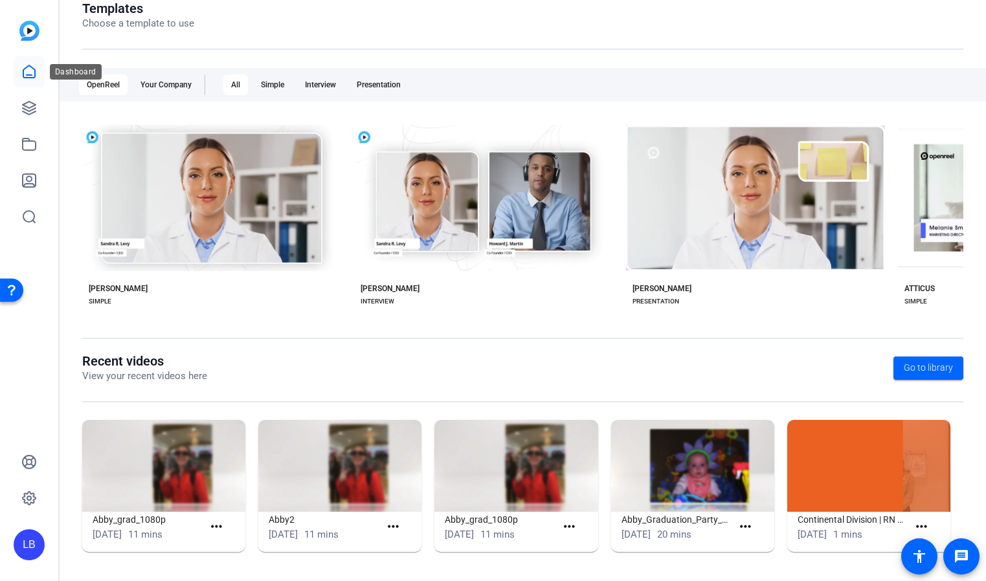
click at [34, 74] on icon at bounding box center [29, 72] width 16 height 16
click at [29, 27] on img at bounding box center [29, 31] width 20 height 20
click at [108, 80] on div "OpenReel" at bounding box center [103, 84] width 49 height 21
click at [171, 83] on div "Your Company" at bounding box center [166, 84] width 67 height 21
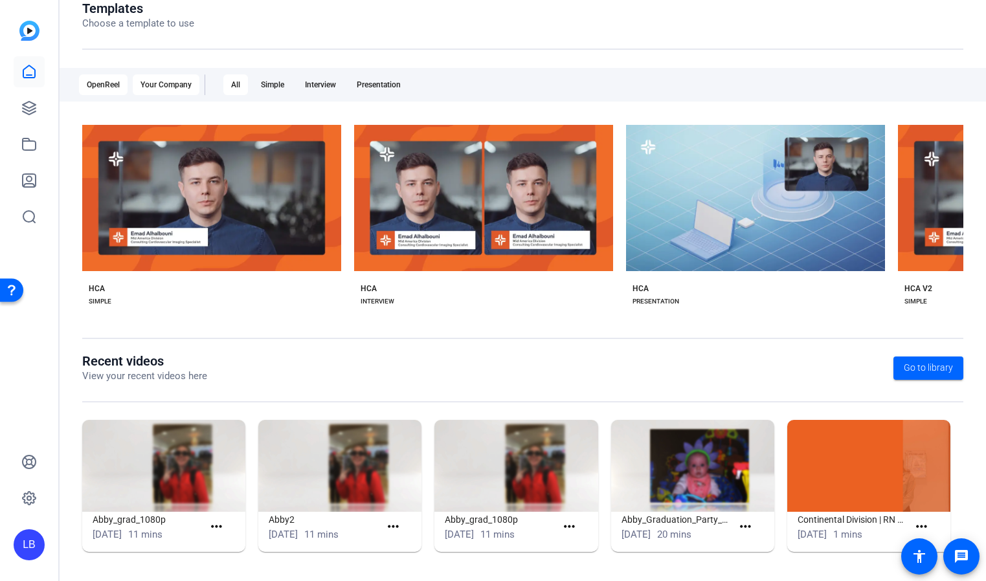
click at [107, 88] on div "OpenReel" at bounding box center [103, 84] width 49 height 21
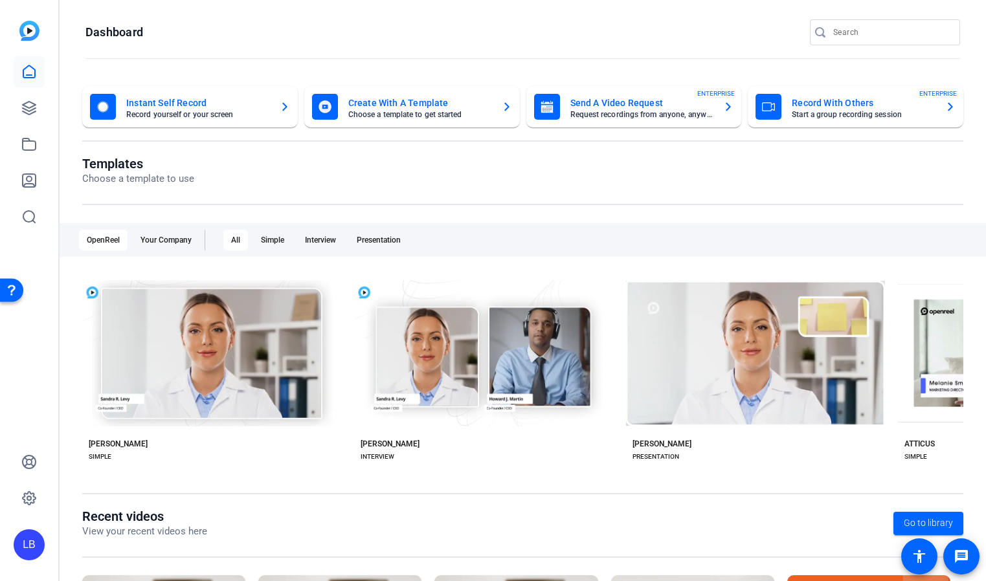
click at [804, 110] on mat-card-title "Record With Others" at bounding box center [863, 103] width 143 height 16
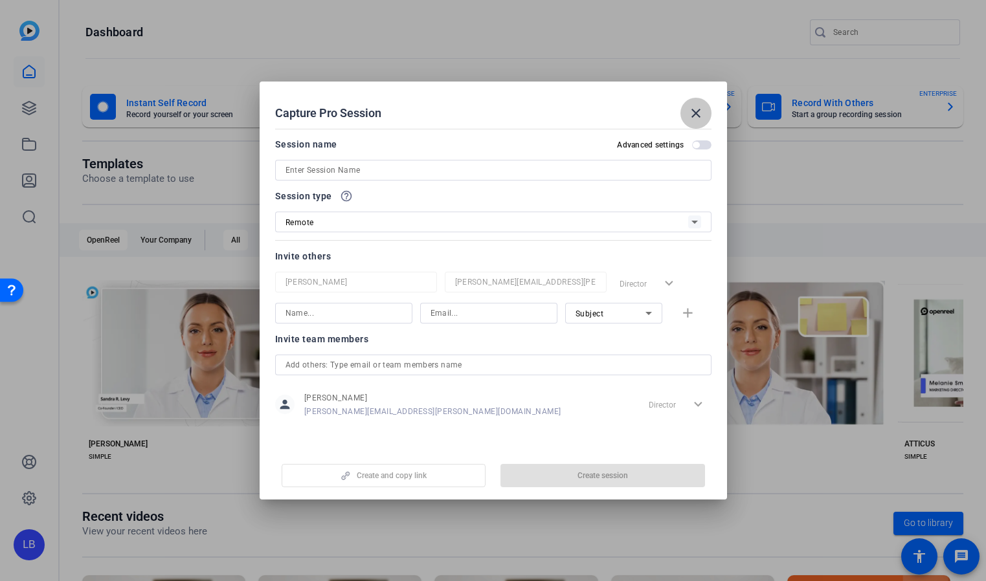
click at [691, 113] on mat-icon "close" at bounding box center [696, 114] width 16 height 16
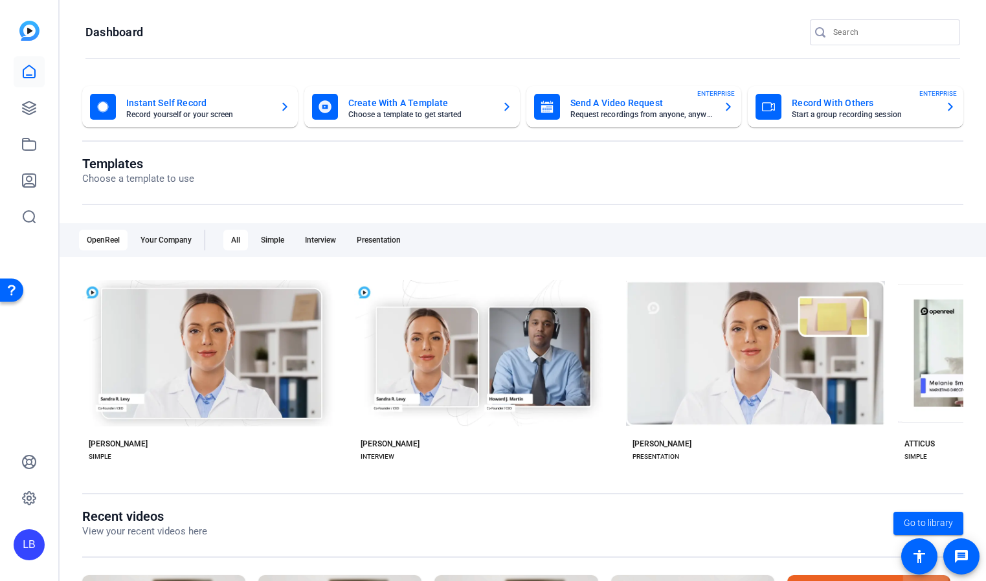
click at [585, 103] on mat-card-title "Send A Video Request" at bounding box center [641, 103] width 143 height 16
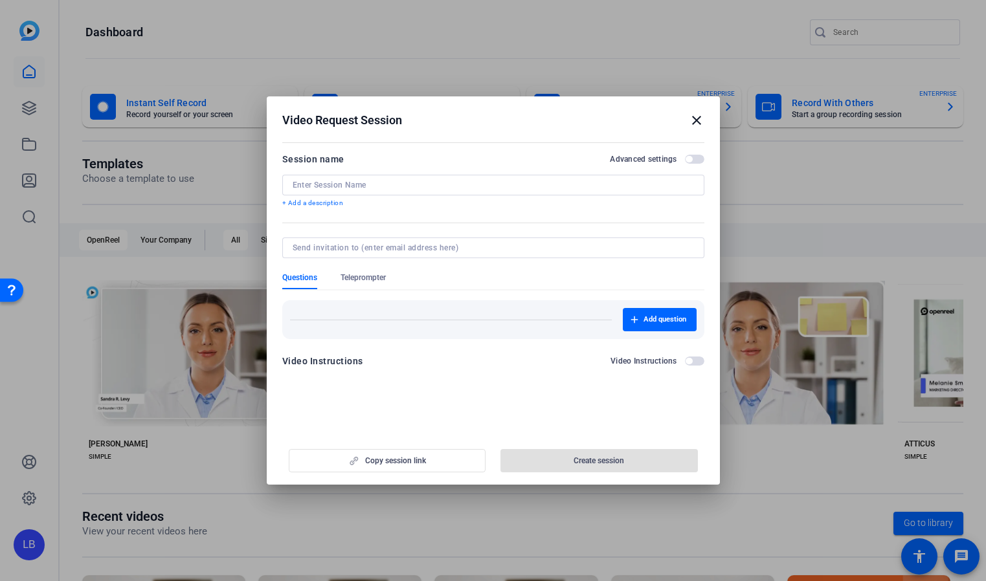
click at [695, 120] on mat-icon "close" at bounding box center [697, 121] width 16 height 16
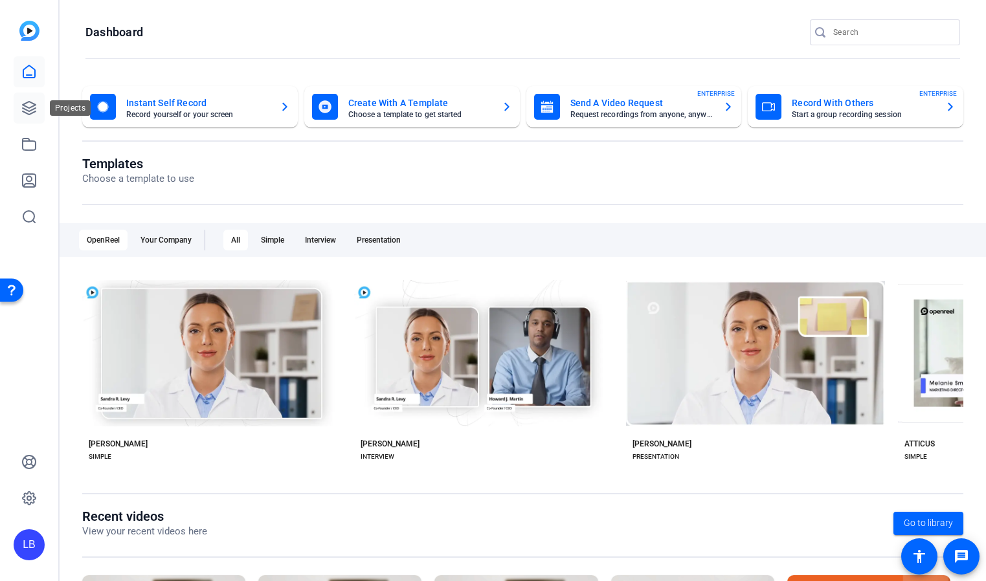
click at [23, 103] on icon at bounding box center [29, 108] width 16 height 16
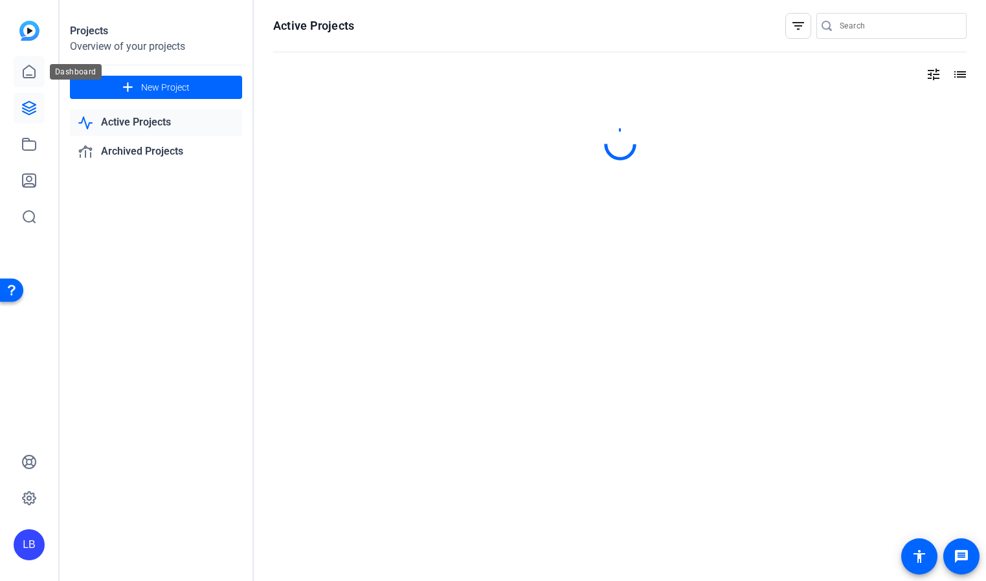
click at [28, 76] on icon at bounding box center [29, 72] width 16 height 16
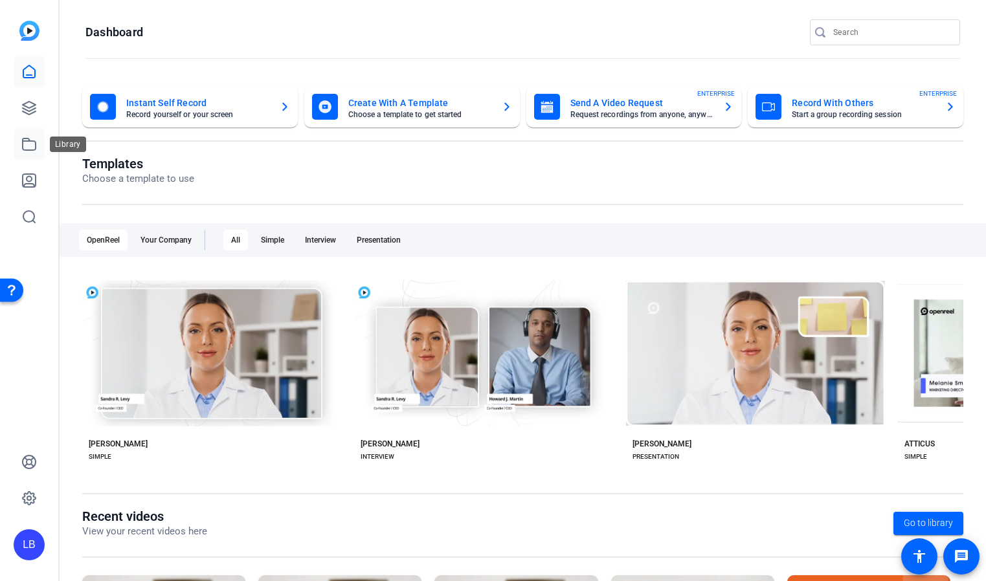
click at [32, 148] on icon at bounding box center [29, 145] width 16 height 16
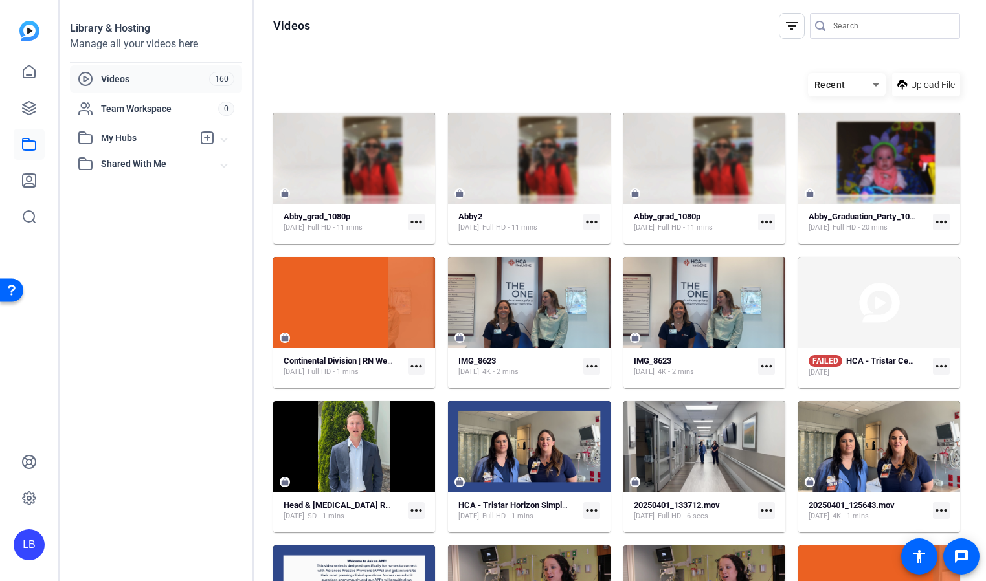
click at [121, 82] on span "Videos" at bounding box center [155, 78] width 108 height 13
click at [109, 135] on span "My Hubs" at bounding box center [147, 138] width 92 height 14
click at [32, 72] on icon at bounding box center [29, 72] width 16 height 16
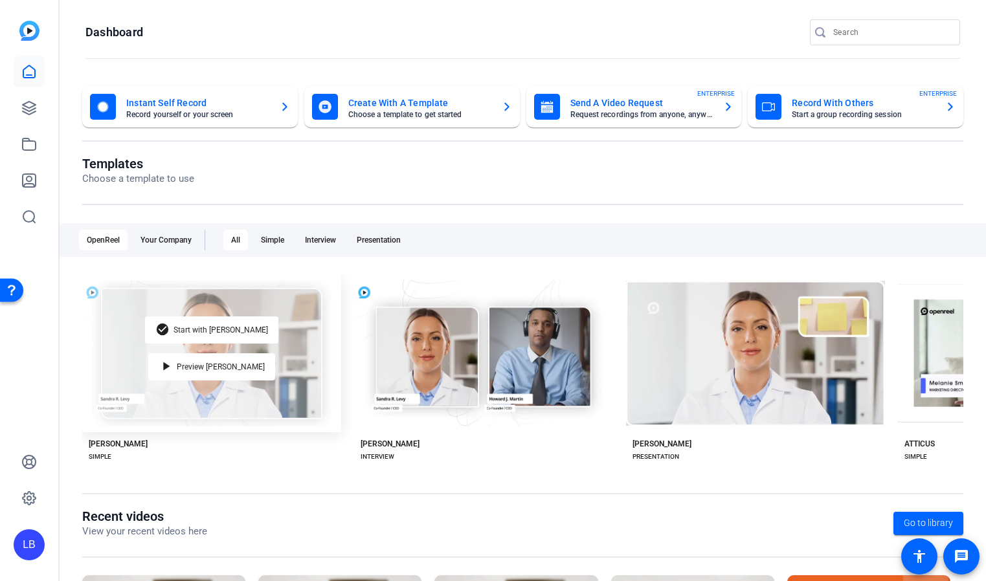
scroll to position [155, 0]
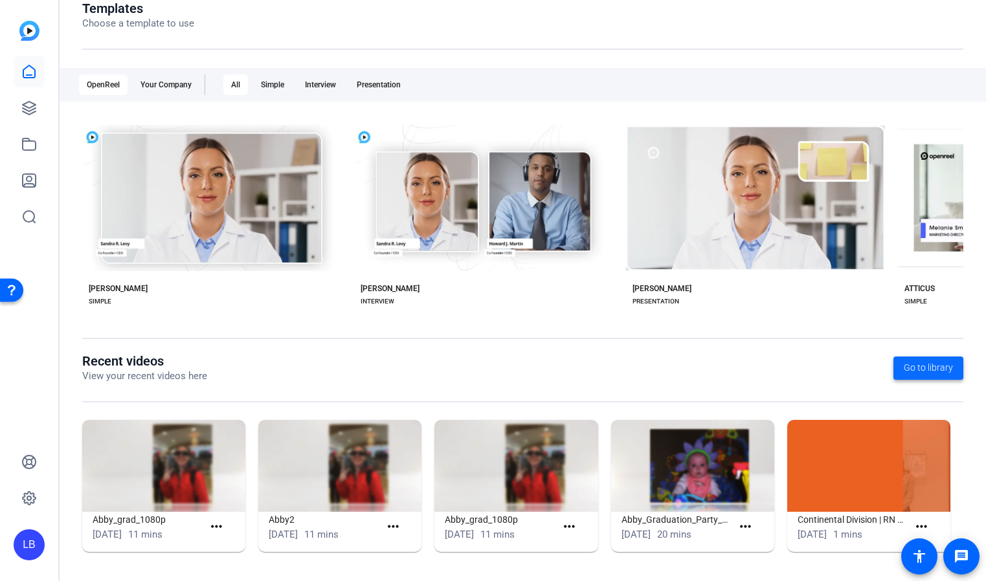
click at [918, 374] on span "Go to library" at bounding box center [928, 368] width 49 height 14
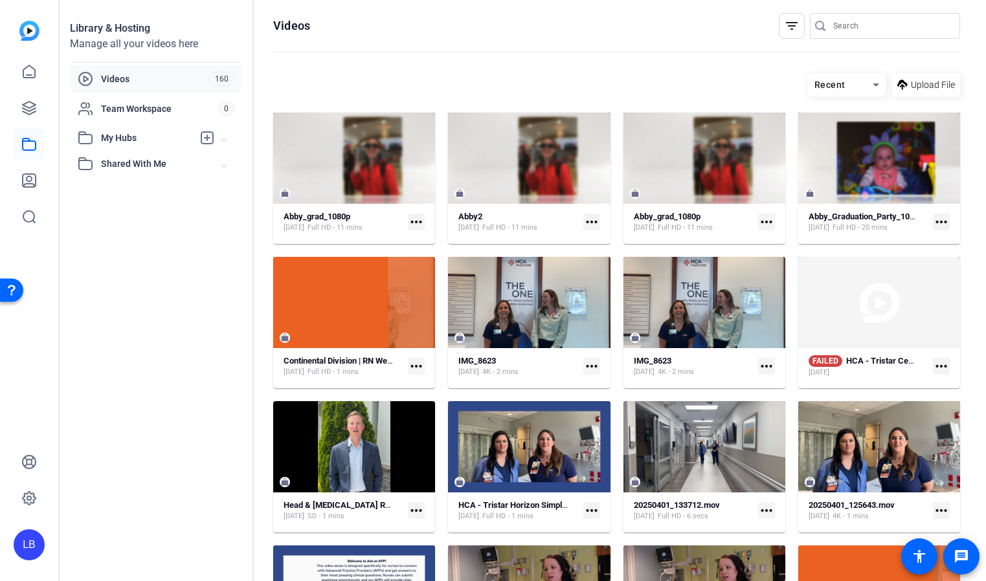
click at [871, 87] on icon at bounding box center [876, 85] width 16 height 16
click at [840, 110] on span "Recent" at bounding box center [831, 112] width 27 height 16
click at [25, 28] on img at bounding box center [29, 31] width 20 height 20
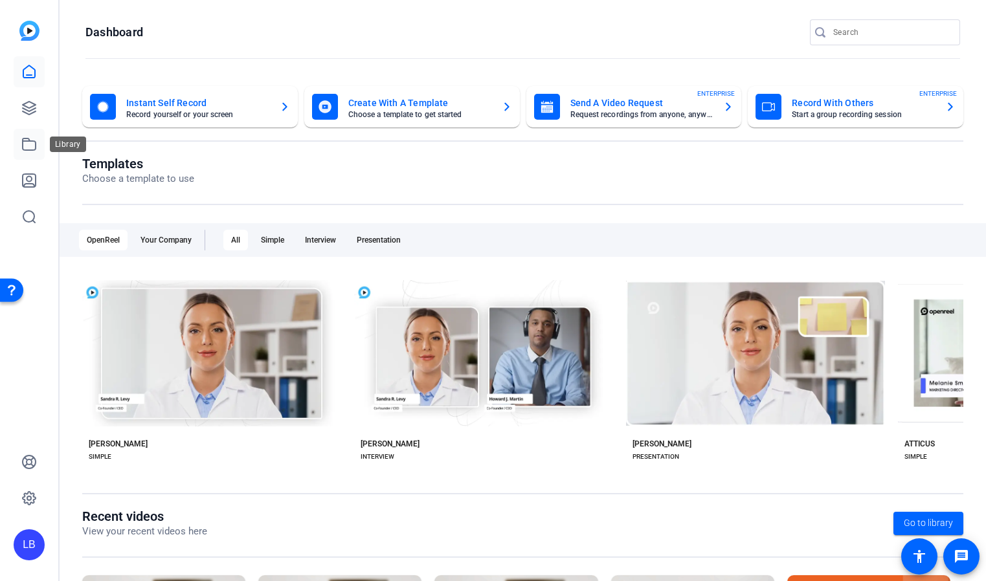
click at [26, 146] on icon at bounding box center [29, 145] width 16 height 16
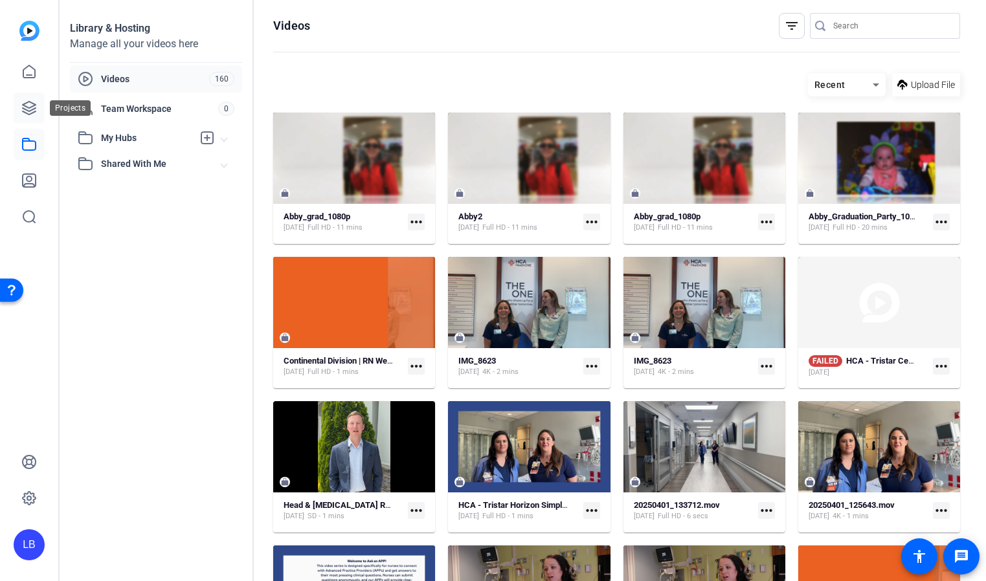
click at [30, 111] on icon at bounding box center [29, 108] width 13 height 13
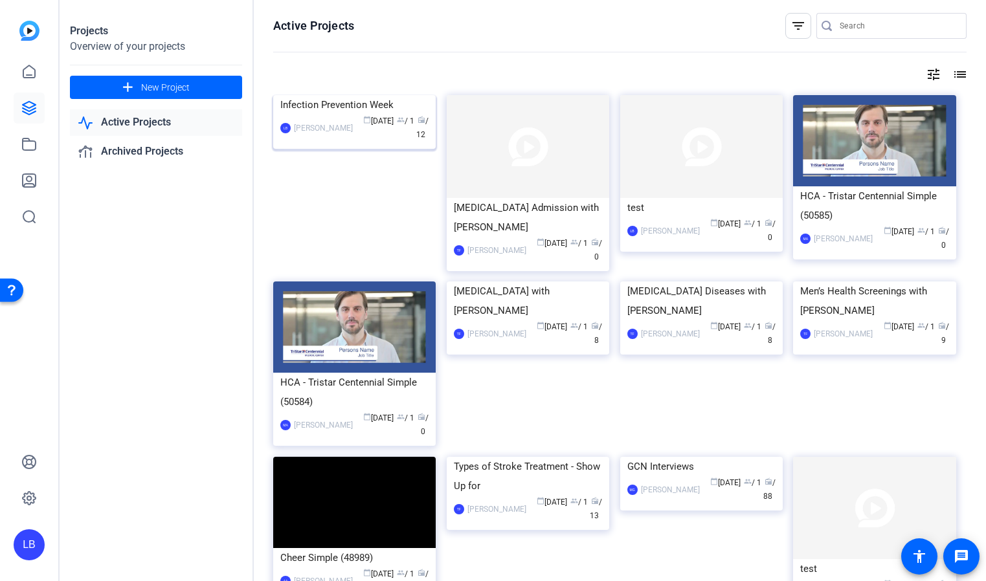
click at [395, 95] on img at bounding box center [354, 95] width 162 height 0
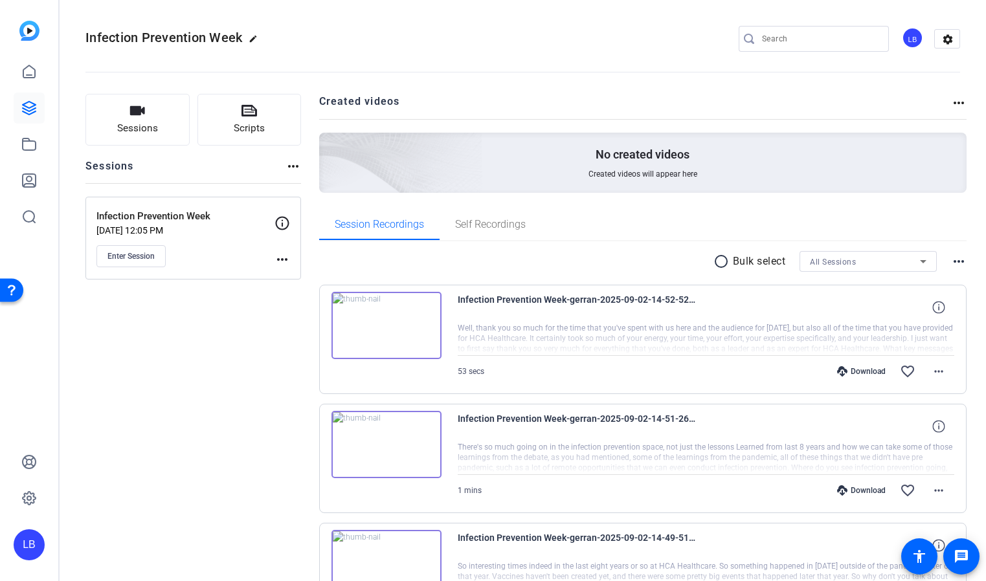
click at [718, 262] on mat-icon "radio_button_unchecked" at bounding box center [722, 262] width 19 height 16
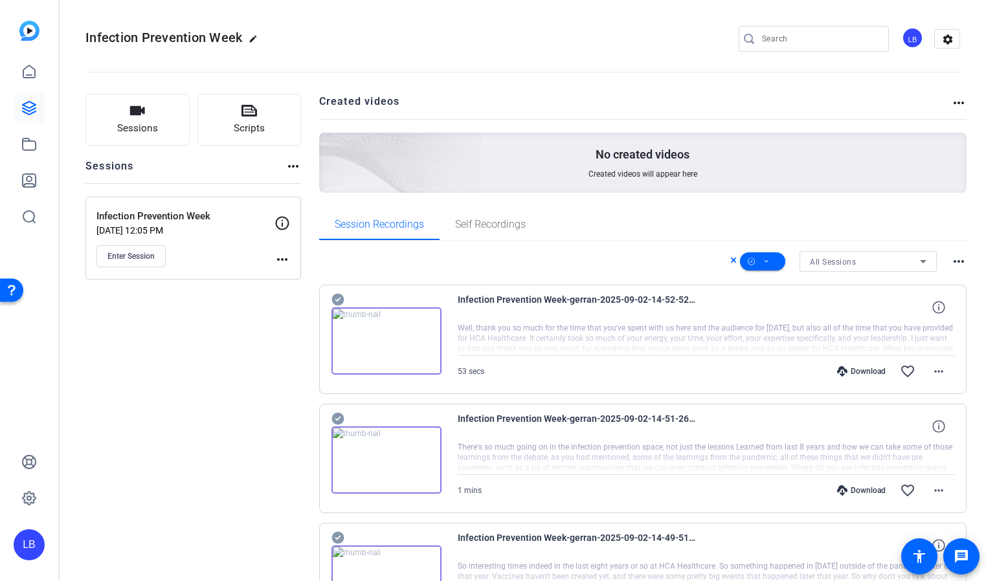
click at [925, 260] on icon at bounding box center [923, 262] width 16 height 16
click at [860, 205] on div at bounding box center [493, 290] width 986 height 581
click at [952, 261] on mat-icon "more_horiz" at bounding box center [959, 262] width 16 height 16
click at [635, 239] on div at bounding box center [493, 290] width 986 height 581
click at [283, 260] on mat-icon "more_horiz" at bounding box center [282, 260] width 16 height 16
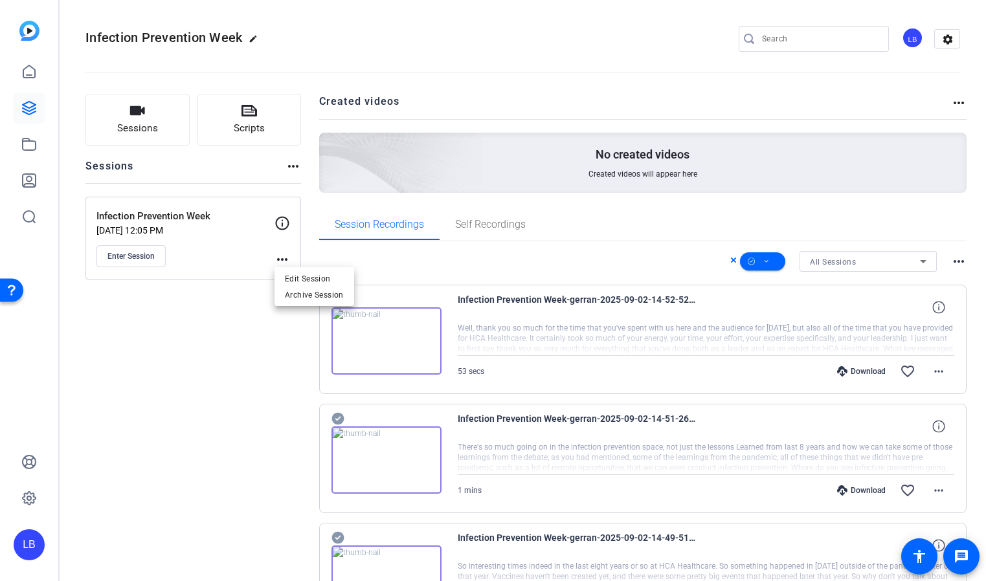
click at [258, 309] on div at bounding box center [493, 290] width 986 height 581
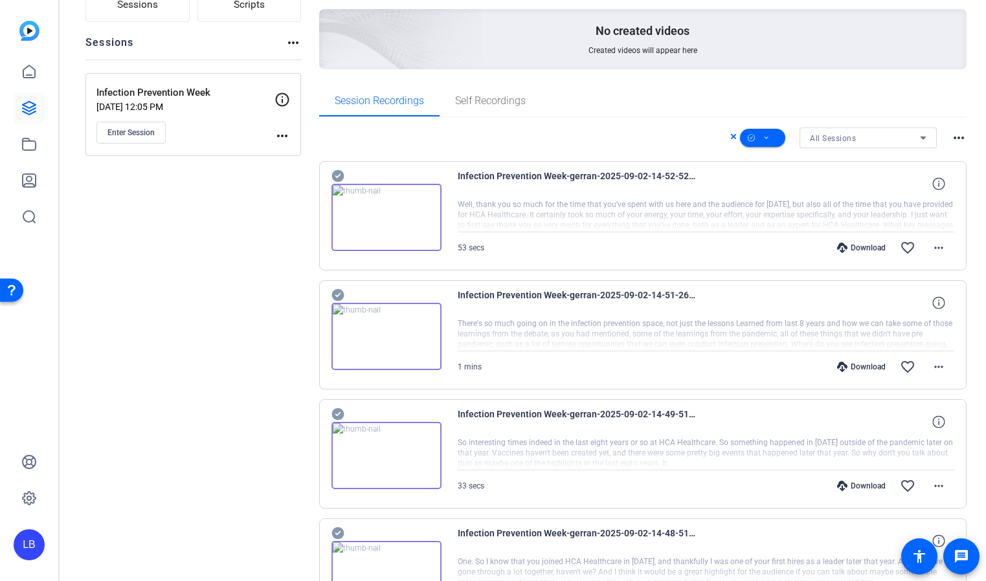
scroll to position [120, 0]
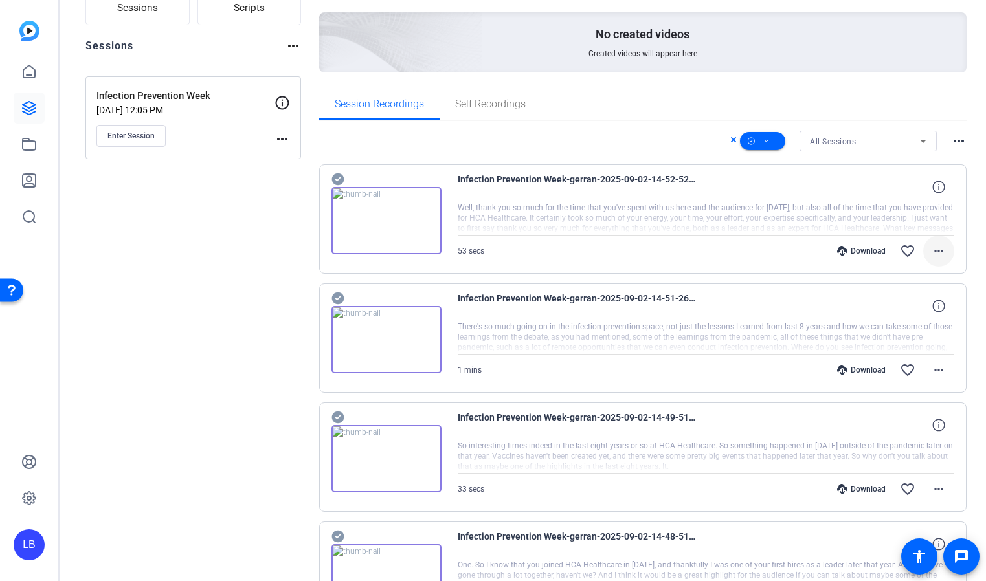
click at [937, 250] on mat-icon "more_horiz" at bounding box center [939, 251] width 16 height 16
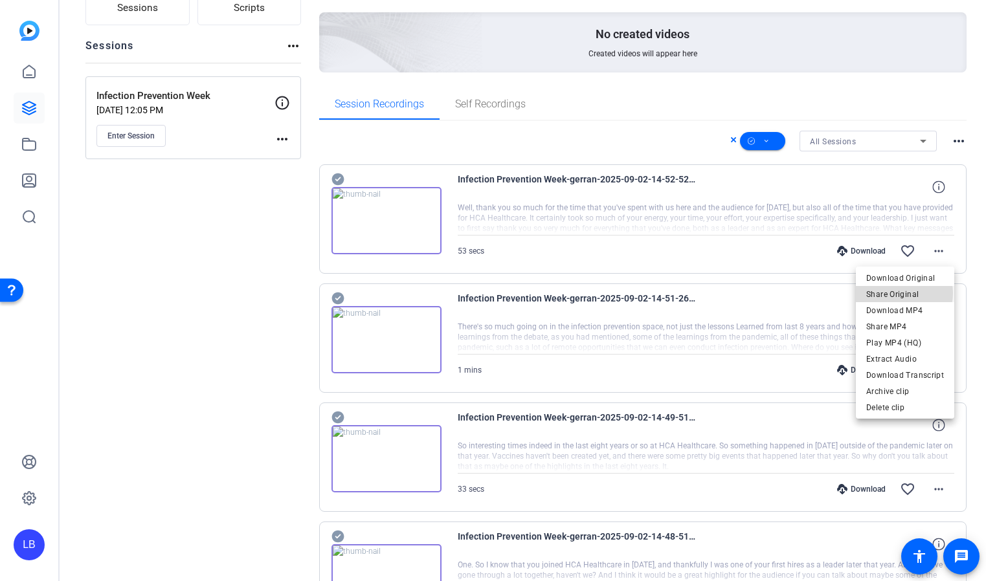
click at [896, 293] on span "Share Original" at bounding box center [905, 295] width 78 height 16
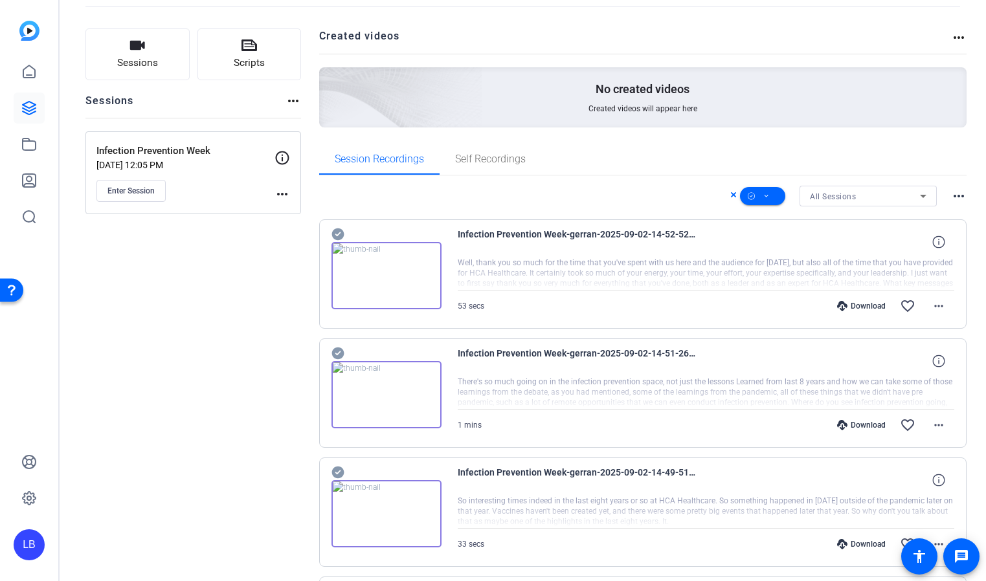
scroll to position [61, 0]
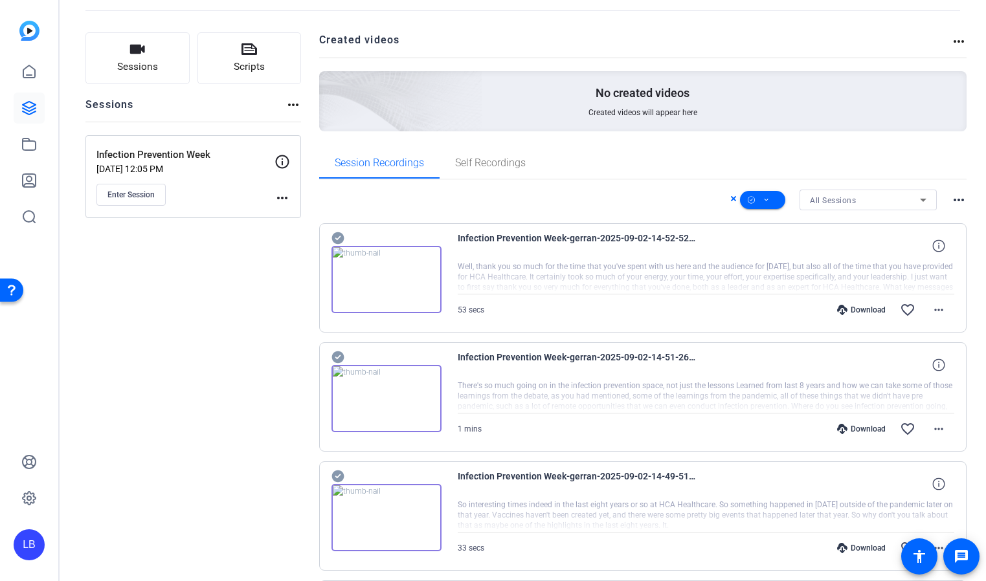
click at [278, 195] on mat-icon "more_horiz" at bounding box center [282, 198] width 16 height 16
click at [301, 215] on span "Edit Session" at bounding box center [314, 217] width 59 height 16
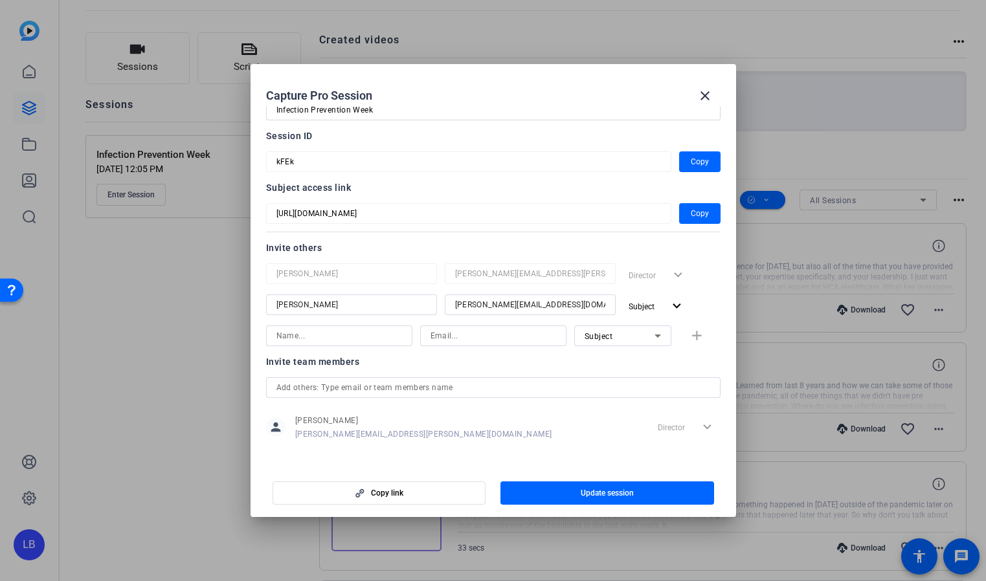
scroll to position [48, 0]
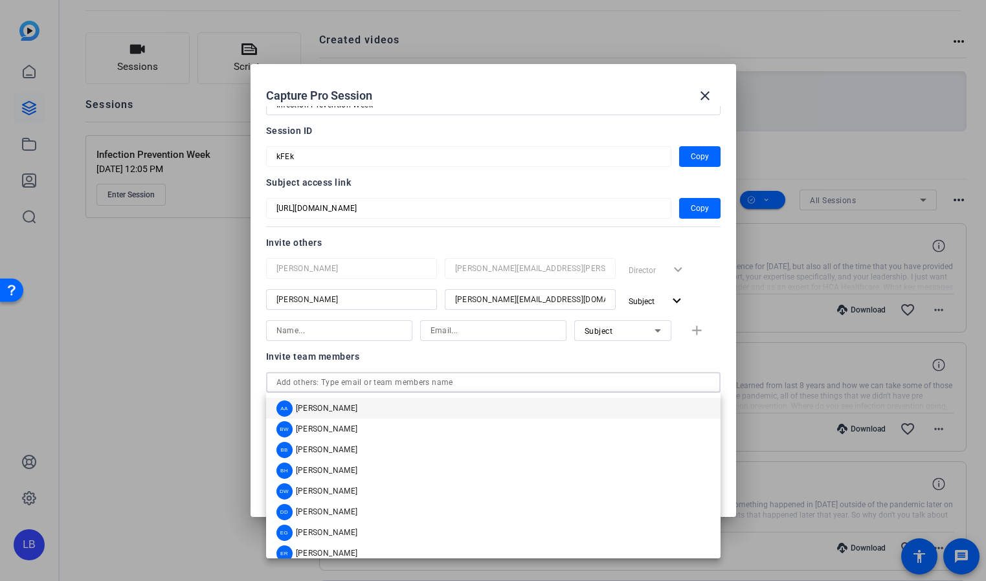
click at [495, 381] on input "text" at bounding box center [493, 383] width 434 height 16
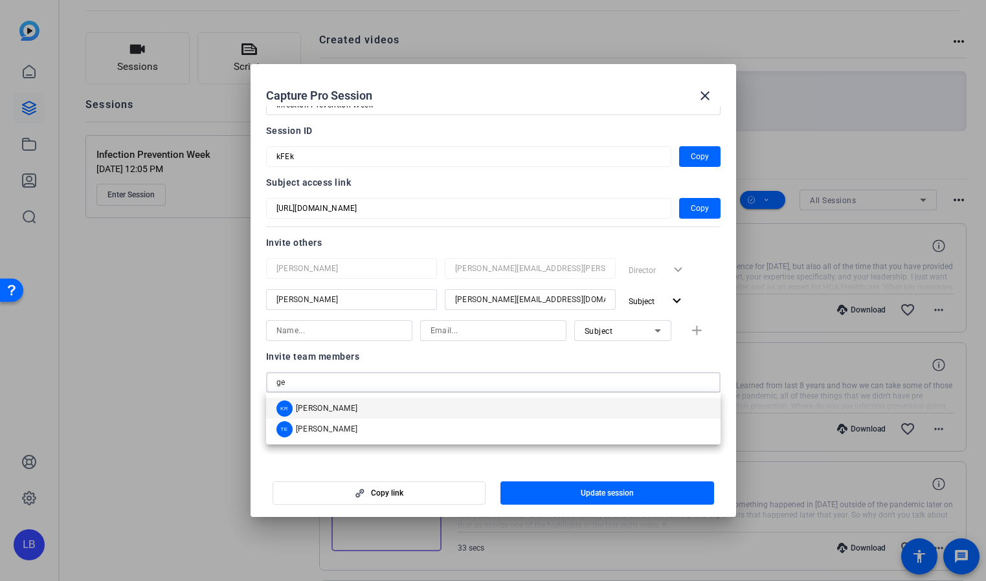
type input "g"
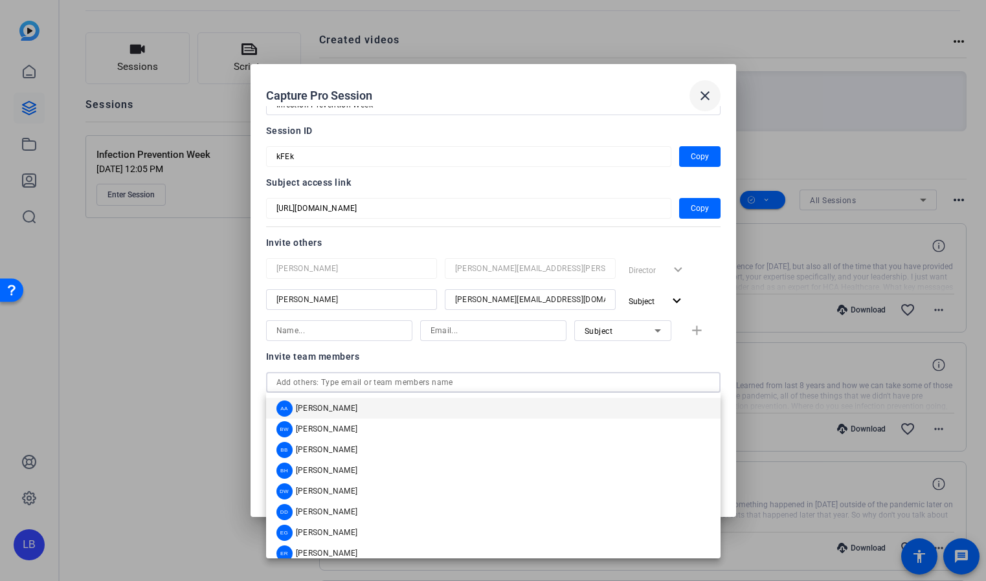
click at [707, 96] on mat-icon "close" at bounding box center [705, 96] width 16 height 16
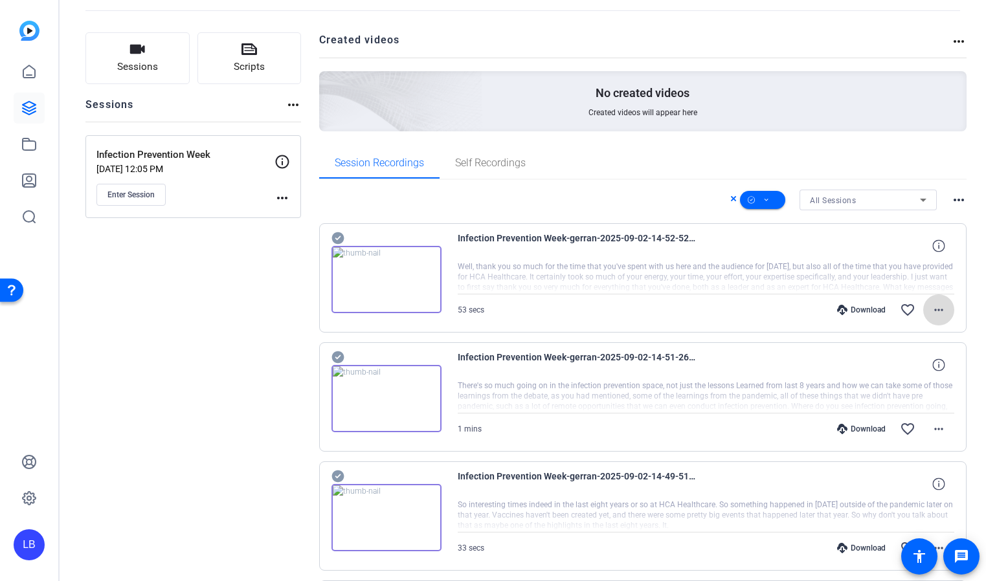
click at [928, 306] on span at bounding box center [938, 310] width 31 height 31
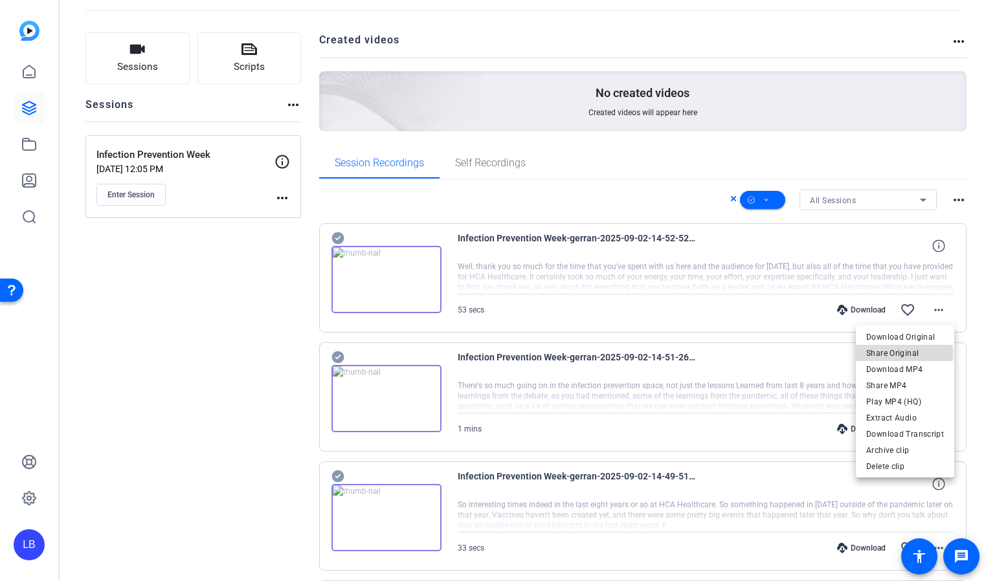
click at [882, 352] on span "Share Original" at bounding box center [905, 354] width 78 height 16
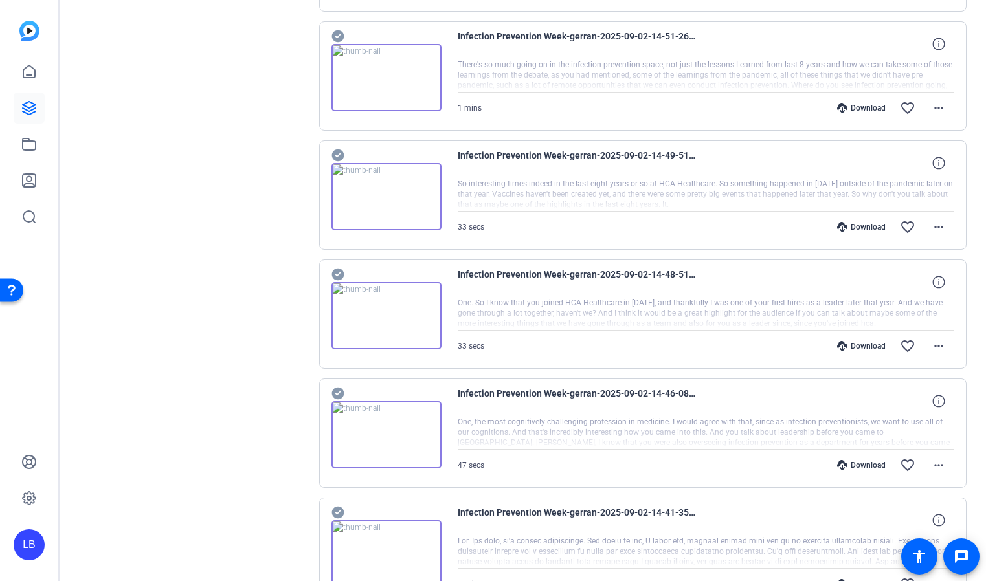
scroll to position [0, 0]
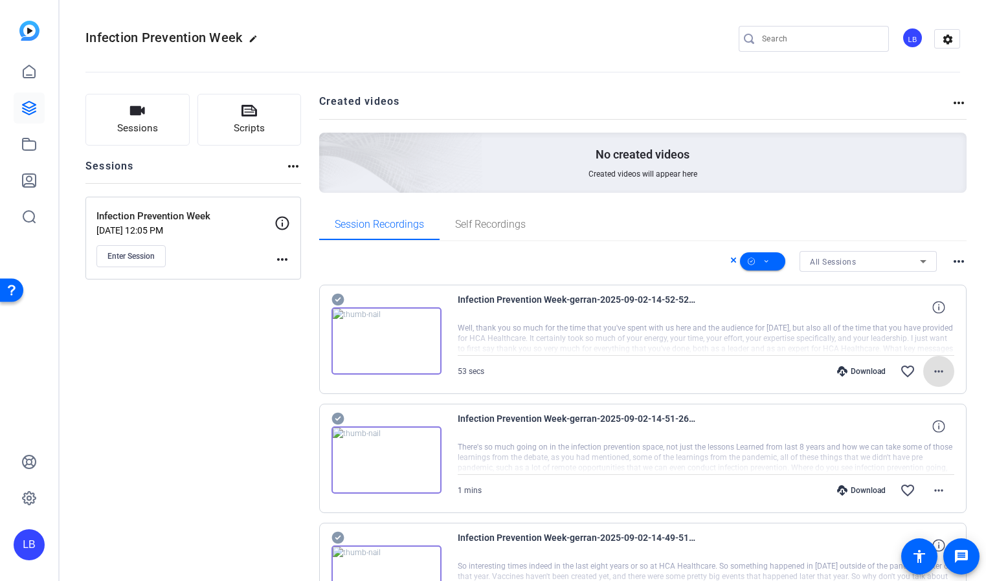
click at [30, 30] on img at bounding box center [29, 31] width 20 height 20
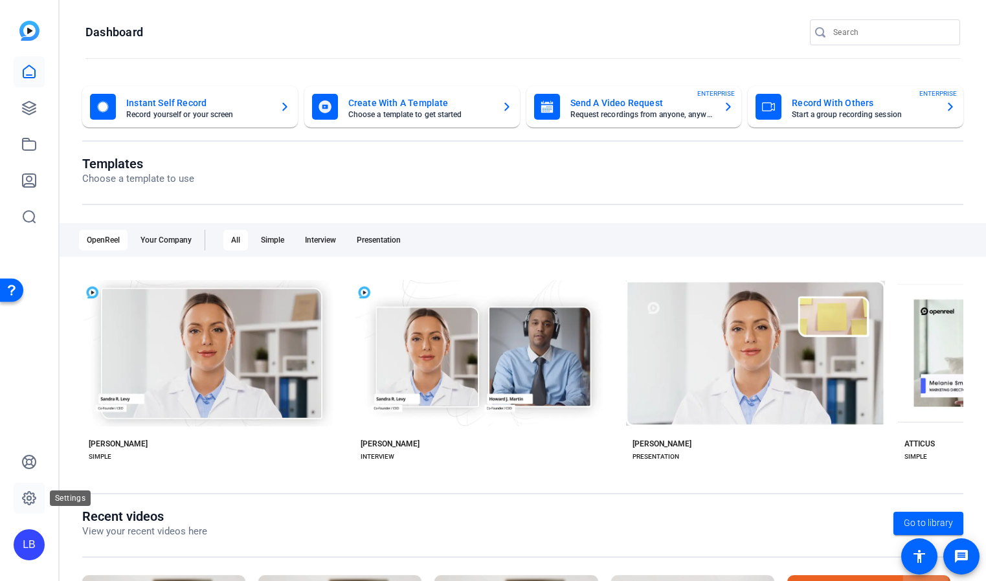
click at [30, 496] on icon at bounding box center [29, 499] width 16 height 16
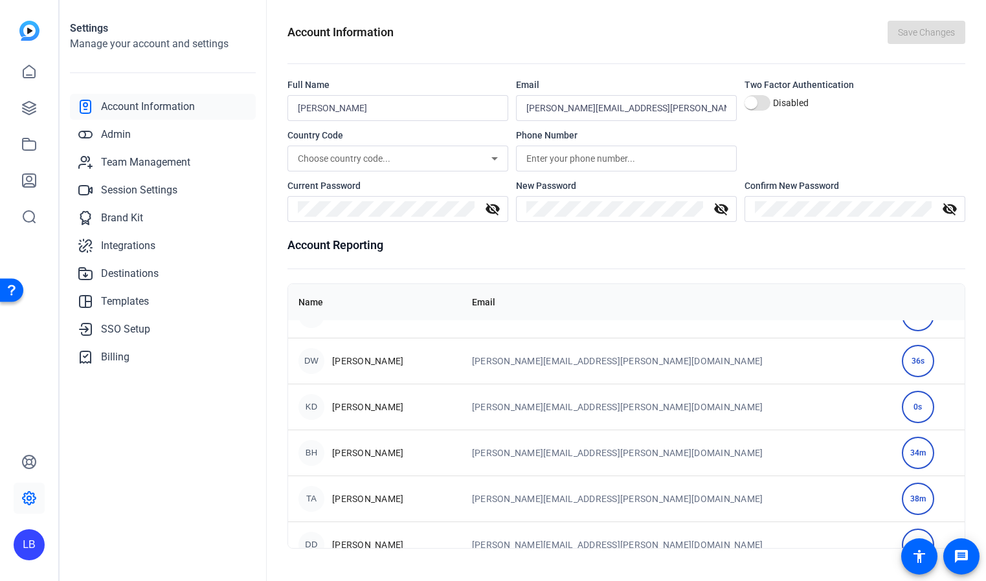
scroll to position [267, 0]
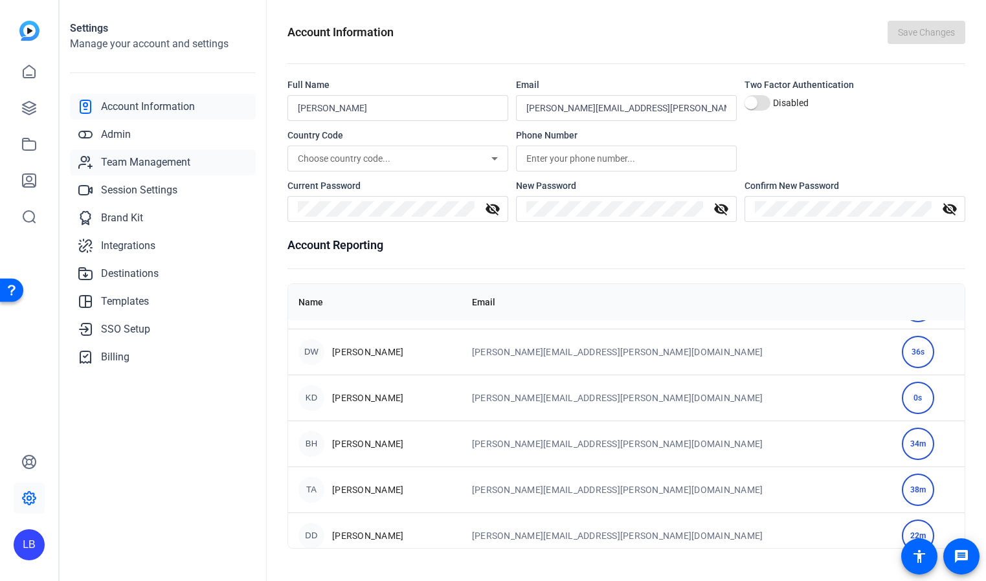
click at [136, 160] on span "Team Management" at bounding box center [145, 163] width 89 height 16
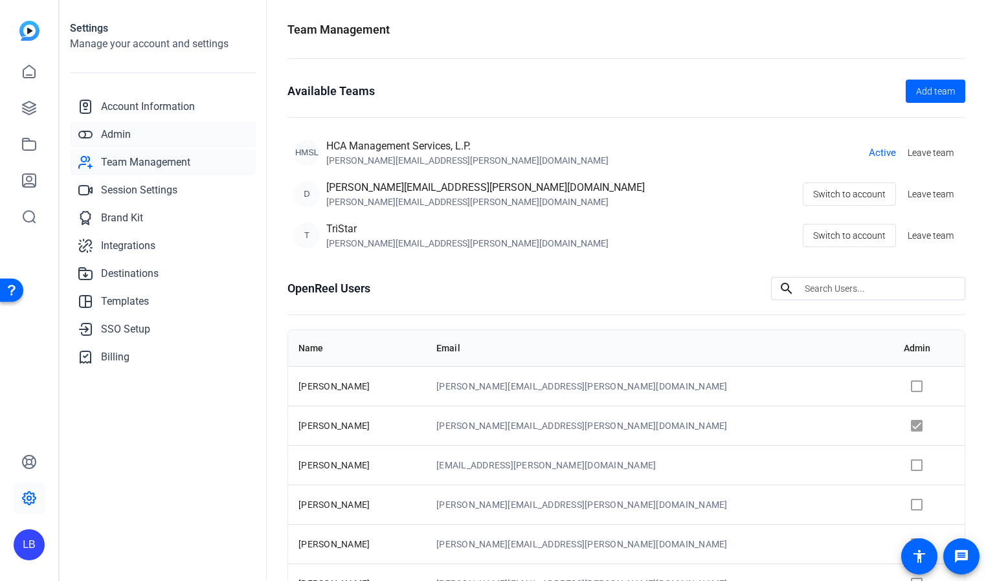
click at [113, 131] on span "Admin" at bounding box center [116, 135] width 30 height 16
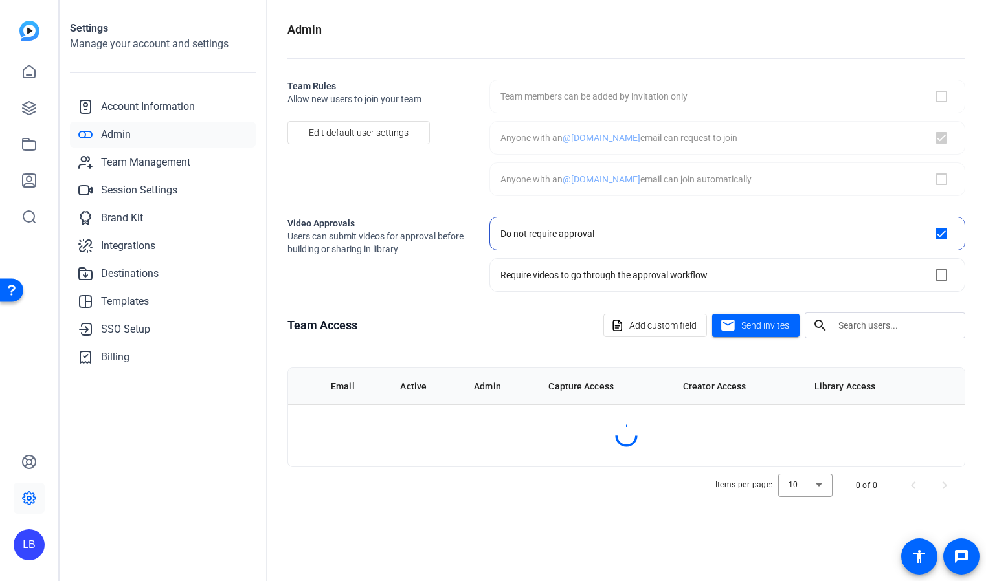
checkbox input "true"
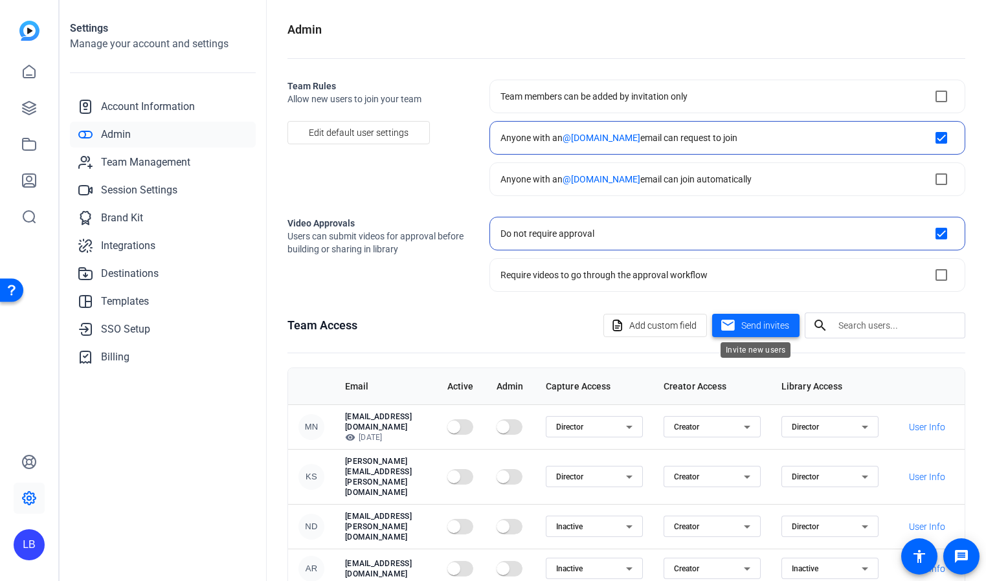
click at [751, 320] on span "Send invites" at bounding box center [765, 326] width 48 height 14
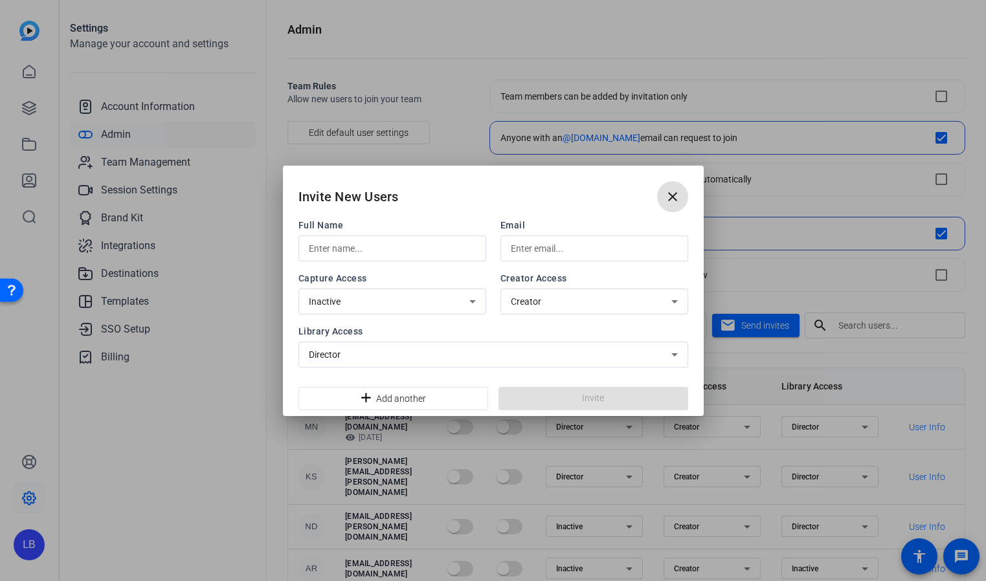
click at [397, 249] on input "text" at bounding box center [392, 249] width 167 height 16
type input "g"
type input "Gerran Thomas"
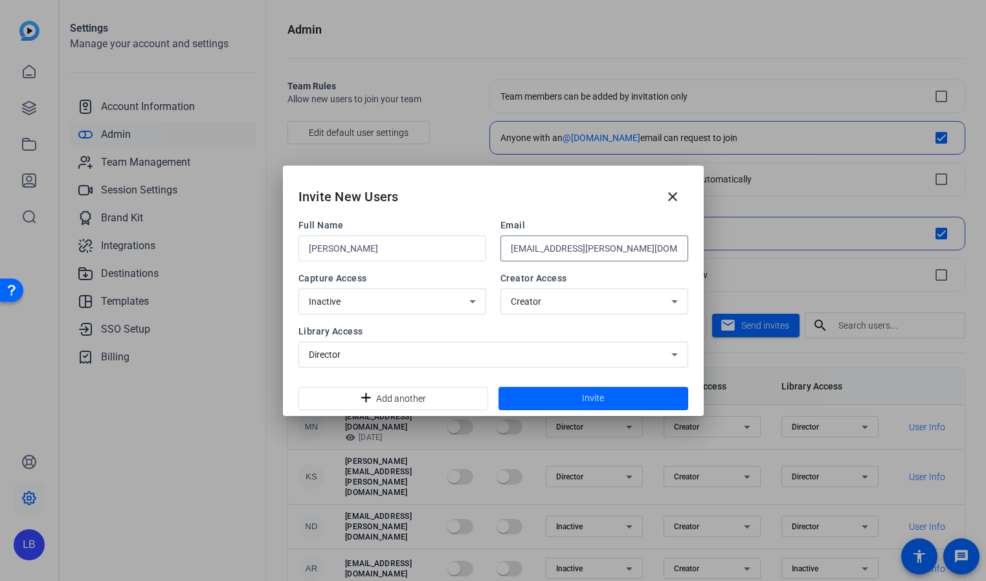
type input "gerran.thomas@hcahealthcare.com"
click at [616, 302] on div "Creator" at bounding box center [591, 302] width 161 height 16
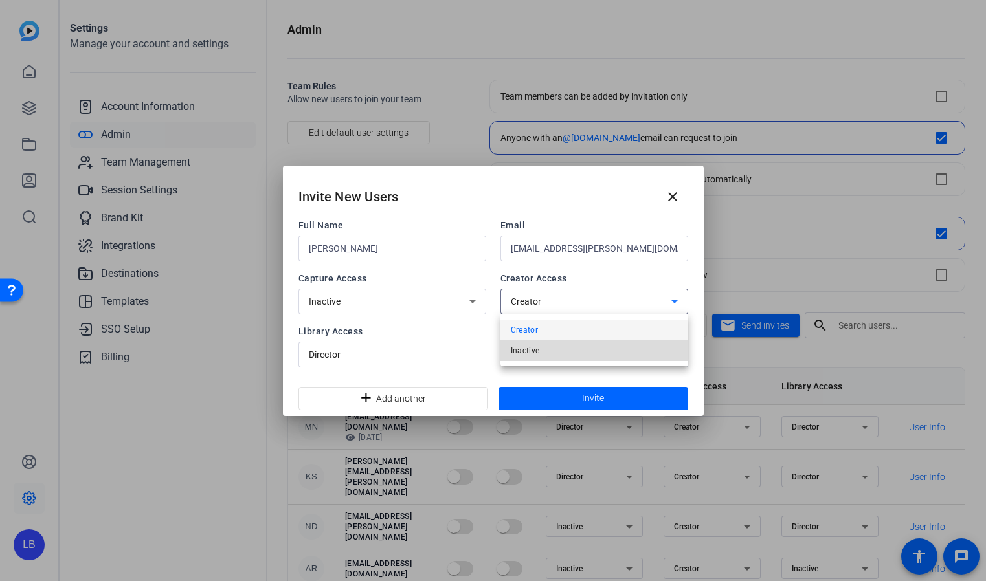
click at [587, 352] on mat-option "Inactive" at bounding box center [594, 350] width 188 height 21
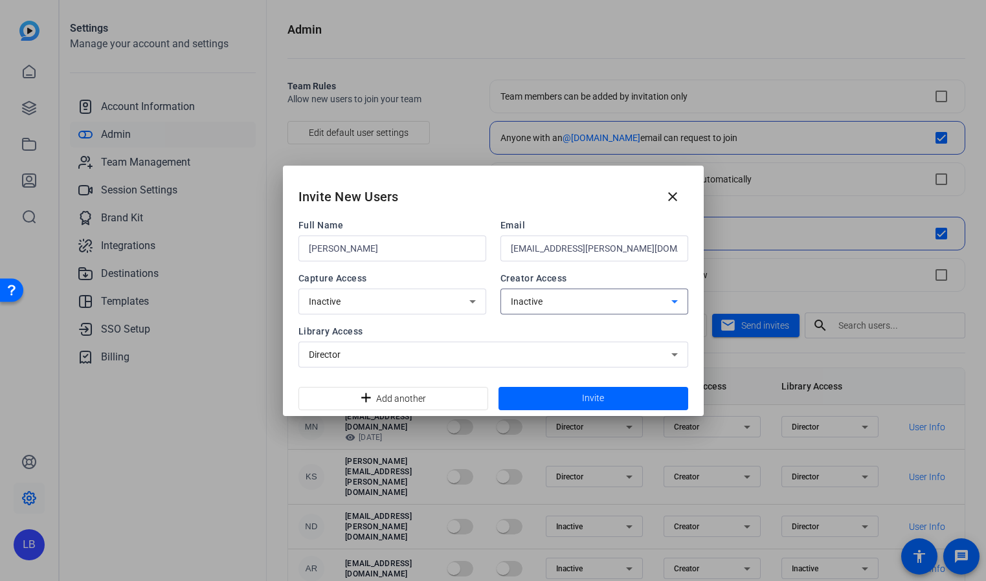
click at [588, 299] on div "Inactive" at bounding box center [591, 302] width 161 height 16
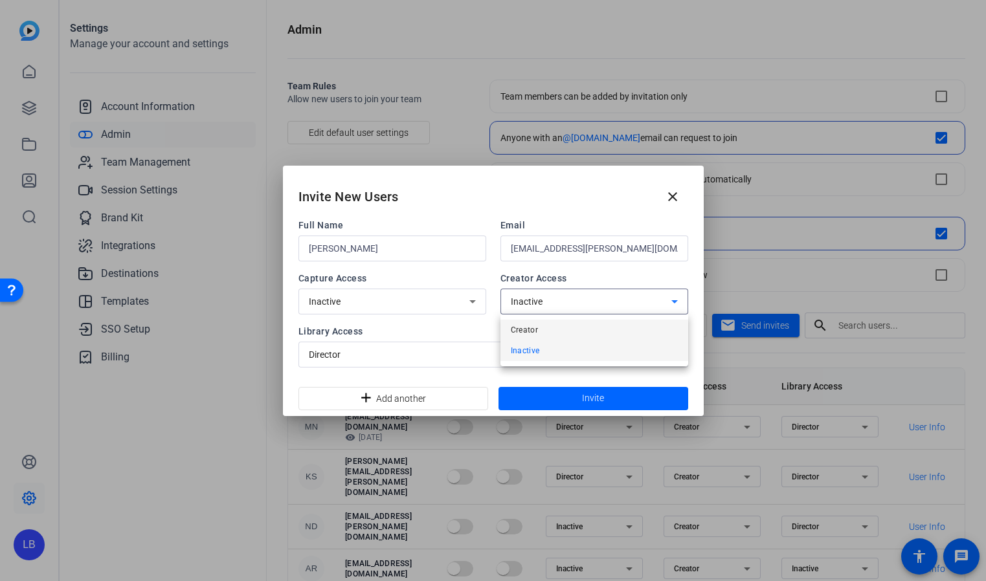
click at [586, 324] on mat-option "Creator" at bounding box center [594, 330] width 188 height 21
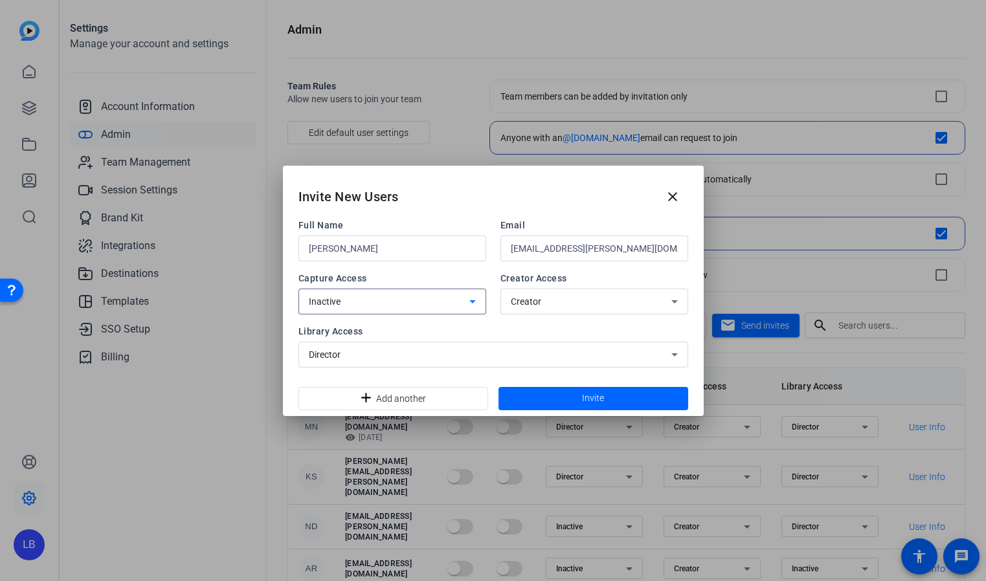
click at [473, 305] on icon at bounding box center [473, 302] width 16 height 16
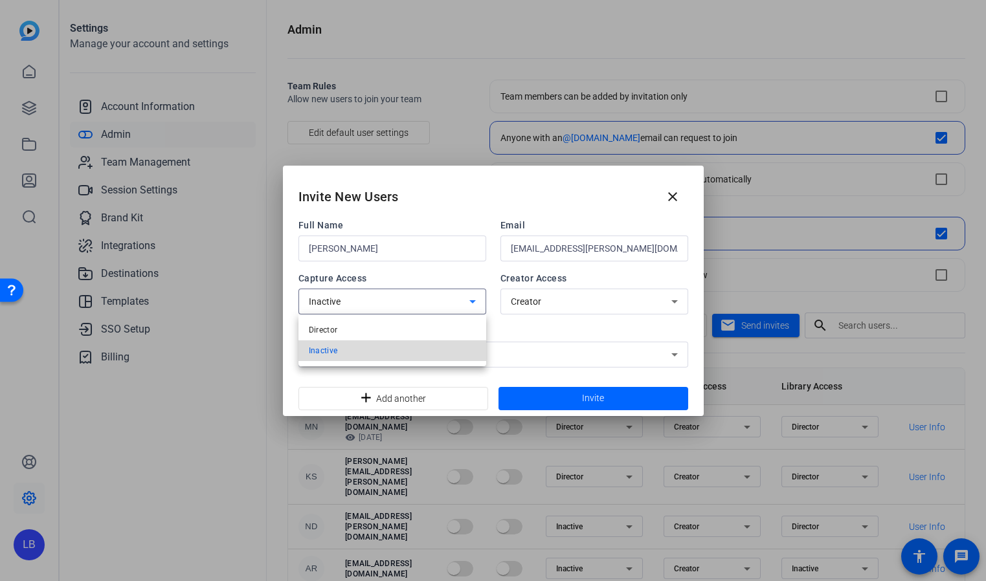
click at [466, 355] on mat-option "Inactive" at bounding box center [392, 350] width 188 height 21
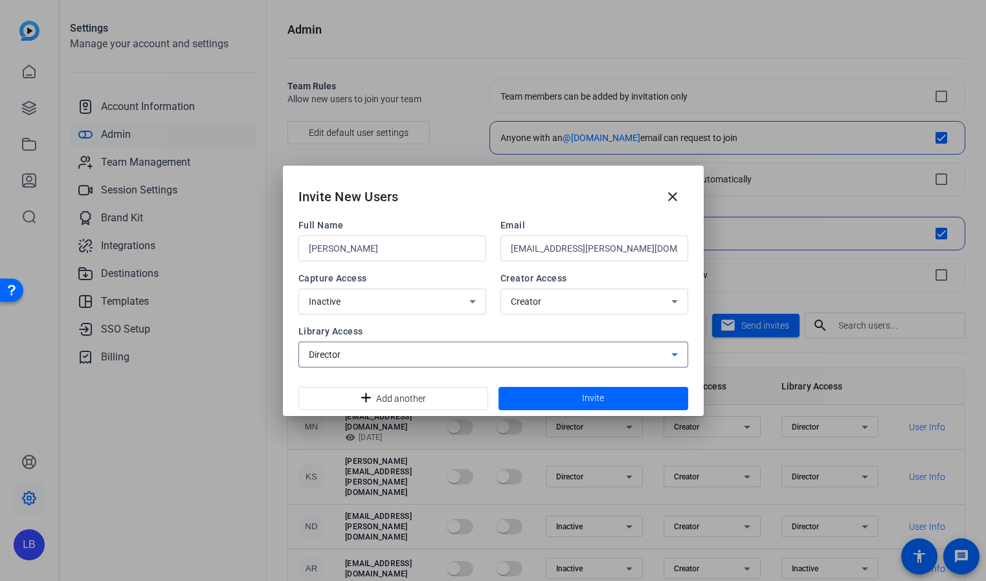
click at [466, 354] on div "Director" at bounding box center [490, 355] width 362 height 16
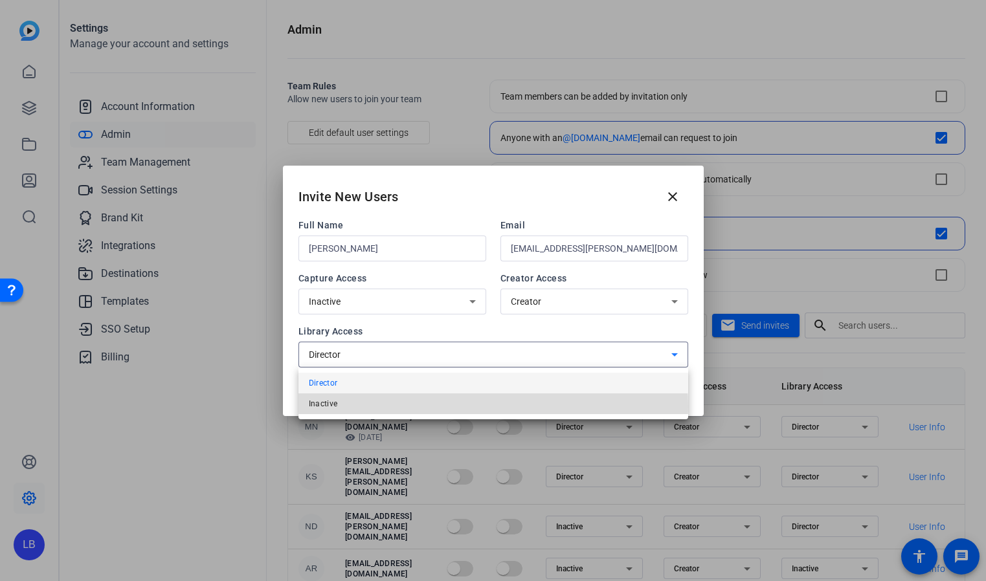
click at [471, 406] on mat-option "Inactive" at bounding box center [493, 404] width 390 height 21
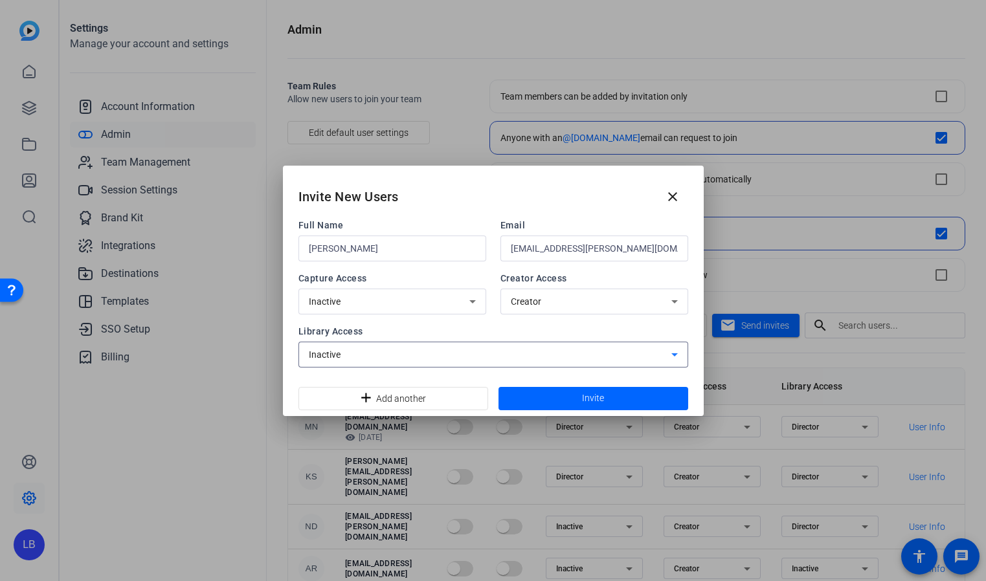
click at [439, 357] on div "Inactive" at bounding box center [490, 355] width 362 height 16
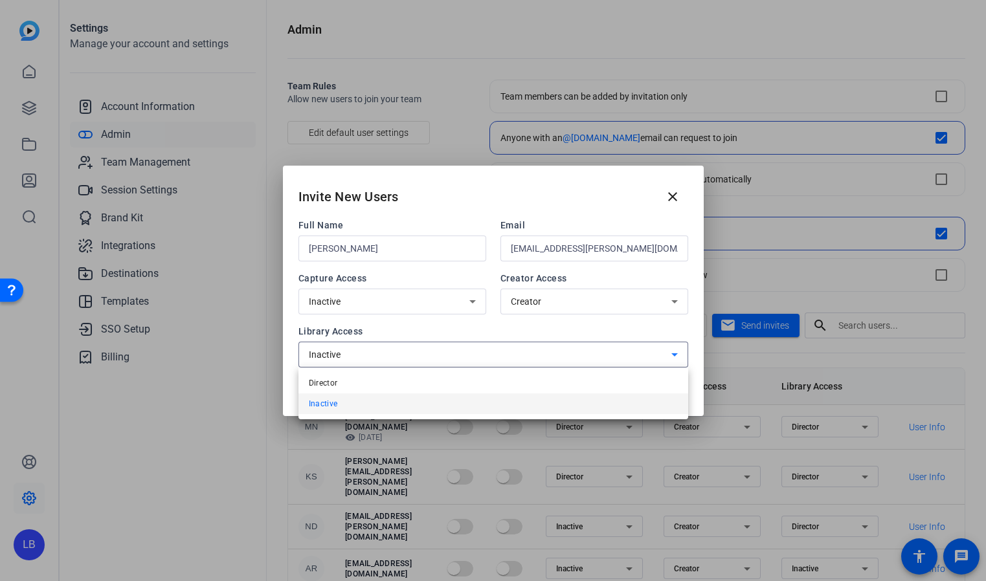
click at [440, 340] on div at bounding box center [493, 290] width 986 height 581
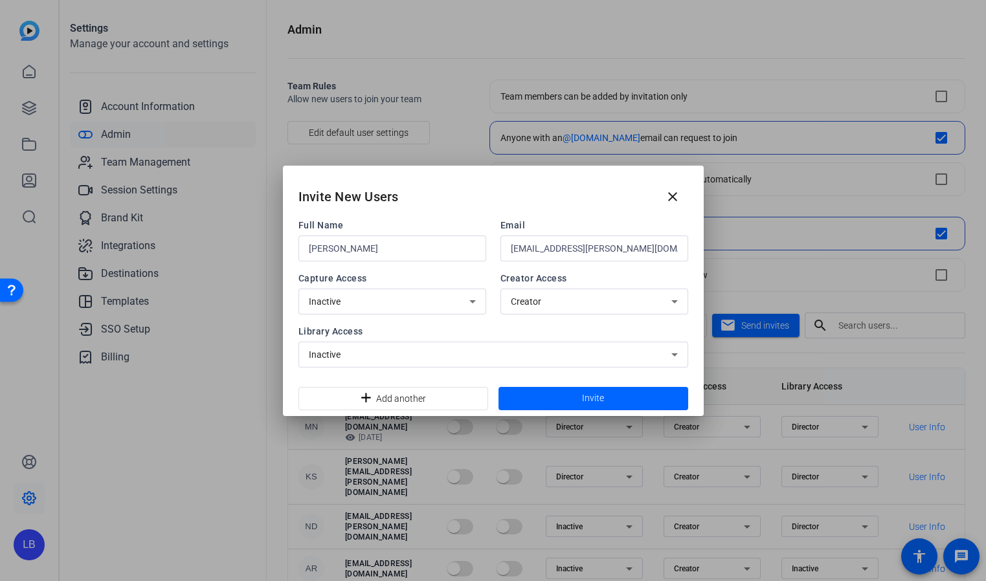
click at [443, 354] on div "Inactive" at bounding box center [490, 355] width 362 height 16
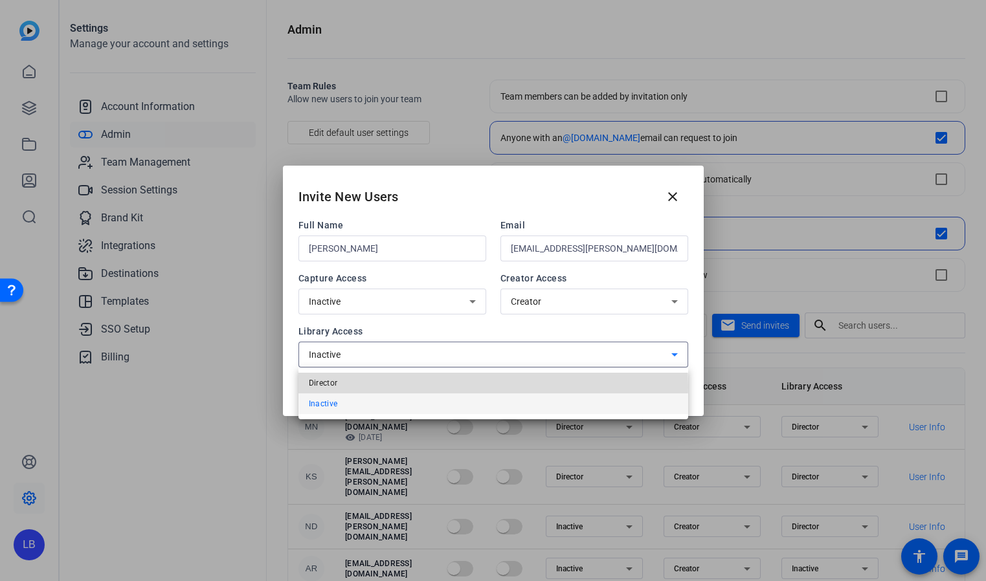
click at [428, 387] on mat-option "Director" at bounding box center [493, 383] width 390 height 21
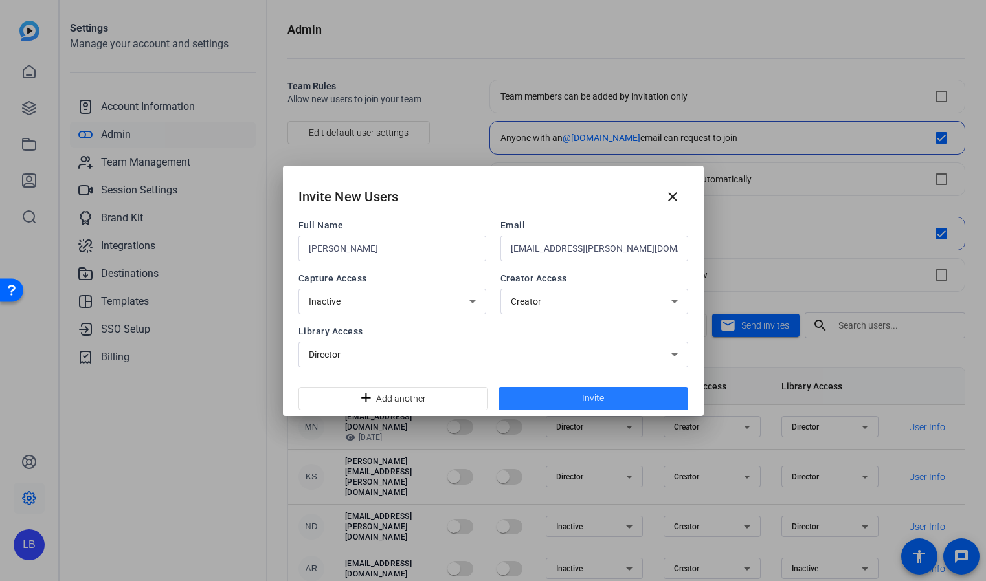
click at [538, 397] on span at bounding box center [593, 398] width 190 height 31
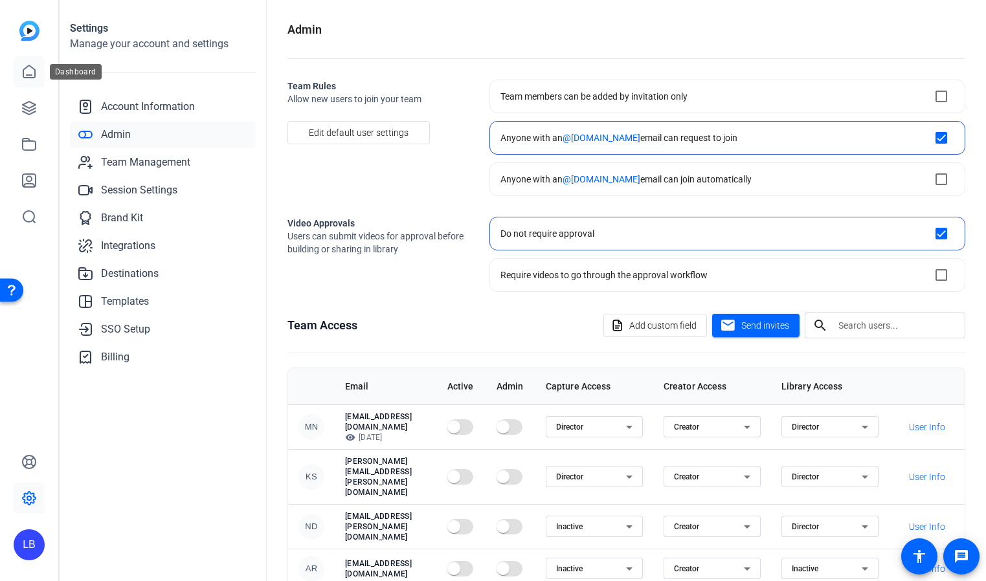
click at [34, 73] on icon at bounding box center [29, 72] width 16 height 16
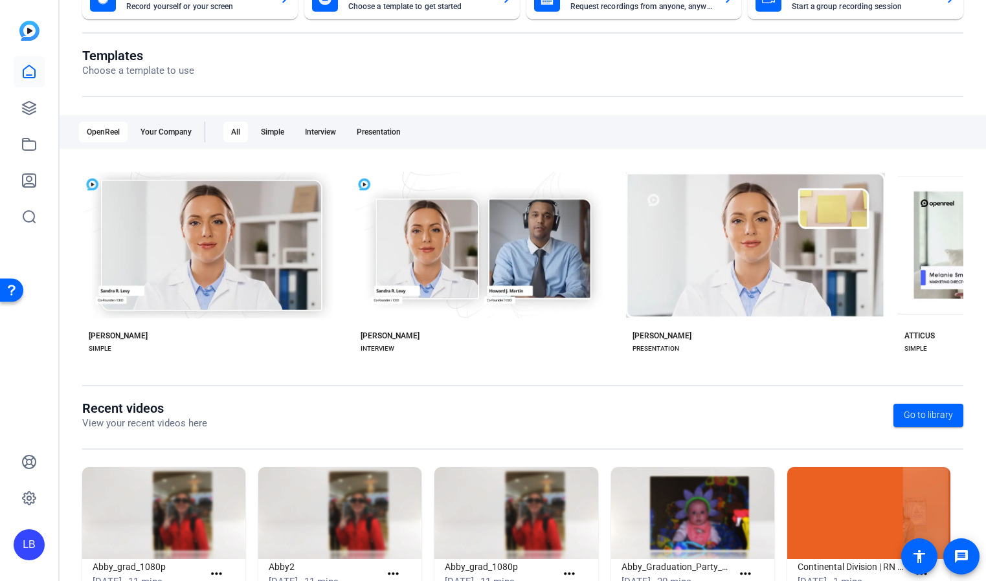
scroll to position [155, 0]
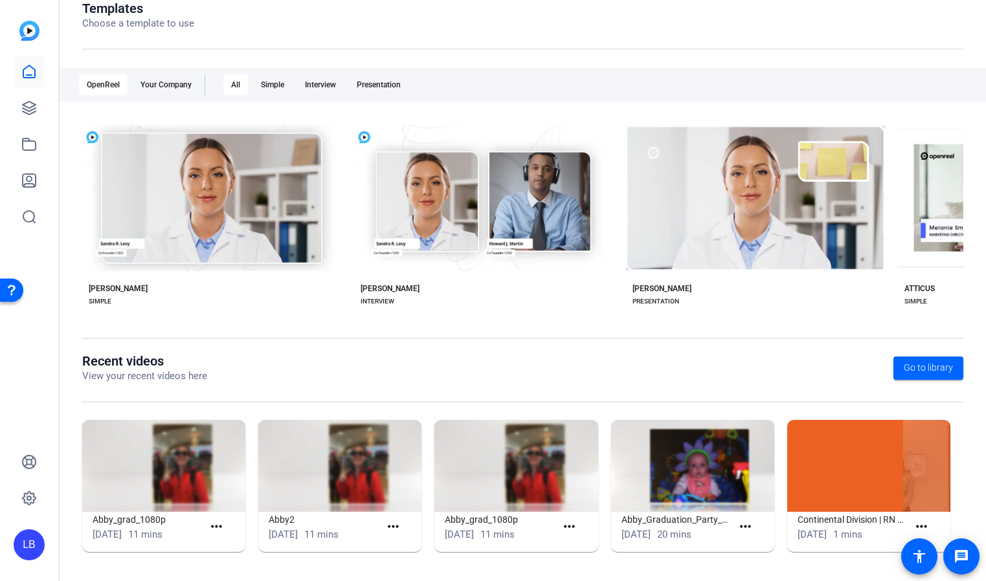
click at [830, 473] on img at bounding box center [868, 466] width 163 height 92
click at [866, 498] on img at bounding box center [868, 466] width 163 height 92
